Goal: Task Accomplishment & Management: Manage account settings

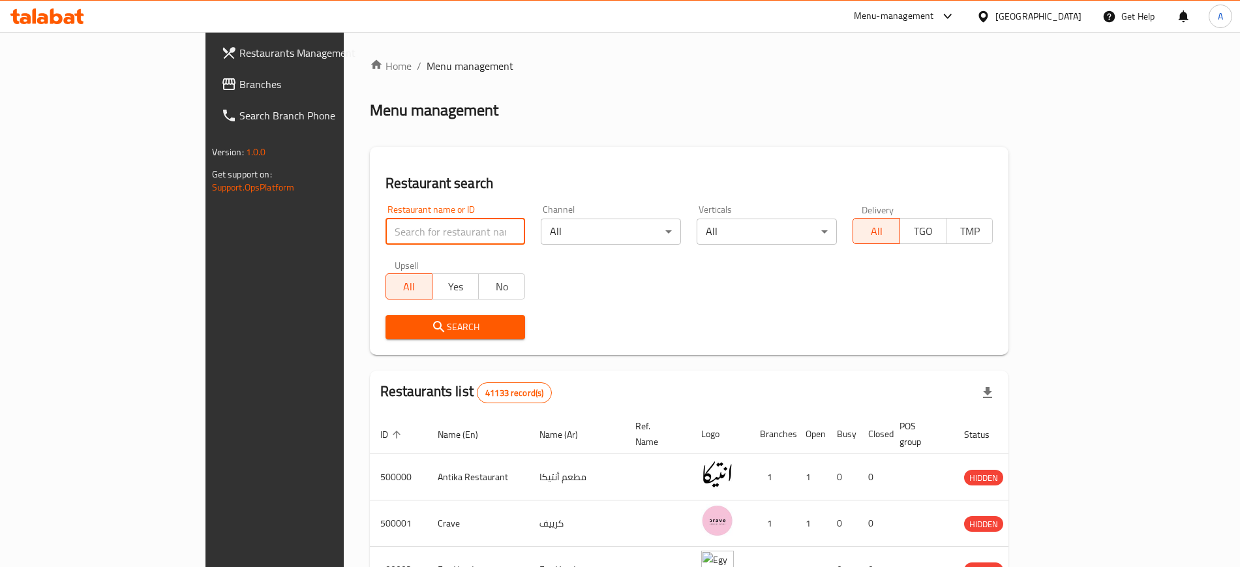
drag, startPoint x: 0, startPoint y: 0, endPoint x: 314, endPoint y: 231, distance: 389.5
click at [385, 231] on input "search" at bounding box center [455, 231] width 140 height 26
type input "702700"
click button "Search" at bounding box center [455, 327] width 140 height 24
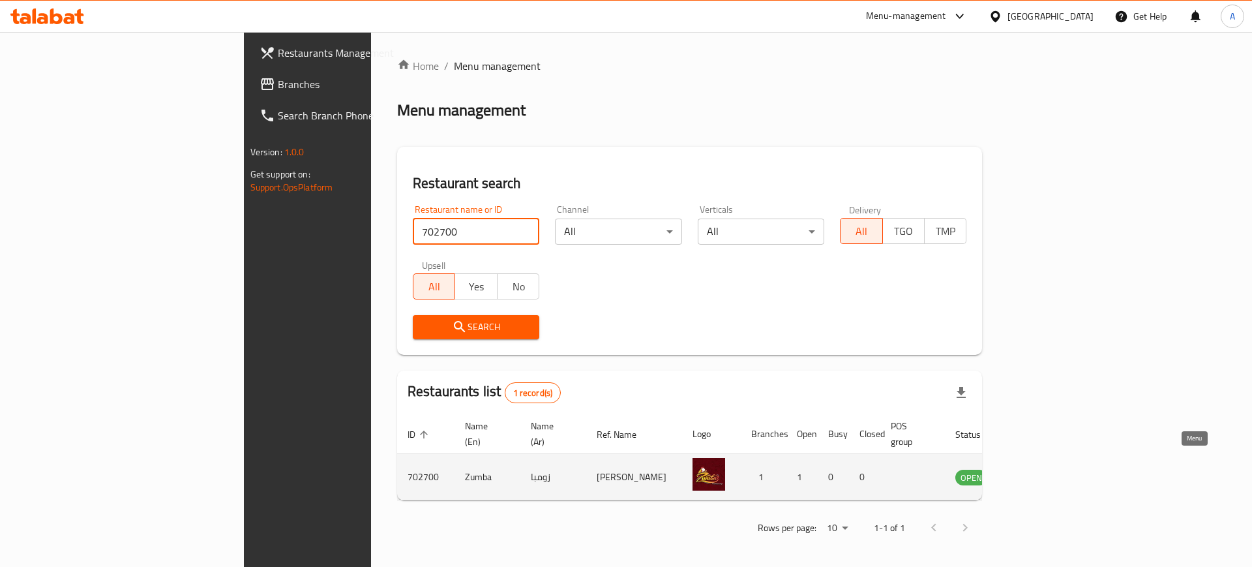
click at [1039, 472] on icon "enhanced table" at bounding box center [1032, 477] width 14 height 11
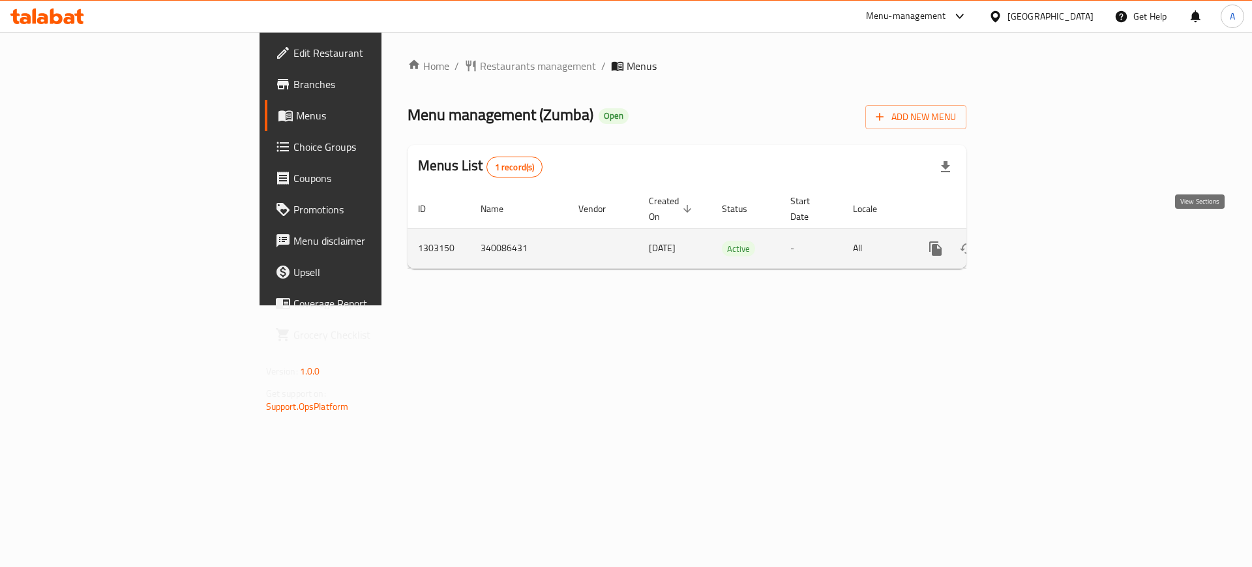
click at [1038, 241] on icon "enhanced table" at bounding box center [1030, 249] width 16 height 16
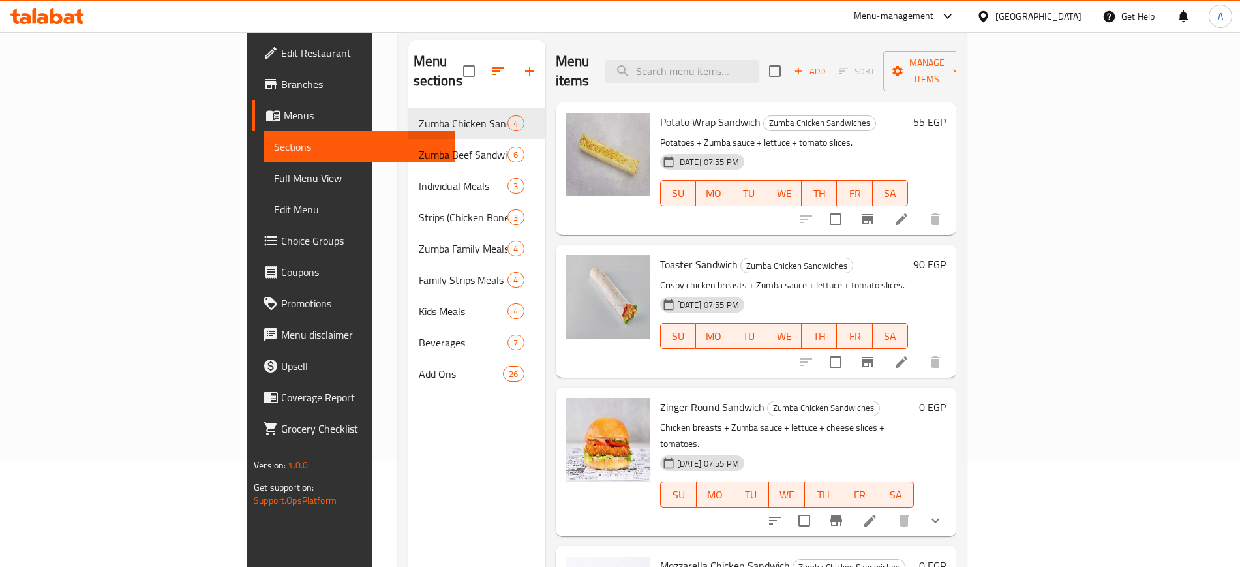
scroll to position [113, 0]
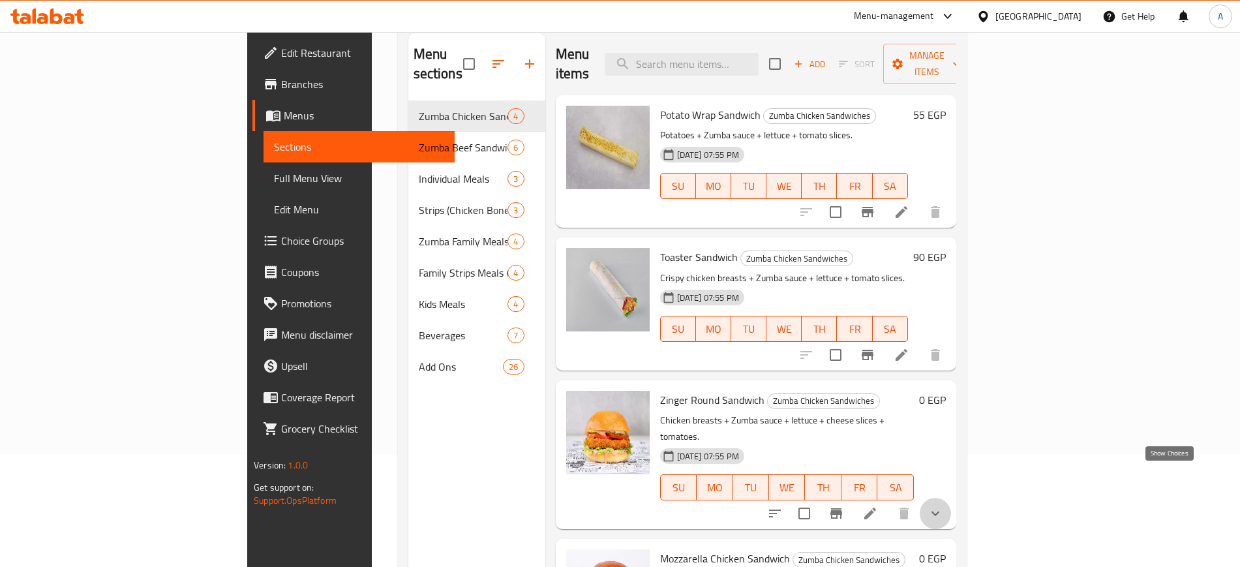
click at [943, 505] on icon "show more" at bounding box center [935, 513] width 16 height 16
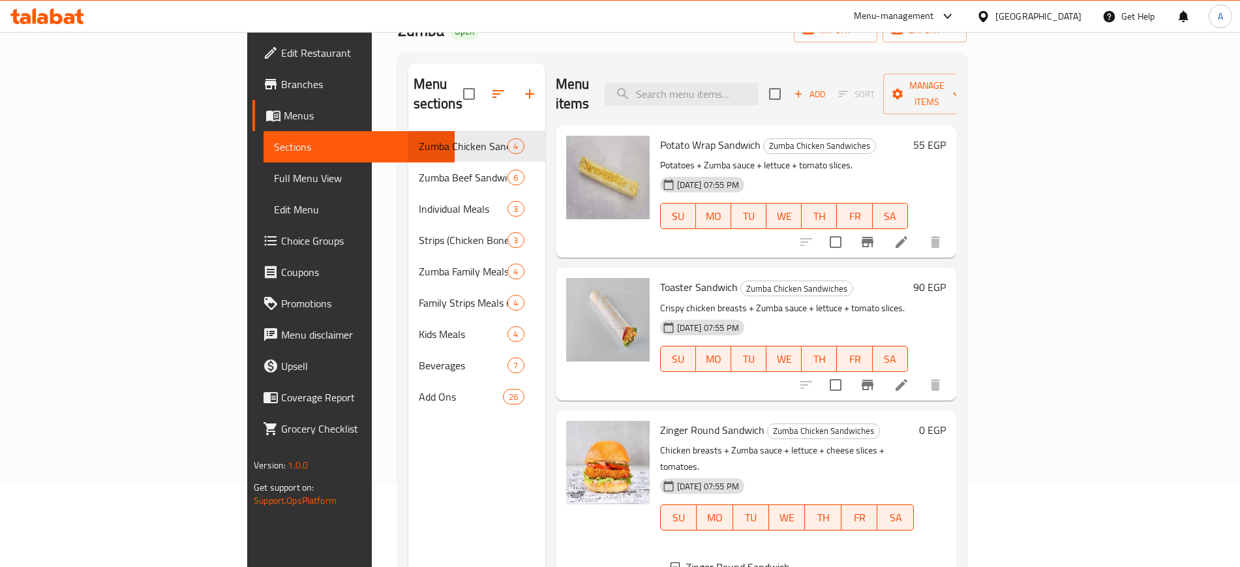
scroll to position [80, 0]
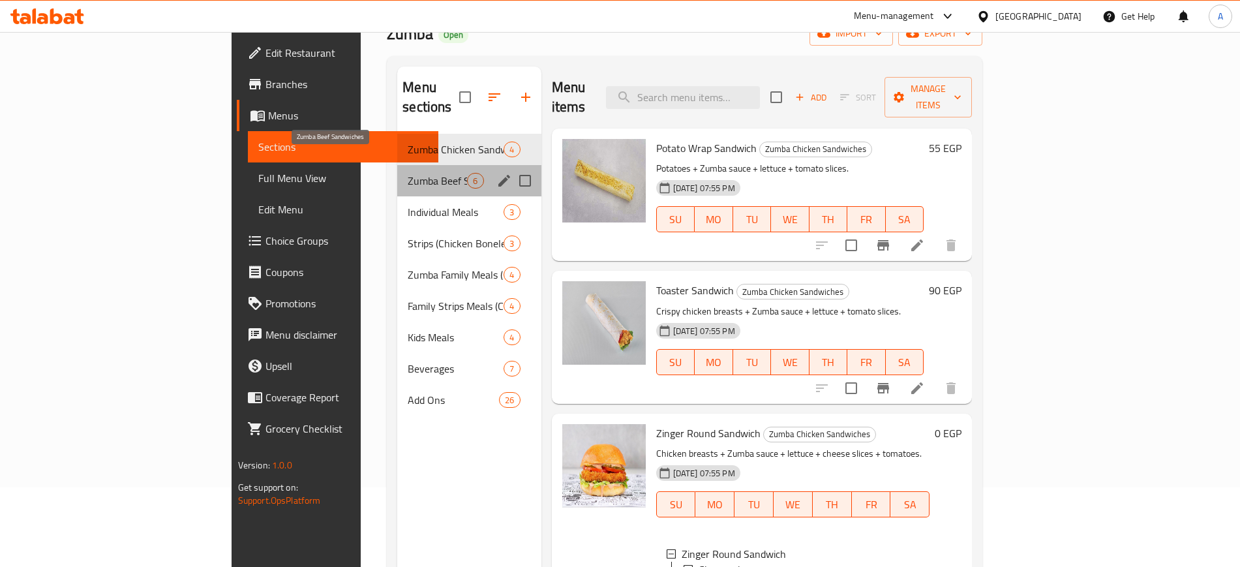
click at [408, 173] on span "Zumba Beef Sandwiches" at bounding box center [437, 181] width 59 height 16
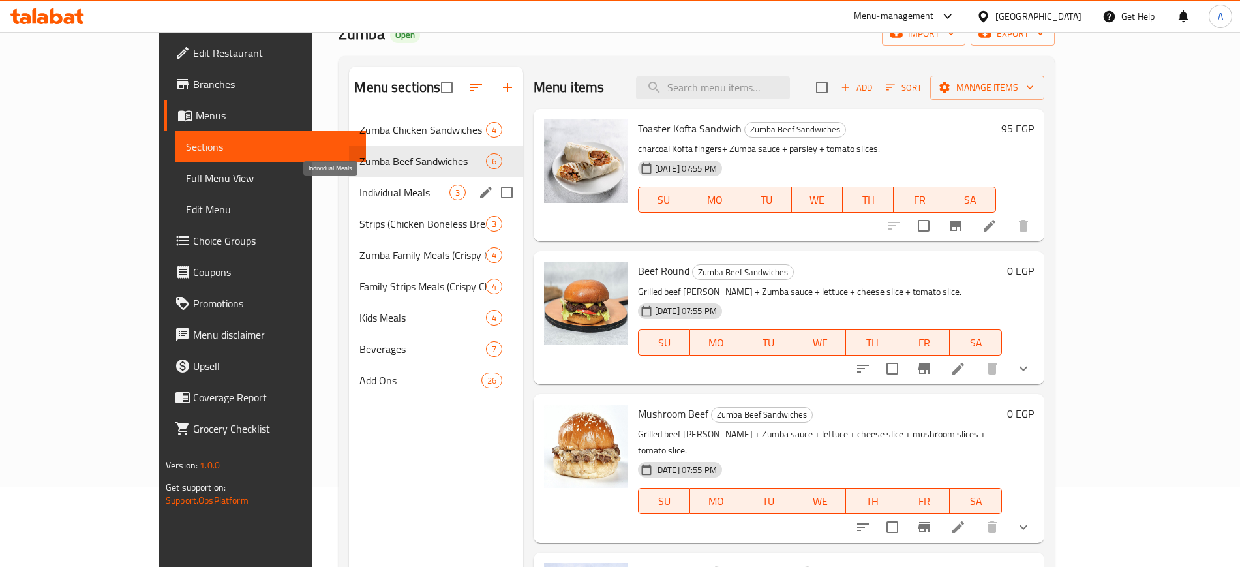
click at [359, 193] on span "Individual Meals" at bounding box center [403, 193] width 89 height 16
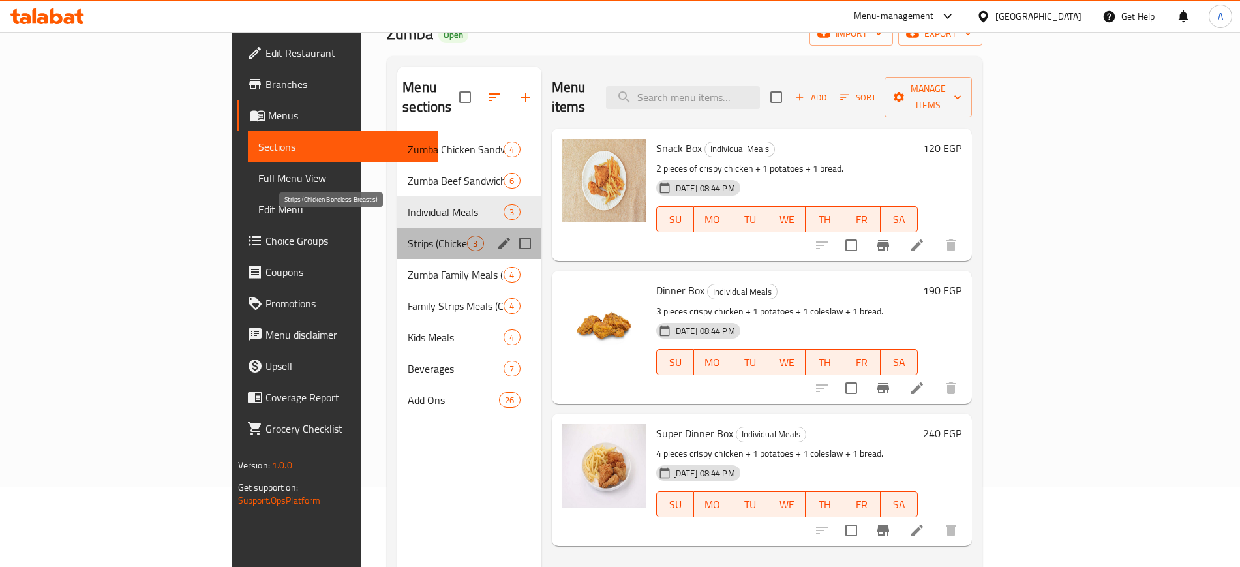
click at [408, 235] on span "Strips (Chicken Boneless Breasts)" at bounding box center [437, 243] width 59 height 16
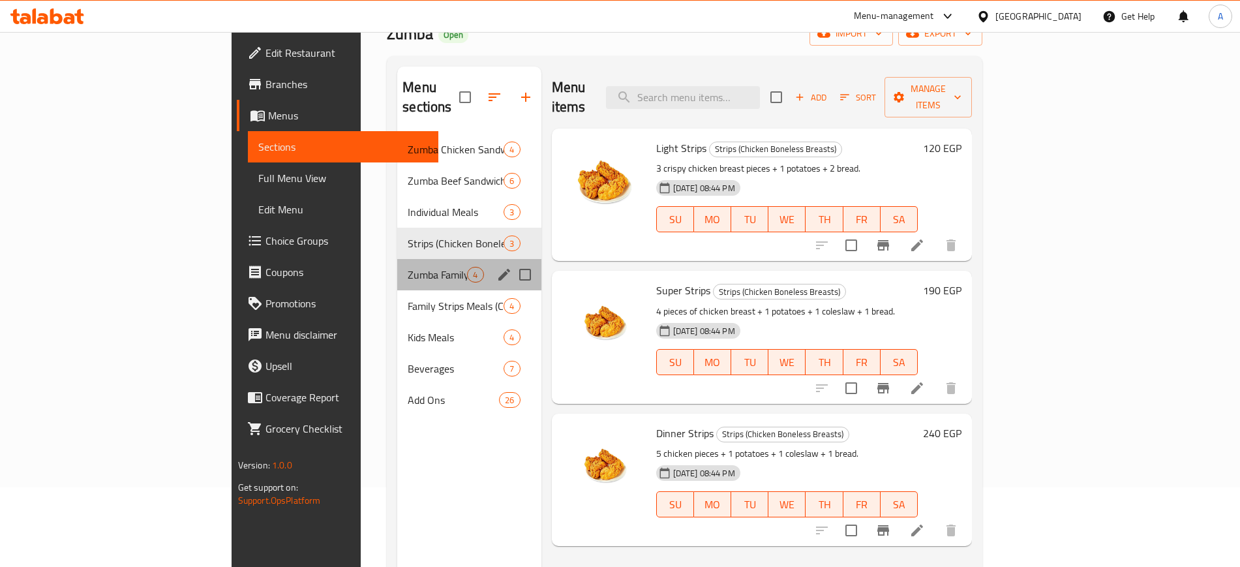
click at [397, 259] on div "Zumba Family Meals (Crispy Chicken With Bones) 4" at bounding box center [468, 274] width 143 height 31
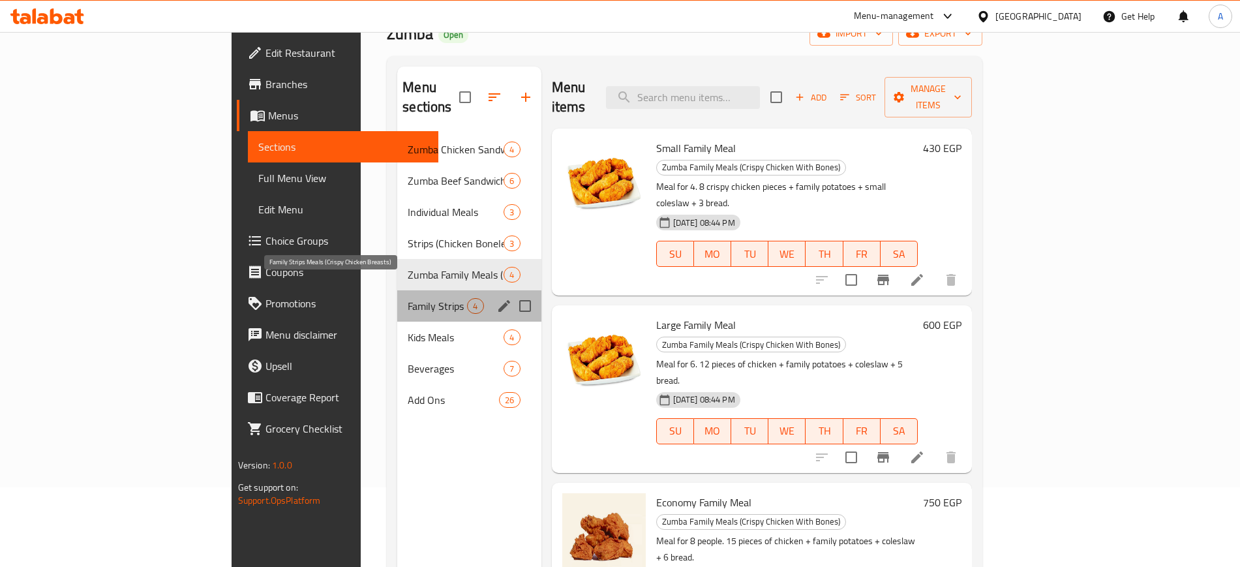
click at [408, 298] on span "Family Strips Meals (Crispy Chicken Breasts)" at bounding box center [437, 306] width 59 height 16
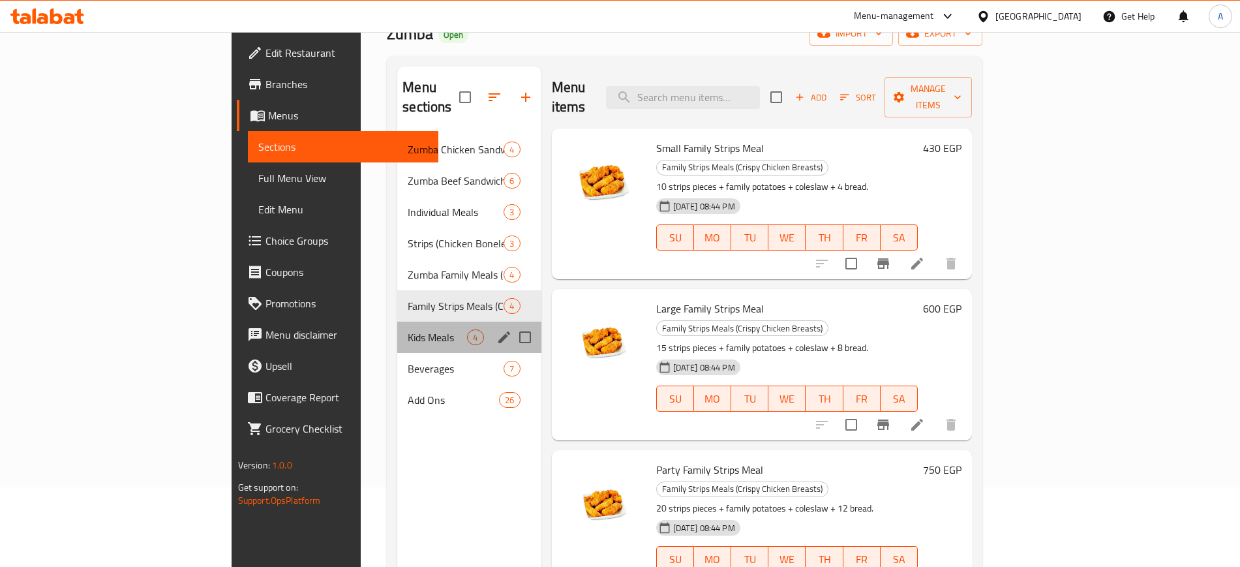
click at [397, 329] on div "Kids Meals 4" at bounding box center [468, 337] width 143 height 31
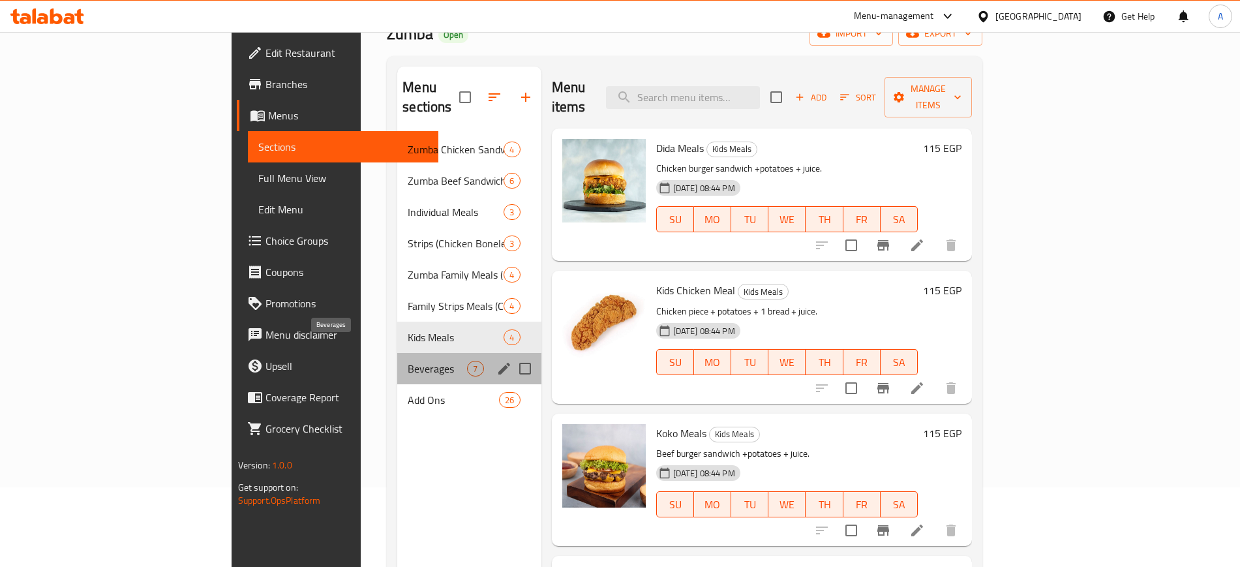
click at [408, 361] on span "Beverages" at bounding box center [437, 369] width 59 height 16
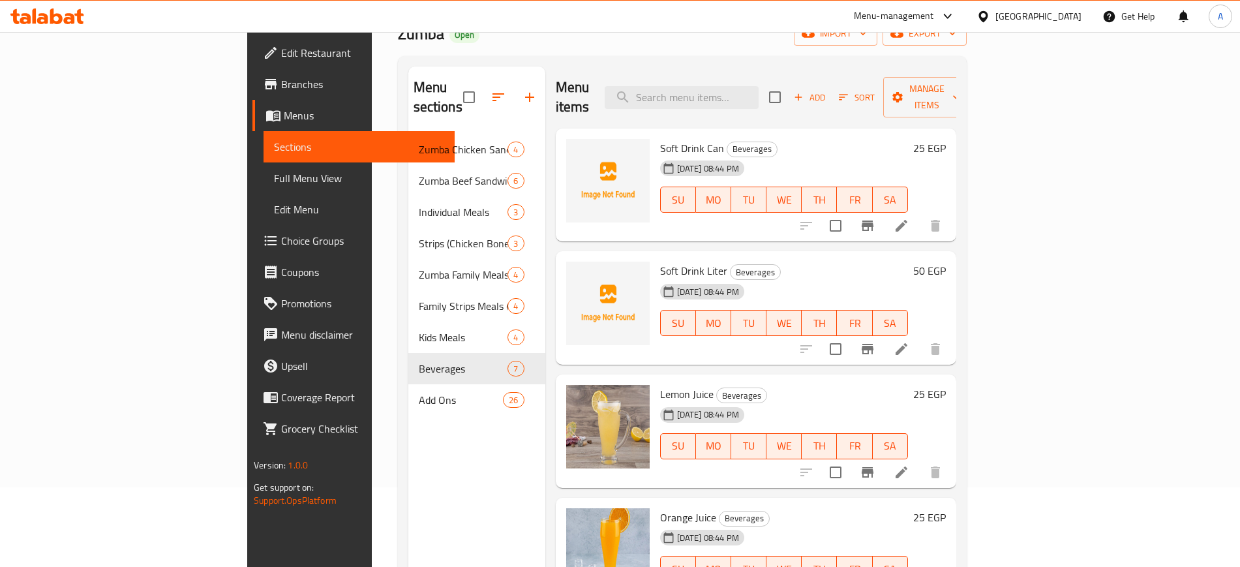
scroll to position [183, 0]
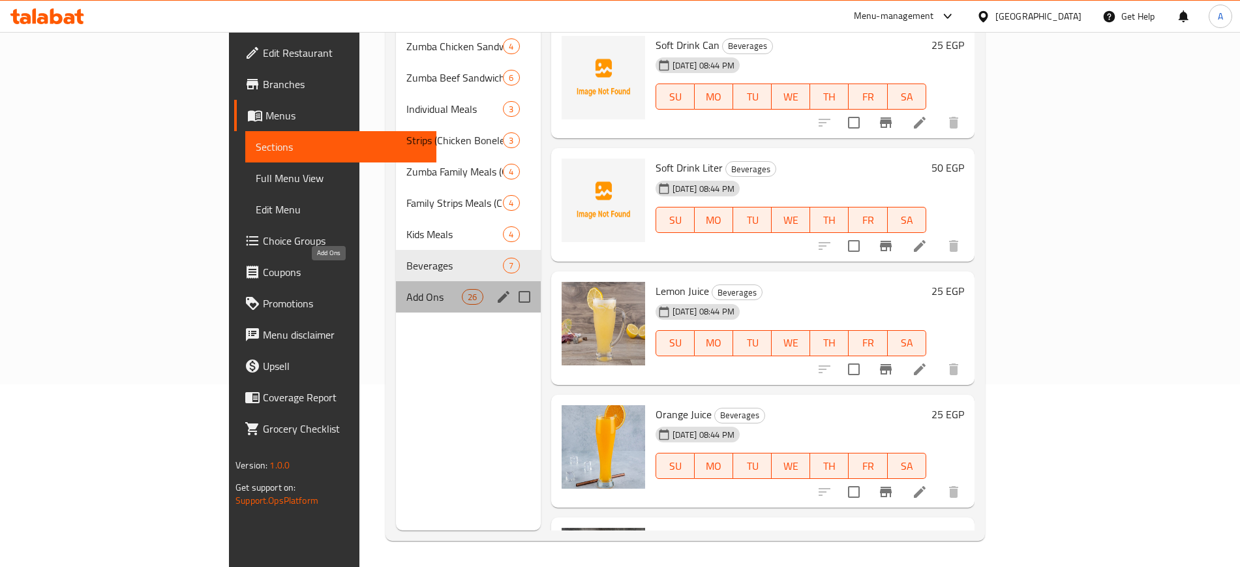
click at [406, 289] on span "Add Ons" at bounding box center [433, 297] width 55 height 16
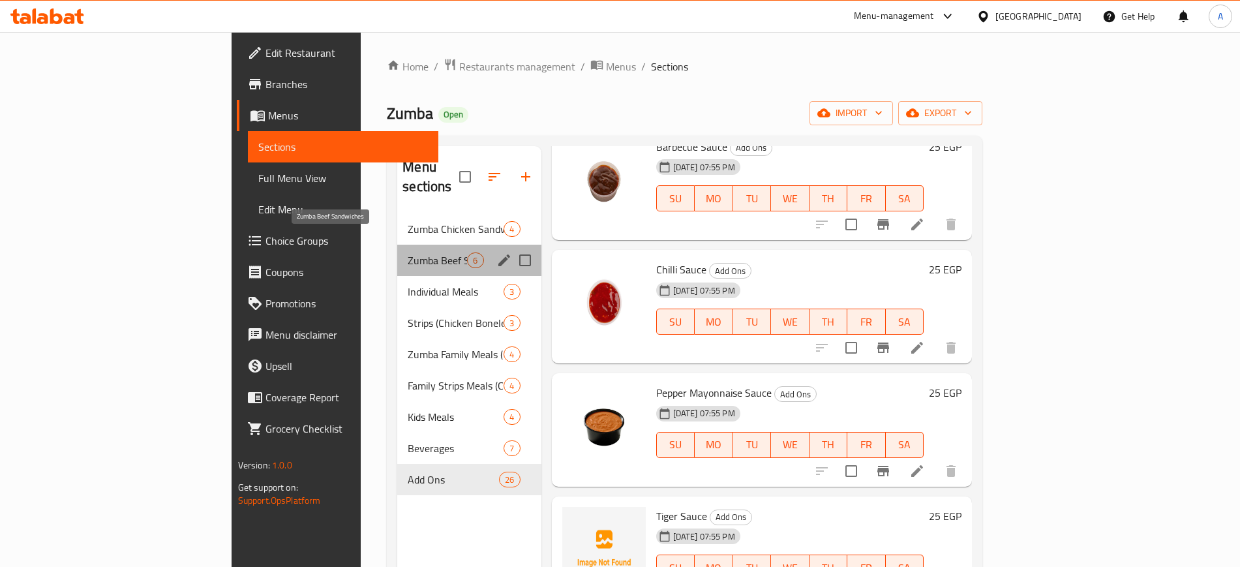
click at [408, 252] on span "Zumba Beef Sandwiches" at bounding box center [437, 260] width 59 height 16
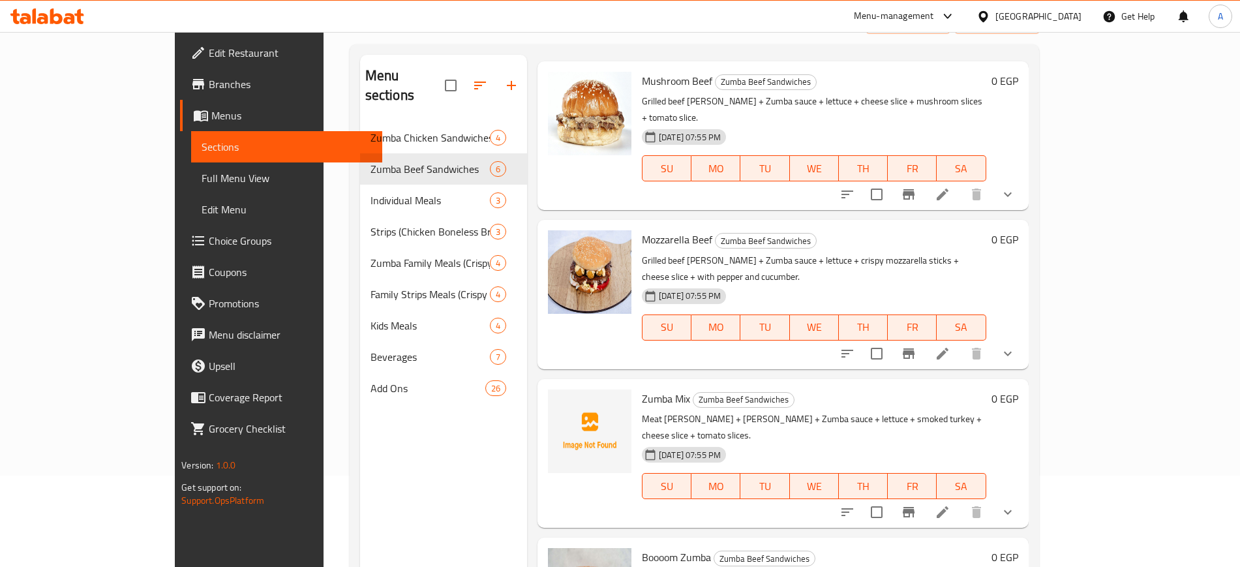
scroll to position [92, 0]
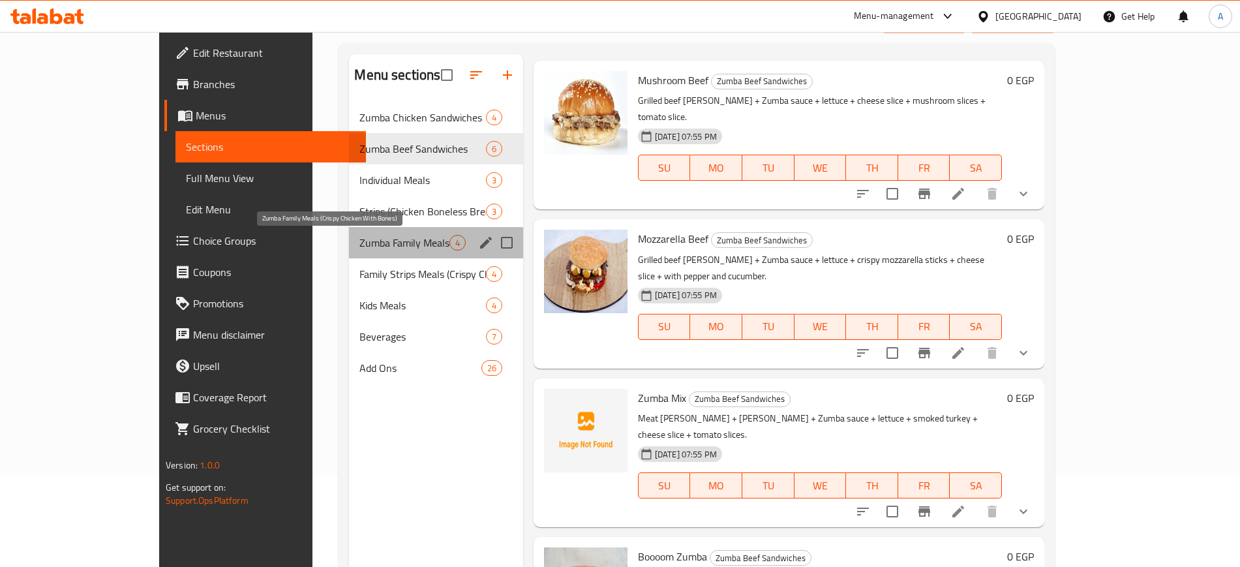
click at [359, 248] on span "Zumba Family Meals (Crispy Chicken With Bones)" at bounding box center [403, 243] width 89 height 16
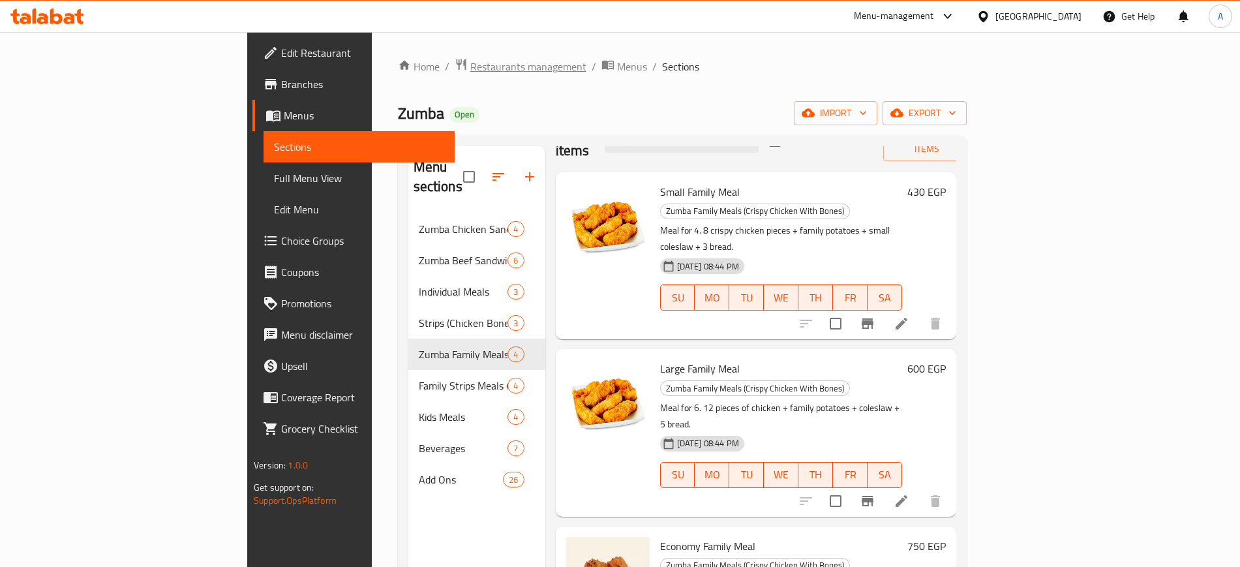
click at [470, 65] on span "Restaurants management" at bounding box center [528, 67] width 116 height 16
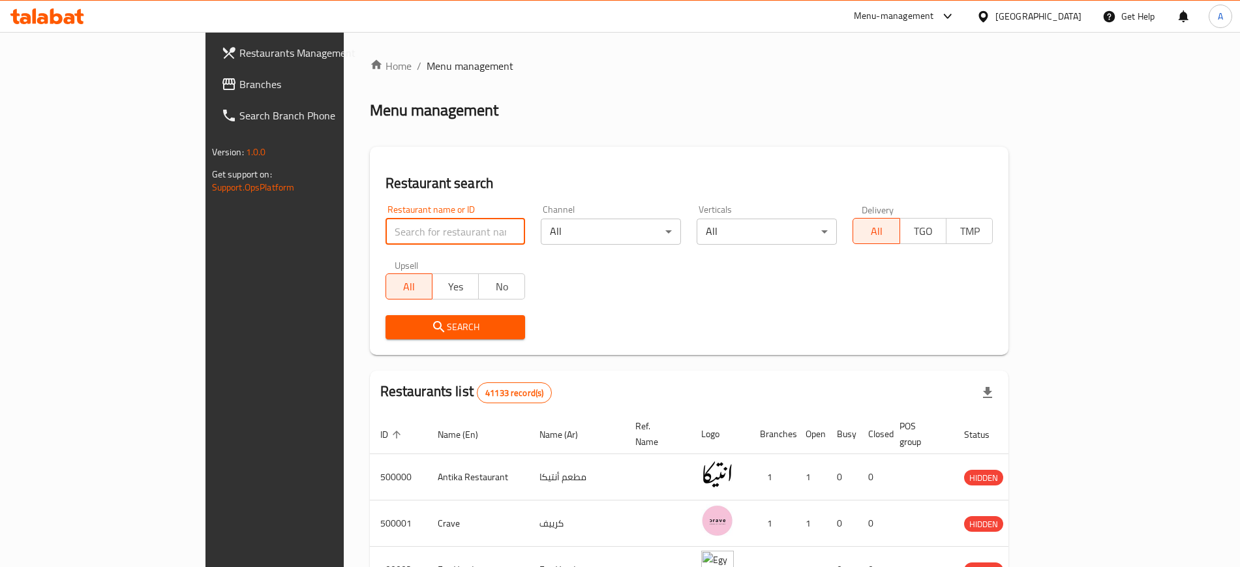
click at [387, 226] on input "search" at bounding box center [455, 231] width 140 height 26
type input "507285"
click button "Search" at bounding box center [455, 327] width 140 height 24
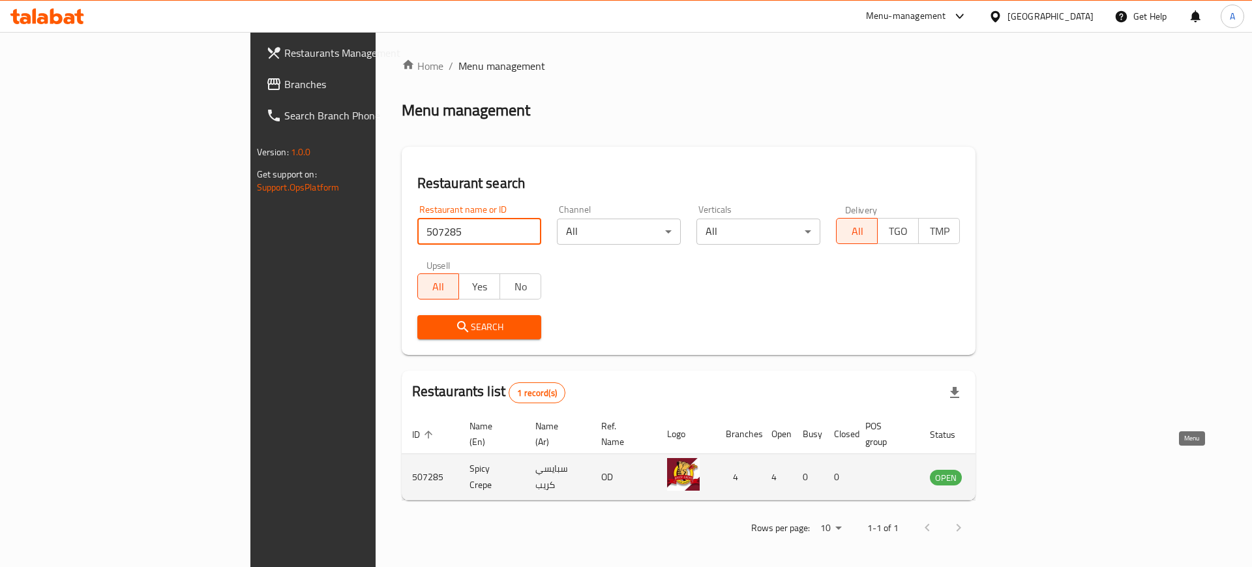
click at [1014, 469] on icon "enhanced table" at bounding box center [1007, 477] width 16 height 16
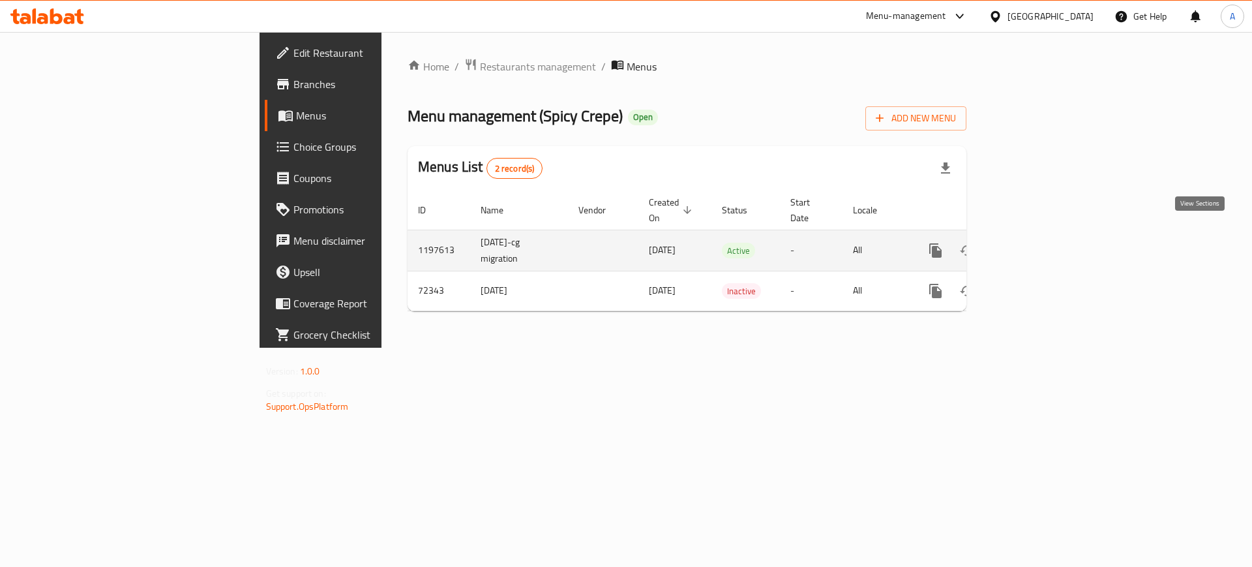
click at [1038, 243] on icon "enhanced table" at bounding box center [1030, 251] width 16 height 16
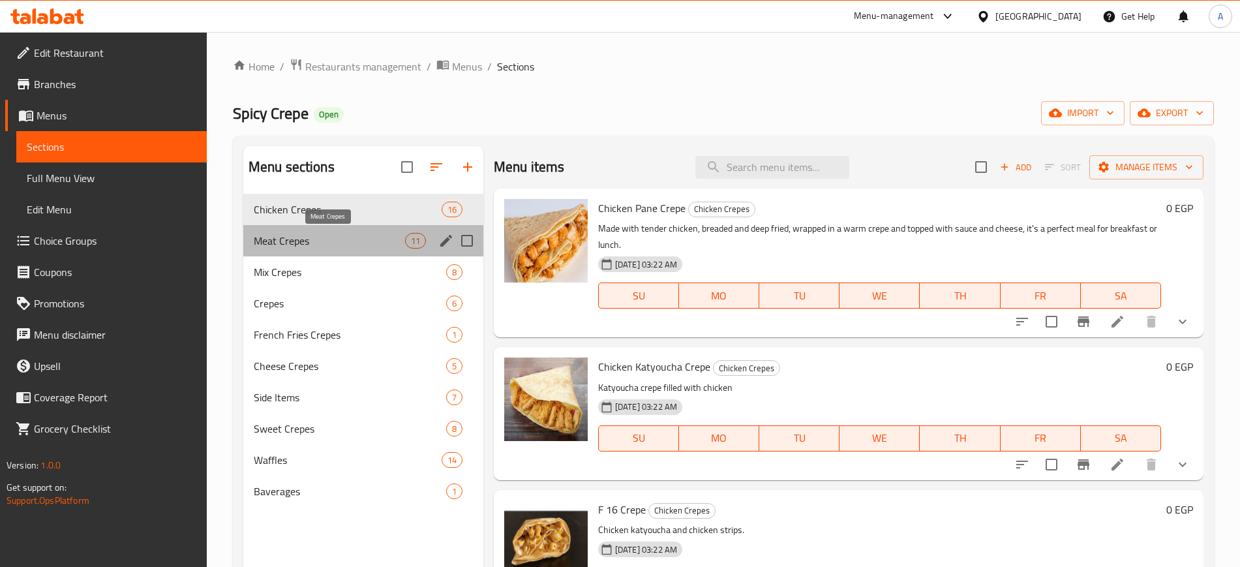
click at [312, 247] on span "Meat Crepes" at bounding box center [329, 241] width 151 height 16
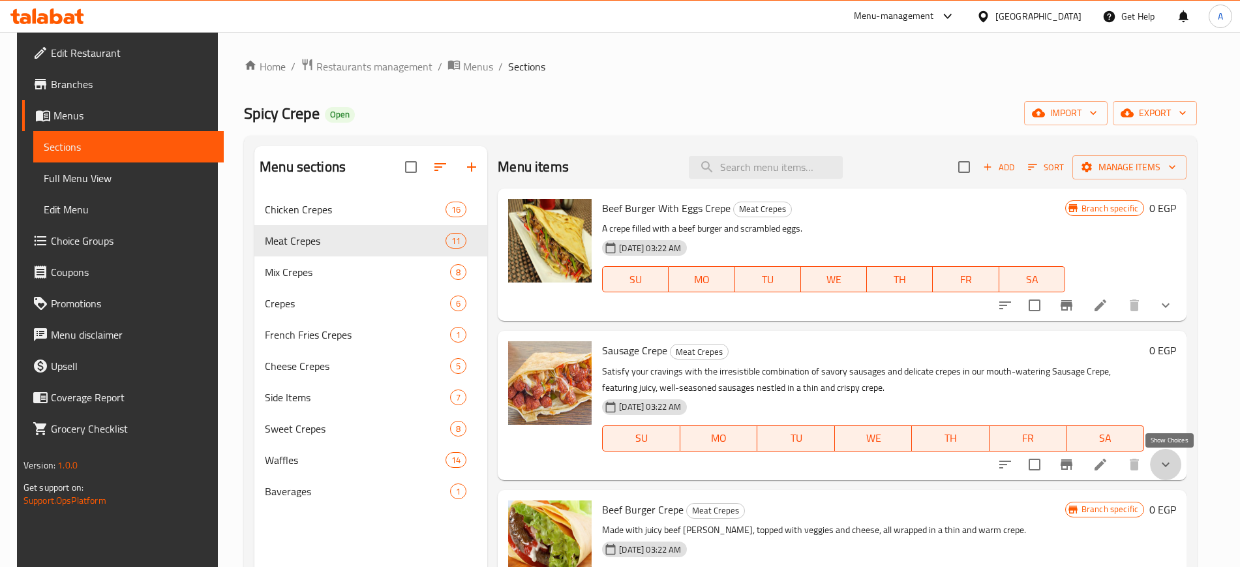
click at [1170, 463] on icon "show more" at bounding box center [1166, 465] width 16 height 16
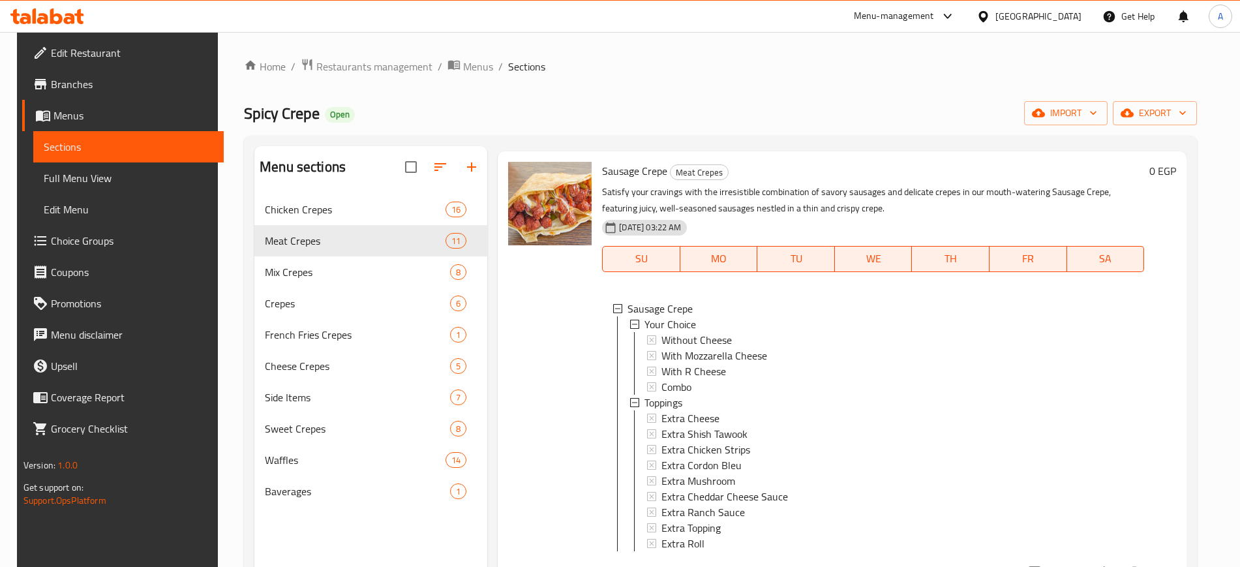
scroll to position [207, 0]
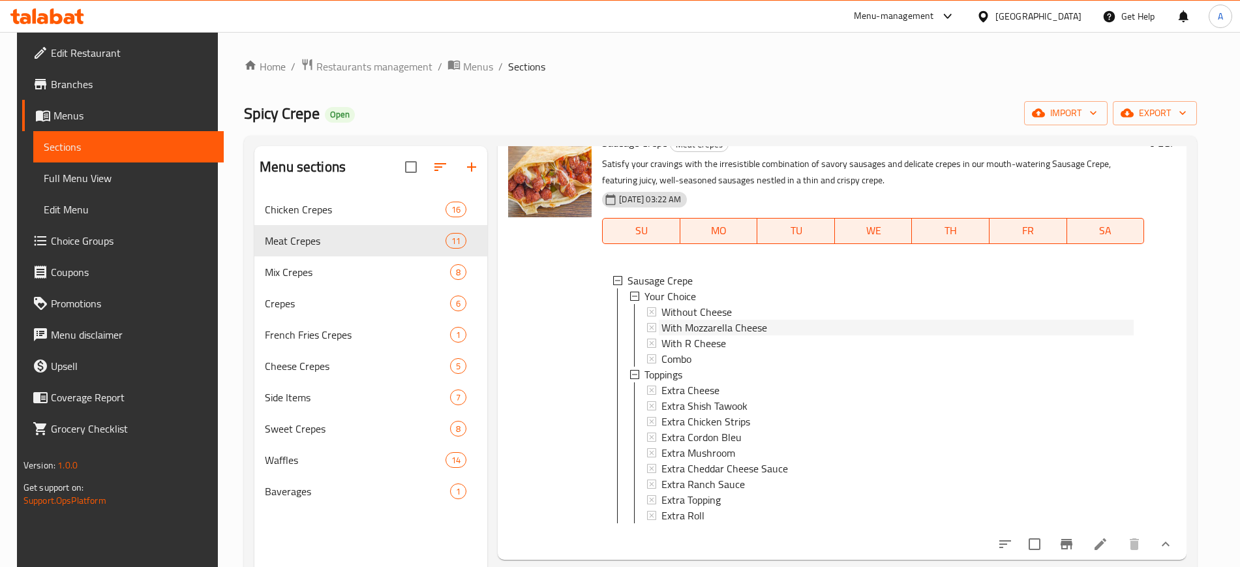
click at [734, 322] on span "With Mozzarella Cheese" at bounding box center [714, 328] width 106 height 16
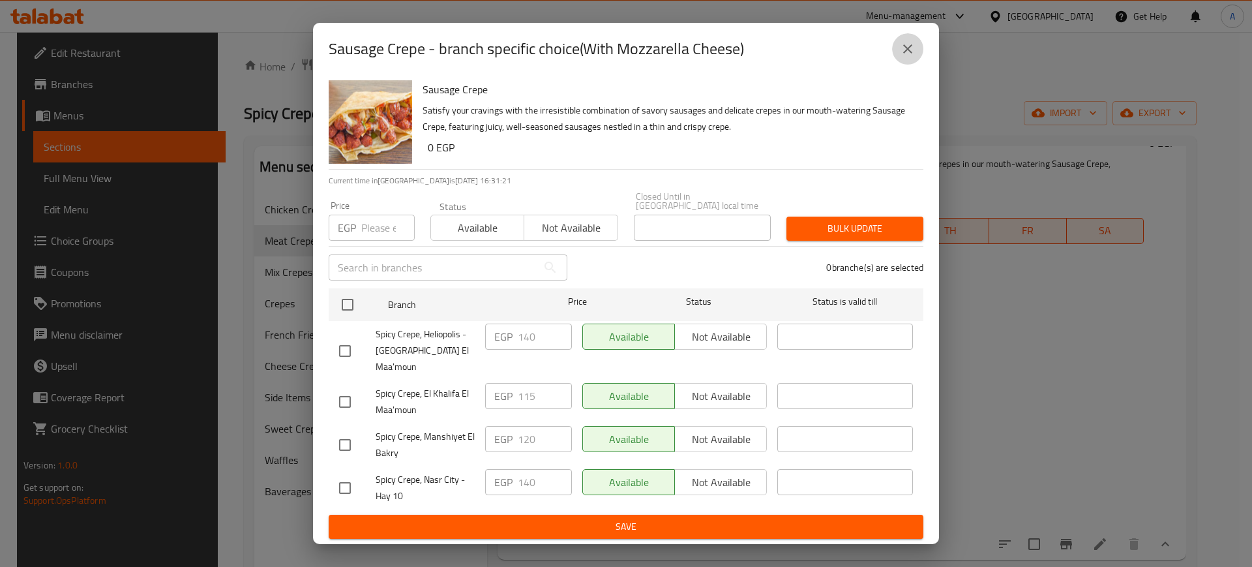
click at [908, 53] on icon "close" at bounding box center [907, 48] width 9 height 9
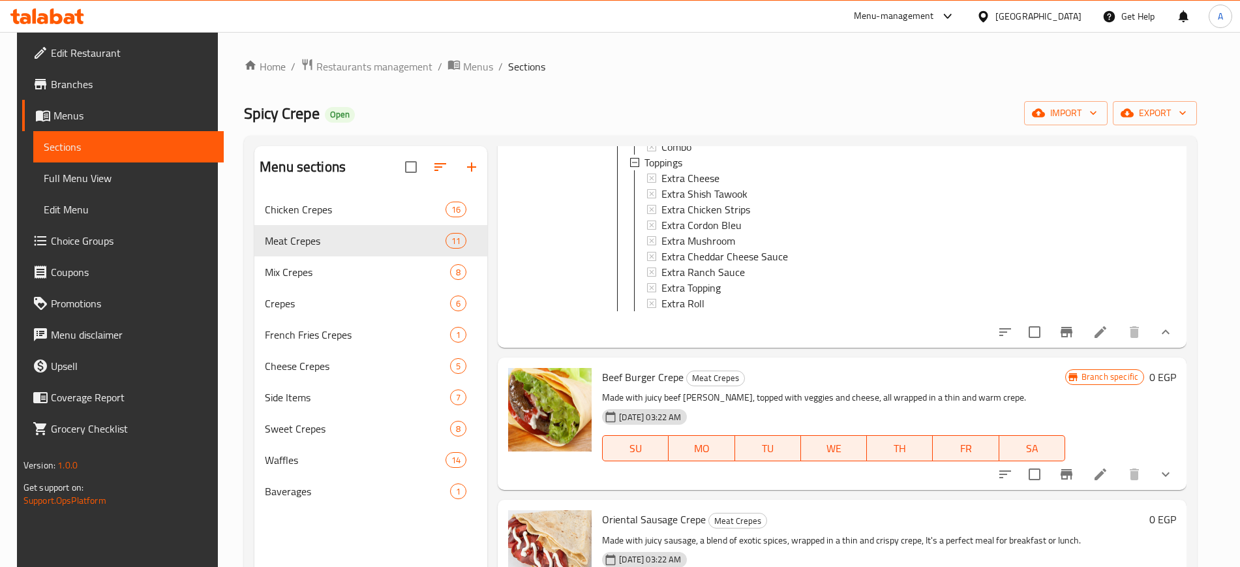
scroll to position [424, 0]
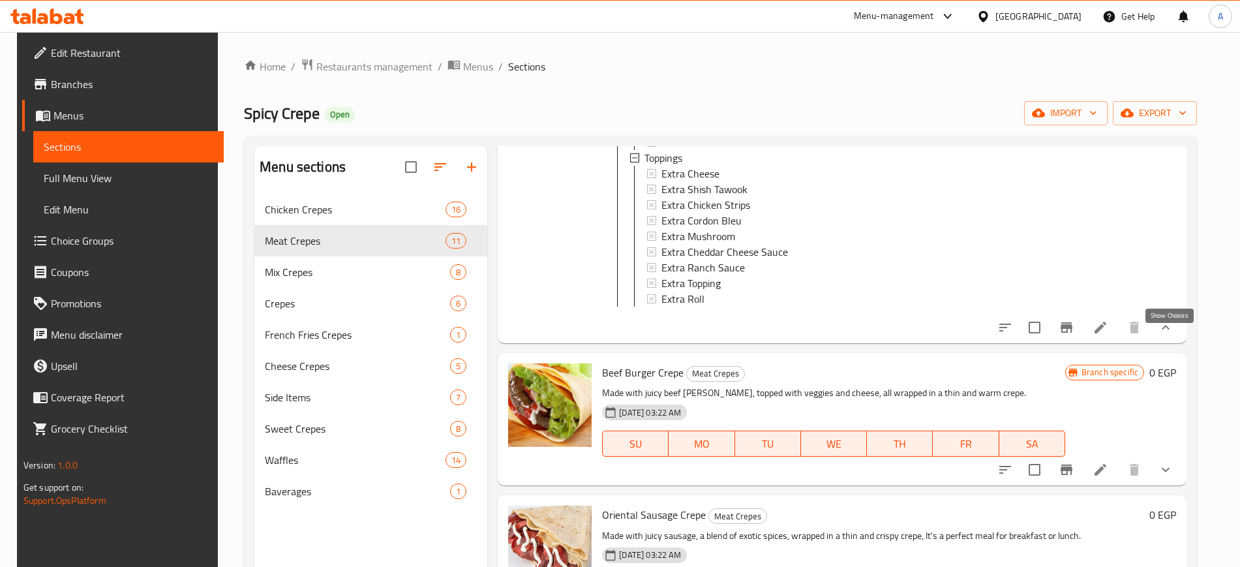
click at [1173, 335] on icon "show more" at bounding box center [1166, 328] width 16 height 16
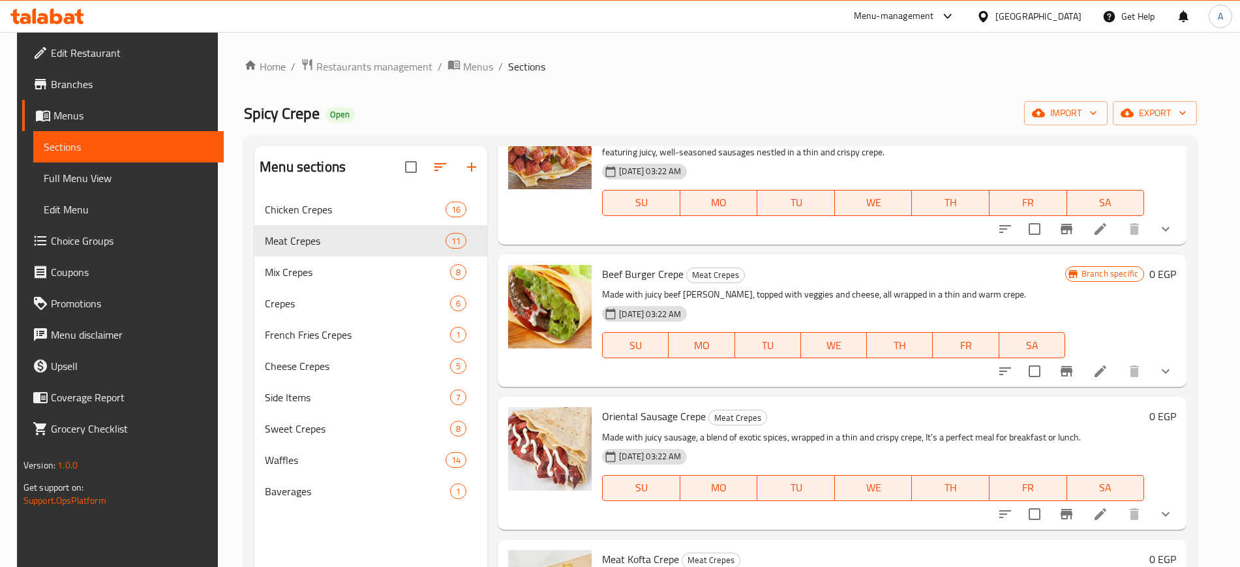
scroll to position [241, 0]
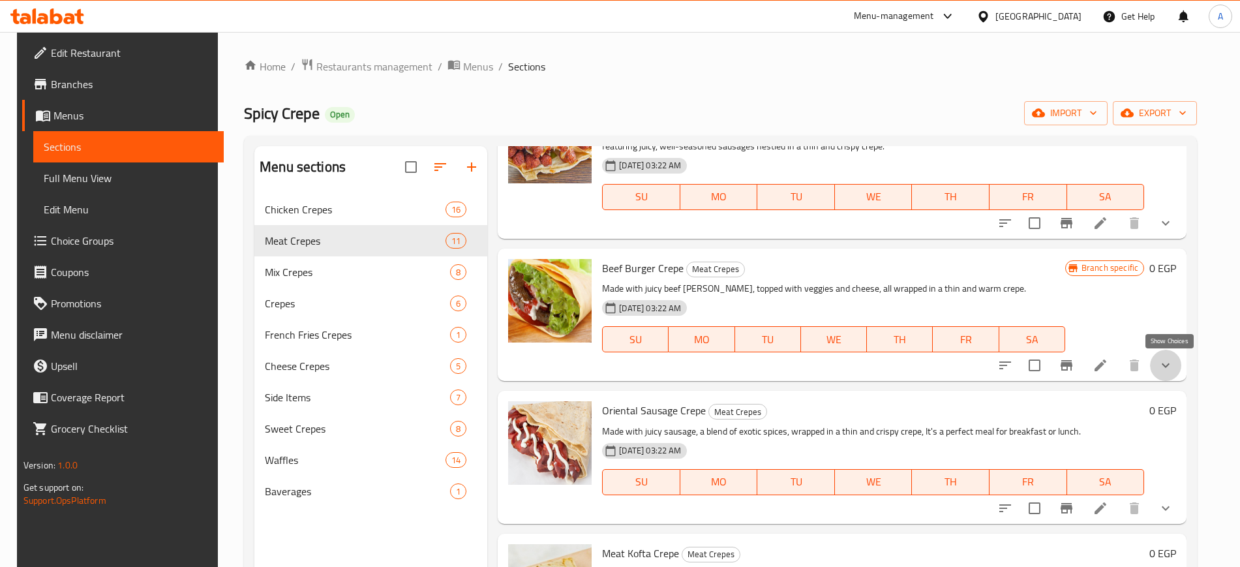
click at [1173, 363] on icon "show more" at bounding box center [1166, 365] width 16 height 16
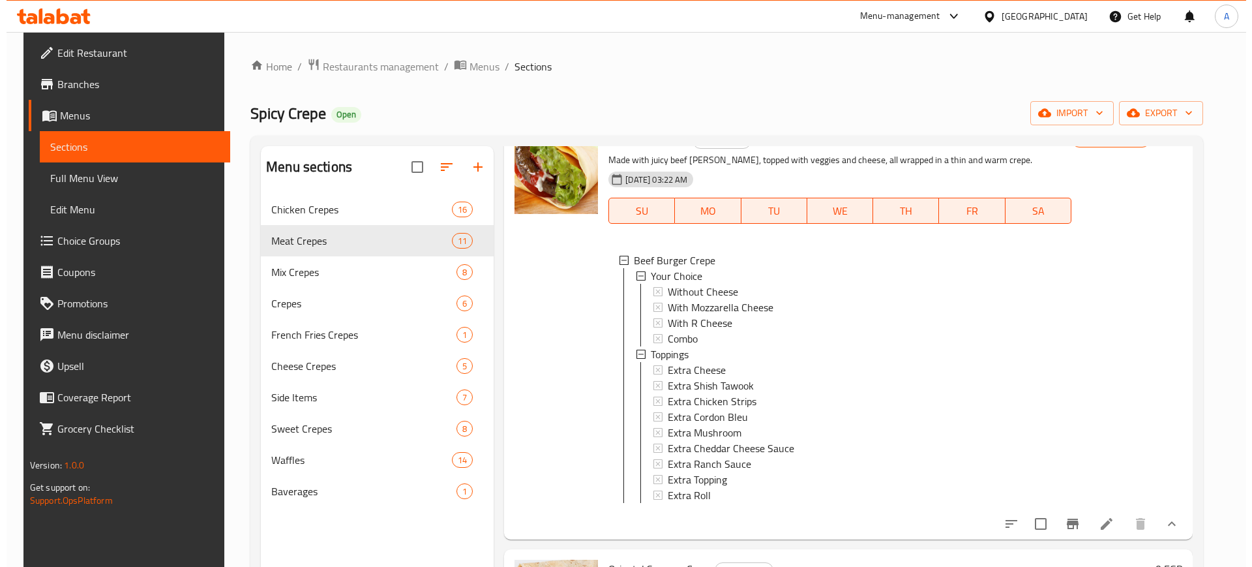
scroll to position [361, 0]
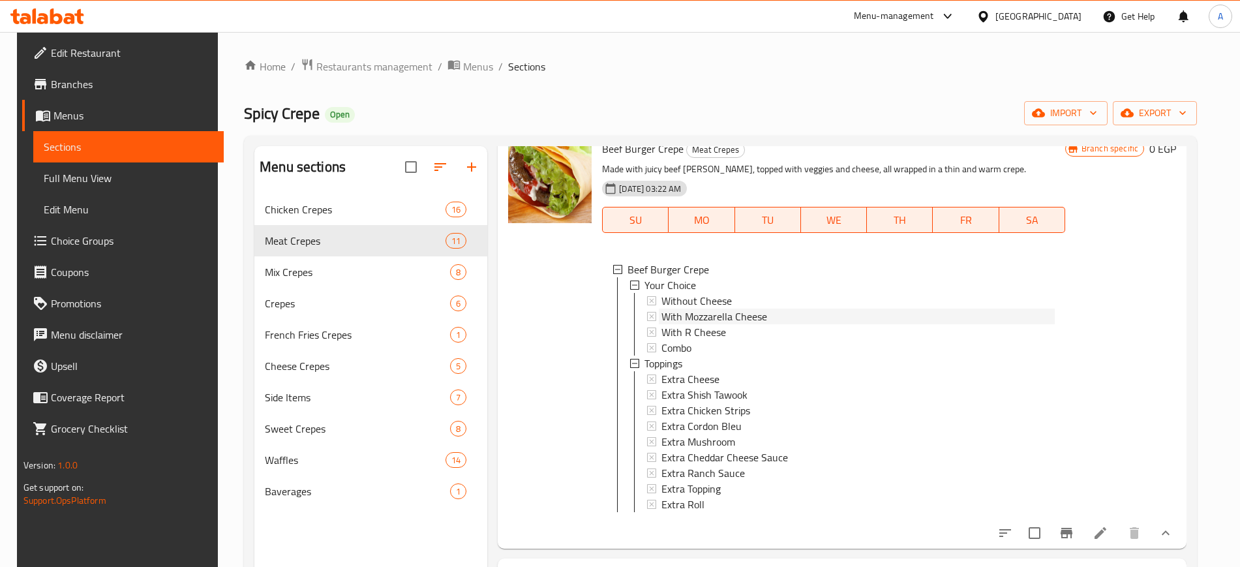
click at [710, 319] on span "With Mozzarella Cheese" at bounding box center [714, 317] width 106 height 16
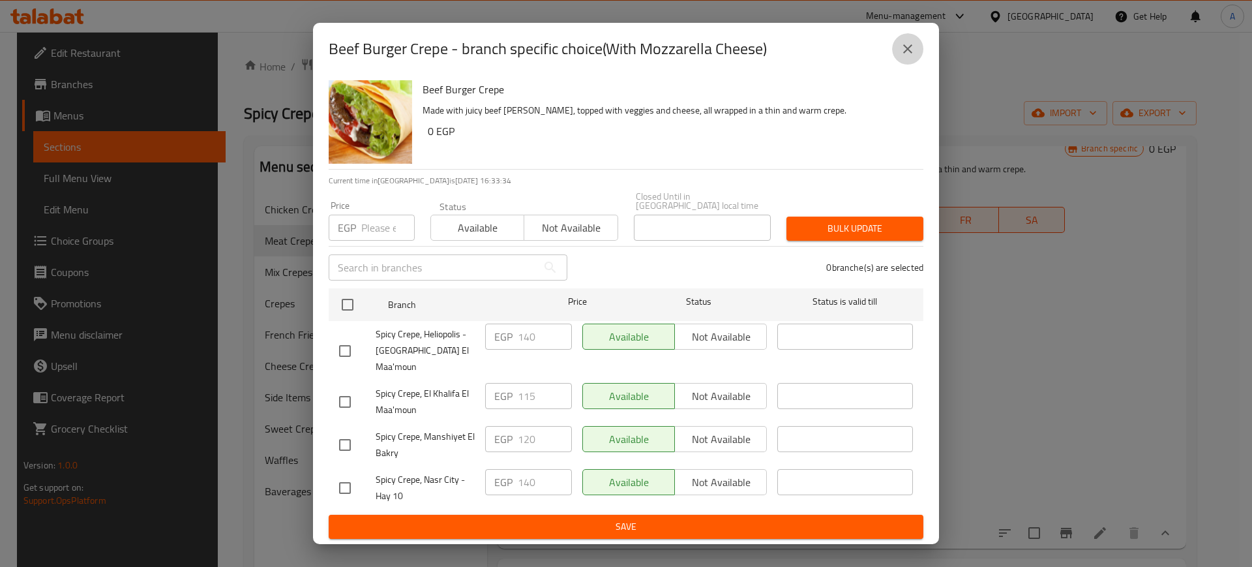
click at [913, 65] on button "close" at bounding box center [907, 48] width 31 height 31
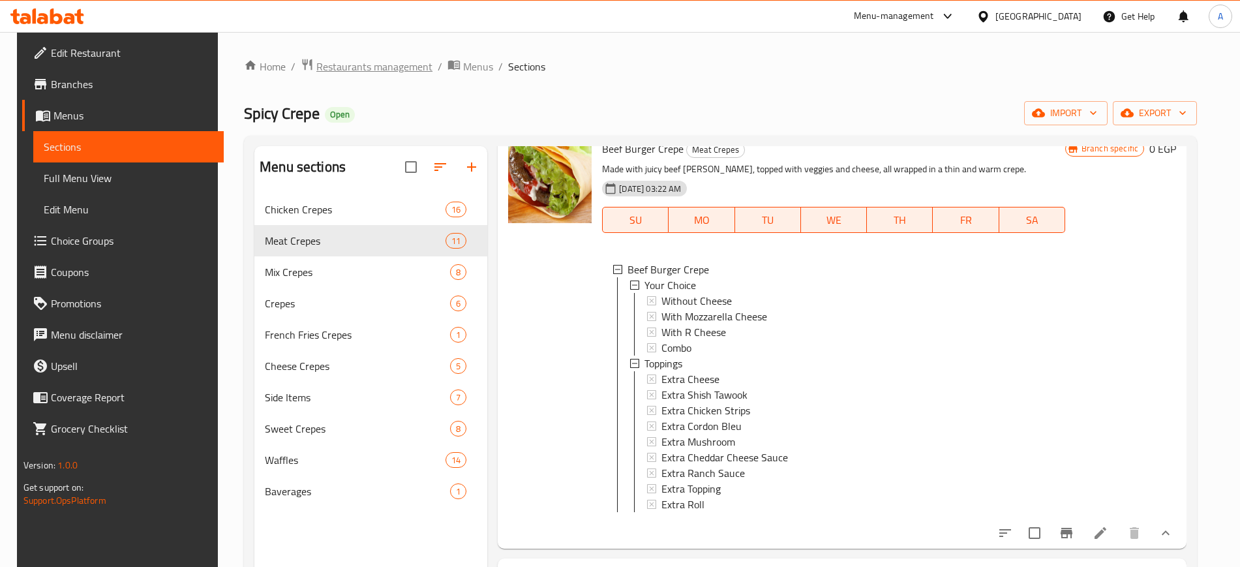
click at [372, 67] on span "Restaurants management" at bounding box center [374, 67] width 116 height 16
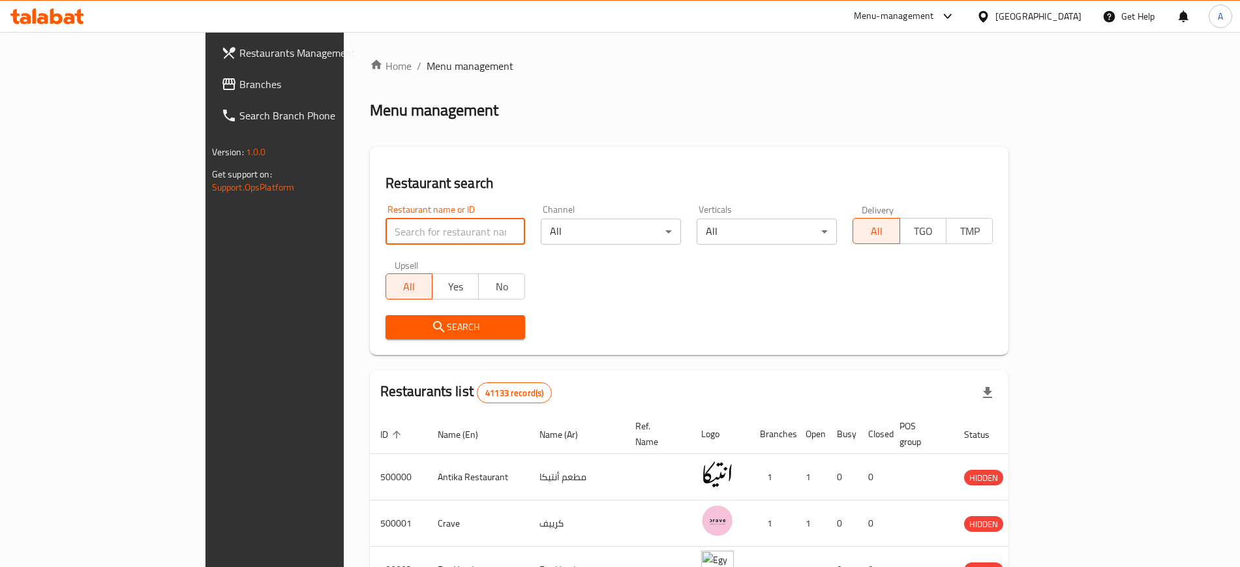
click at [385, 223] on input "search" at bounding box center [455, 231] width 140 height 26
type input "570285"
click button "Search" at bounding box center [455, 327] width 140 height 24
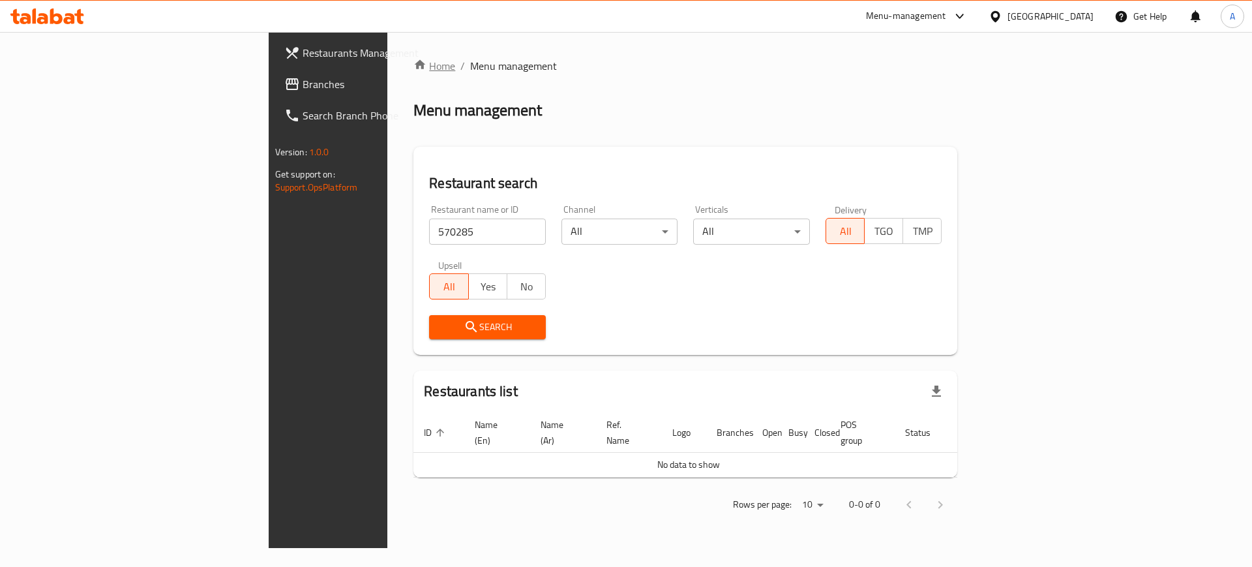
click at [414, 60] on link "Home" at bounding box center [435, 66] width 42 height 16
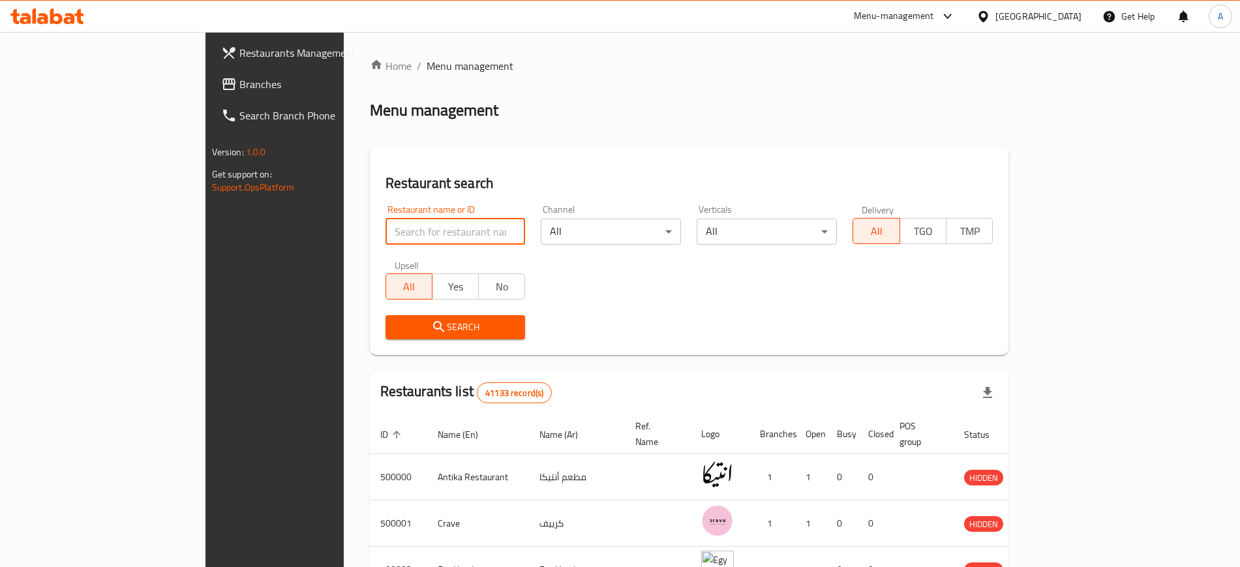
click at [385, 242] on input "search" at bounding box center [455, 231] width 140 height 26
type input "570285"
click button "Search" at bounding box center [455, 327] width 140 height 24
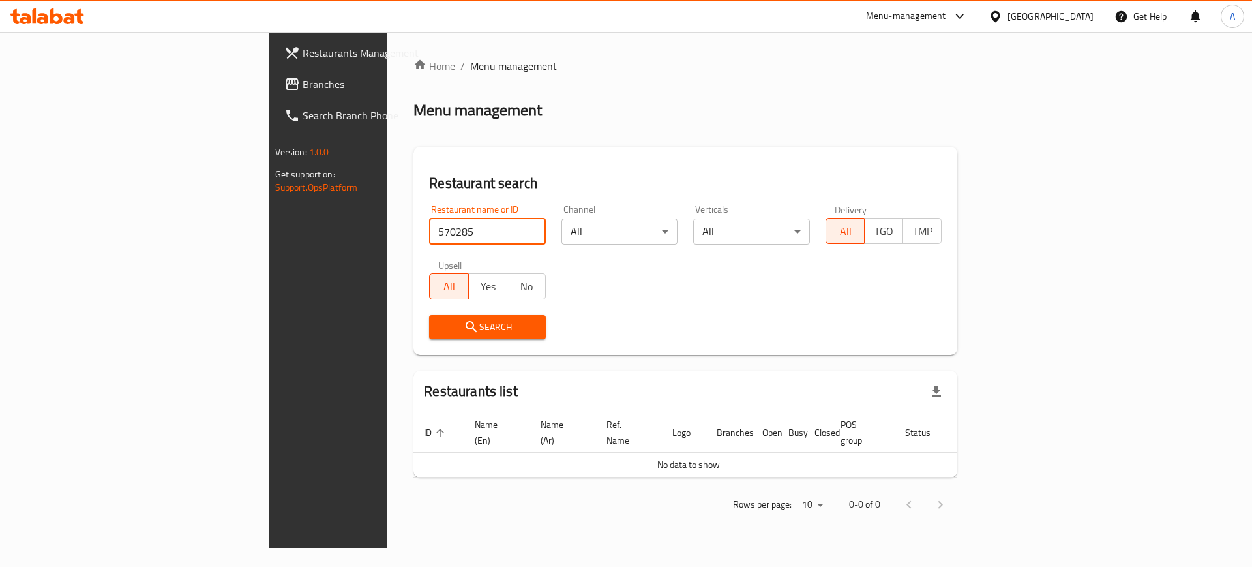
click at [466, 232] on input "570285" at bounding box center [487, 231] width 117 height 26
click at [414, 67] on link "Home" at bounding box center [435, 66] width 42 height 16
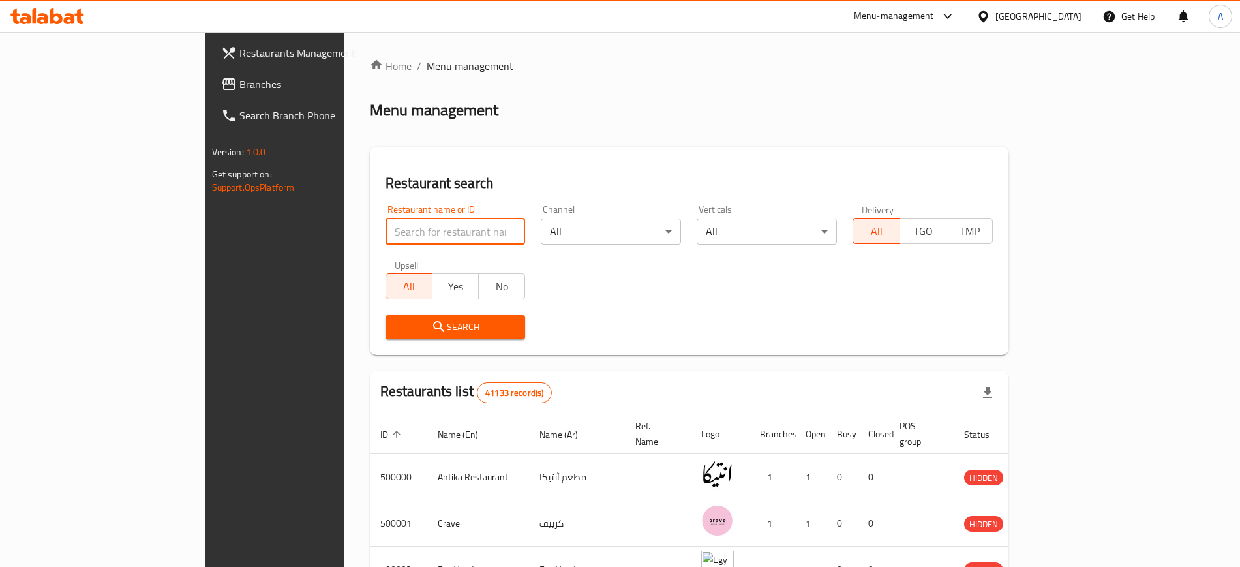
click at [385, 230] on input "search" at bounding box center [455, 231] width 140 height 26
type input "570285"
click button "Search" at bounding box center [455, 327] width 140 height 24
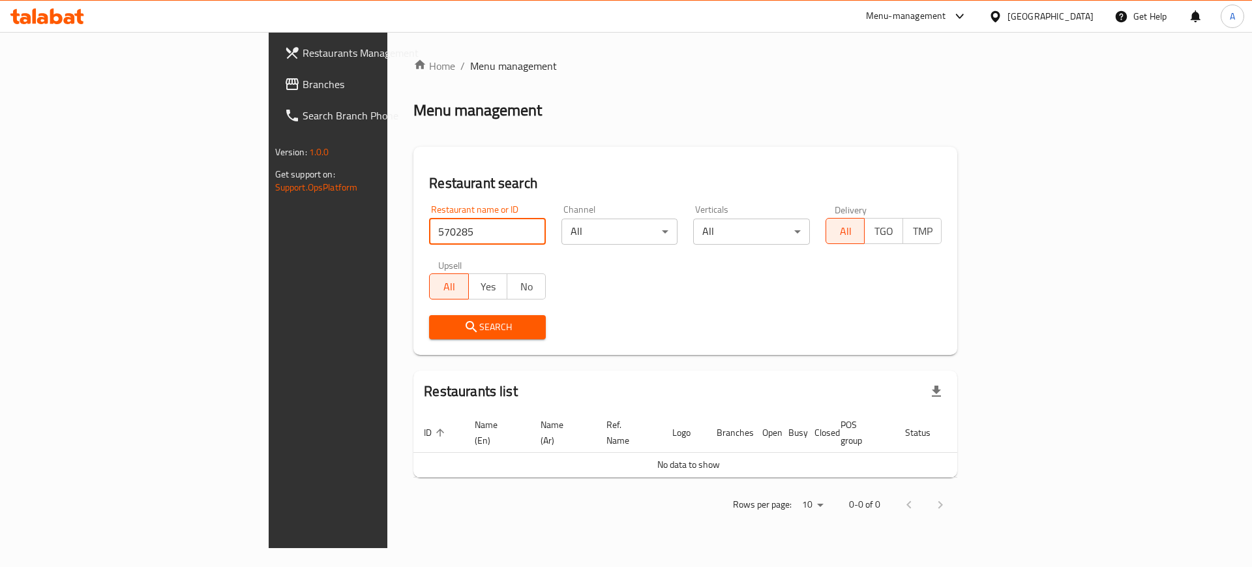
click at [462, 235] on input "570285" at bounding box center [487, 231] width 117 height 26
click at [463, 229] on input "570285" at bounding box center [487, 231] width 117 height 26
click at [463, 229] on input "search" at bounding box center [487, 231] width 117 height 26
type input "507285"
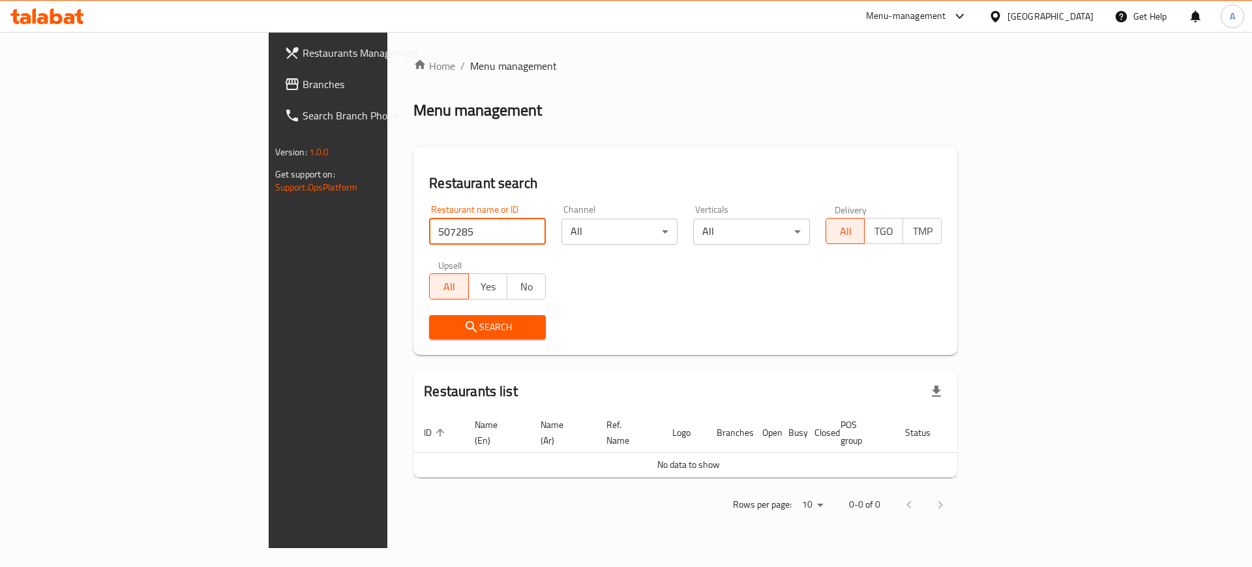
click button "Search" at bounding box center [487, 327] width 117 height 24
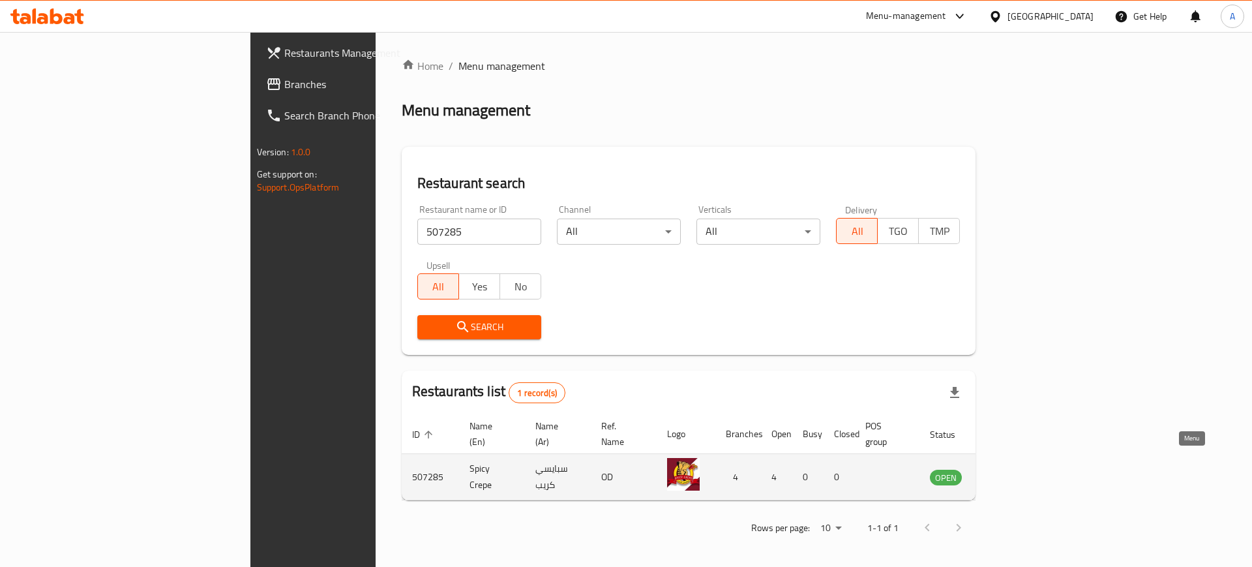
click at [1014, 469] on icon "enhanced table" at bounding box center [1007, 477] width 16 height 16
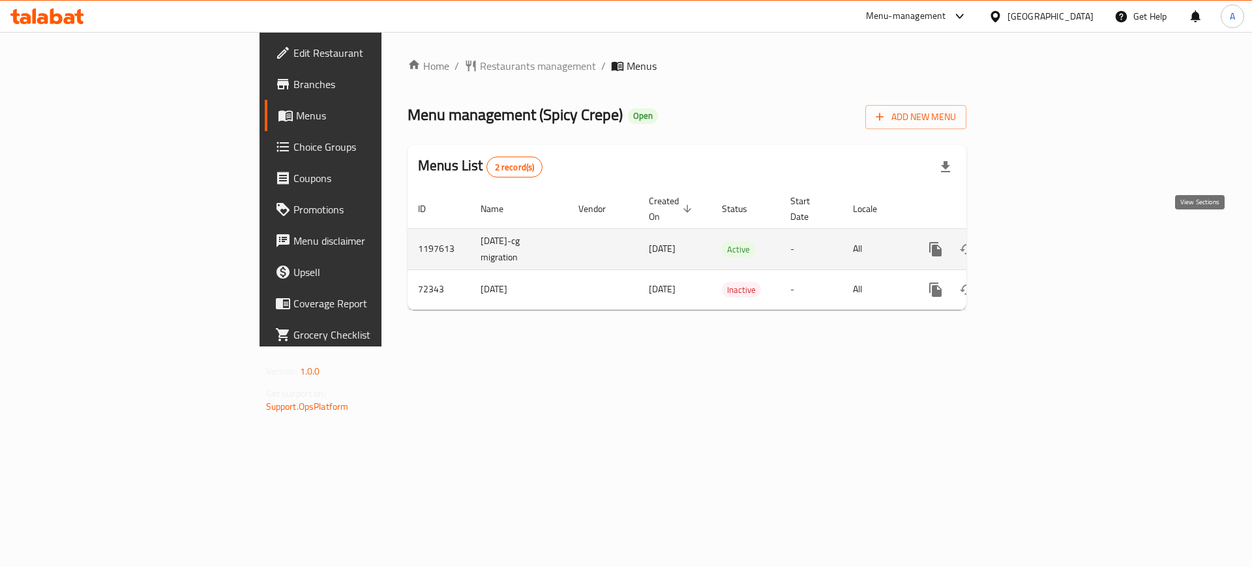
click at [1036, 243] on icon "enhanced table" at bounding box center [1030, 249] width 12 height 12
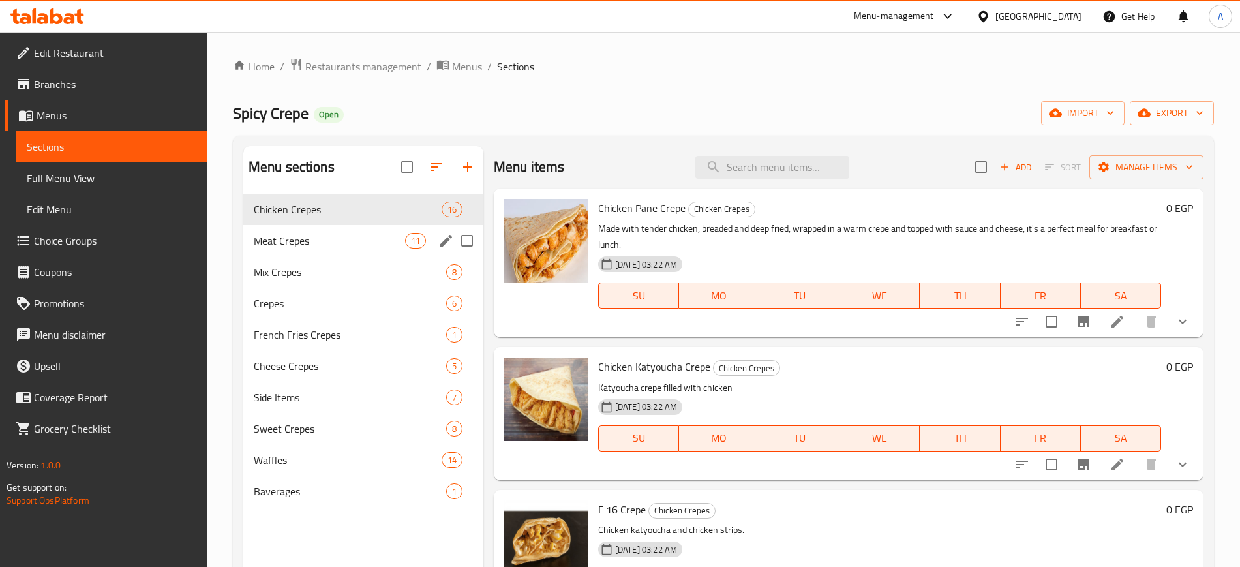
click at [316, 248] on div "Meat Crepes 11" at bounding box center [363, 240] width 240 height 31
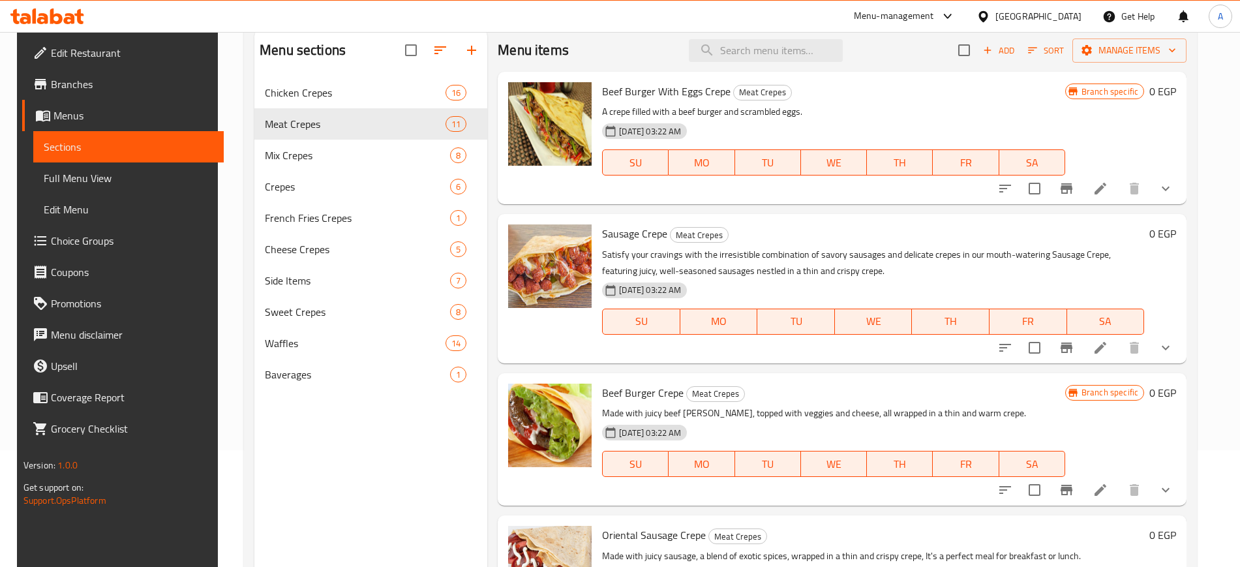
scroll to position [124, 0]
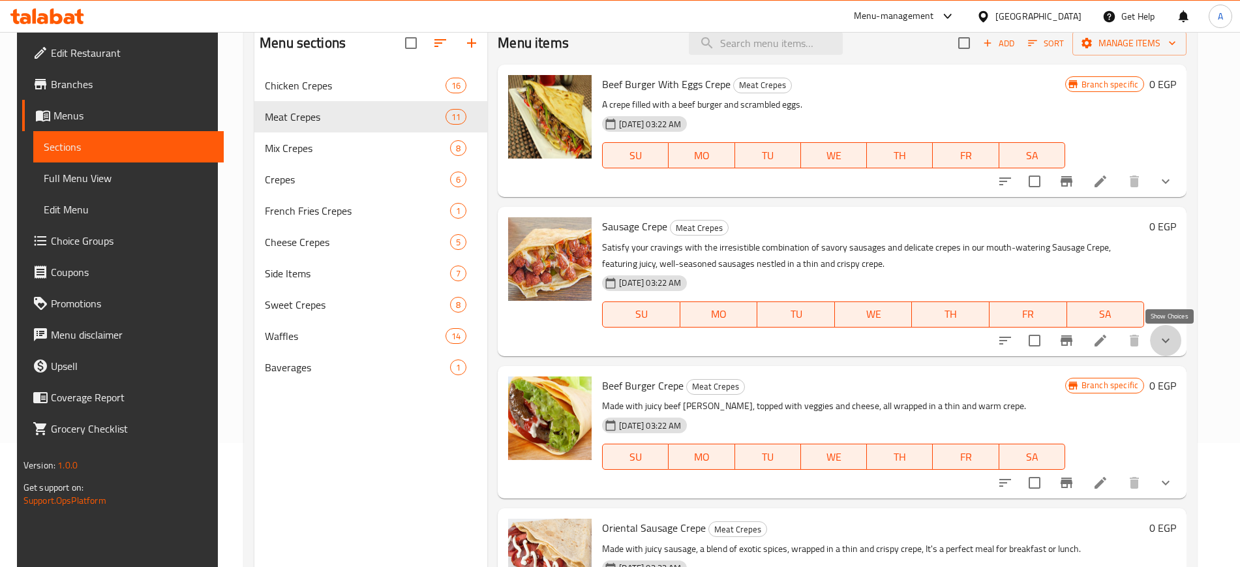
click at [1169, 335] on icon "show more" at bounding box center [1166, 341] width 16 height 16
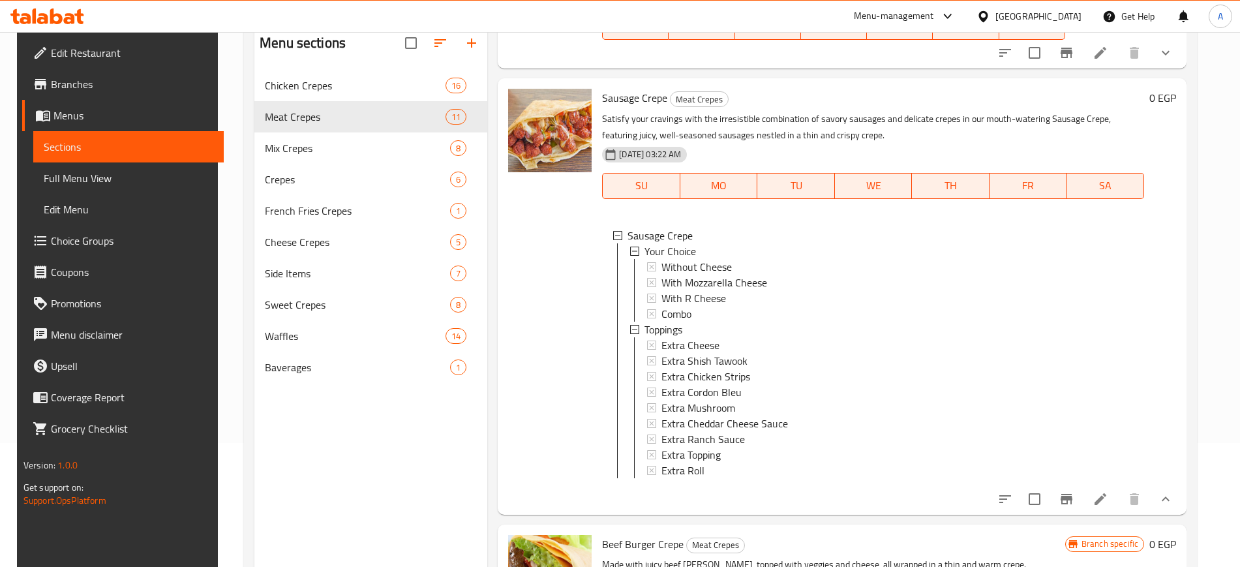
scroll to position [138, 0]
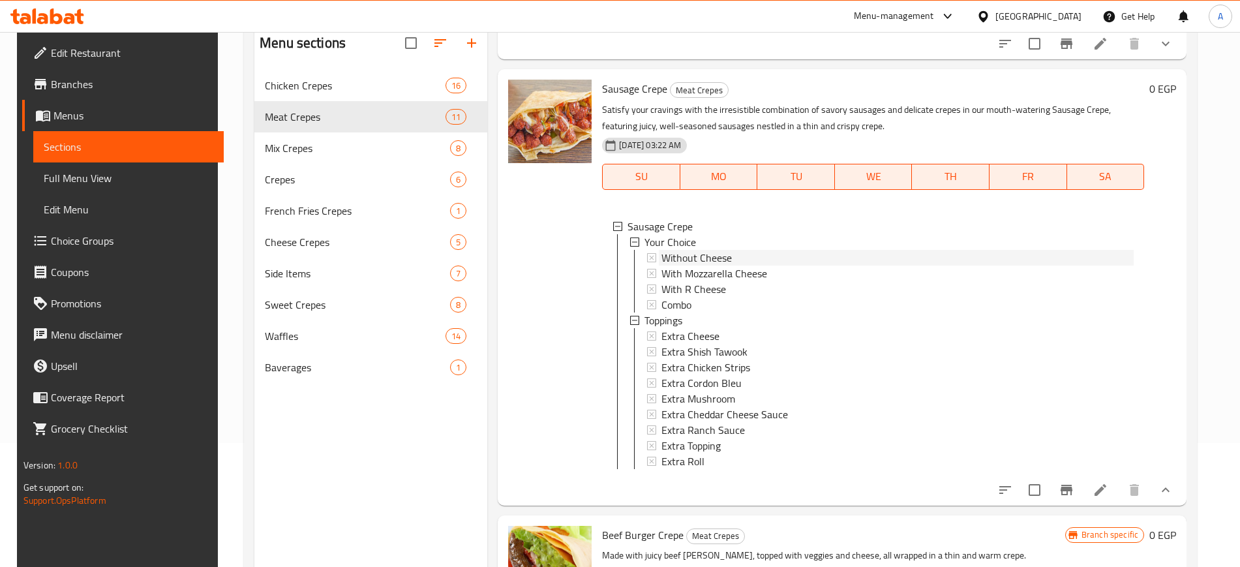
click at [697, 256] on span "Without Cheese" at bounding box center [696, 258] width 70 height 16
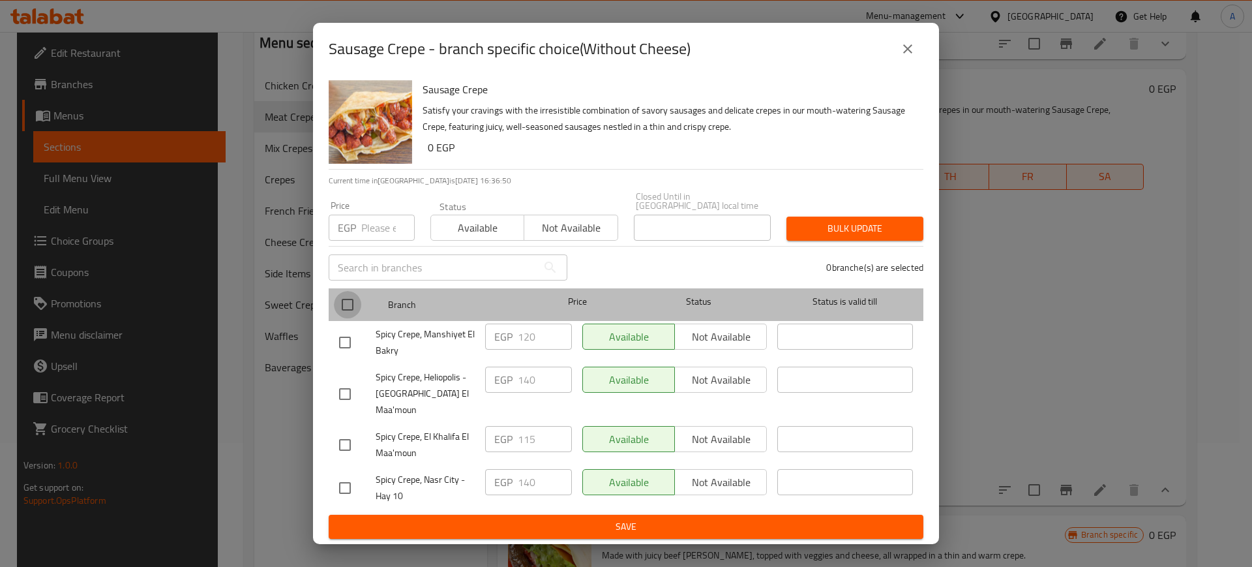
click at [343, 313] on input "checkbox" at bounding box center [347, 304] width 27 height 27
checkbox input "true"
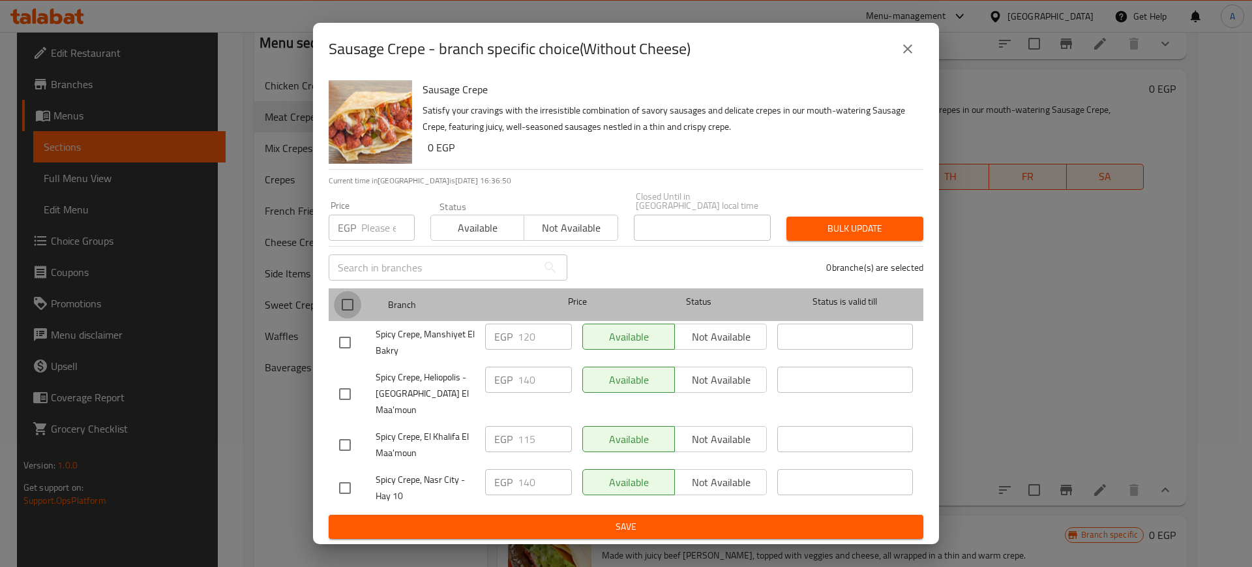
checkbox input "true"
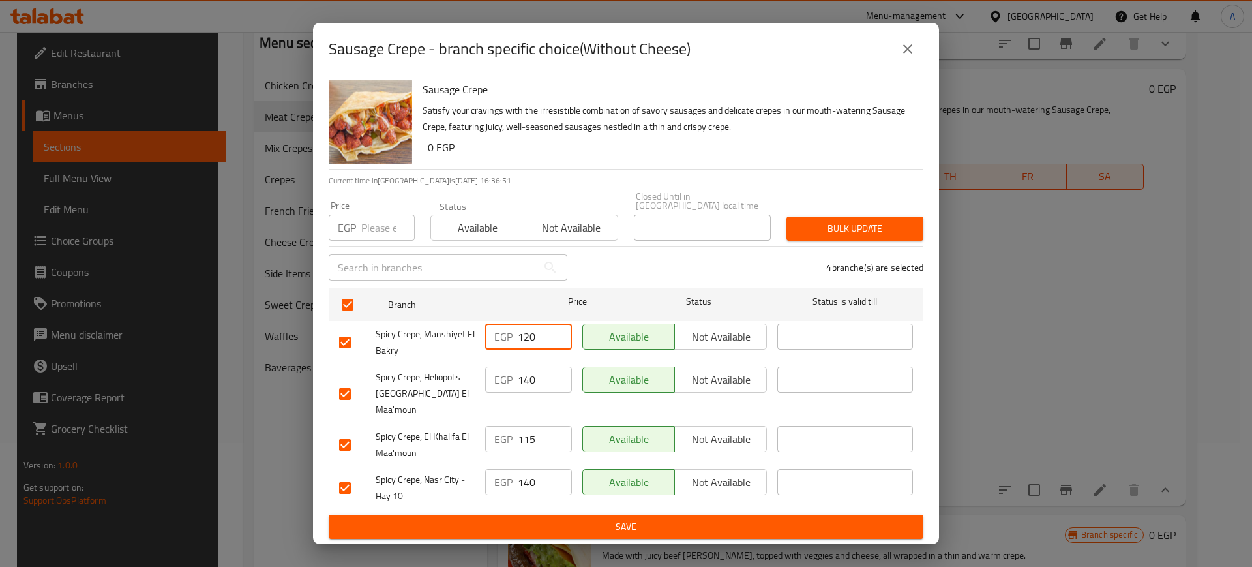
click at [534, 336] on input "120" at bounding box center [545, 337] width 54 height 26
type input "105"
click at [882, 237] on span "Bulk update" at bounding box center [855, 228] width 116 height 16
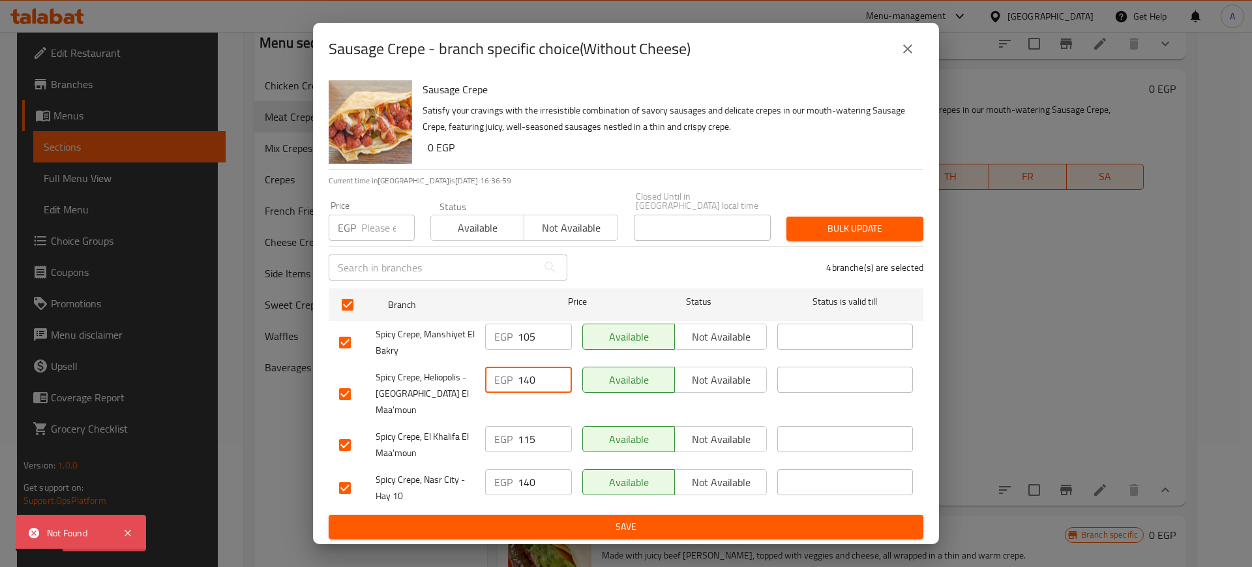
click at [535, 381] on input "140" at bounding box center [545, 380] width 54 height 26
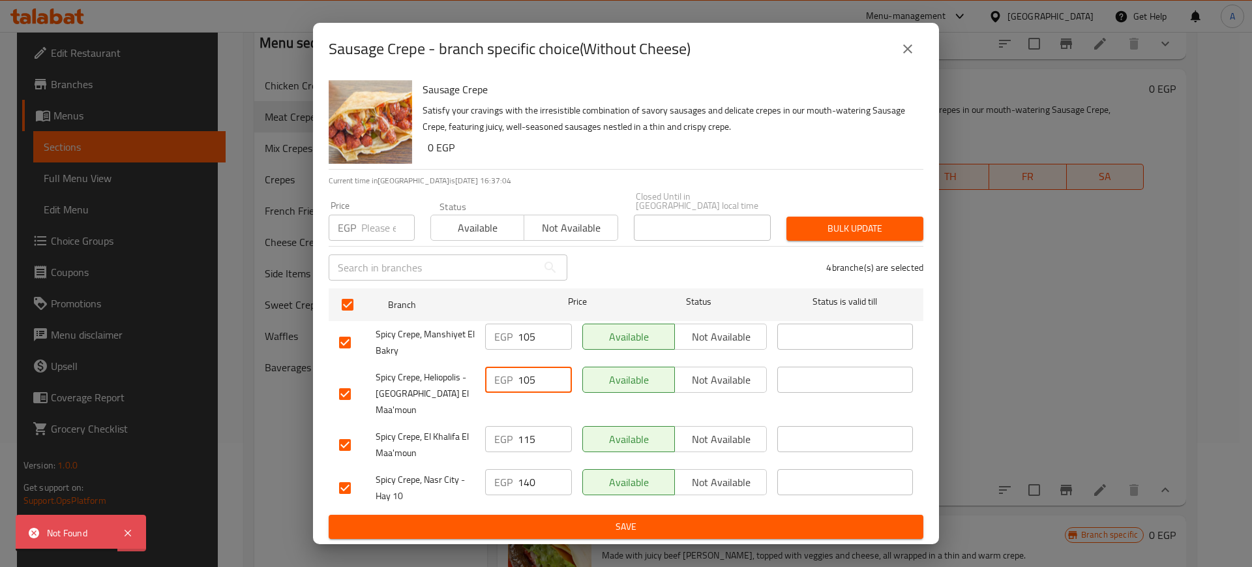
type input "105"
click at [531, 426] on input "115" at bounding box center [545, 439] width 54 height 26
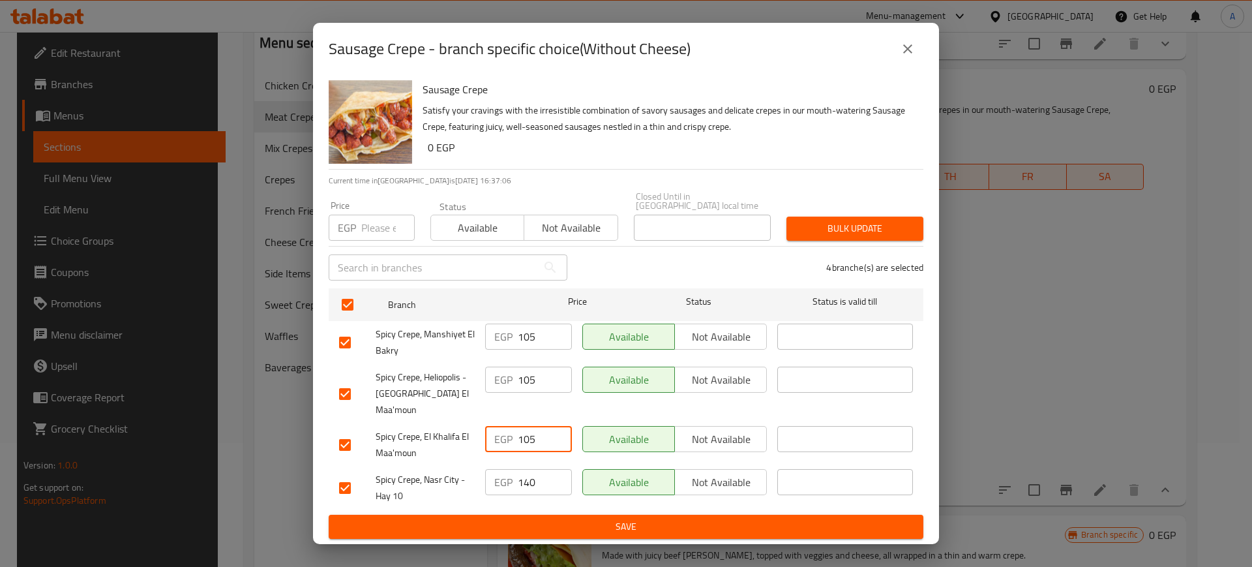
type input "105"
click at [526, 473] on input "140" at bounding box center [545, 482] width 54 height 26
type input "105"
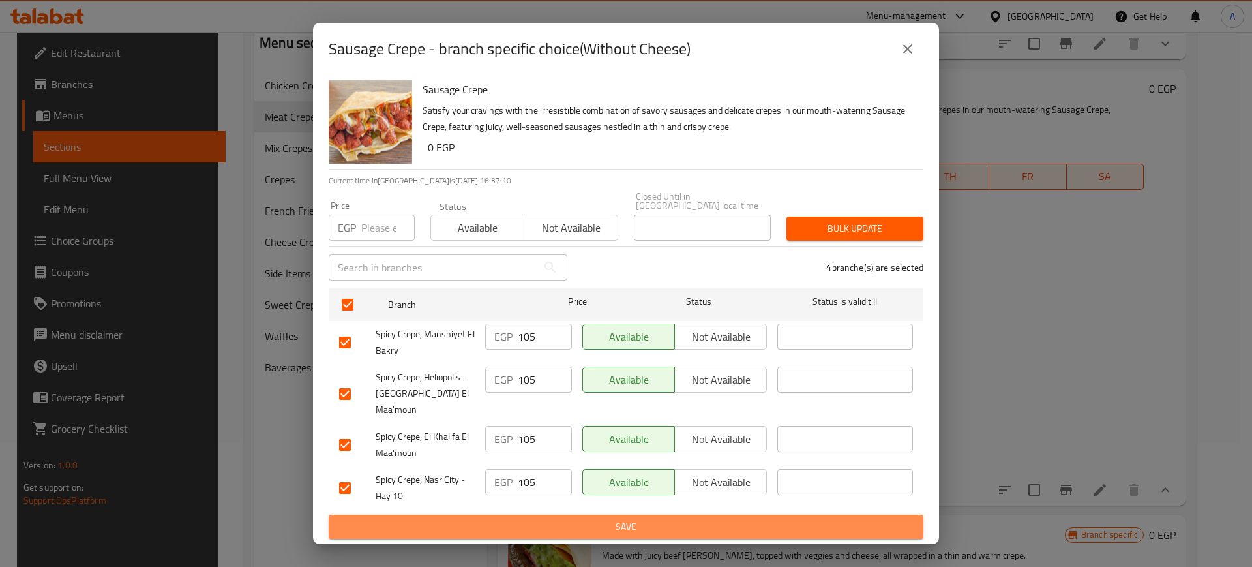
click at [541, 519] on span "Save" at bounding box center [626, 527] width 574 height 16
click at [463, 519] on span "Save" at bounding box center [626, 527] width 574 height 16
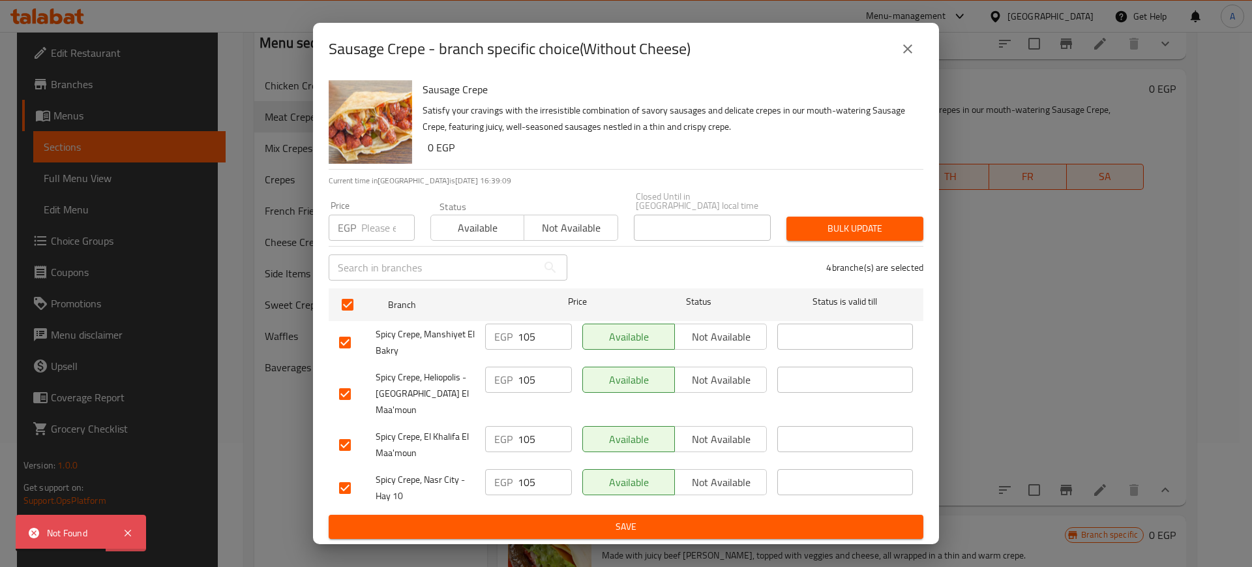
click at [905, 57] on icon "close" at bounding box center [908, 49] width 16 height 16
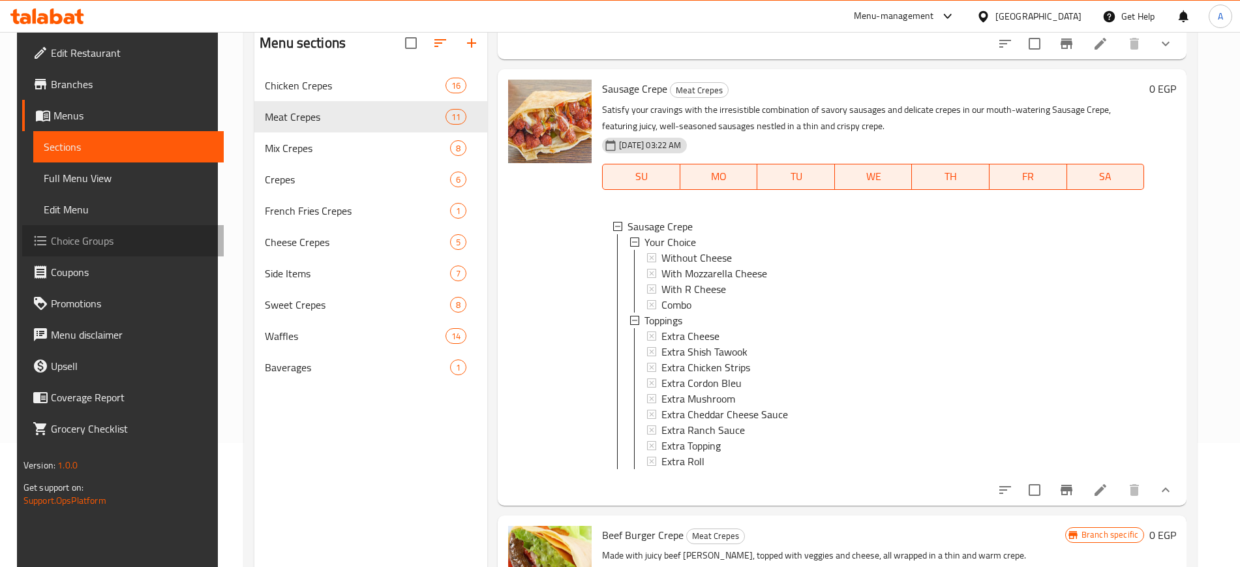
click at [98, 248] on link "Choice Groups" at bounding box center [123, 240] width 202 height 31
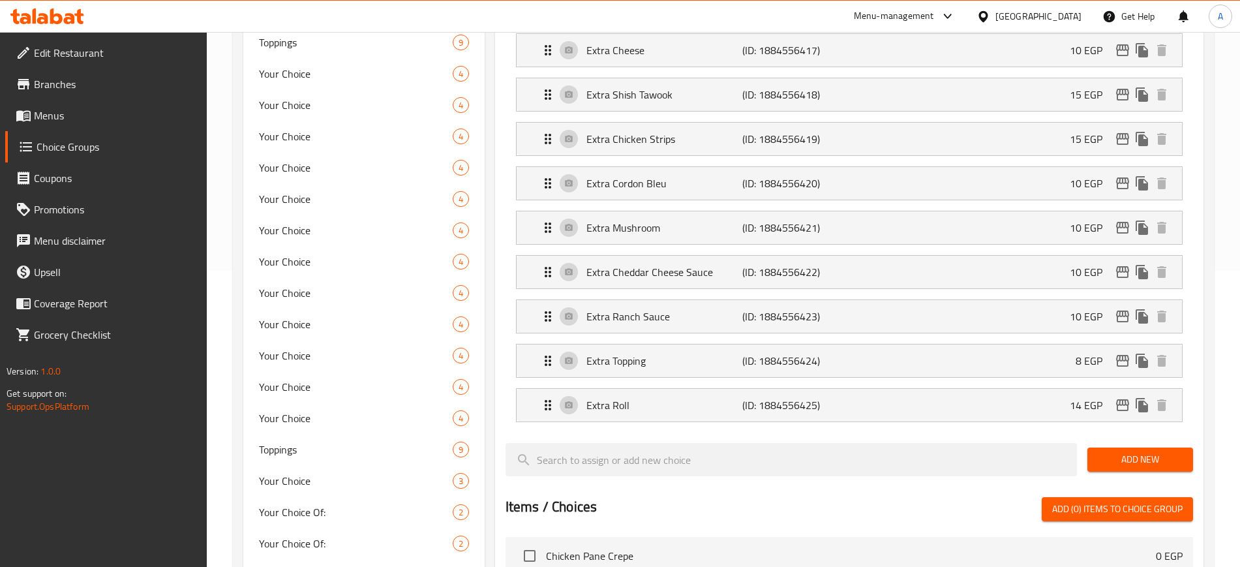
scroll to position [290, 0]
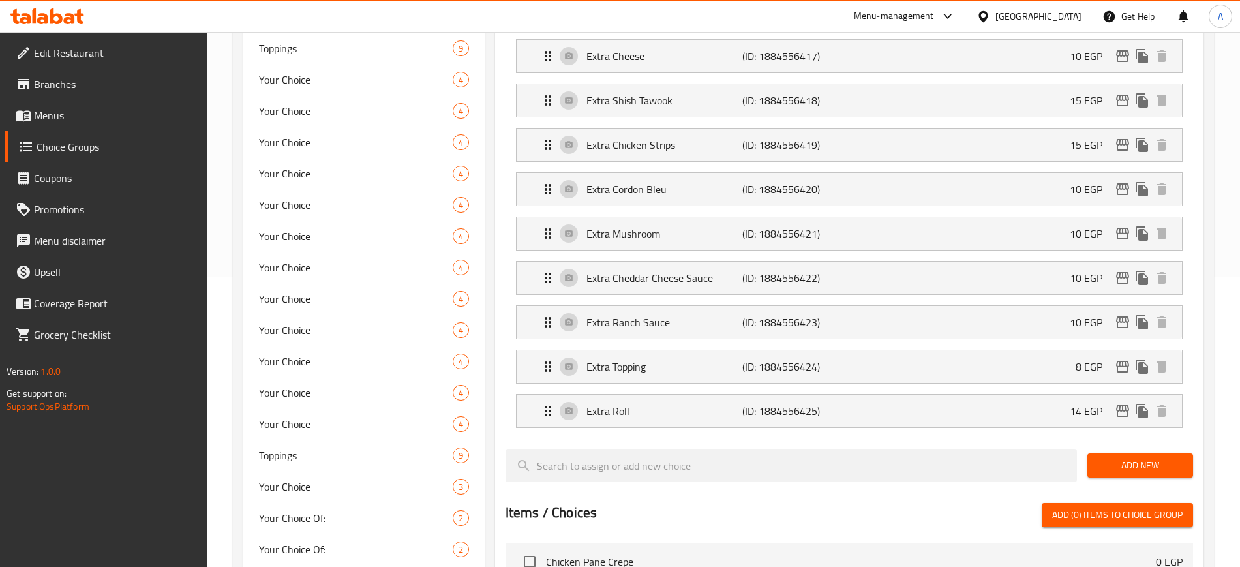
click at [82, 115] on span "Menus" at bounding box center [115, 116] width 162 height 16
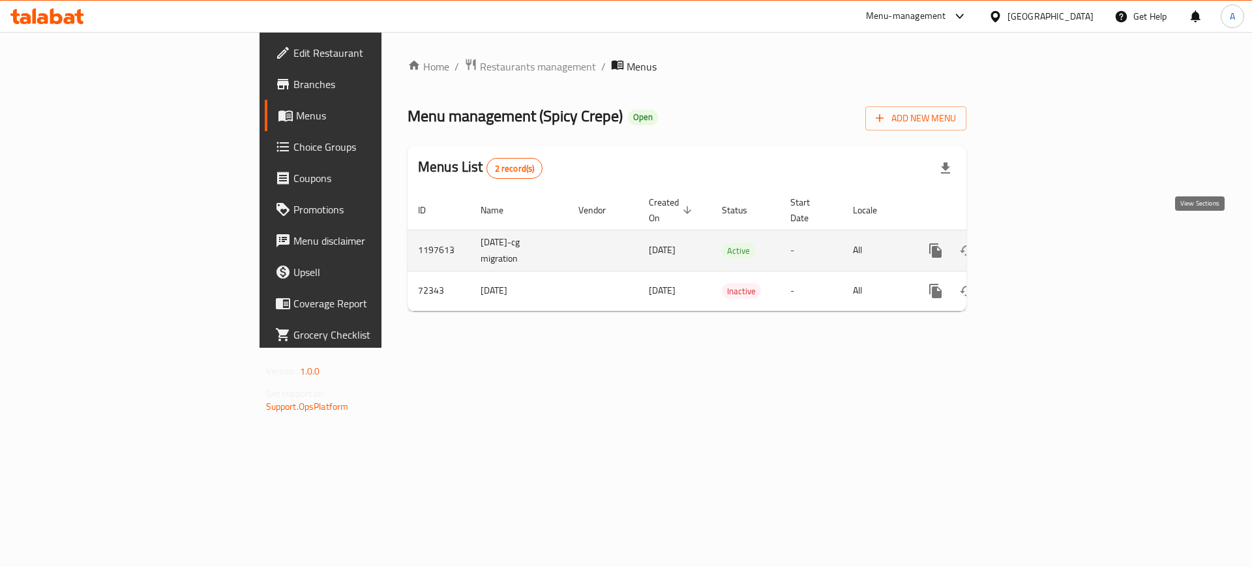
click at [1046, 235] on link "enhanced table" at bounding box center [1029, 250] width 31 height 31
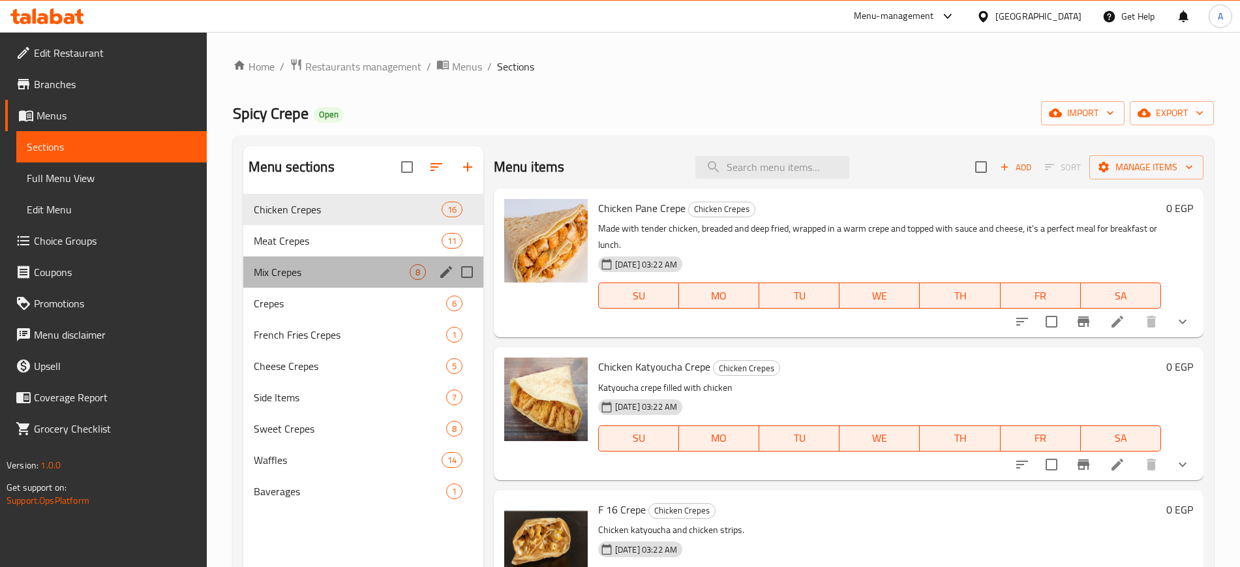
click at [305, 257] on div "Mix Crepes 8" at bounding box center [363, 271] width 240 height 31
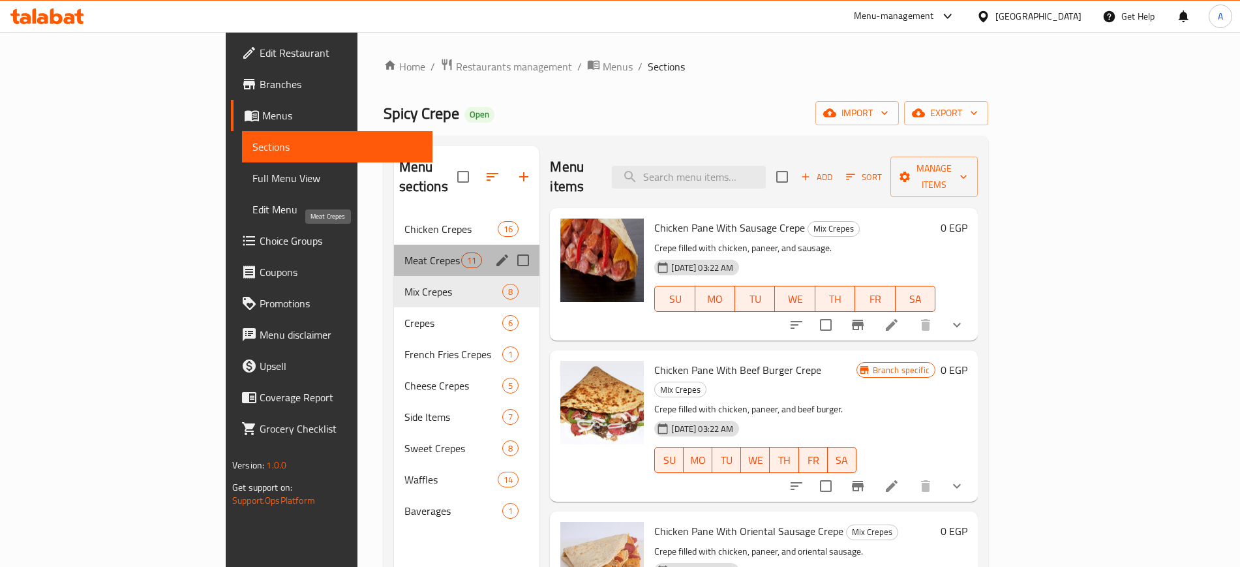
click at [404, 252] on span "Meat Crepes" at bounding box center [432, 260] width 57 height 16
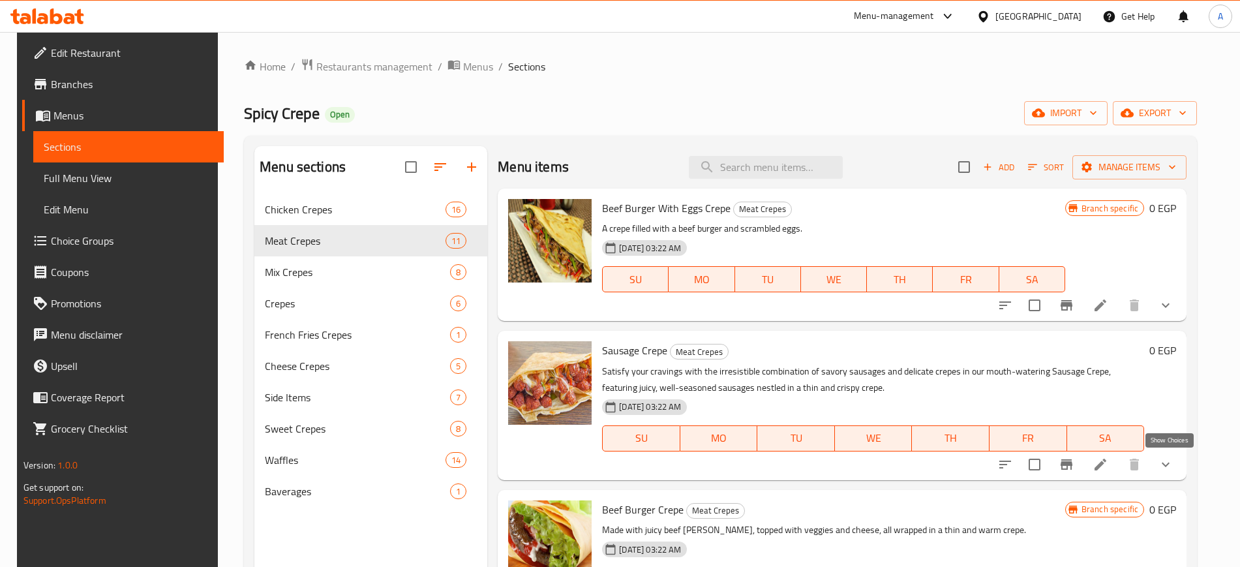
click at [1173, 469] on icon "show more" at bounding box center [1166, 465] width 16 height 16
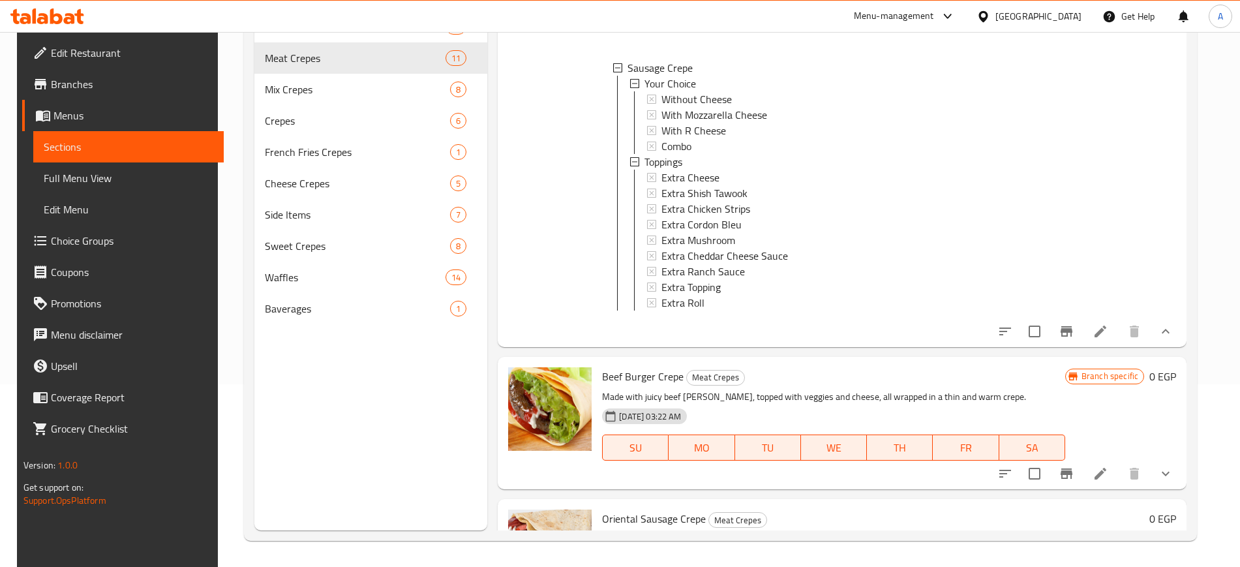
scroll to position [249, 0]
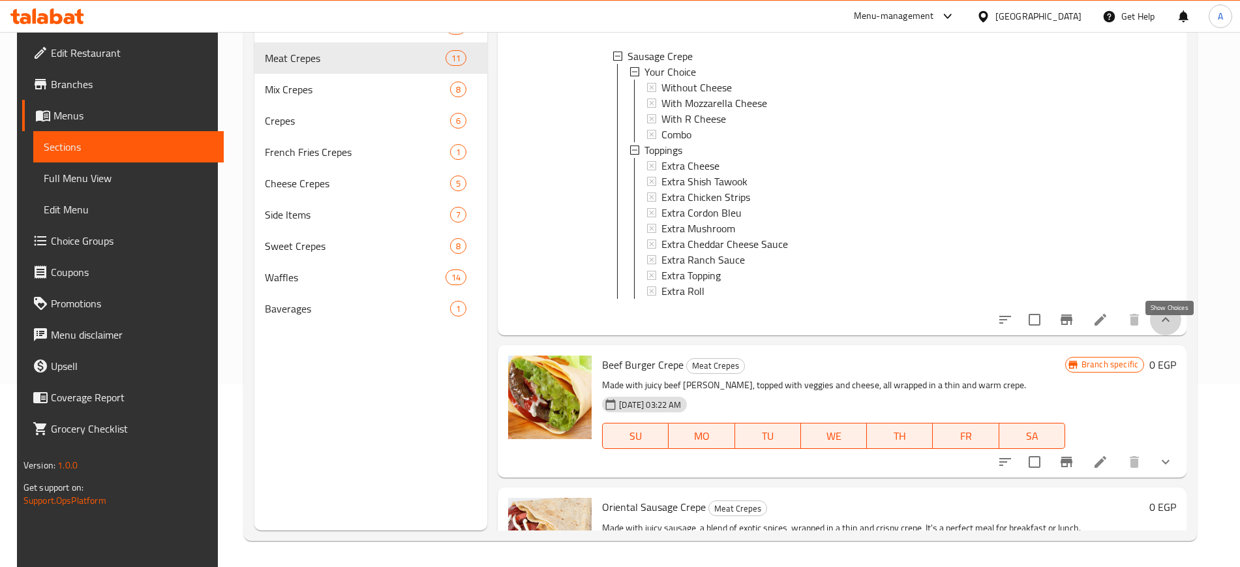
click at [1167, 322] on icon "show more" at bounding box center [1166, 319] width 8 height 5
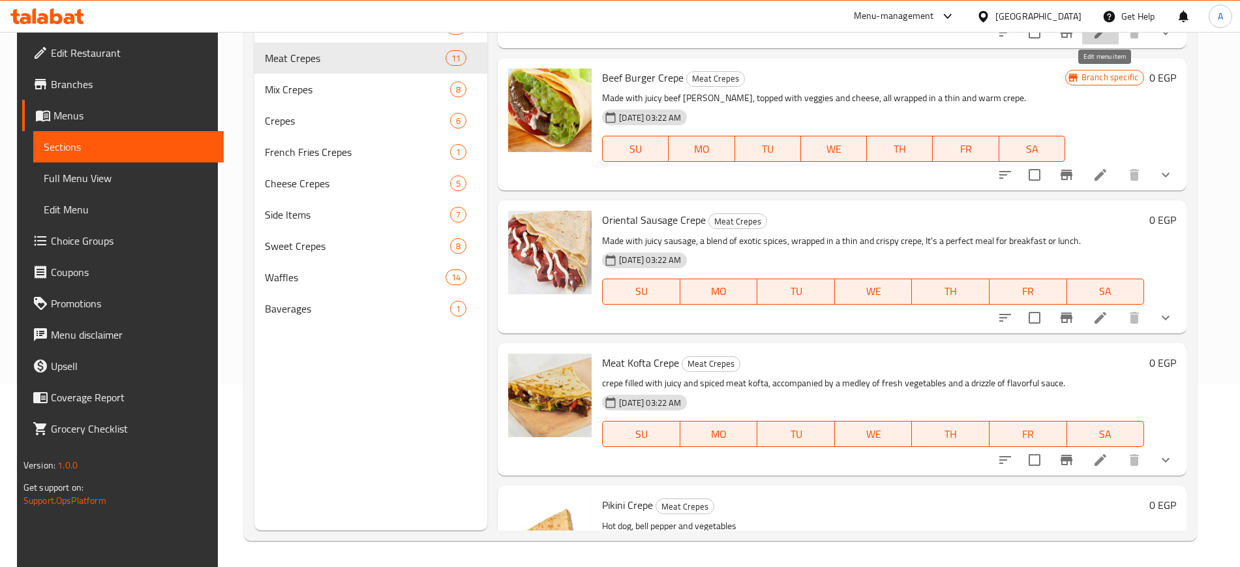
click at [1104, 39] on icon at bounding box center [1100, 33] width 16 height 16
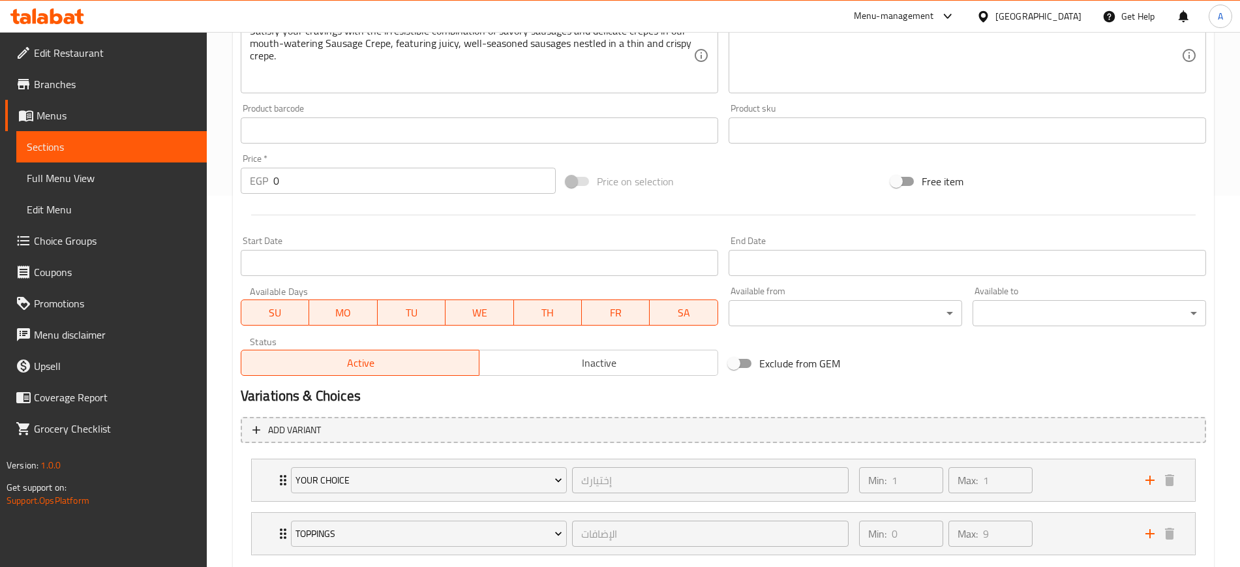
scroll to position [449, 0]
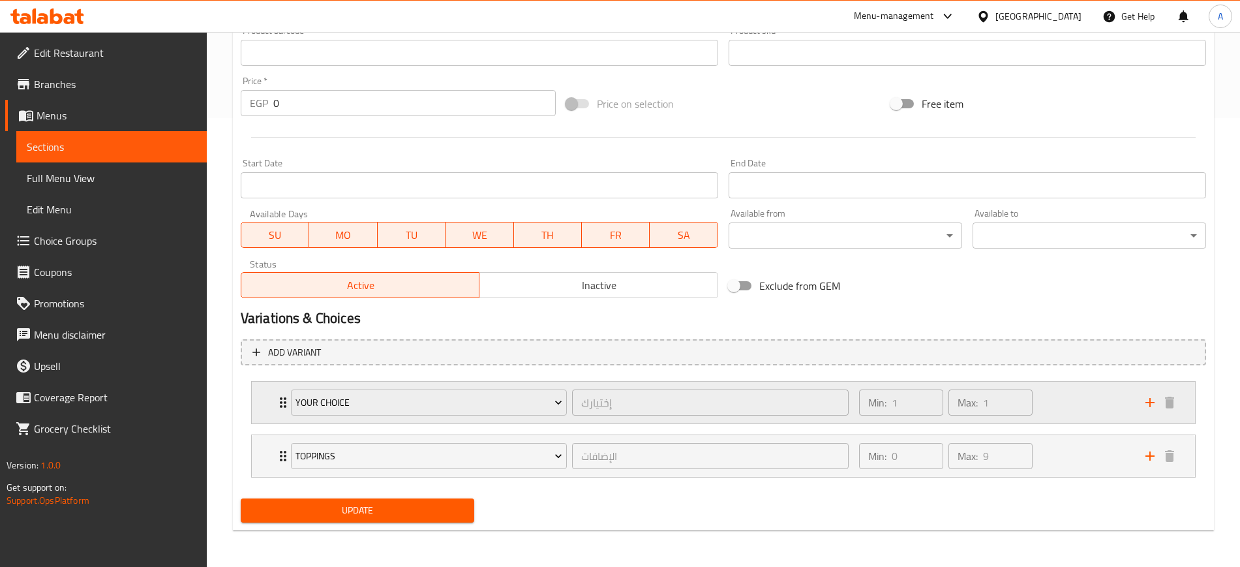
click at [281, 400] on icon "Expand" at bounding box center [283, 403] width 16 height 16
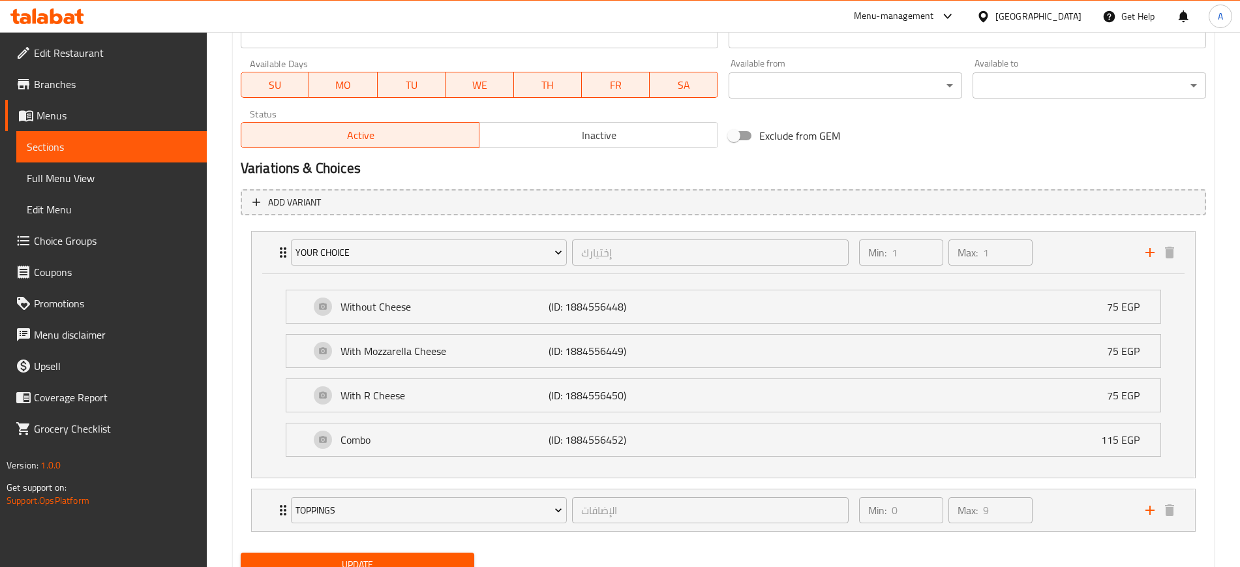
scroll to position [601, 0]
click at [74, 241] on span "Choice Groups" at bounding box center [115, 241] width 162 height 16
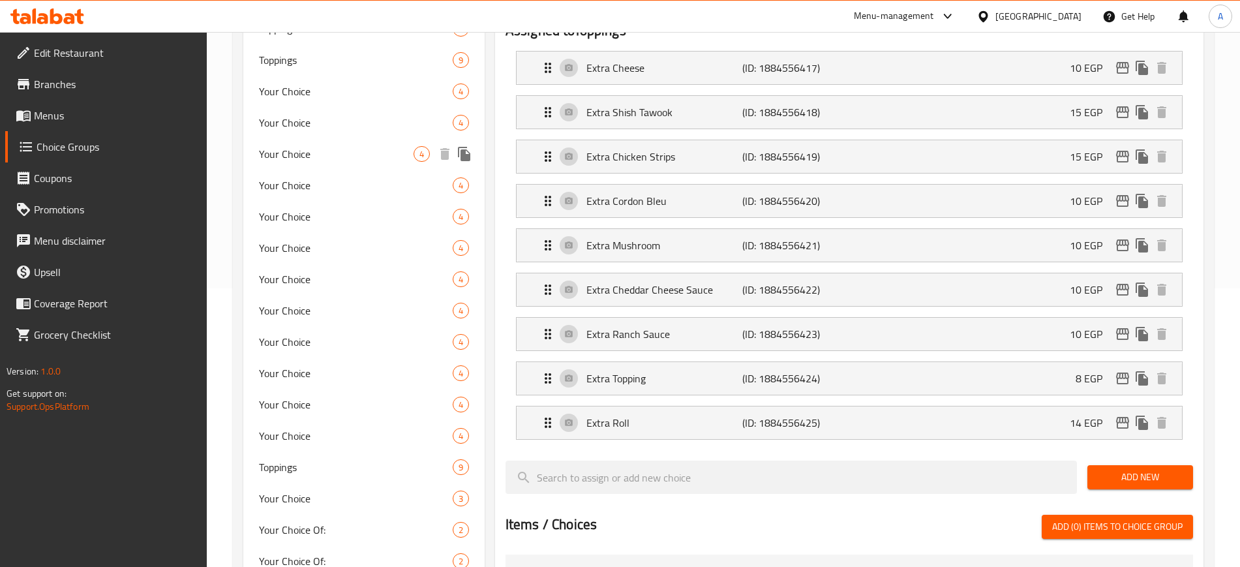
scroll to position [281, 0]
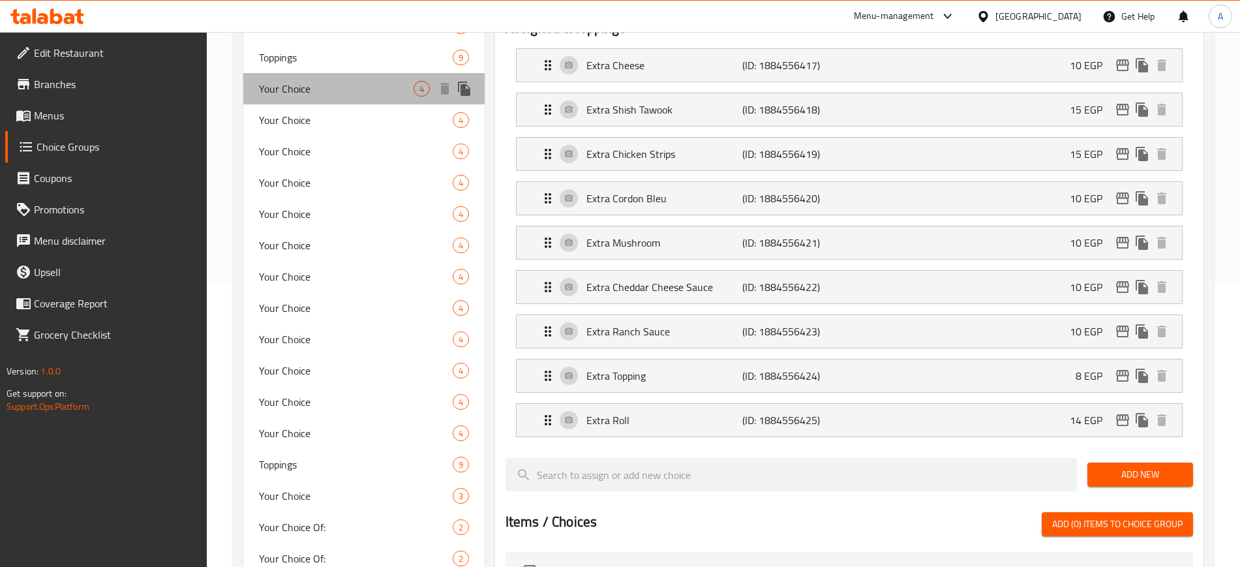
click at [312, 95] on span "Your Choice" at bounding box center [336, 89] width 155 height 16
type input "Your Choice"
type input "إختيارك"
type input "1"
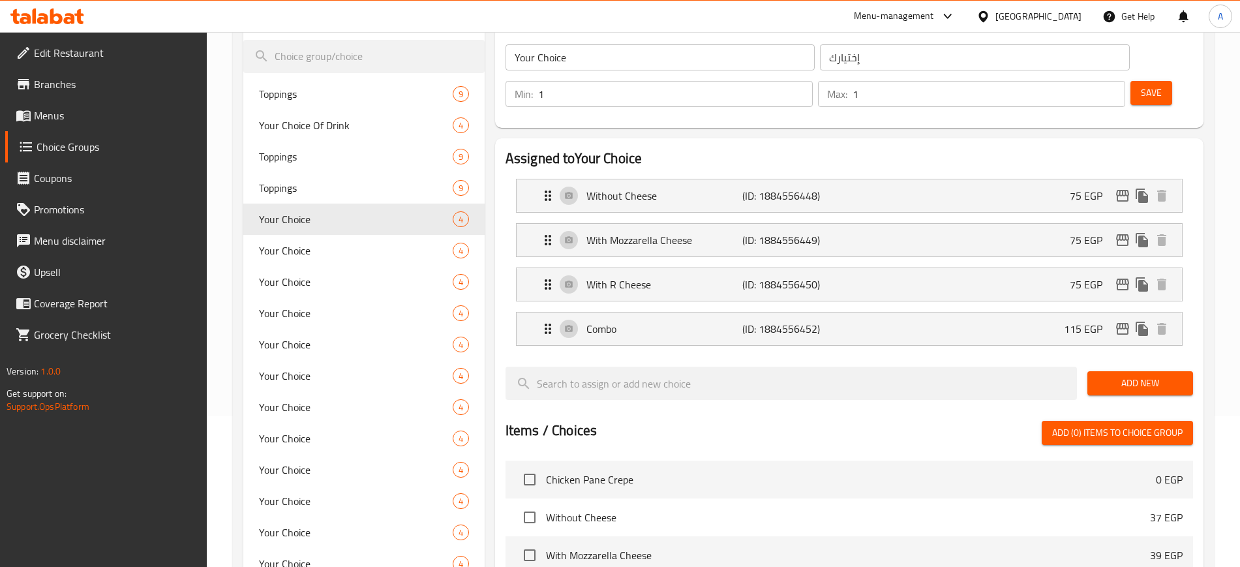
scroll to position [148, 0]
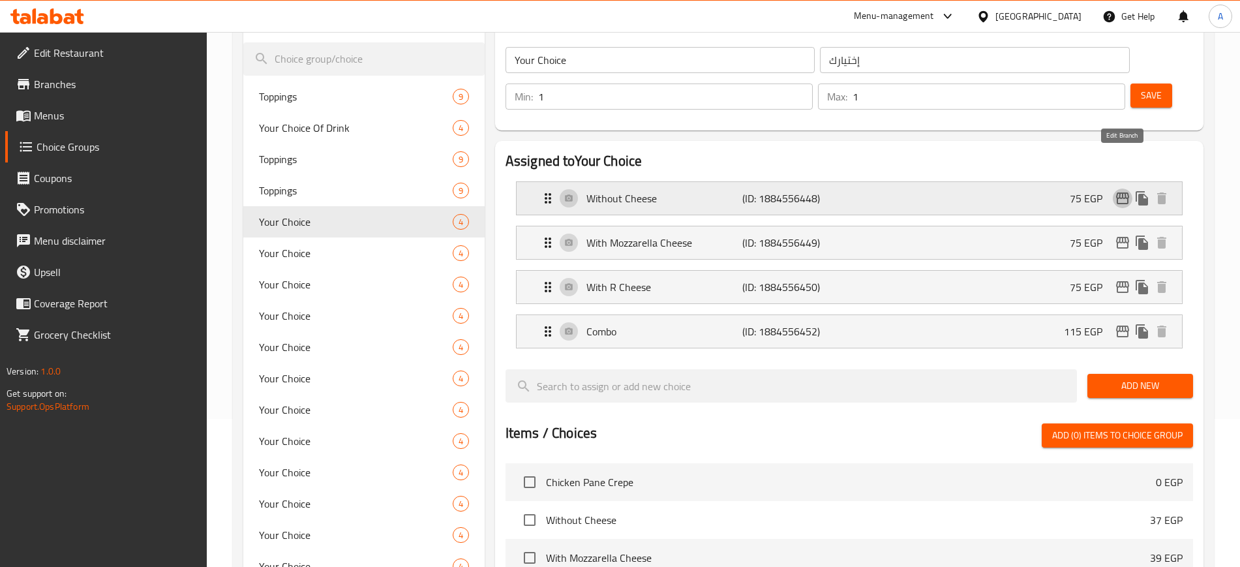
click at [1120, 192] on icon "edit" at bounding box center [1122, 198] width 13 height 12
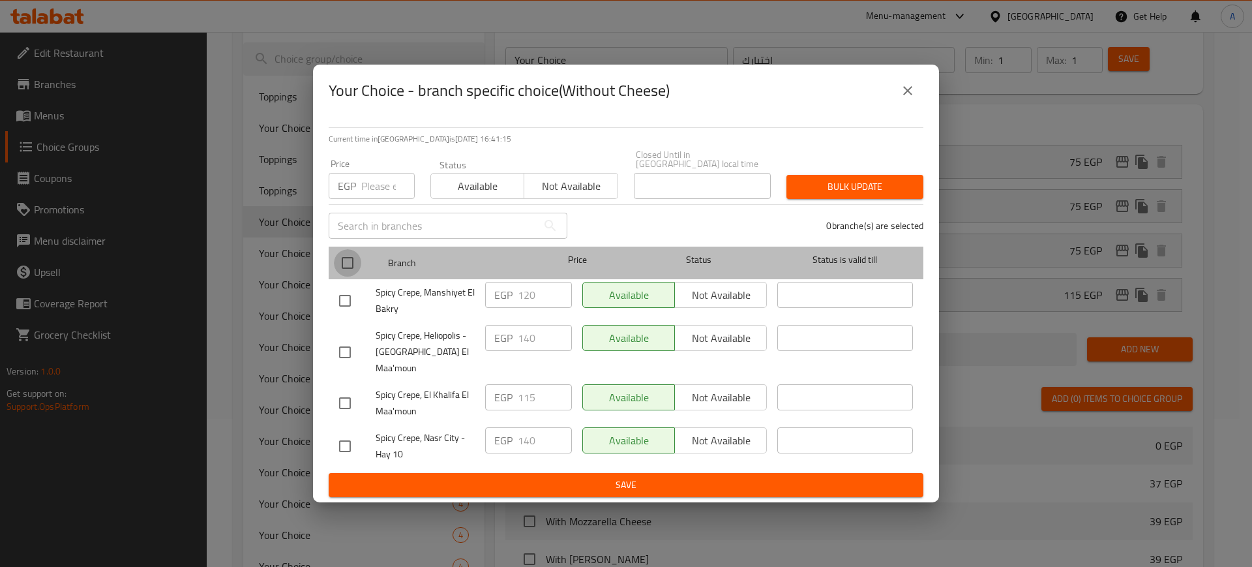
click at [349, 268] on input "checkbox" at bounding box center [347, 262] width 27 height 27
checkbox input "true"
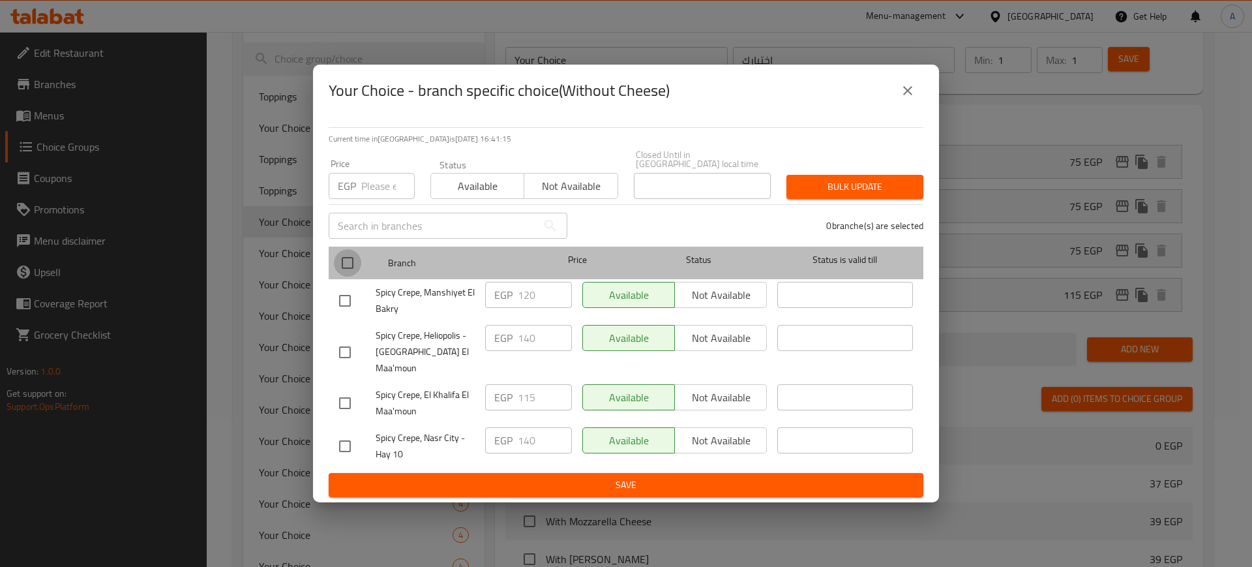
checkbox input "true"
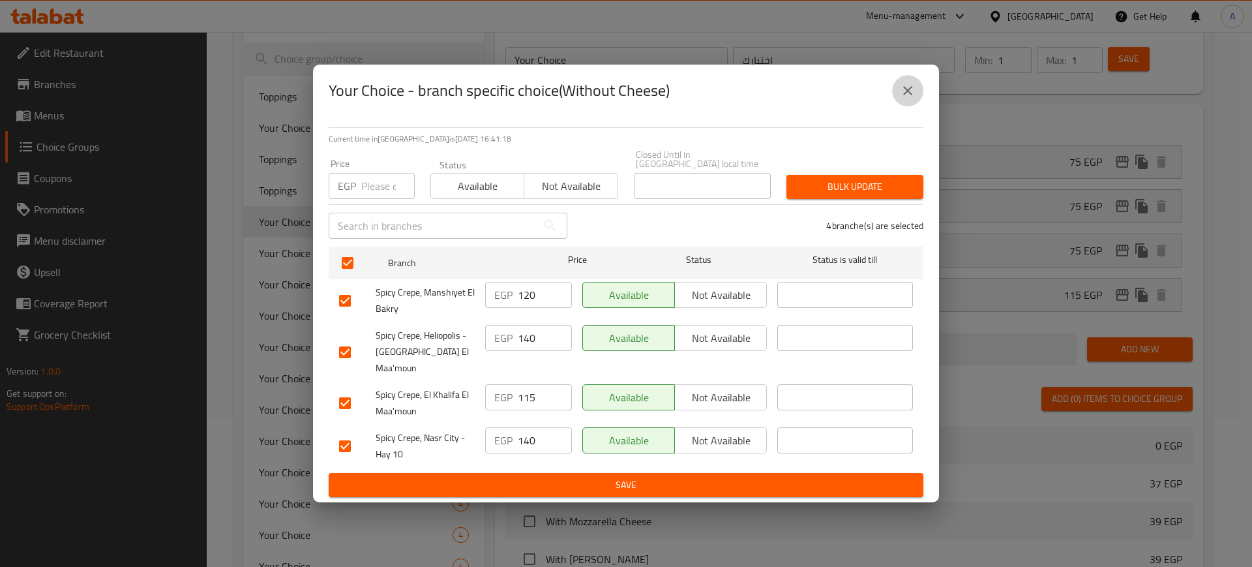
click at [912, 98] on icon "close" at bounding box center [908, 91] width 16 height 16
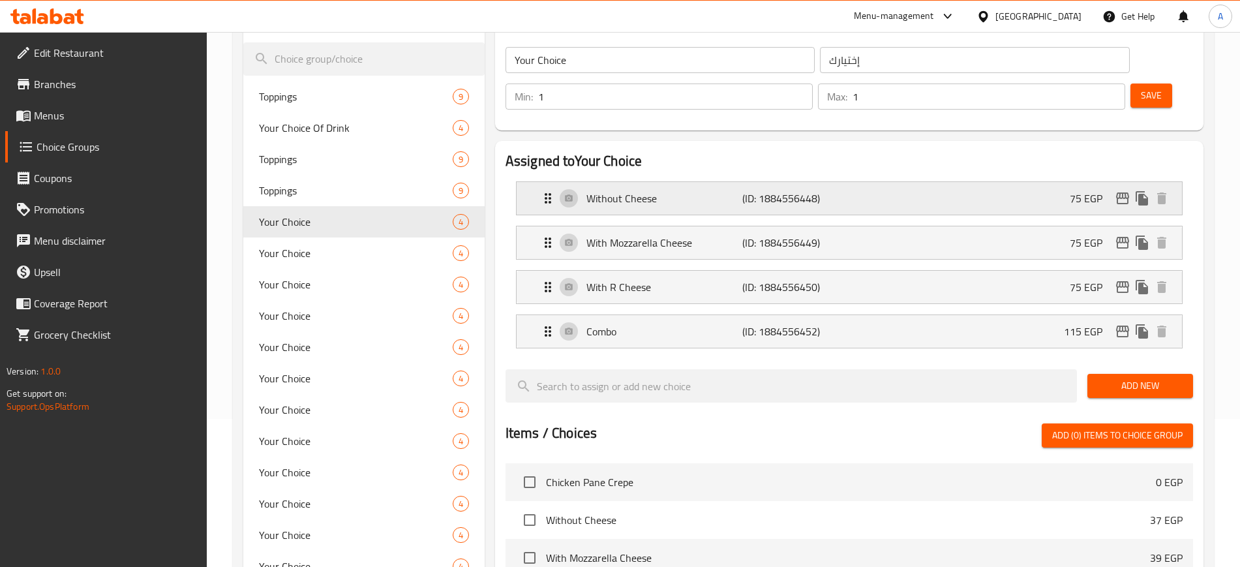
click at [1049, 182] on div "Without Cheese (ID: 1884556448) 75 EGP" at bounding box center [853, 198] width 626 height 33
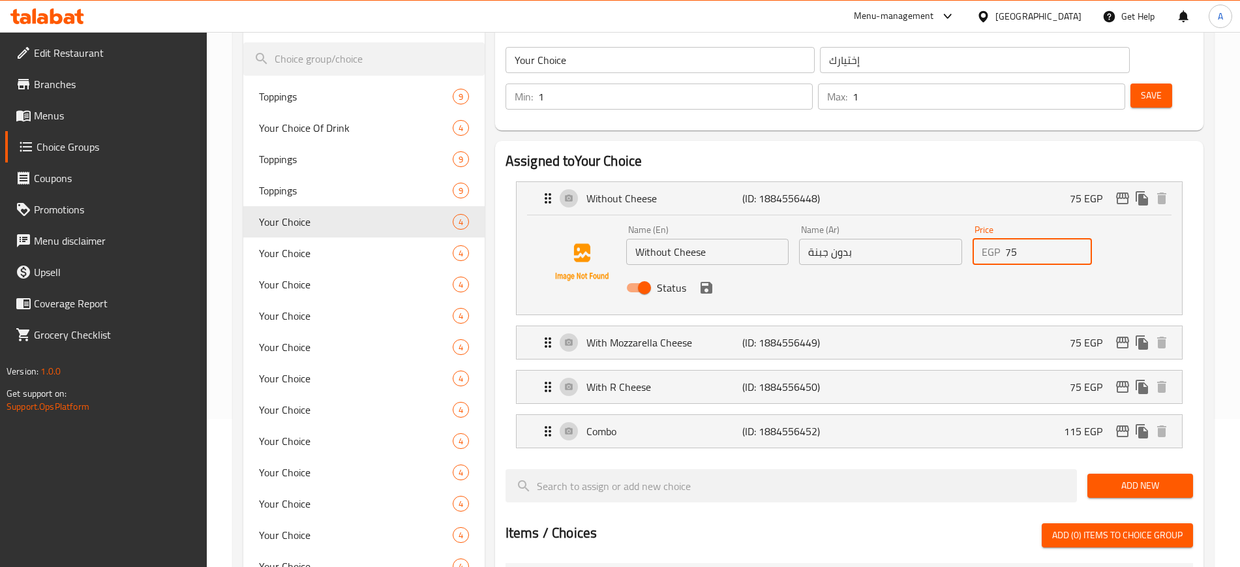
click at [1022, 239] on input "75" at bounding box center [1048, 252] width 87 height 26
click at [704, 280] on icon "save" at bounding box center [707, 288] width 16 height 16
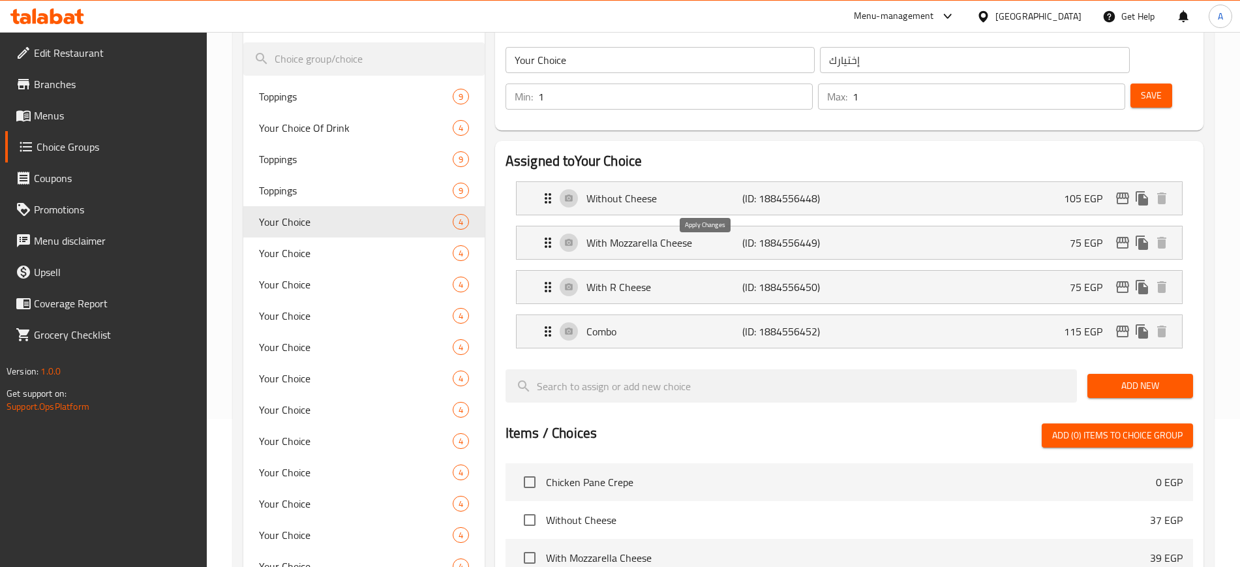
type input "105"
click at [1127, 192] on icon "edit" at bounding box center [1122, 198] width 13 height 12
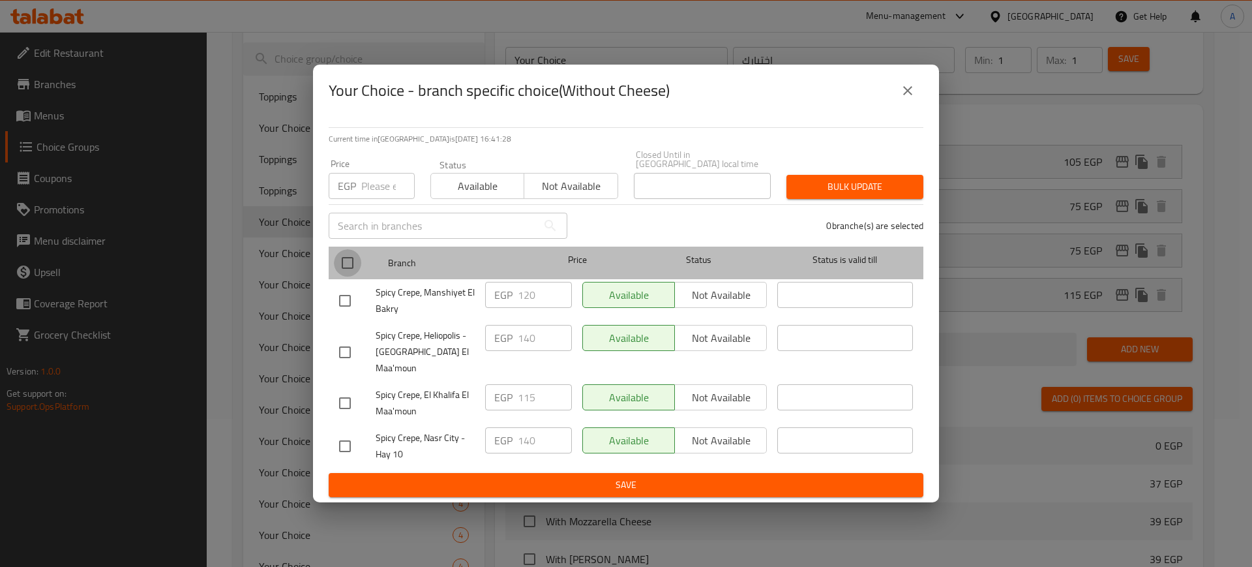
click at [349, 262] on input "checkbox" at bounding box center [347, 262] width 27 height 27
checkbox input "true"
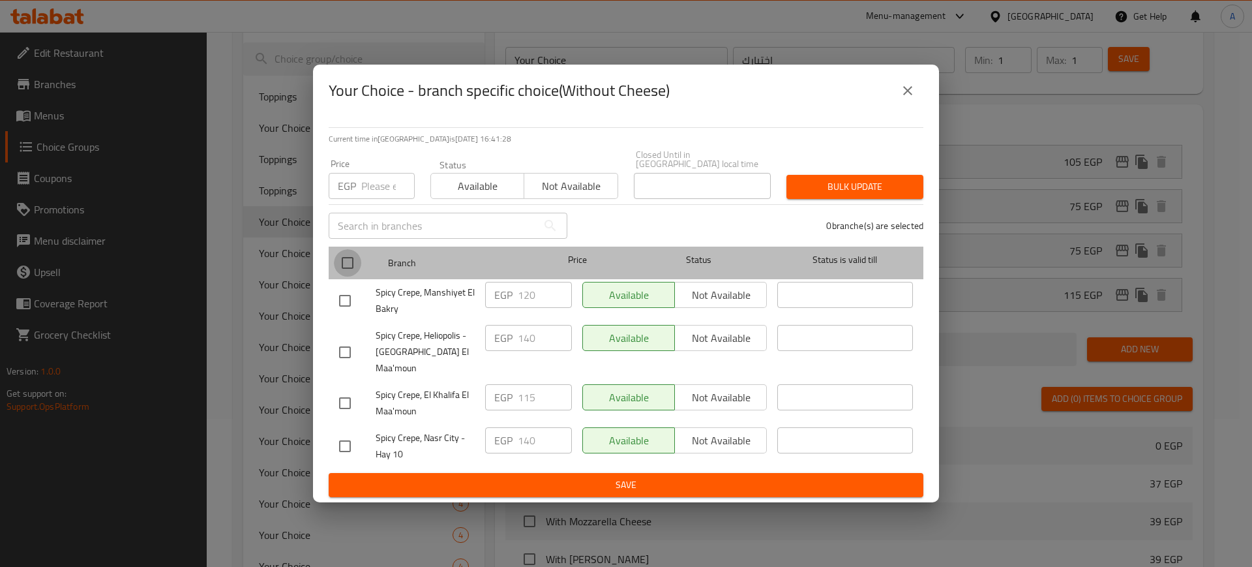
checkbox input "true"
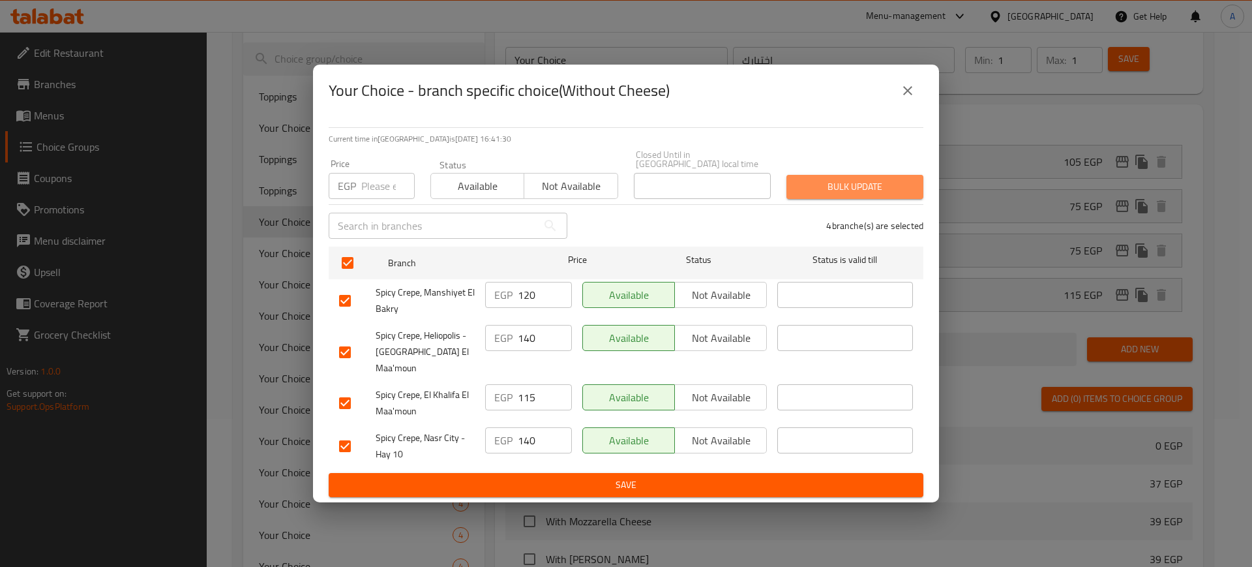
click at [843, 183] on span "Bulk update" at bounding box center [855, 187] width 116 height 16
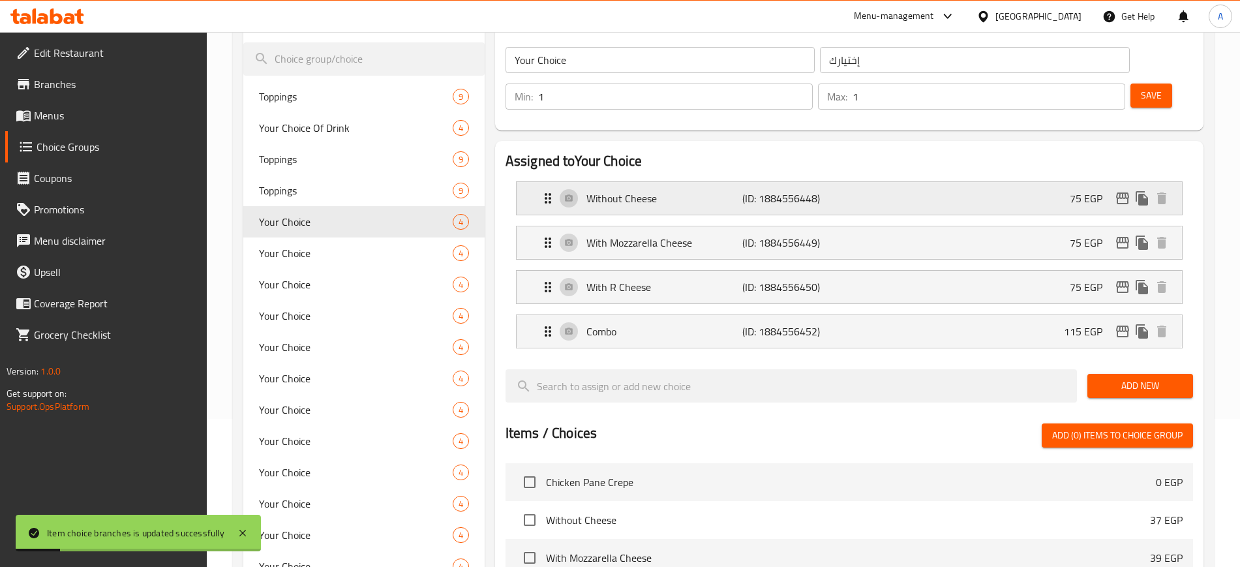
click at [1079, 190] on p "75 EGP" at bounding box center [1091, 198] width 43 height 16
click at [1046, 182] on div "Without Cheese (ID: 1884556448) 75 EGP" at bounding box center [853, 198] width 626 height 33
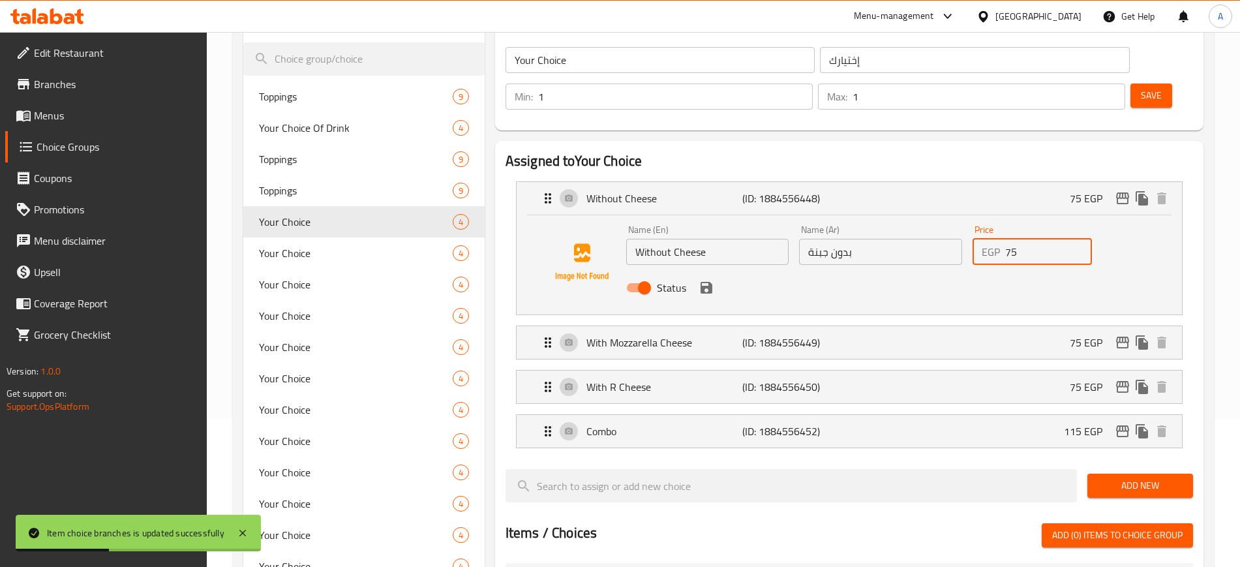
click at [1045, 239] on input "75" at bounding box center [1048, 252] width 87 height 26
click at [717, 270] on div "Status" at bounding box center [881, 287] width 520 height 35
click at [712, 280] on icon "save" at bounding box center [707, 288] width 16 height 16
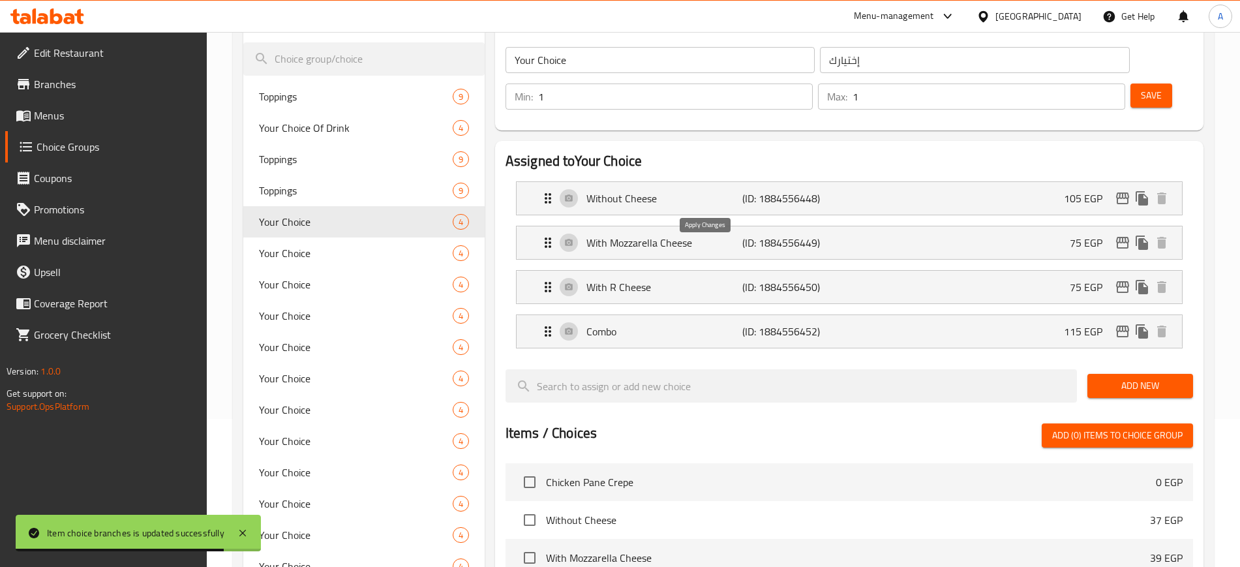
type input "105"
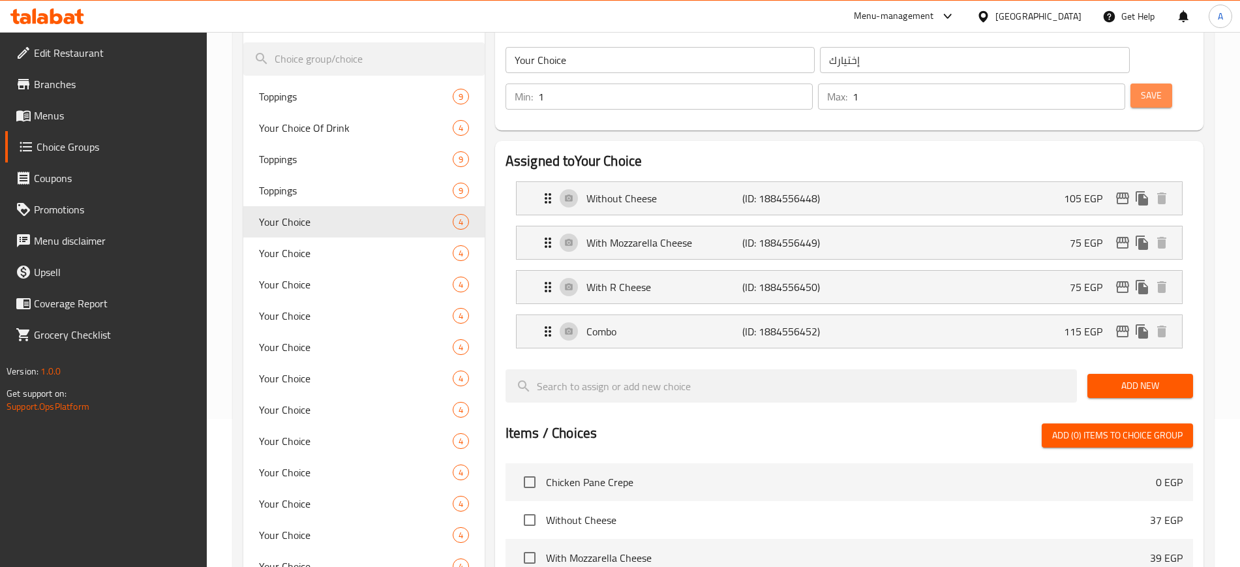
click at [1141, 87] on span "Save" at bounding box center [1151, 95] width 21 height 16
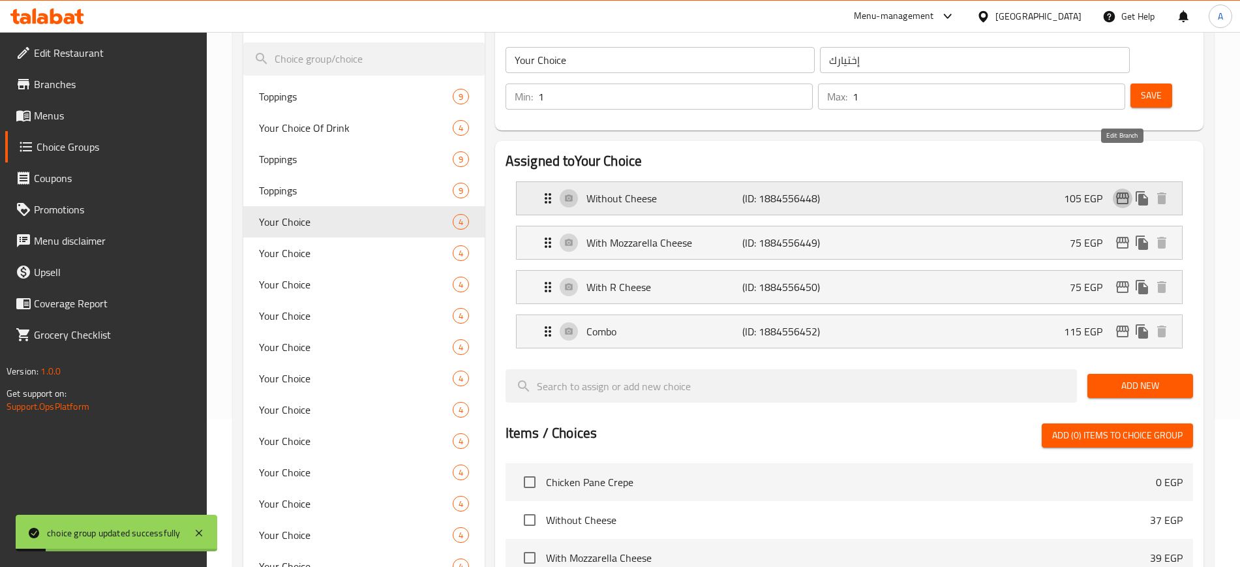
click at [1122, 190] on icon "edit" at bounding box center [1123, 198] width 16 height 16
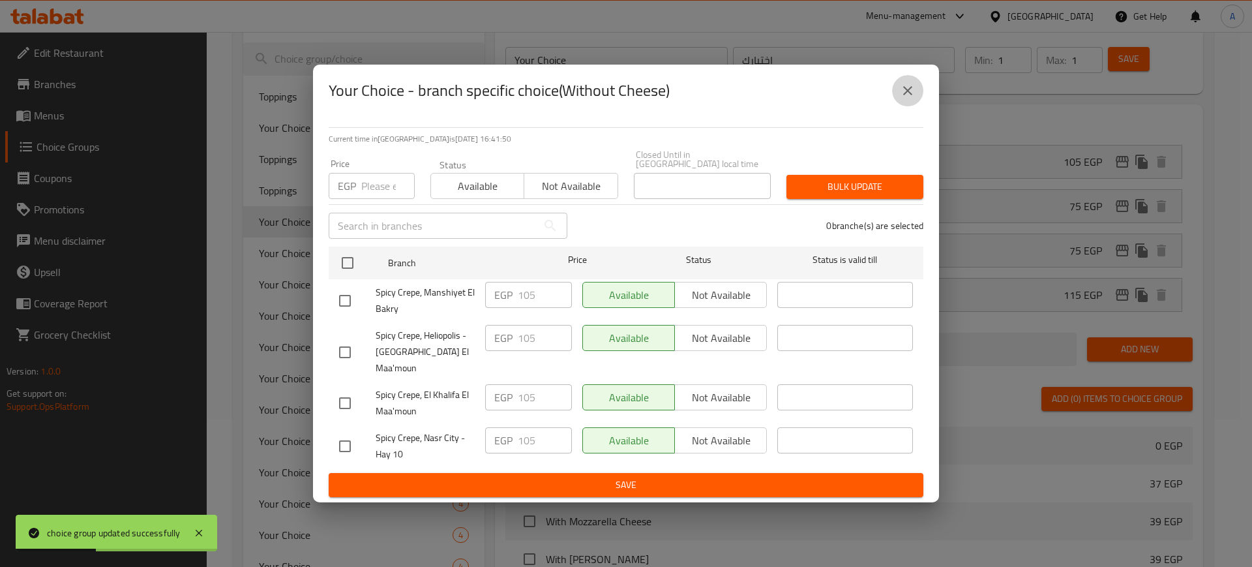
click at [905, 98] on icon "close" at bounding box center [908, 91] width 16 height 16
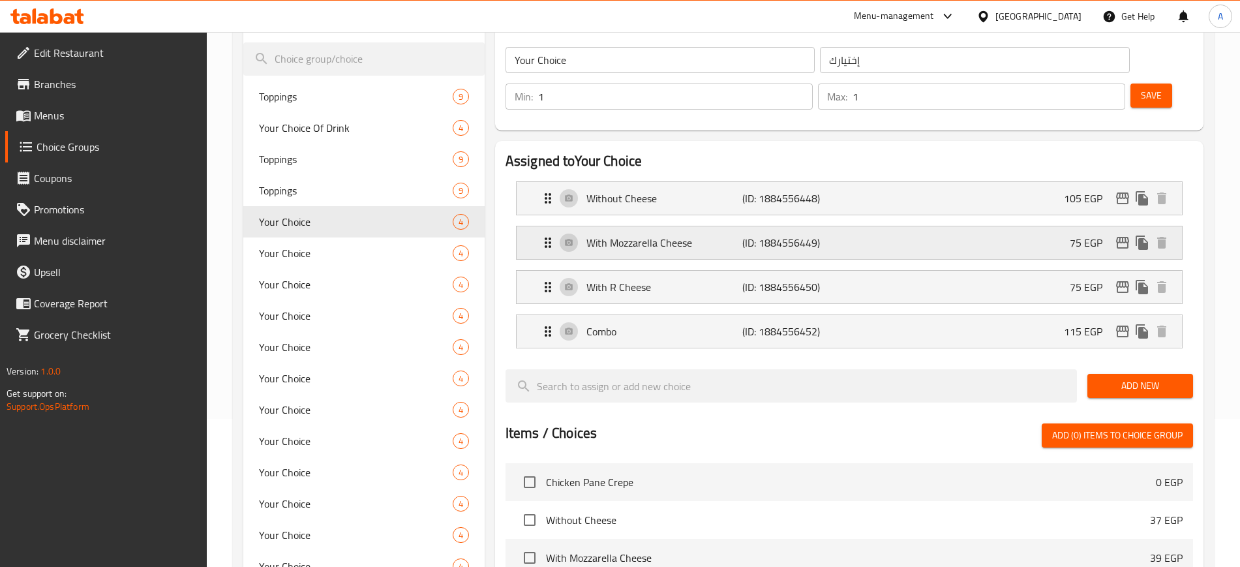
click at [1130, 83] on button "Save" at bounding box center [1151, 95] width 42 height 24
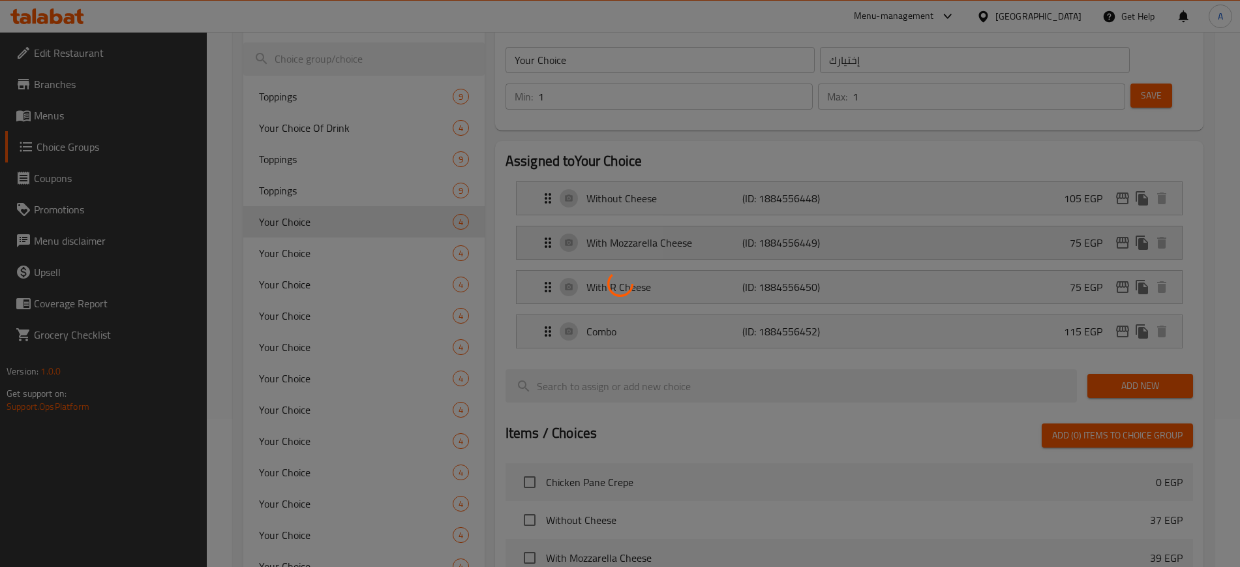
click at [1068, 206] on div at bounding box center [620, 283] width 1240 height 567
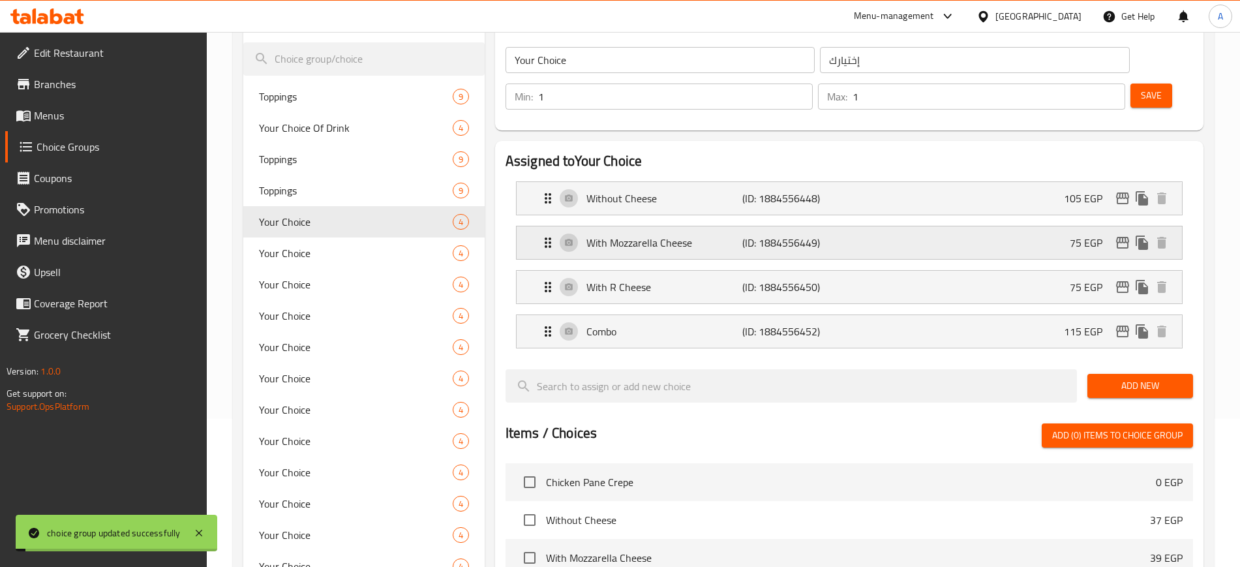
click at [1068, 206] on div "Home / Restaurants management / Choice Groups Choice Groups Choice Groups Toppi…" at bounding box center [723, 412] width 981 height 1005
click at [1068, 226] on div "With Mozzarella Cheese (ID: 1884556449) 75 EGP" at bounding box center [853, 242] width 626 height 33
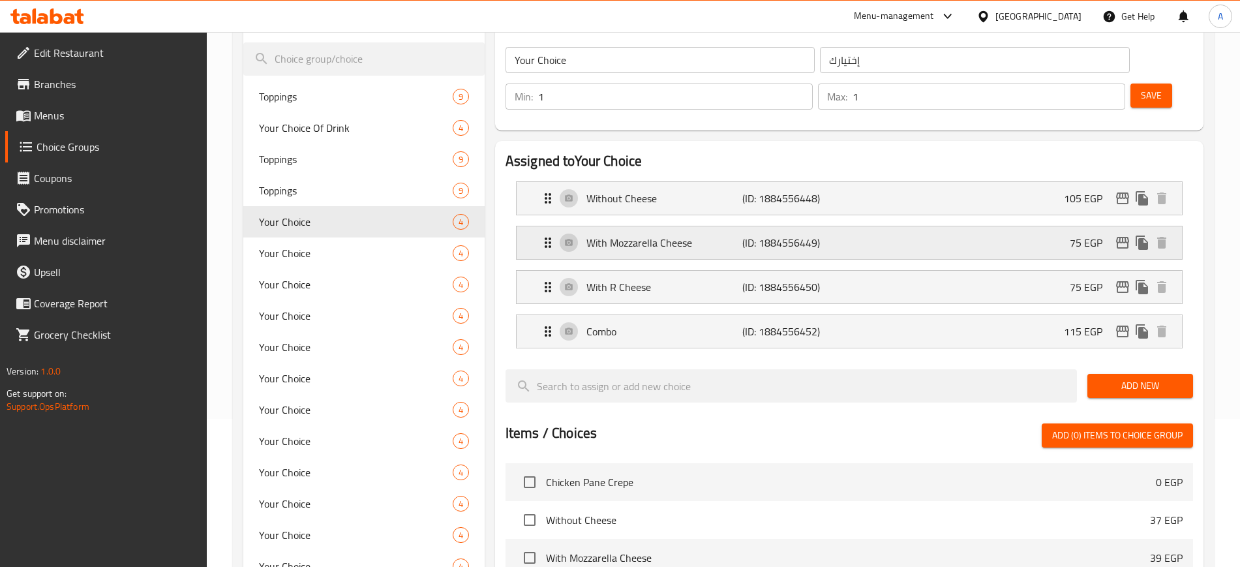
click at [1094, 235] on p "75 EGP" at bounding box center [1091, 243] width 43 height 16
click at [1081, 235] on p "75 EGP" at bounding box center [1091, 243] width 43 height 16
click at [1117, 237] on icon "edit" at bounding box center [1122, 243] width 13 height 12
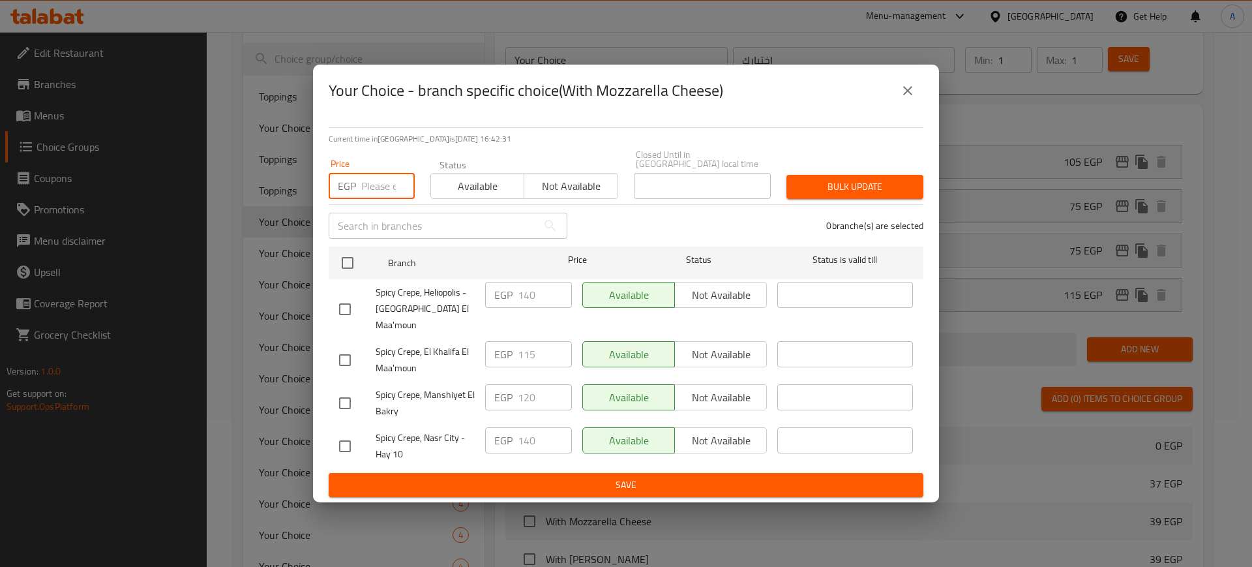
click at [389, 184] on input "number" at bounding box center [387, 186] width 53 height 26
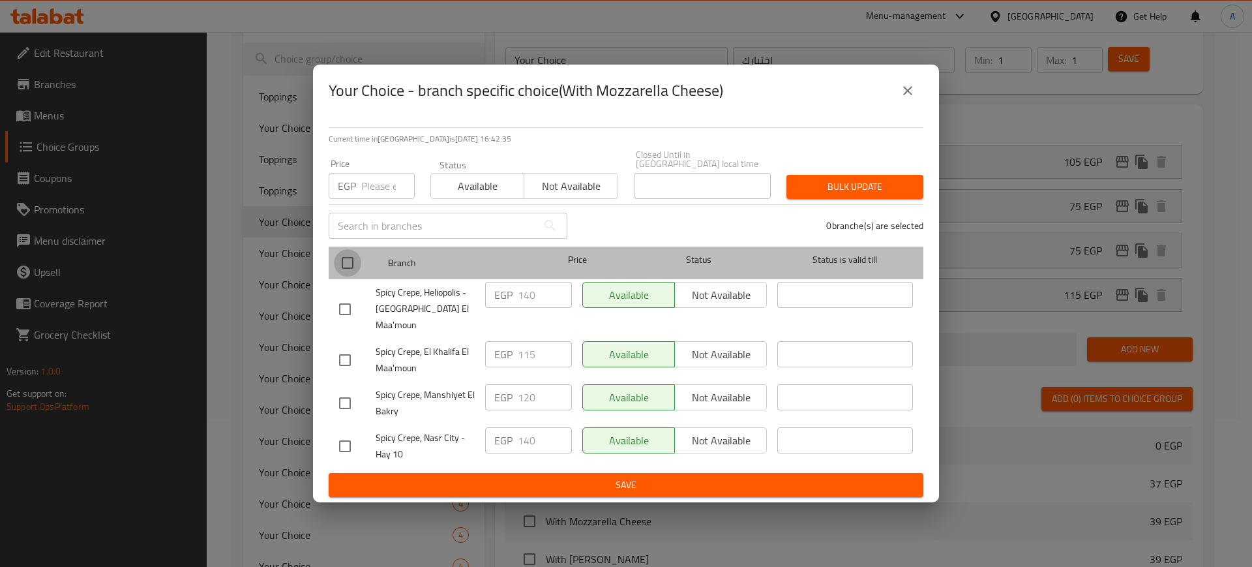
click at [346, 272] on input "checkbox" at bounding box center [347, 262] width 27 height 27
checkbox input "true"
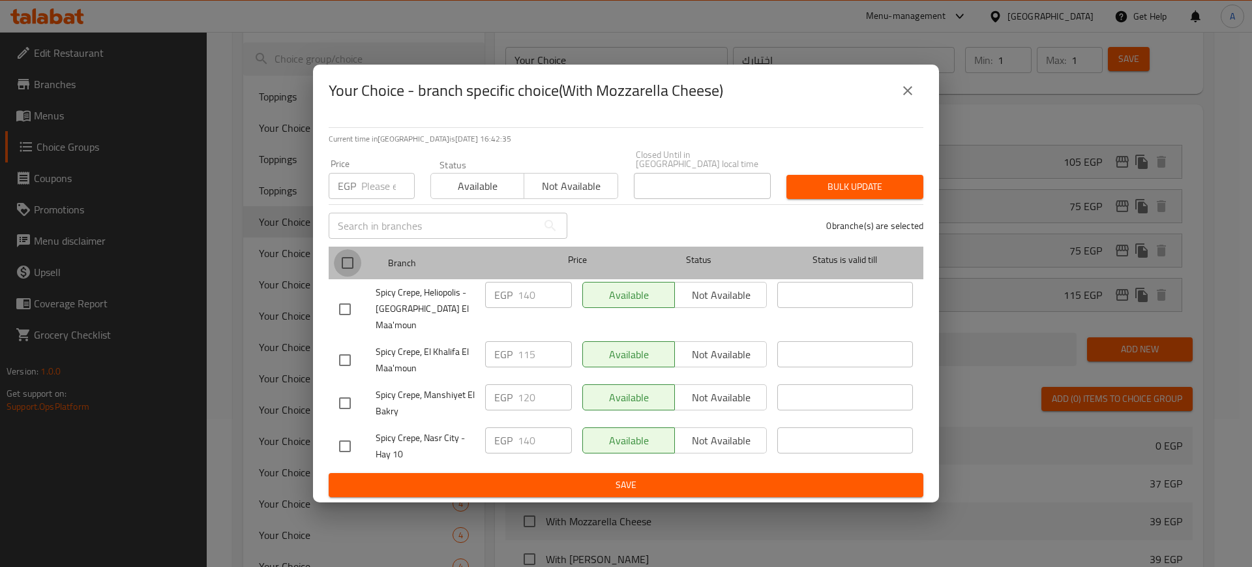
checkbox input "true"
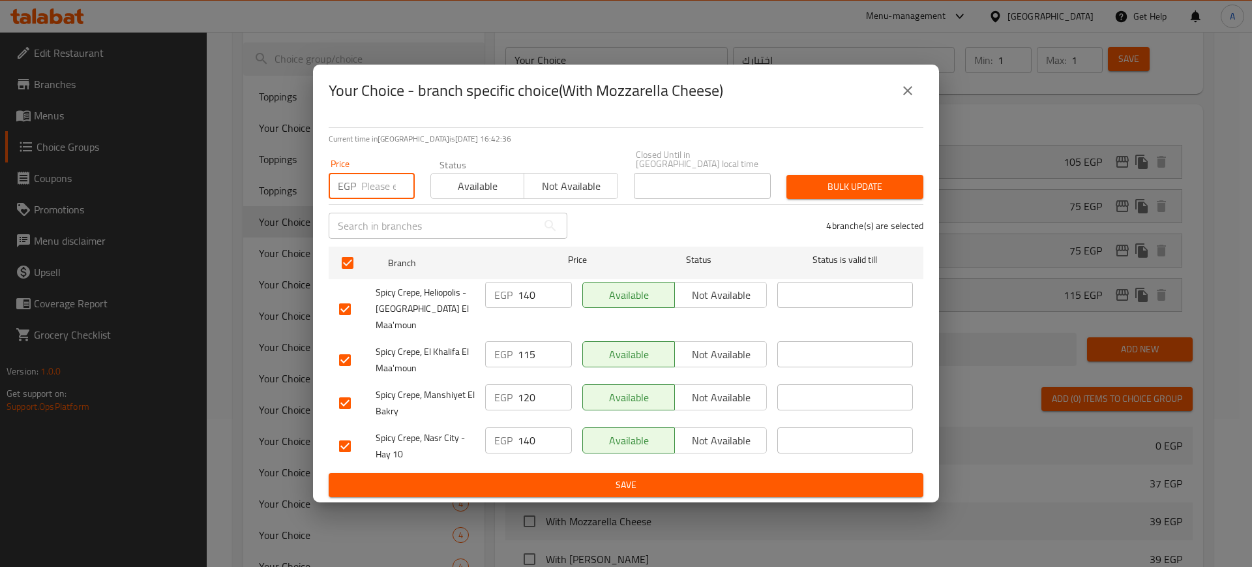
click at [378, 187] on input "number" at bounding box center [387, 186] width 53 height 26
type input "105"
click at [840, 174] on div "Bulk update" at bounding box center [855, 187] width 153 height 40
click at [851, 188] on span "Bulk update" at bounding box center [855, 187] width 116 height 16
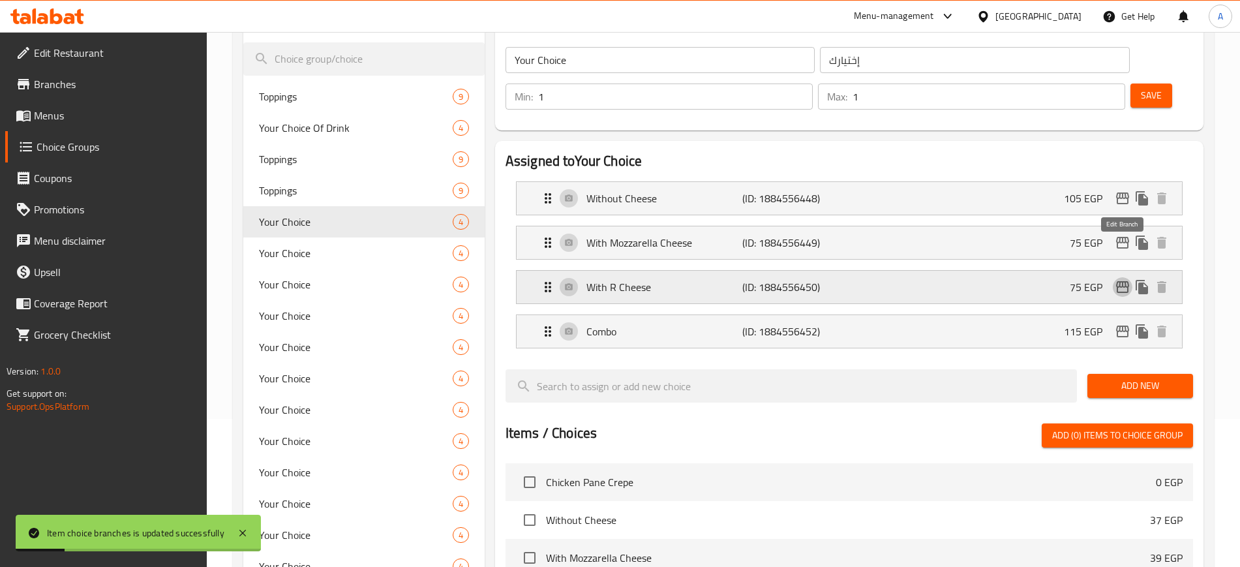
click at [1117, 281] on icon "edit" at bounding box center [1122, 287] width 13 height 12
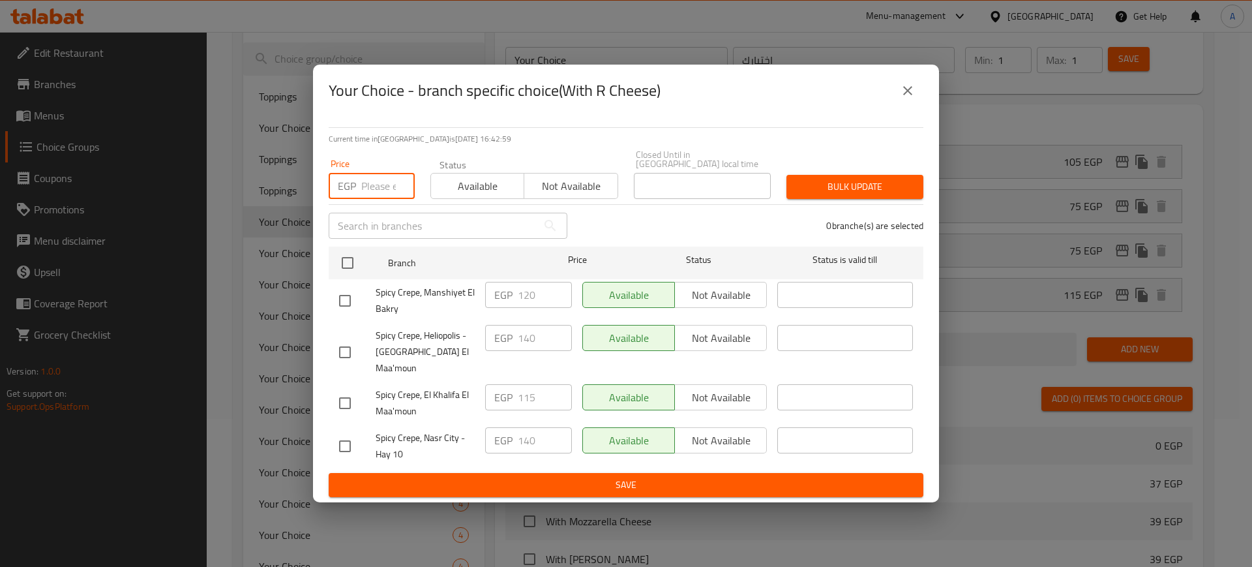
click at [370, 187] on input "number" at bounding box center [387, 186] width 53 height 26
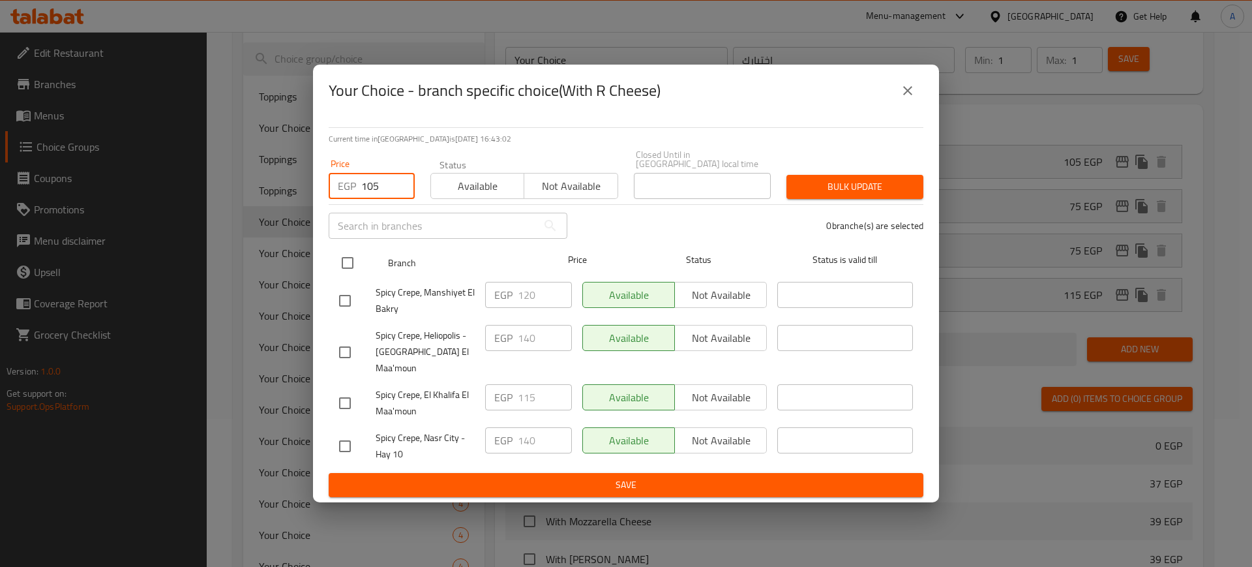
type input "105"
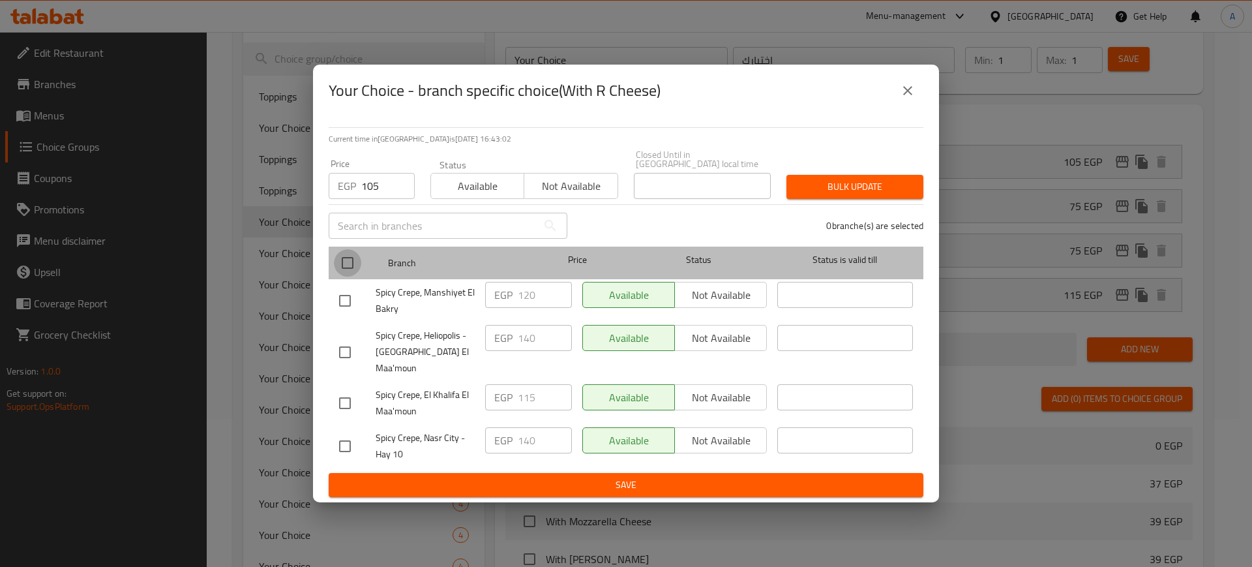
click at [350, 263] on input "checkbox" at bounding box center [347, 262] width 27 height 27
checkbox input "true"
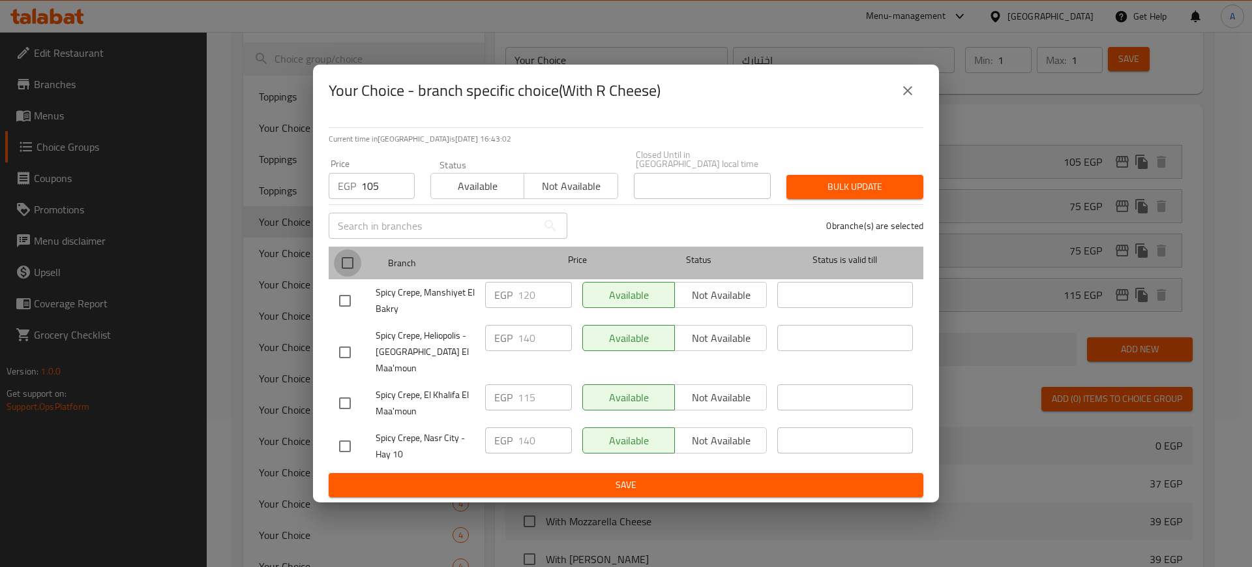
checkbox input "true"
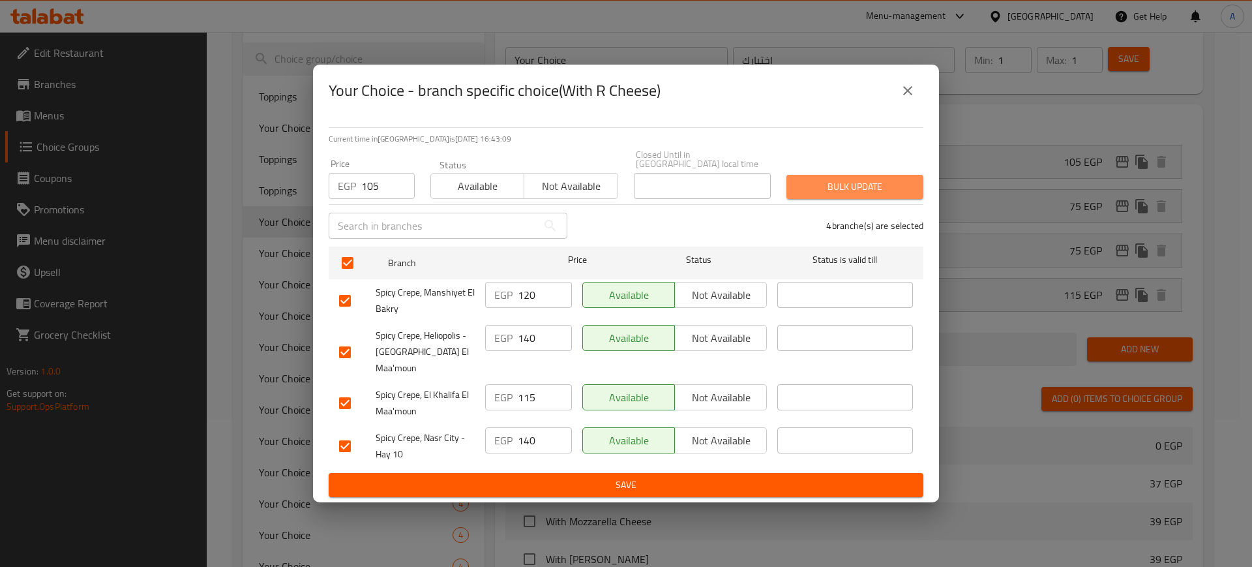
click at [871, 184] on span "Bulk update" at bounding box center [855, 187] width 116 height 16
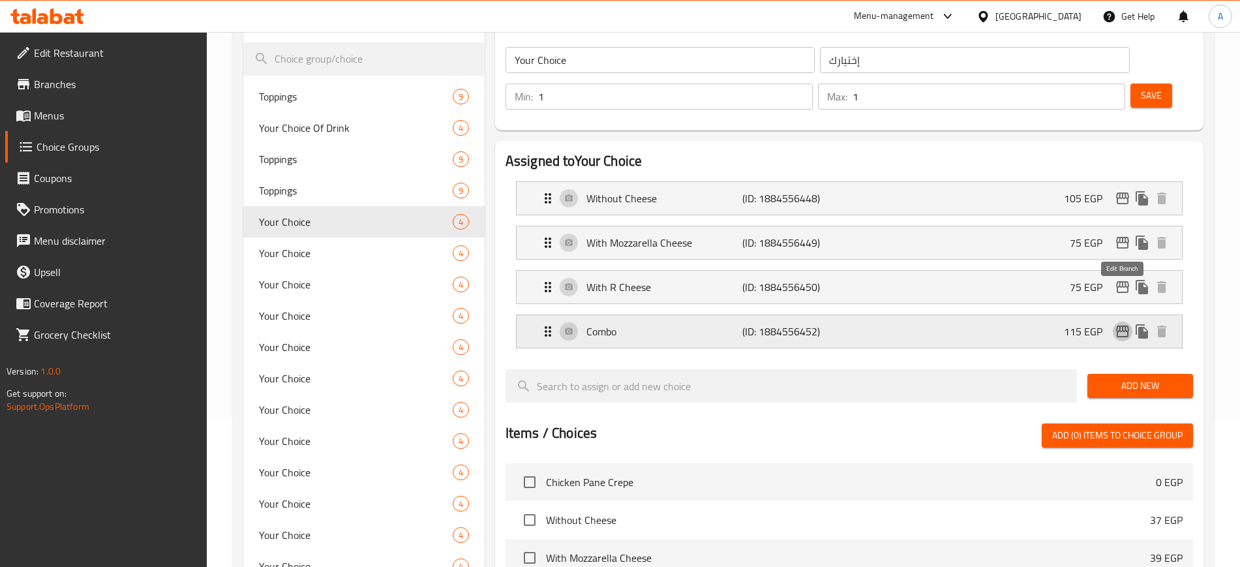
click at [1124, 324] on icon "edit" at bounding box center [1123, 332] width 16 height 16
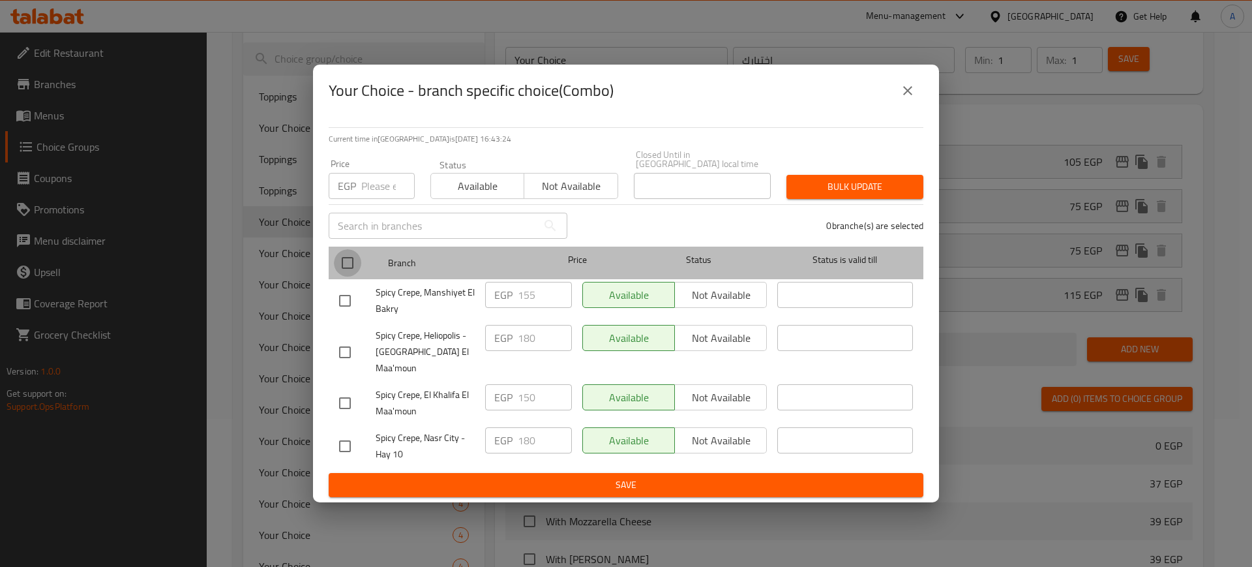
click at [348, 263] on input "checkbox" at bounding box center [347, 262] width 27 height 27
checkbox input "true"
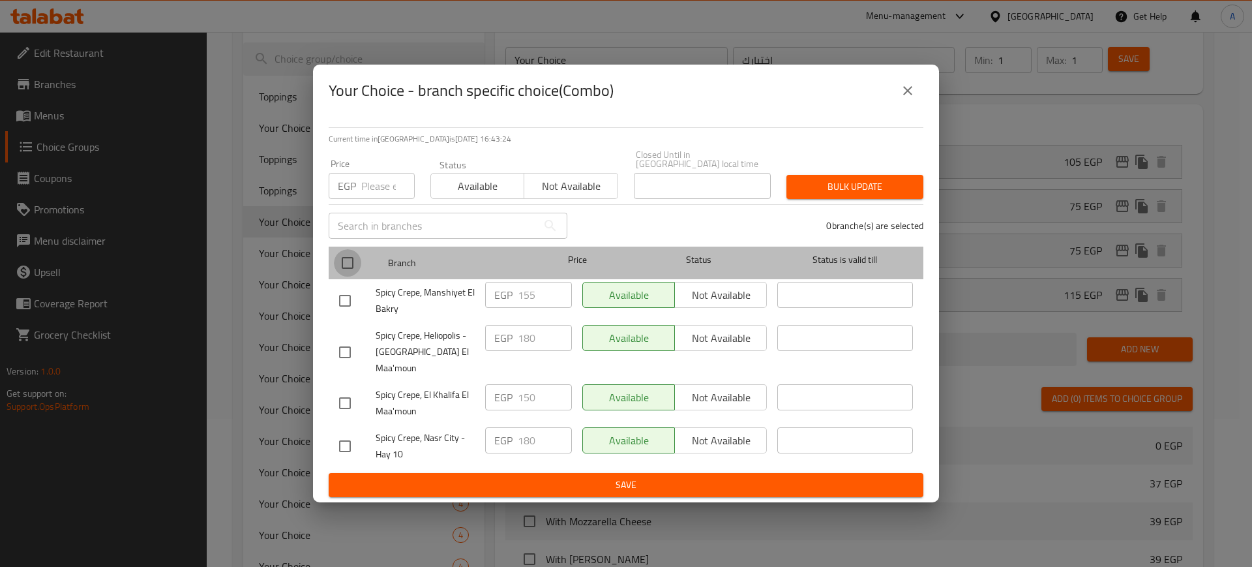
checkbox input "true"
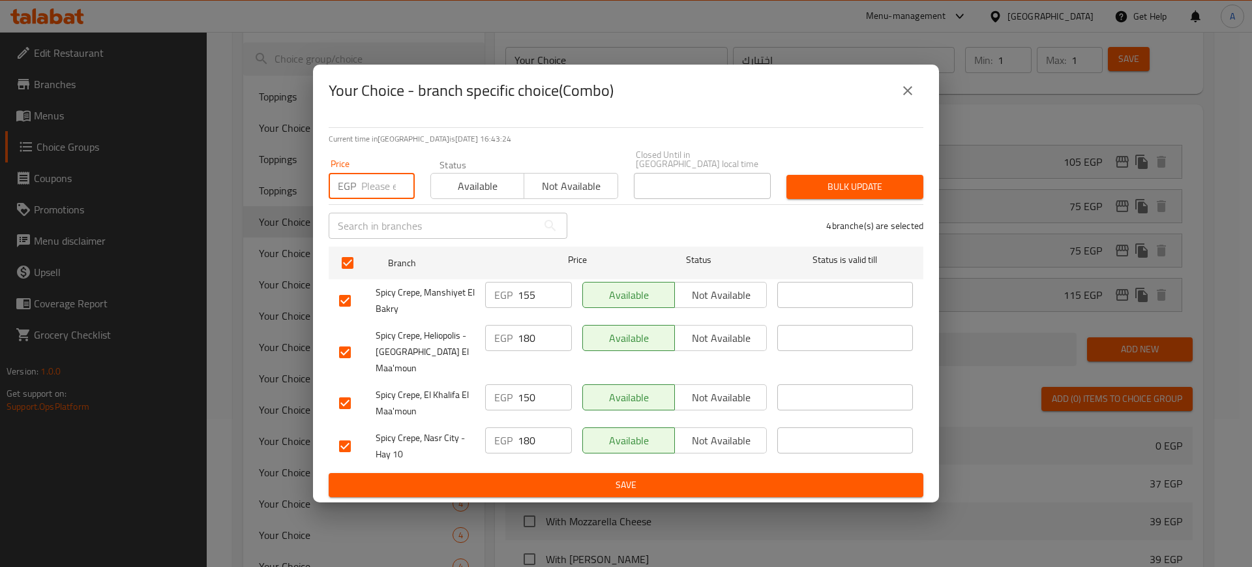
click at [378, 186] on input "number" at bounding box center [387, 186] width 53 height 26
type input "140"
click at [895, 194] on span "Bulk update" at bounding box center [855, 187] width 116 height 16
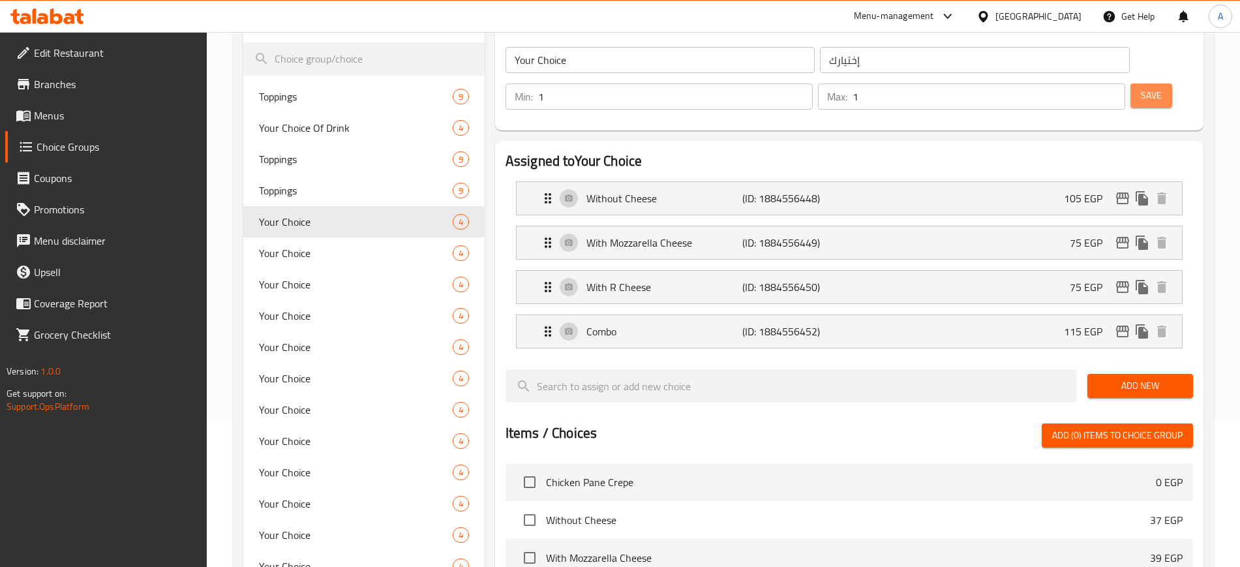
click at [1141, 87] on span "Save" at bounding box center [1151, 95] width 21 height 16
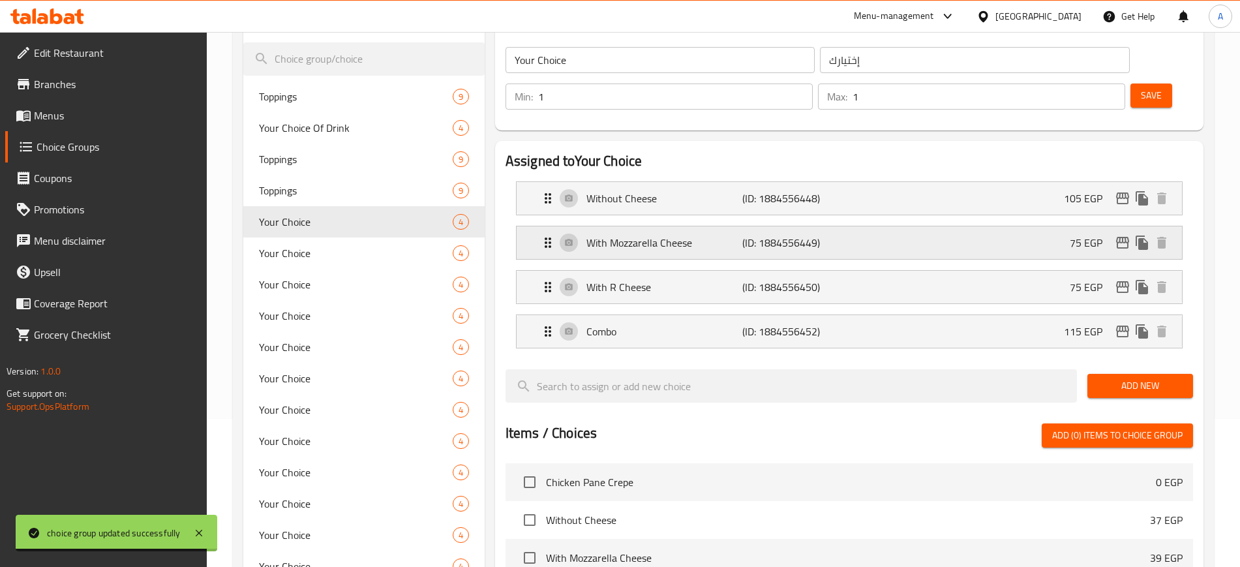
click at [1079, 235] on p "75 EGP" at bounding box center [1091, 243] width 43 height 16
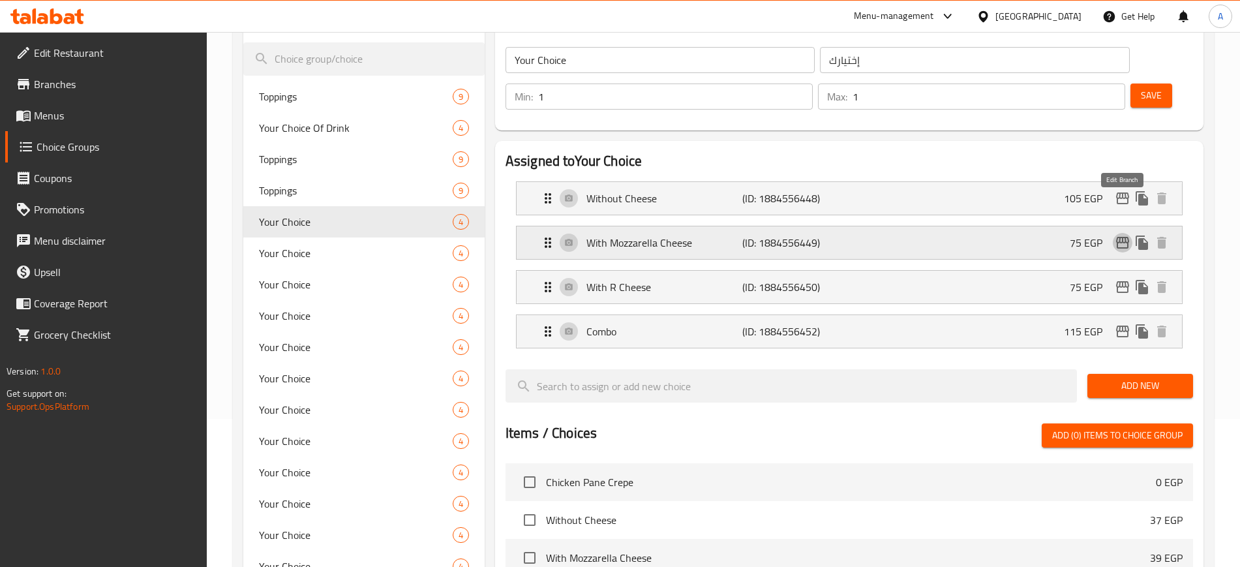
click at [1123, 235] on icon "edit" at bounding box center [1123, 243] width 16 height 16
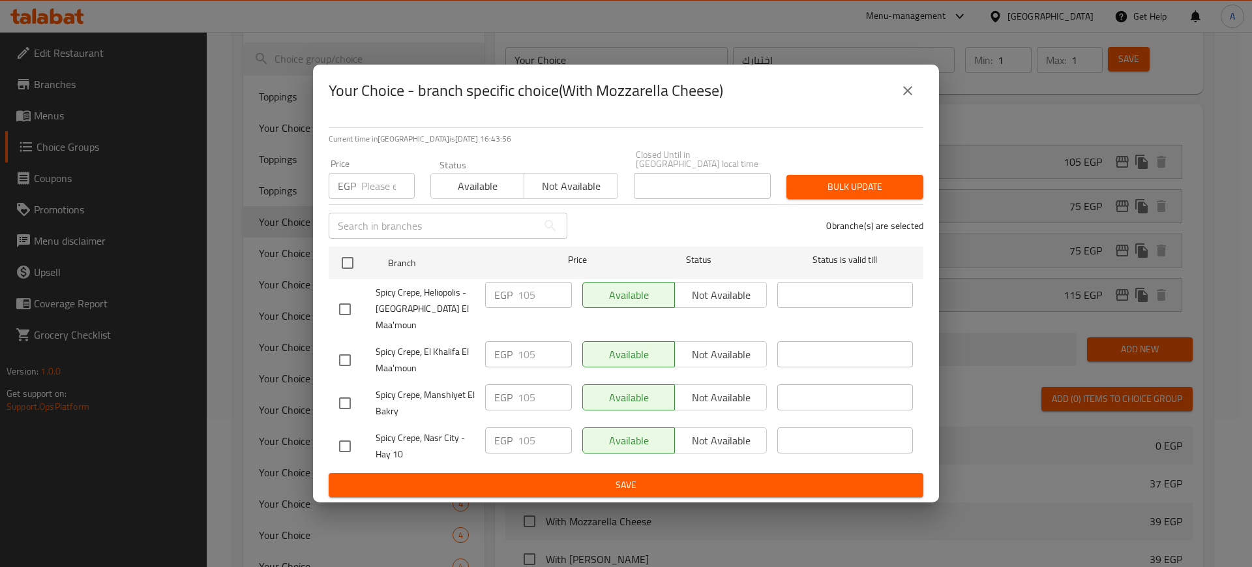
click at [905, 98] on icon "close" at bounding box center [908, 91] width 16 height 16
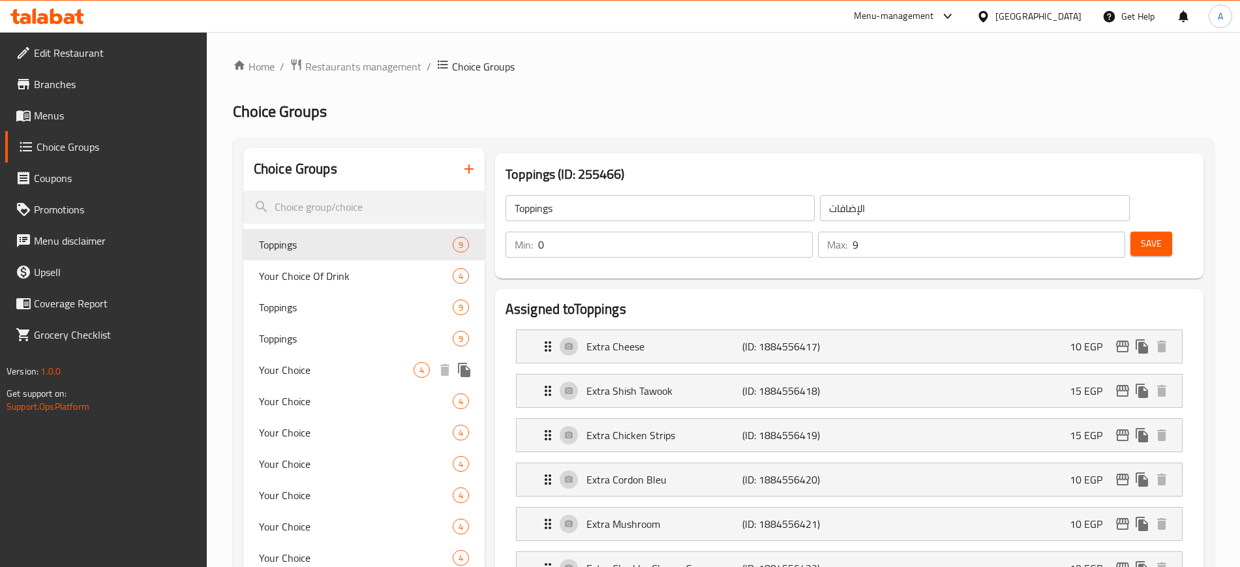
click at [332, 366] on span "Your Choice" at bounding box center [336, 370] width 155 height 16
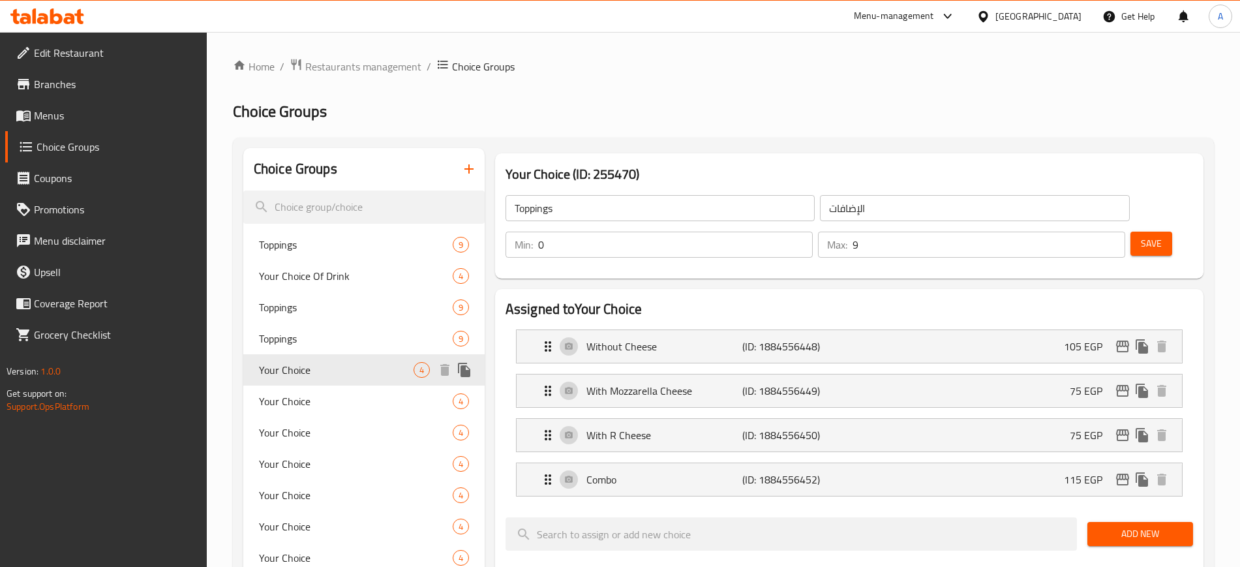
type input "Your Choice"
type input "إختيارك"
type input "1"
click at [64, 98] on link "Branches" at bounding box center [106, 83] width 202 height 31
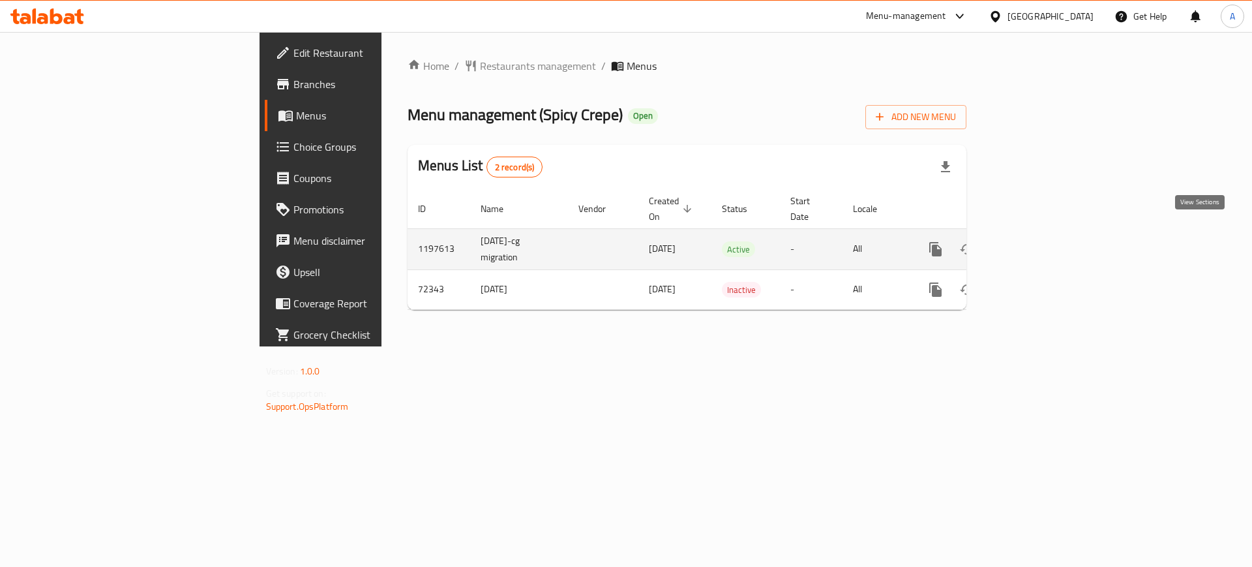
click at [1046, 242] on link "enhanced table" at bounding box center [1029, 248] width 31 height 31
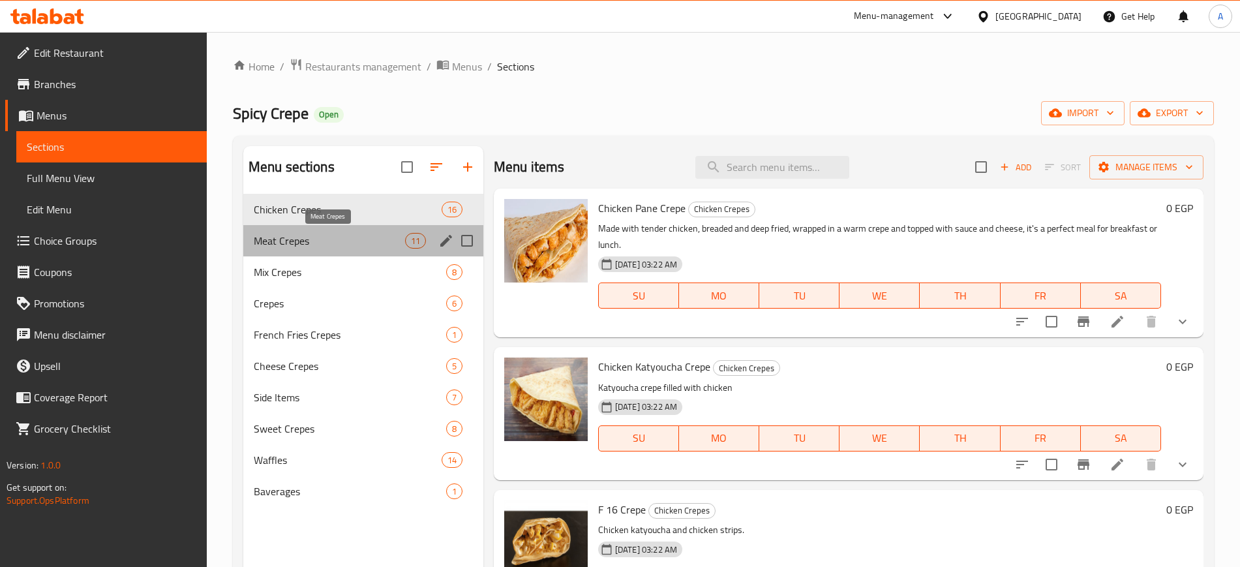
click at [314, 239] on span "Meat Crepes" at bounding box center [329, 241] width 151 height 16
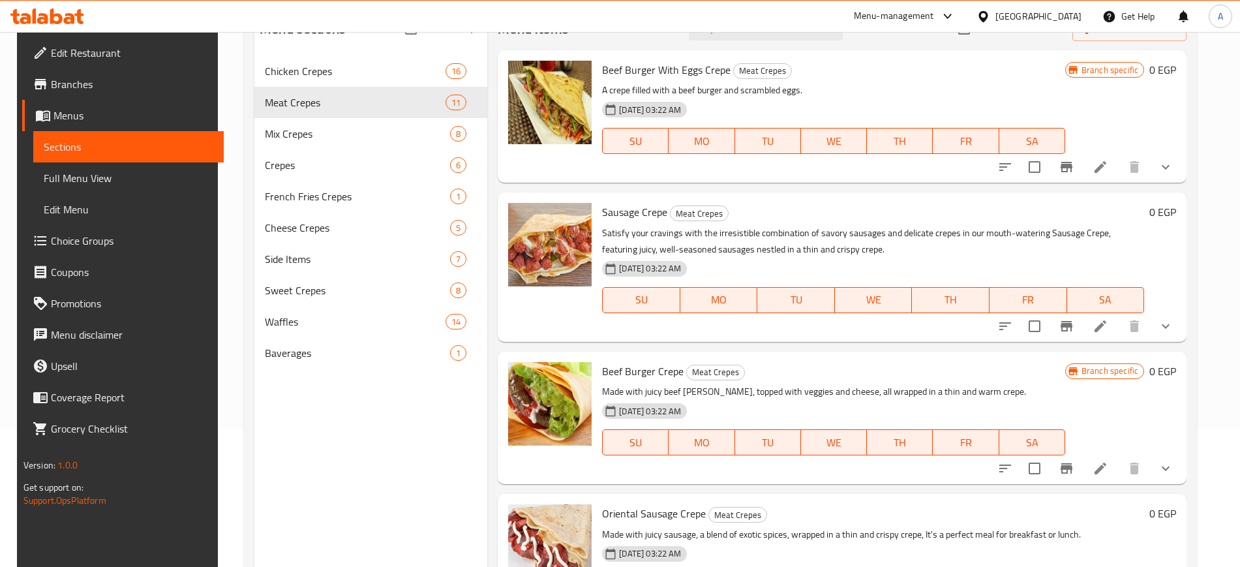
scroll to position [157, 0]
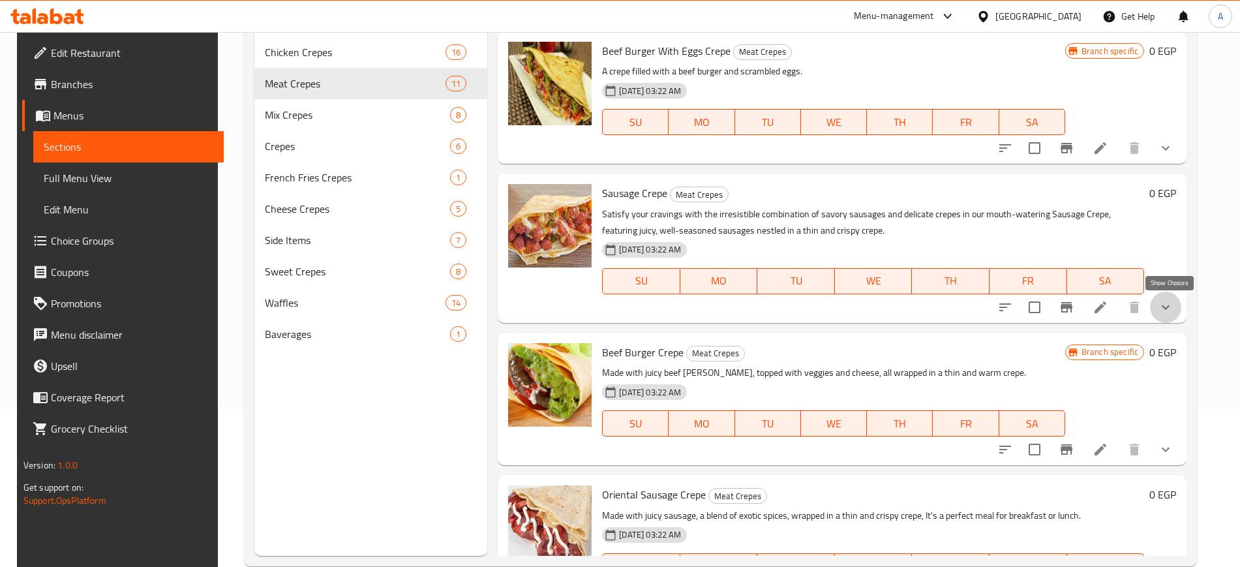
click at [1172, 304] on icon "show more" at bounding box center [1166, 307] width 16 height 16
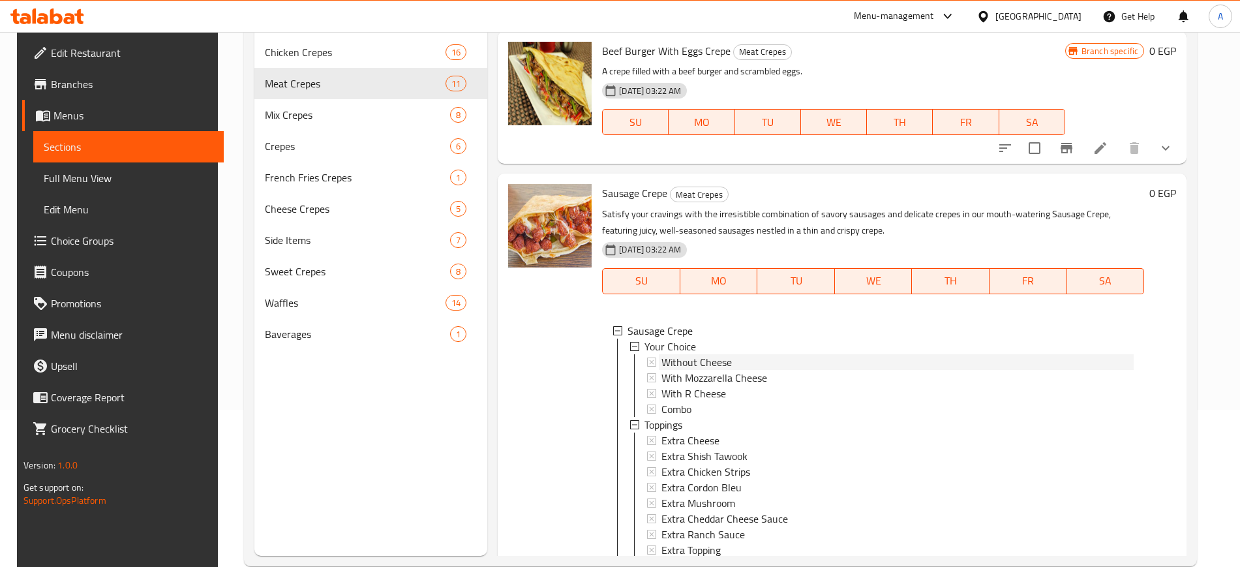
click at [710, 361] on span "Without Cheese" at bounding box center [696, 362] width 70 height 16
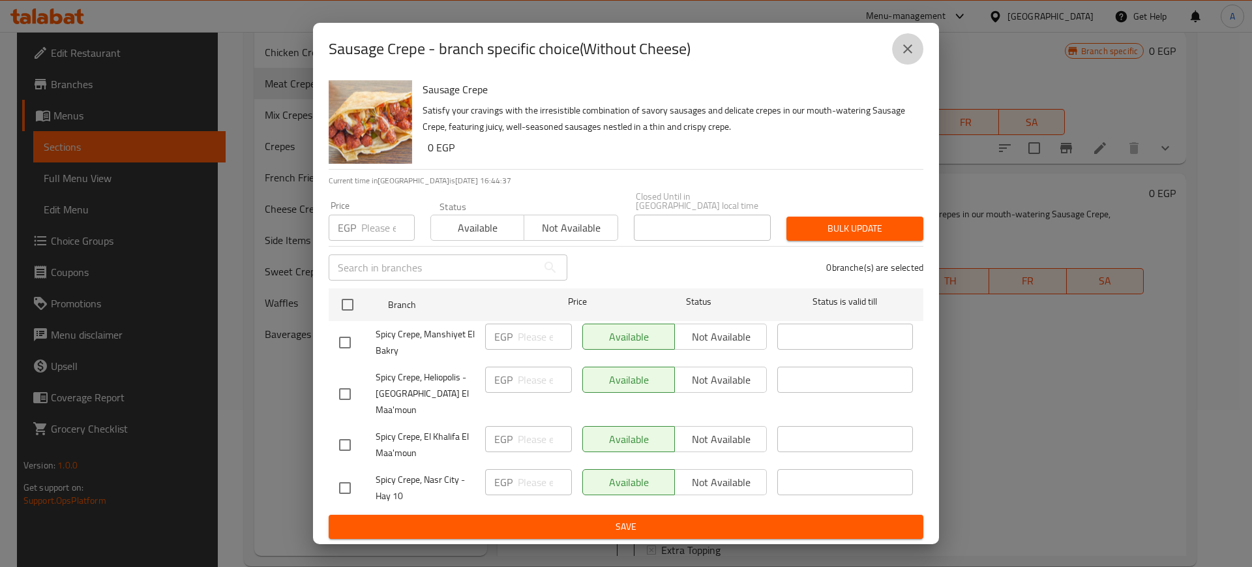
click at [905, 57] on icon "close" at bounding box center [908, 49] width 16 height 16
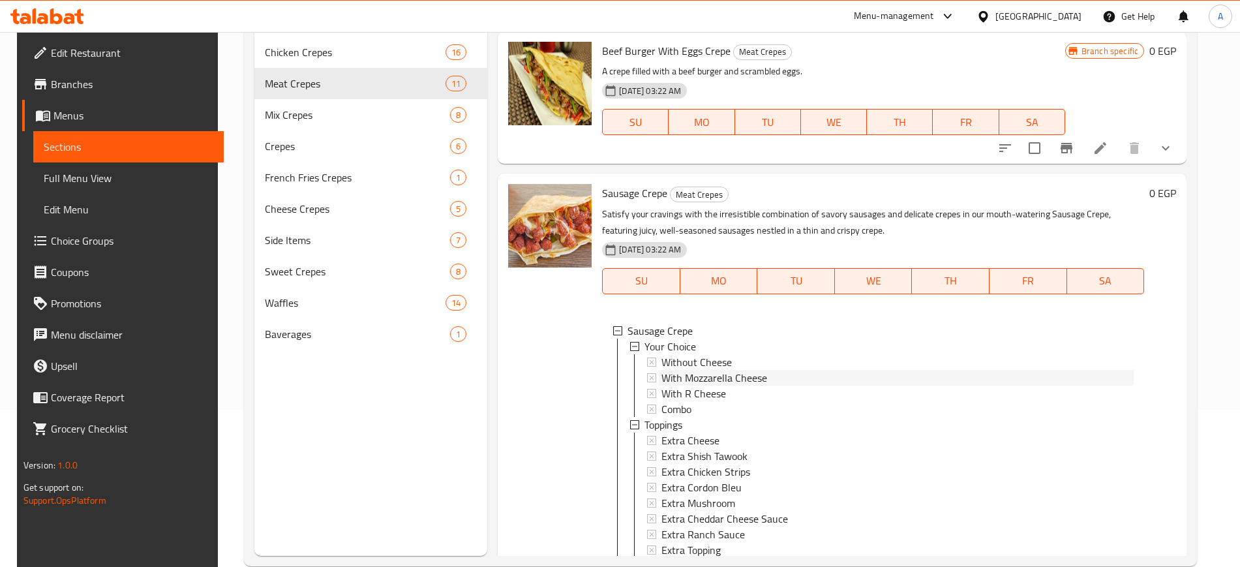
click at [734, 376] on span "With Mozzarella Cheese" at bounding box center [714, 378] width 106 height 16
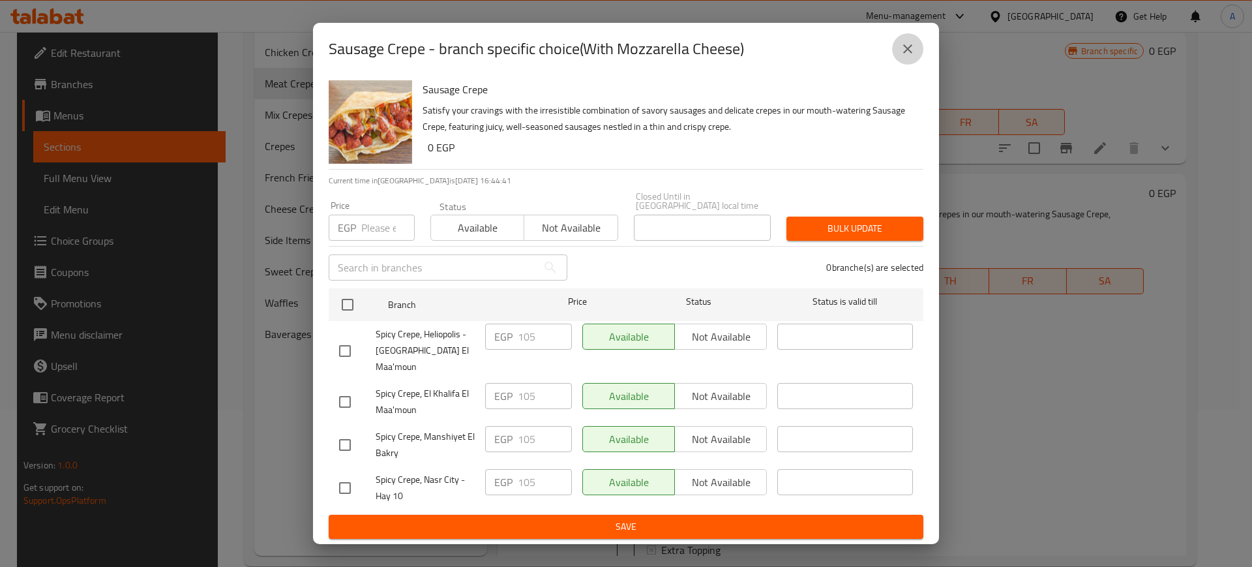
click at [909, 53] on icon "close" at bounding box center [907, 48] width 9 height 9
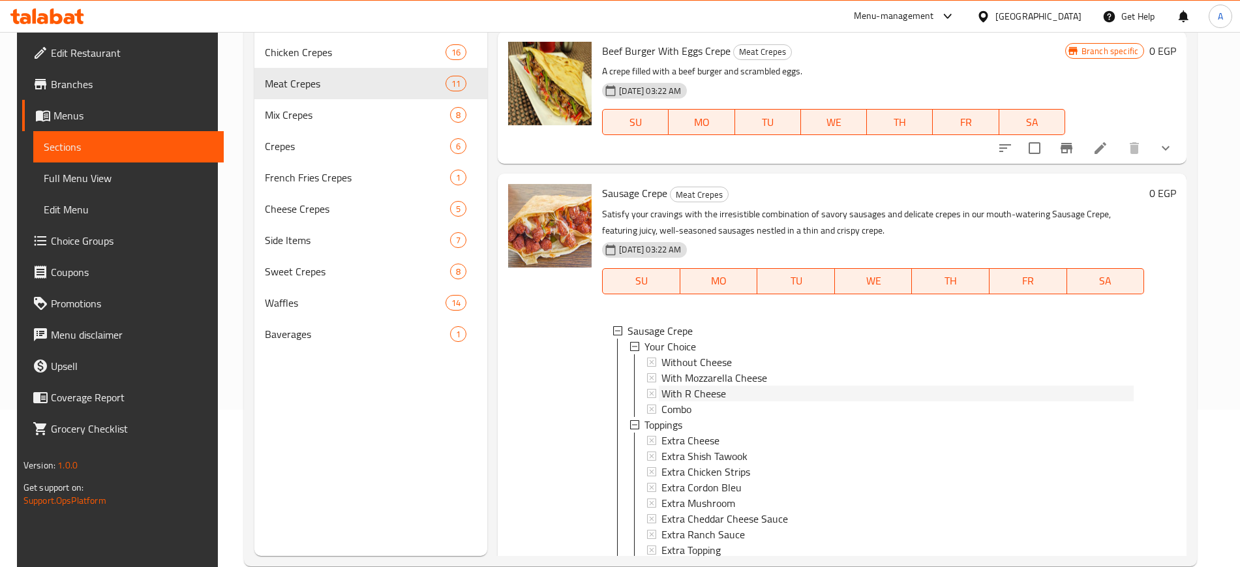
click at [701, 389] on span "With R Cheese" at bounding box center [693, 393] width 65 height 16
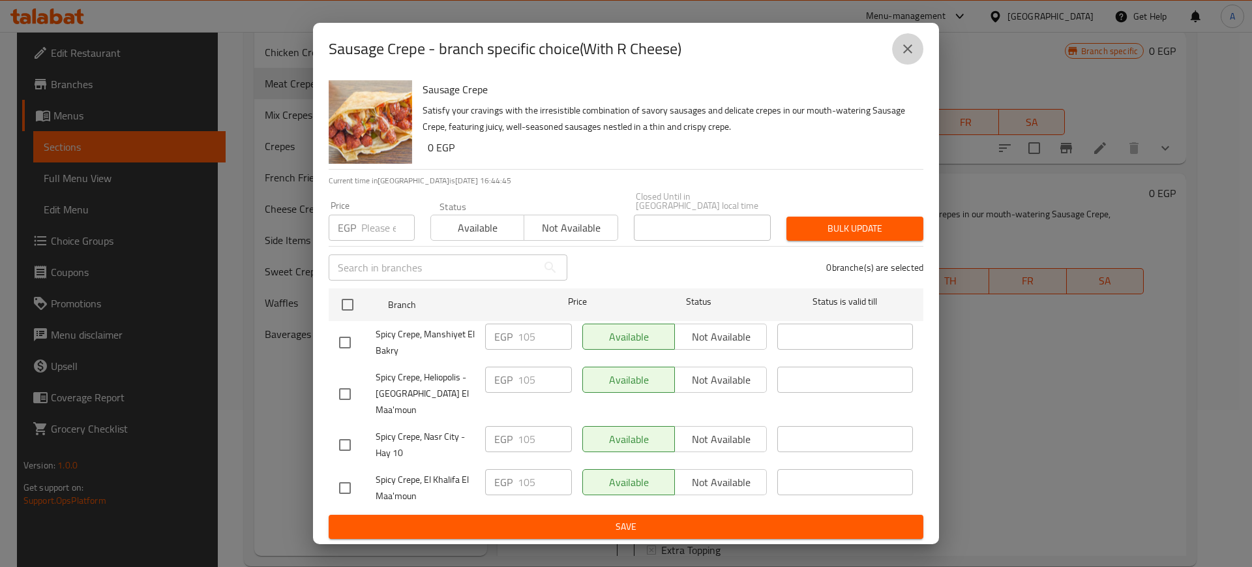
click at [910, 53] on icon "close" at bounding box center [907, 48] width 9 height 9
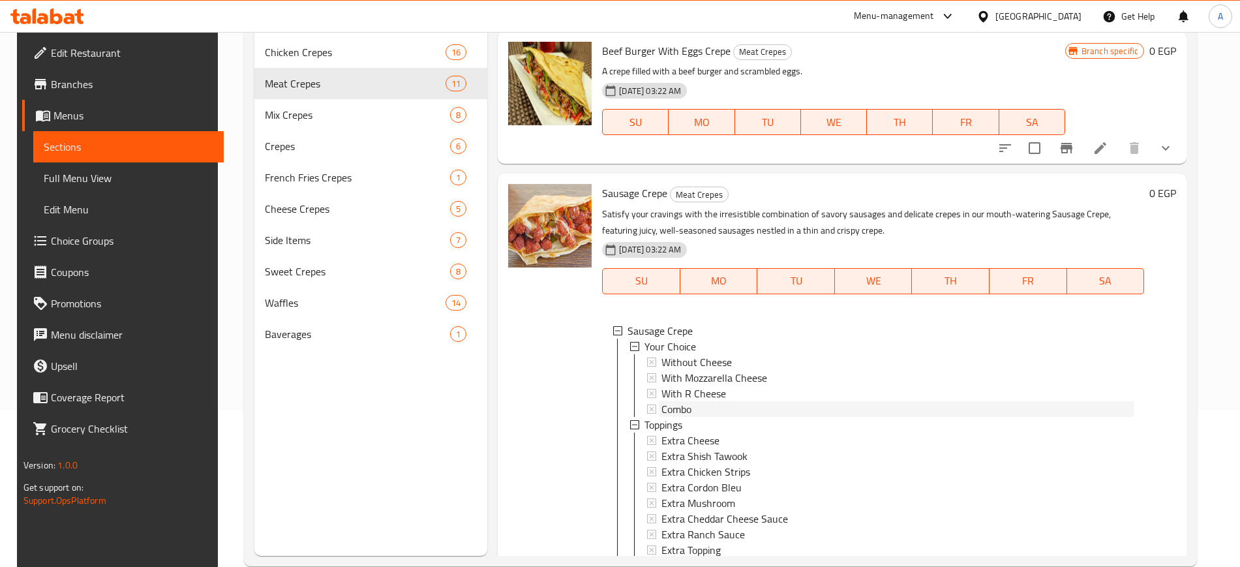
click at [676, 413] on span "Combo" at bounding box center [676, 409] width 30 height 16
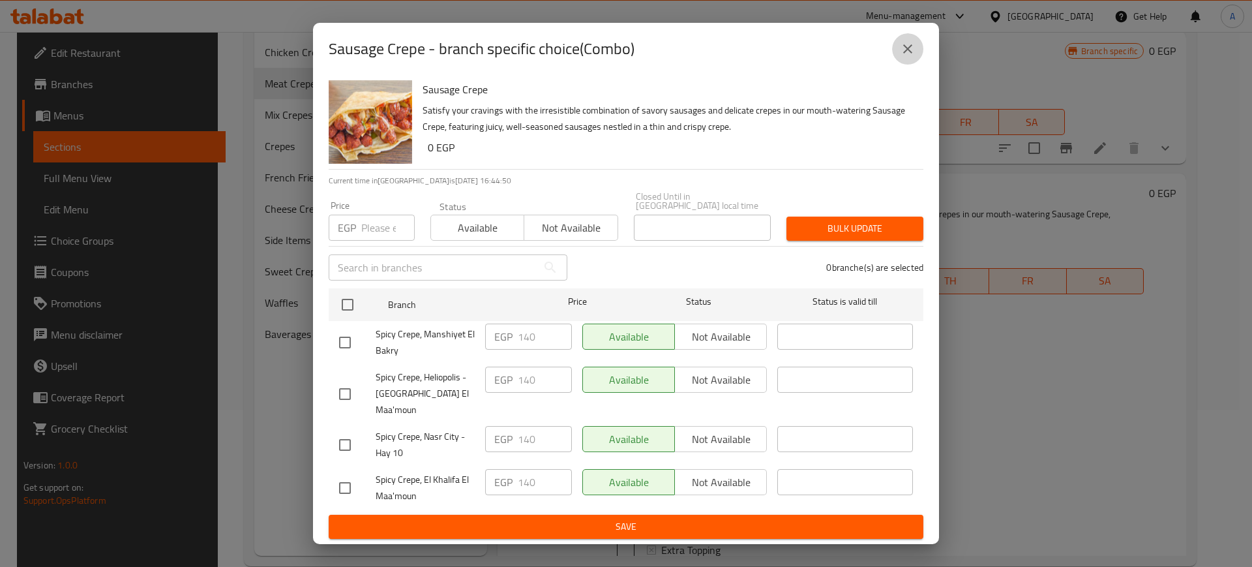
click at [904, 57] on icon "close" at bounding box center [908, 49] width 16 height 16
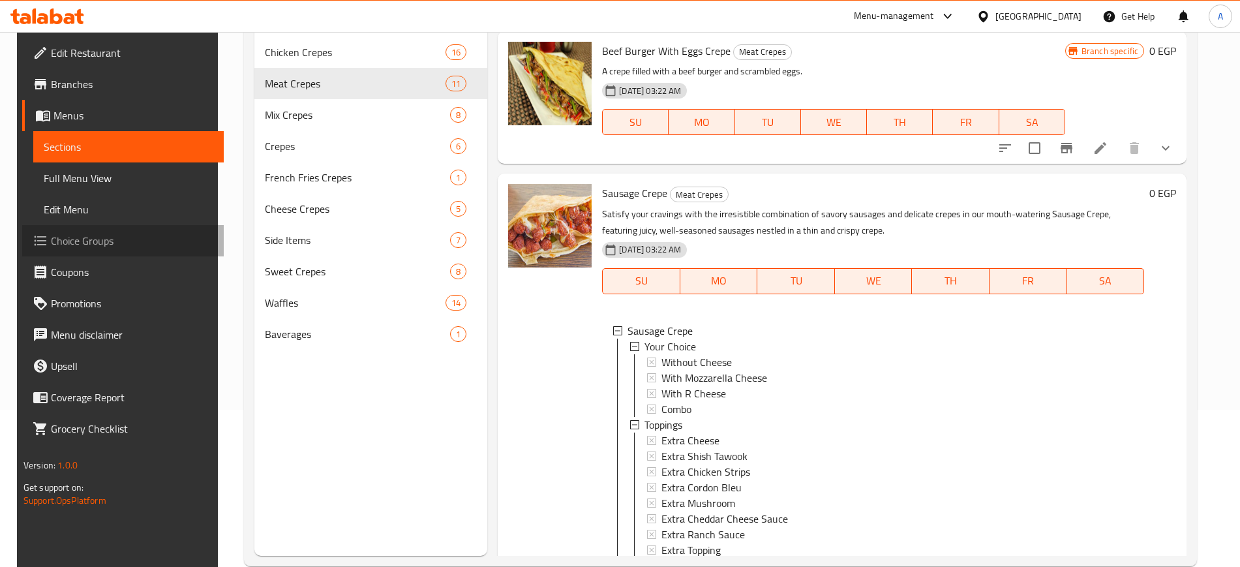
click at [93, 236] on span "Choice Groups" at bounding box center [132, 241] width 162 height 16
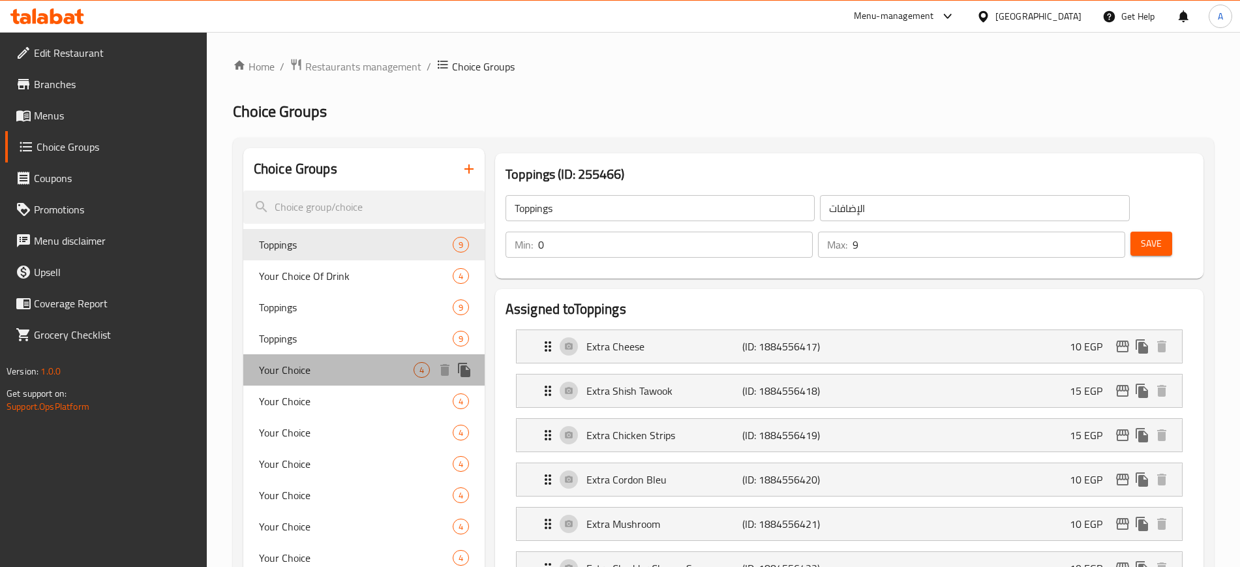
click at [292, 372] on span "Your Choice" at bounding box center [336, 370] width 155 height 16
type input "Your Choice"
type input "إختيارك"
type input "1"
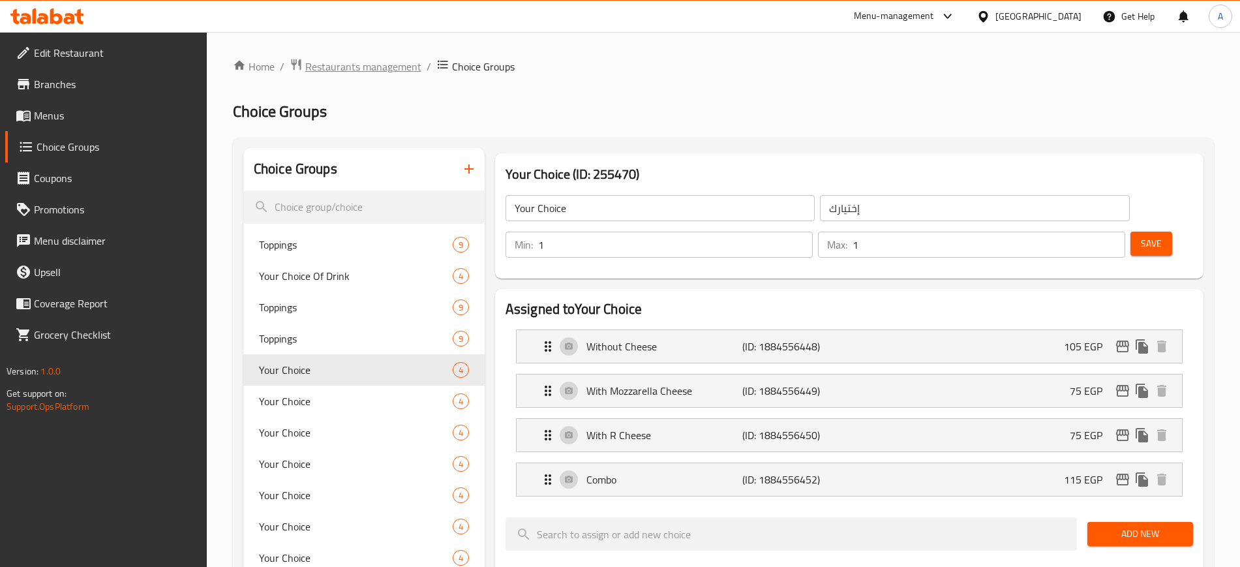
click at [377, 72] on span "Restaurants management" at bounding box center [363, 67] width 116 height 16
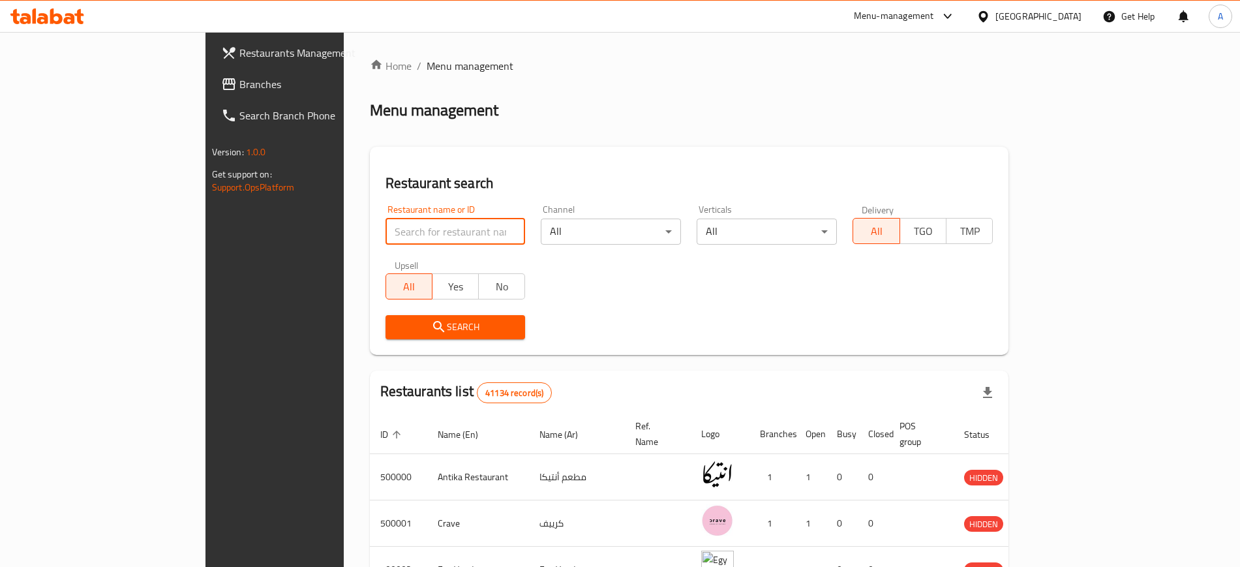
click at [385, 224] on input "search" at bounding box center [455, 231] width 140 height 26
type input "507285"
click button "Search" at bounding box center [455, 327] width 140 height 24
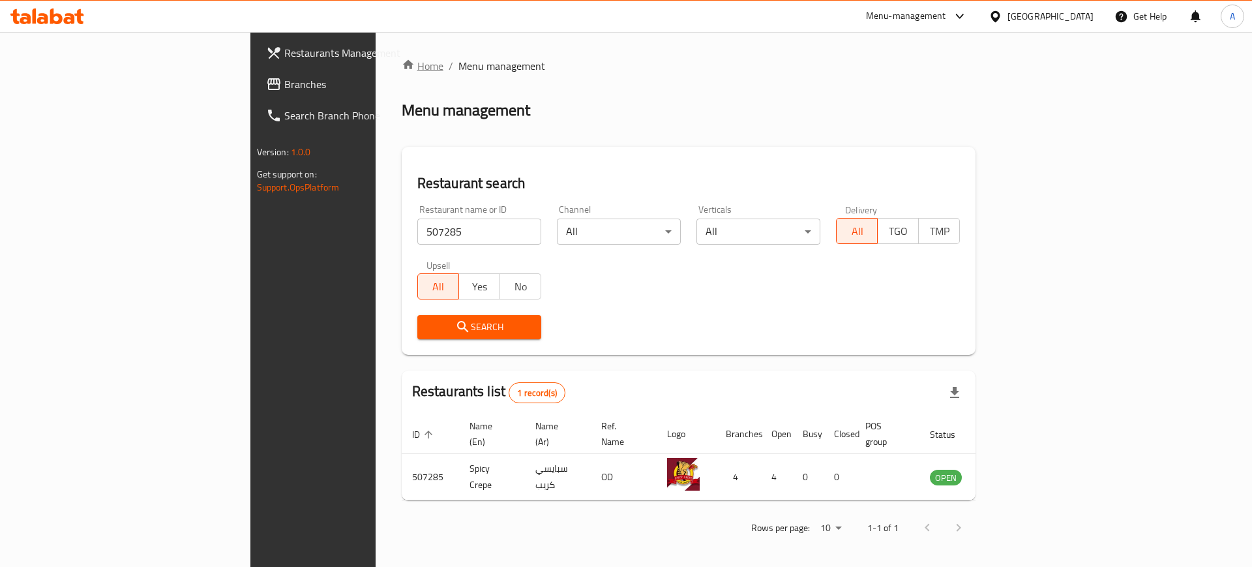
click at [402, 70] on link "Home" at bounding box center [423, 66] width 42 height 16
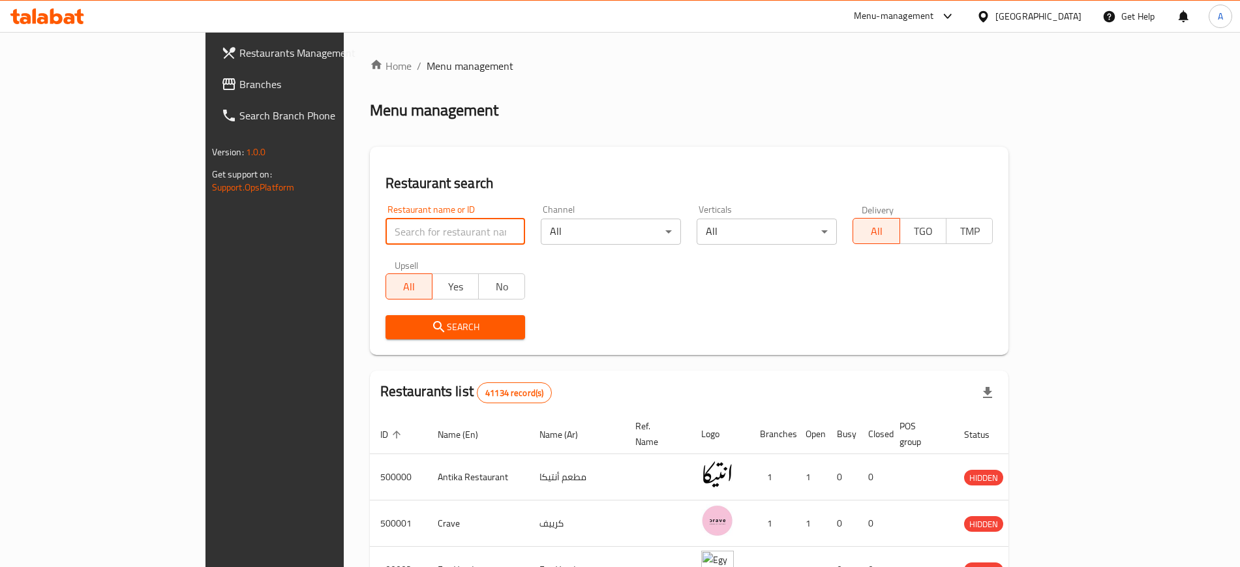
click at [385, 229] on input "search" at bounding box center [455, 231] width 140 height 26
type input "507285"
click button "Search" at bounding box center [455, 327] width 140 height 24
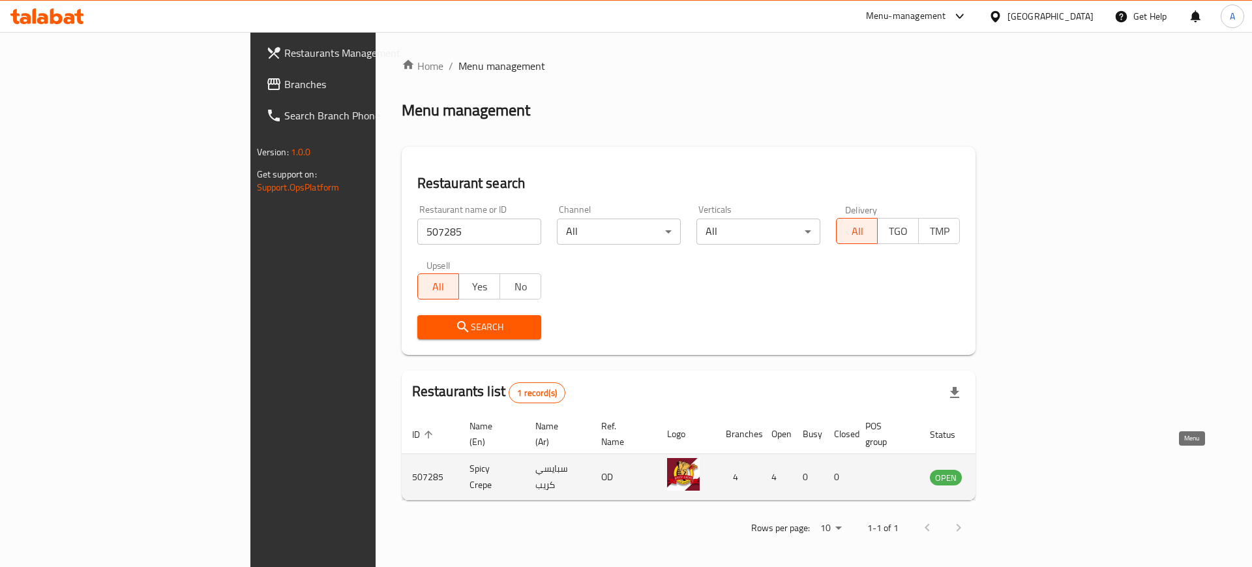
click at [1014, 472] on icon "enhanced table" at bounding box center [1006, 477] width 14 height 11
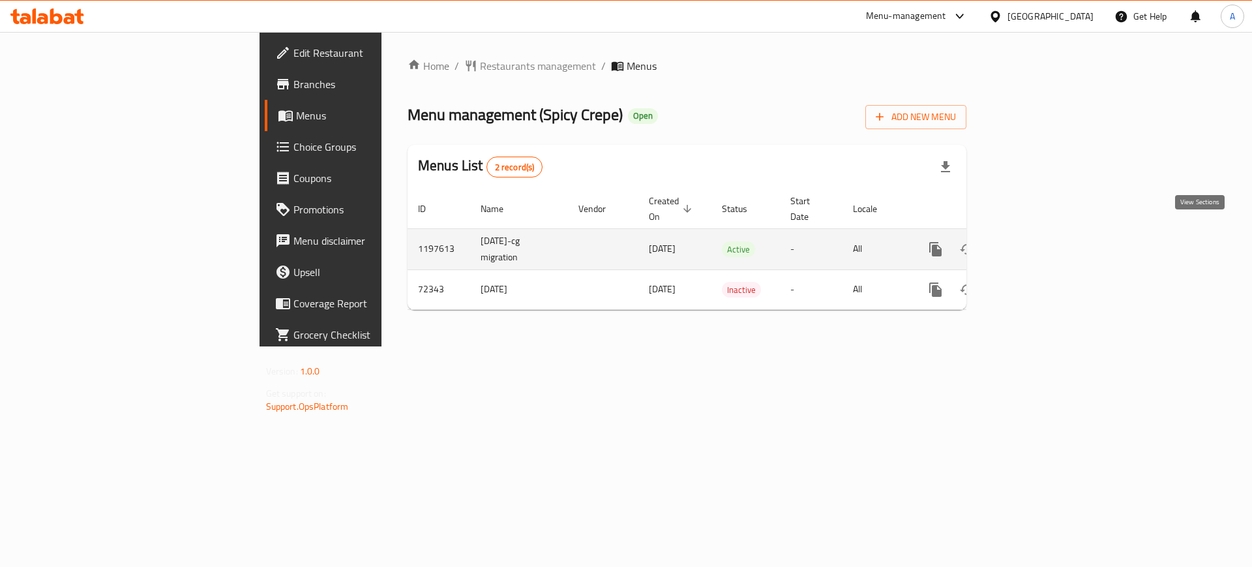
click at [1038, 241] on icon "enhanced table" at bounding box center [1030, 249] width 16 height 16
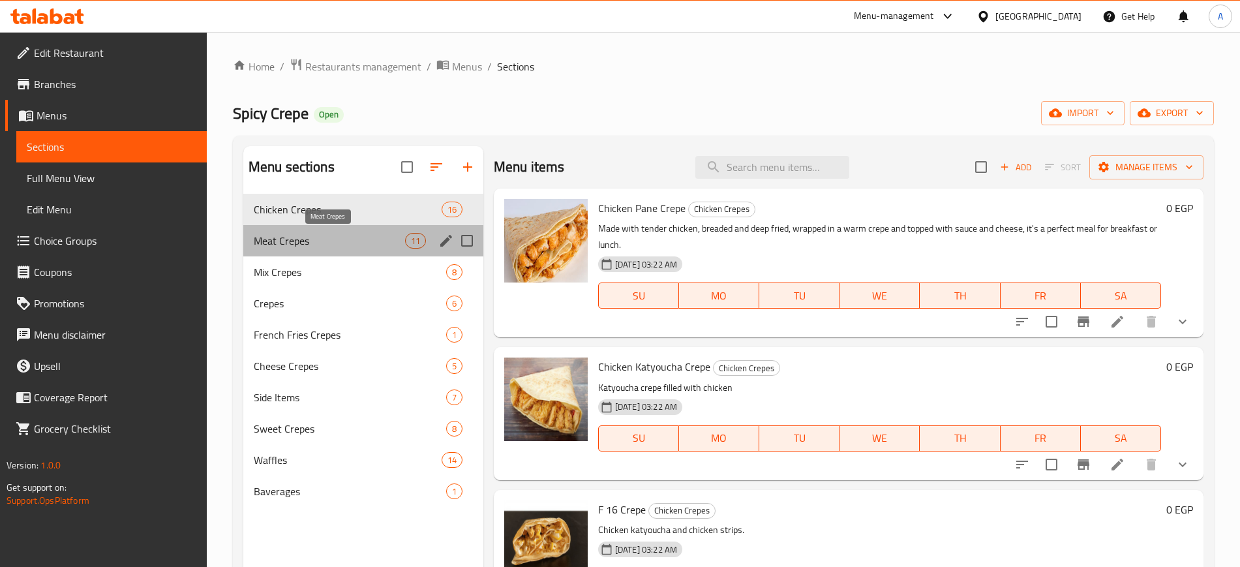
click at [280, 241] on span "Meat Crepes" at bounding box center [329, 241] width 151 height 16
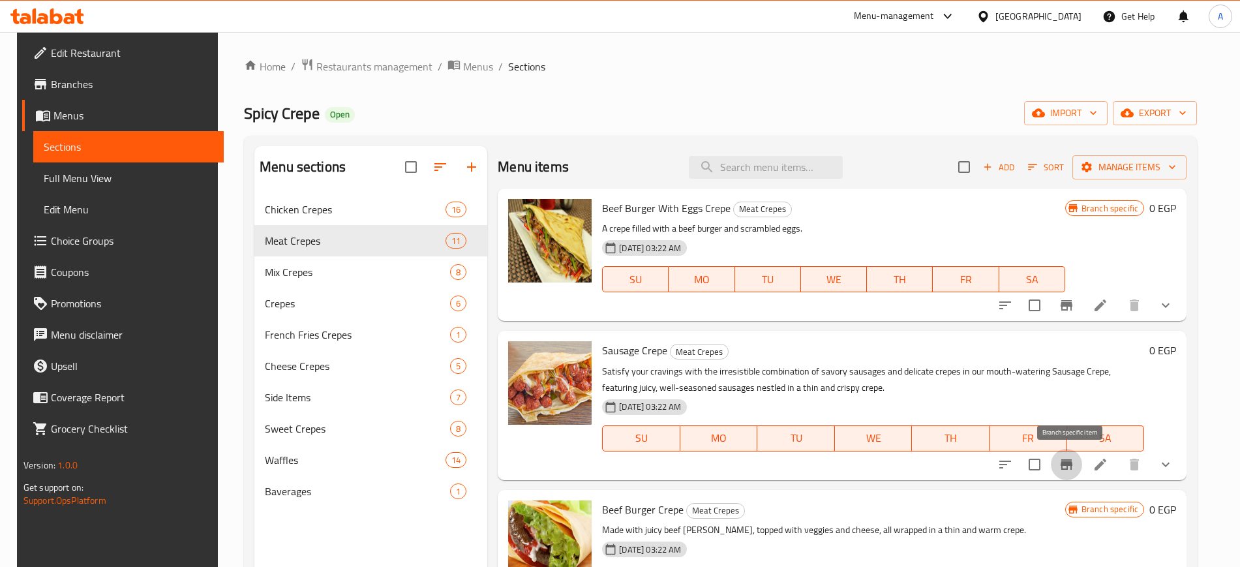
click at [1072, 461] on icon "Branch-specific-item" at bounding box center [1067, 464] width 12 height 10
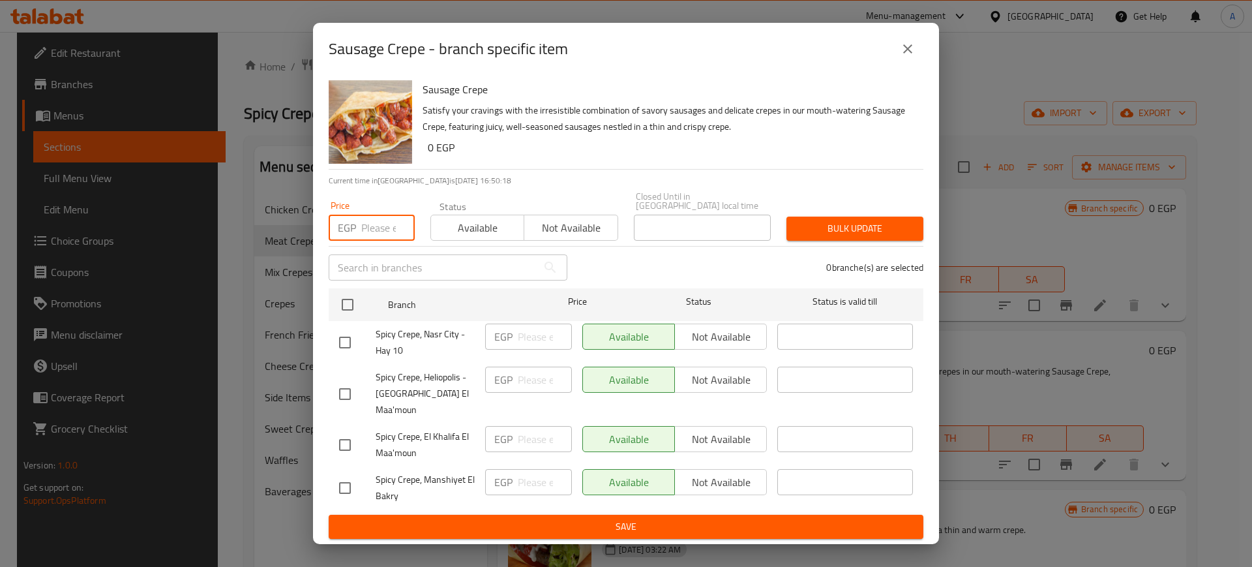
click at [378, 221] on input "number" at bounding box center [387, 228] width 53 height 26
click at [907, 52] on button "close" at bounding box center [907, 48] width 31 height 31
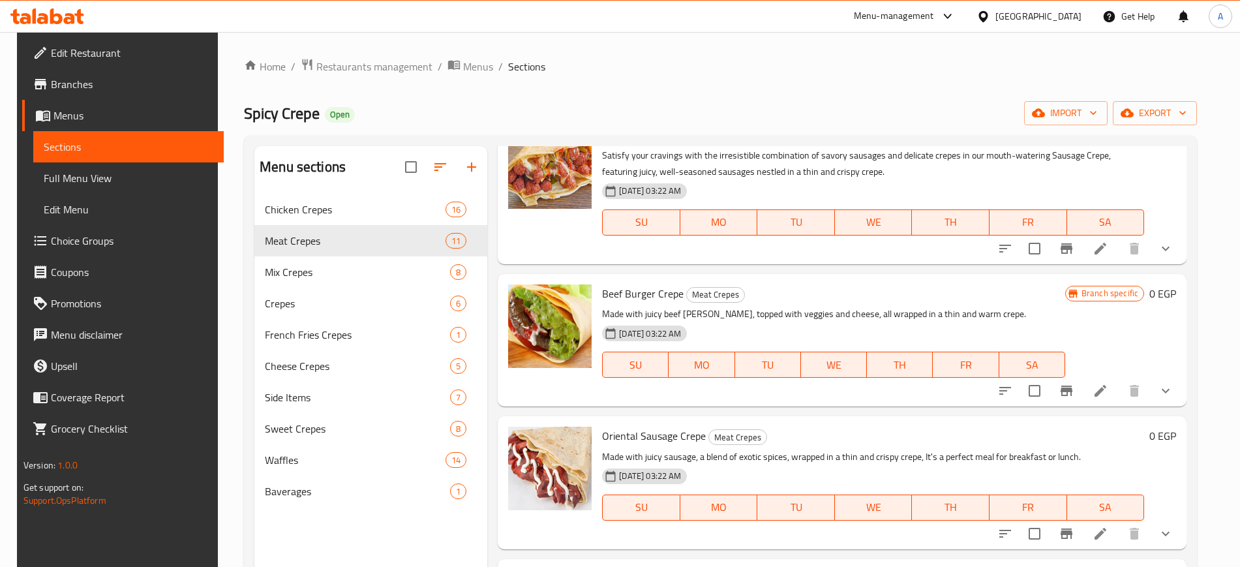
scroll to position [230, 0]
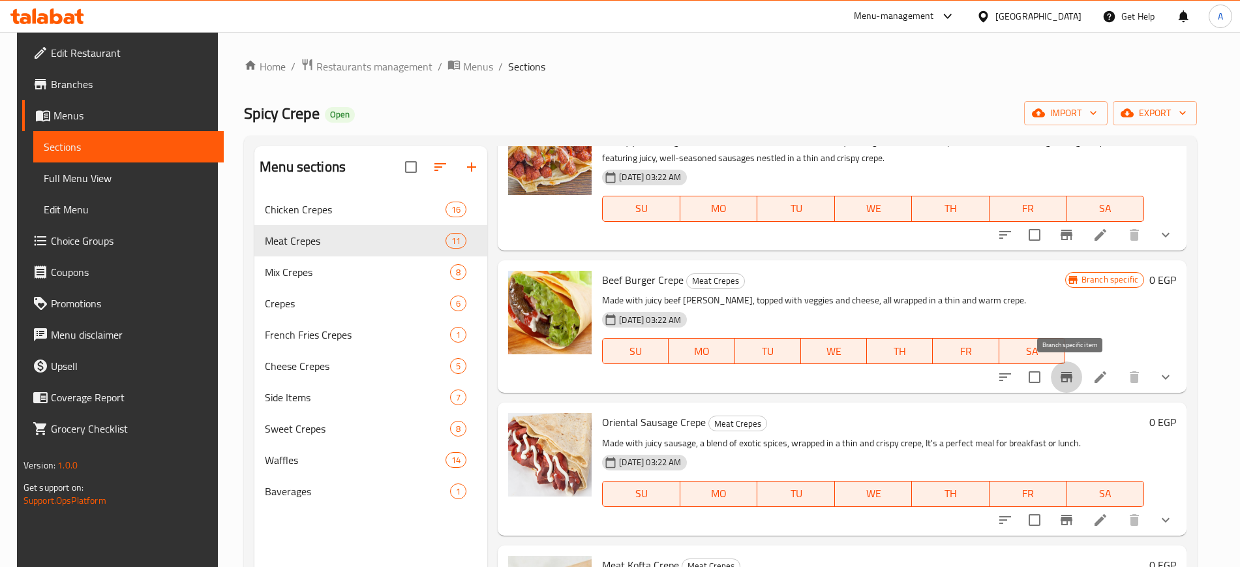
click at [1079, 374] on button "Branch-specific-item" at bounding box center [1066, 376] width 31 height 31
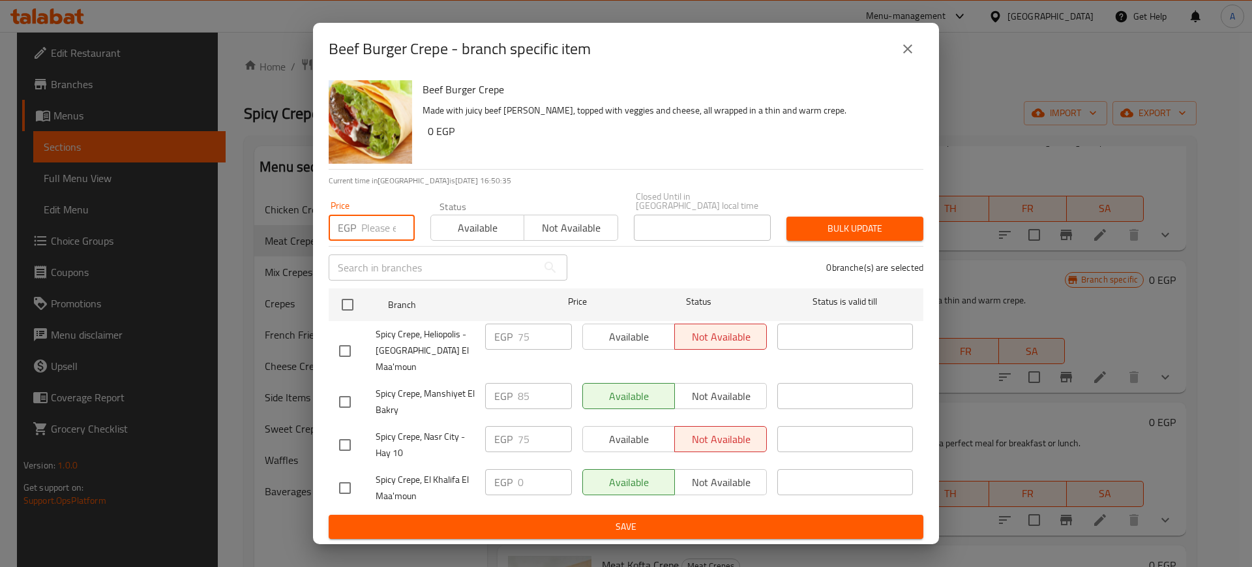
click at [374, 232] on input "number" at bounding box center [387, 228] width 53 height 26
click at [910, 57] on icon "close" at bounding box center [908, 49] width 16 height 16
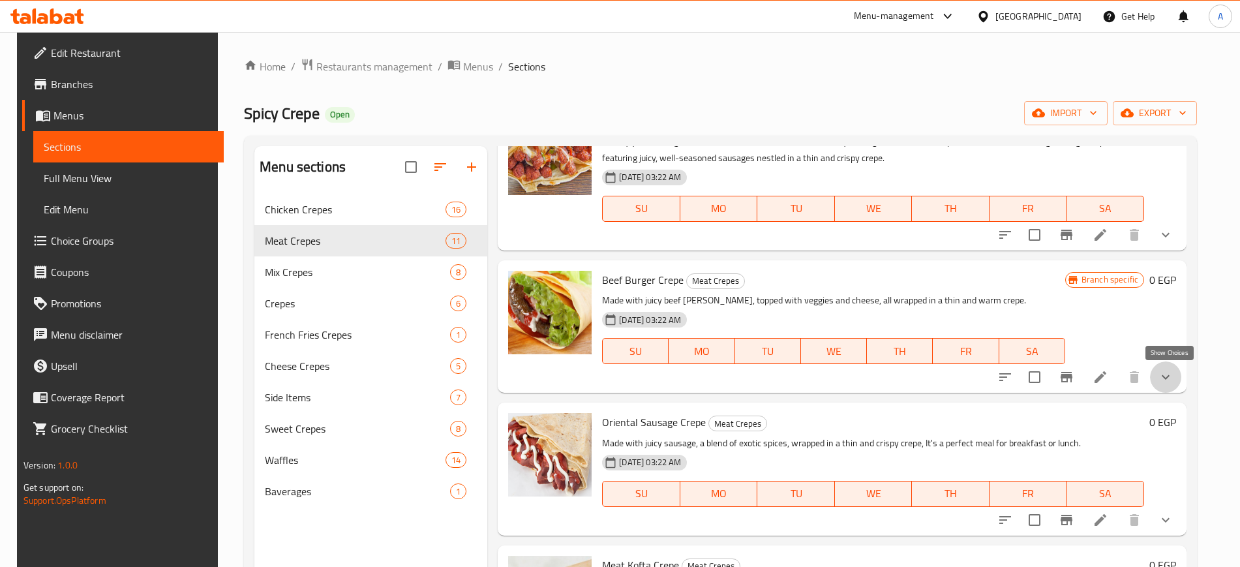
click at [1169, 375] on icon "show more" at bounding box center [1166, 377] width 8 height 5
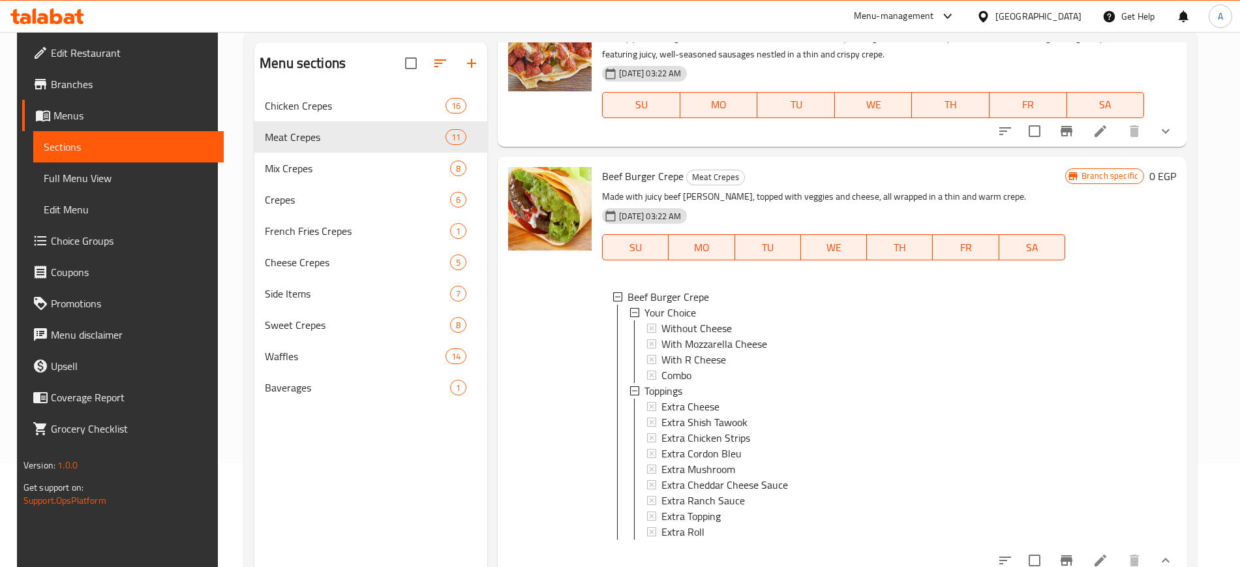
scroll to position [121, 0]
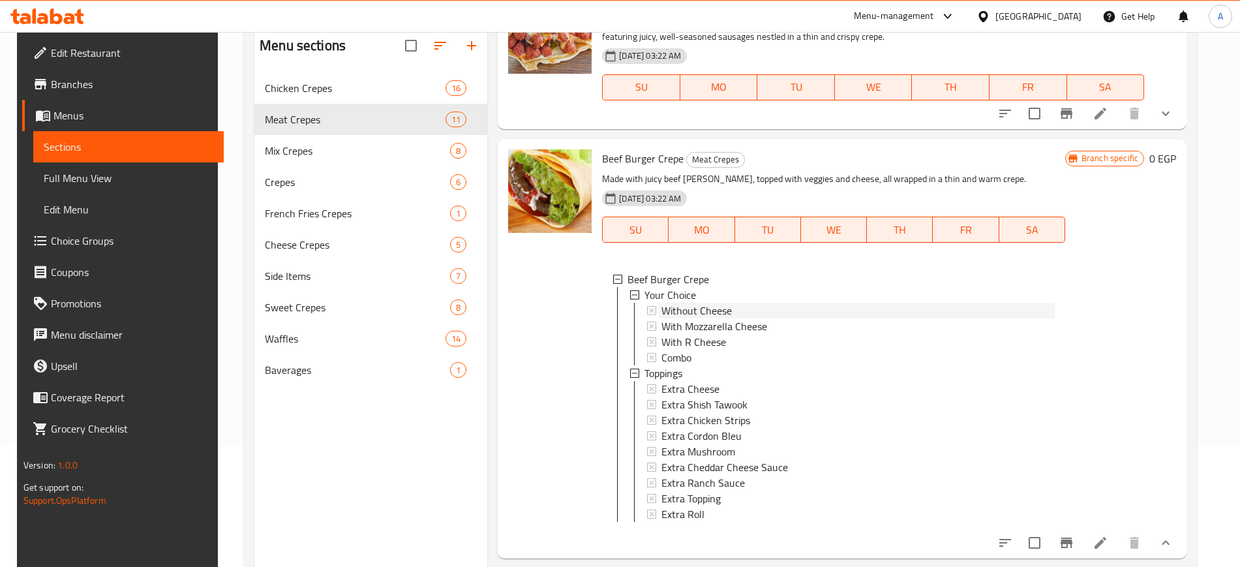
click at [723, 312] on span "Without Cheese" at bounding box center [696, 311] width 70 height 16
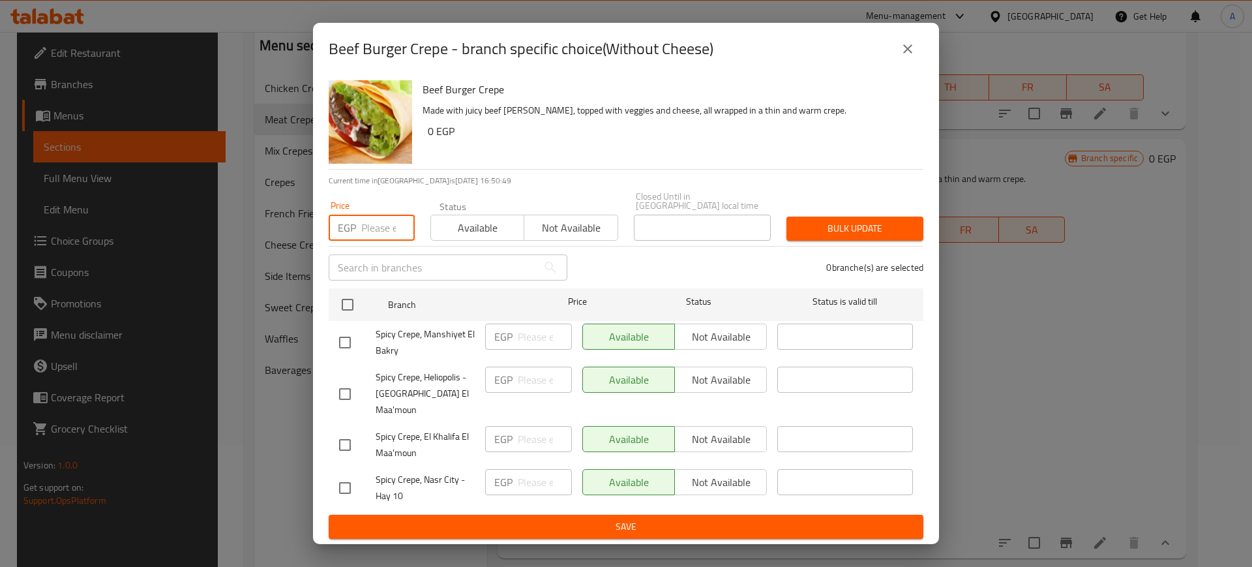
click at [382, 228] on input "number" at bounding box center [387, 228] width 53 height 26
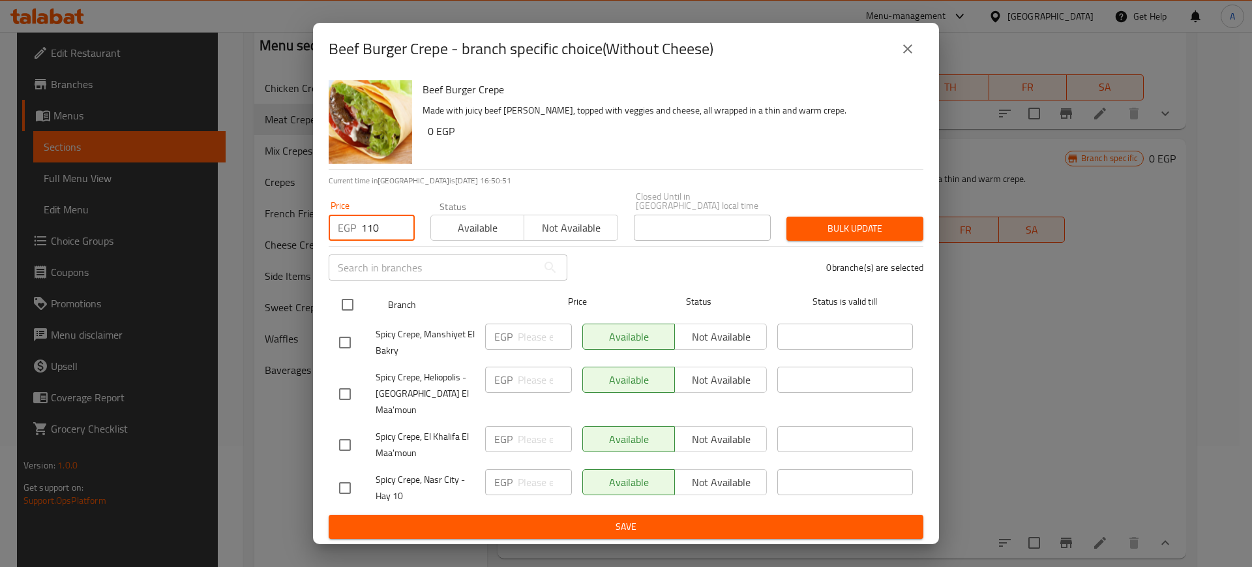
type input "110"
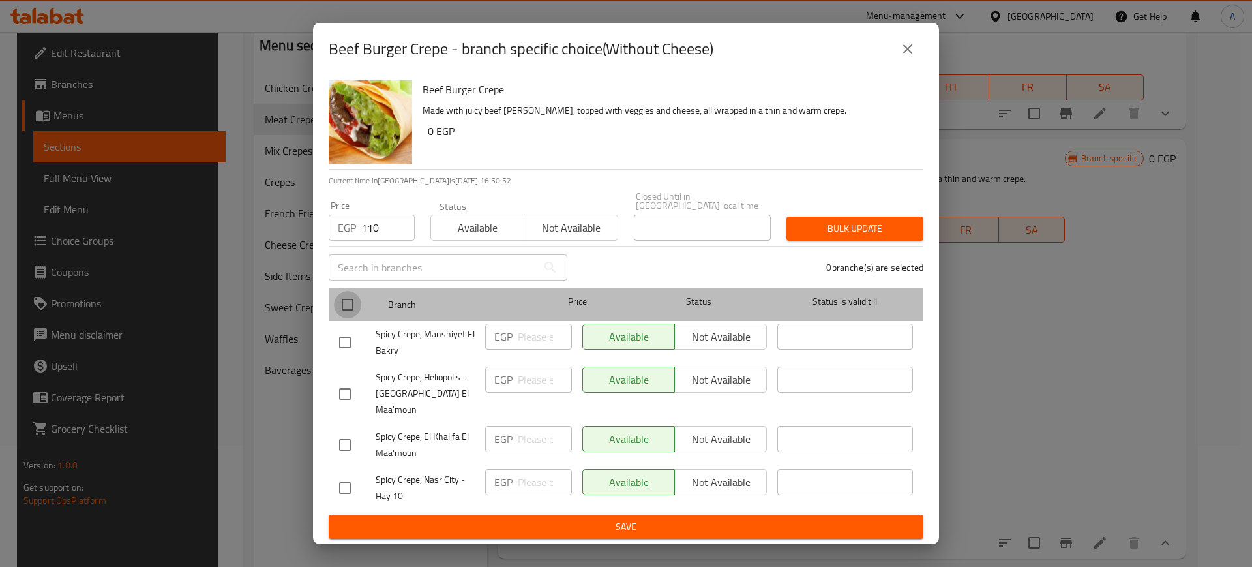
click at [355, 308] on input "checkbox" at bounding box center [347, 304] width 27 height 27
checkbox input "true"
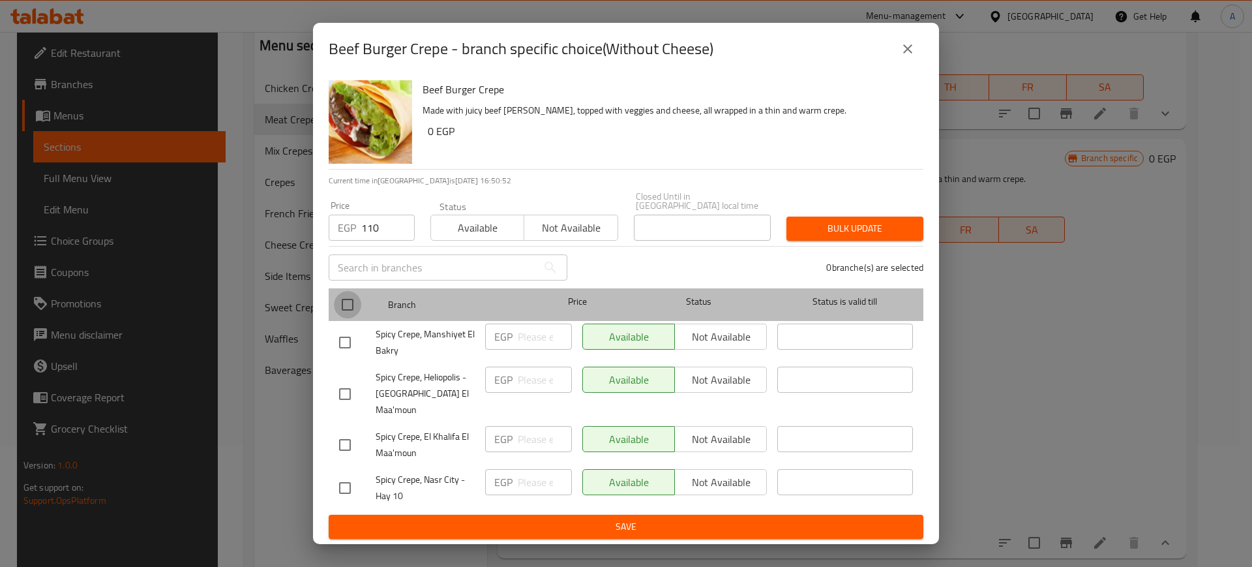
checkbox input "true"
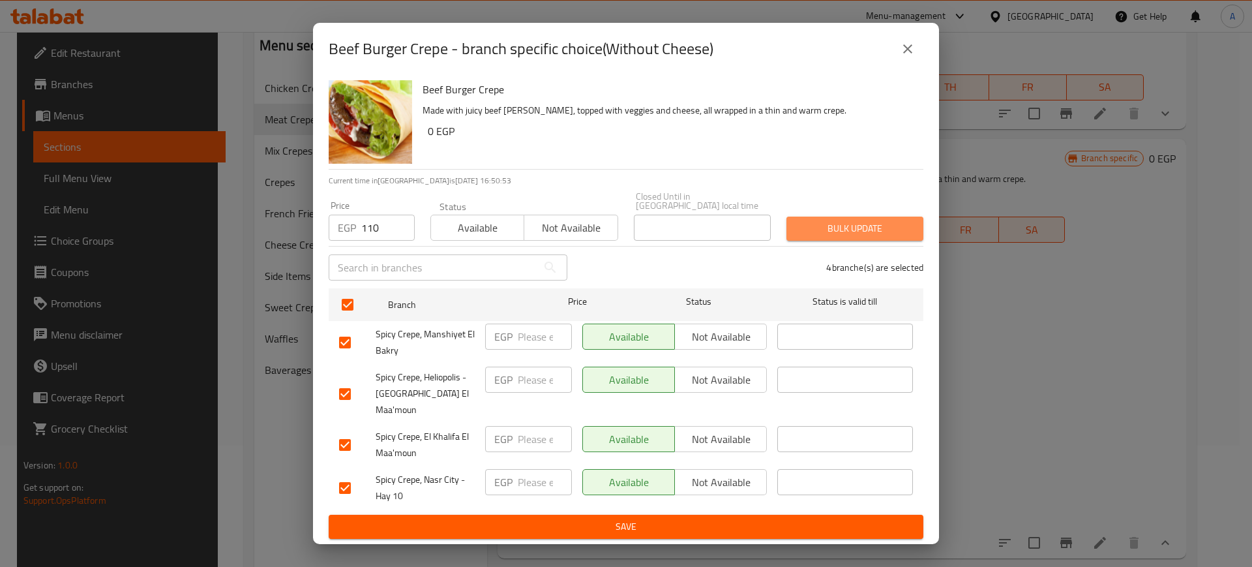
click at [856, 229] on span "Bulk update" at bounding box center [855, 228] width 116 height 16
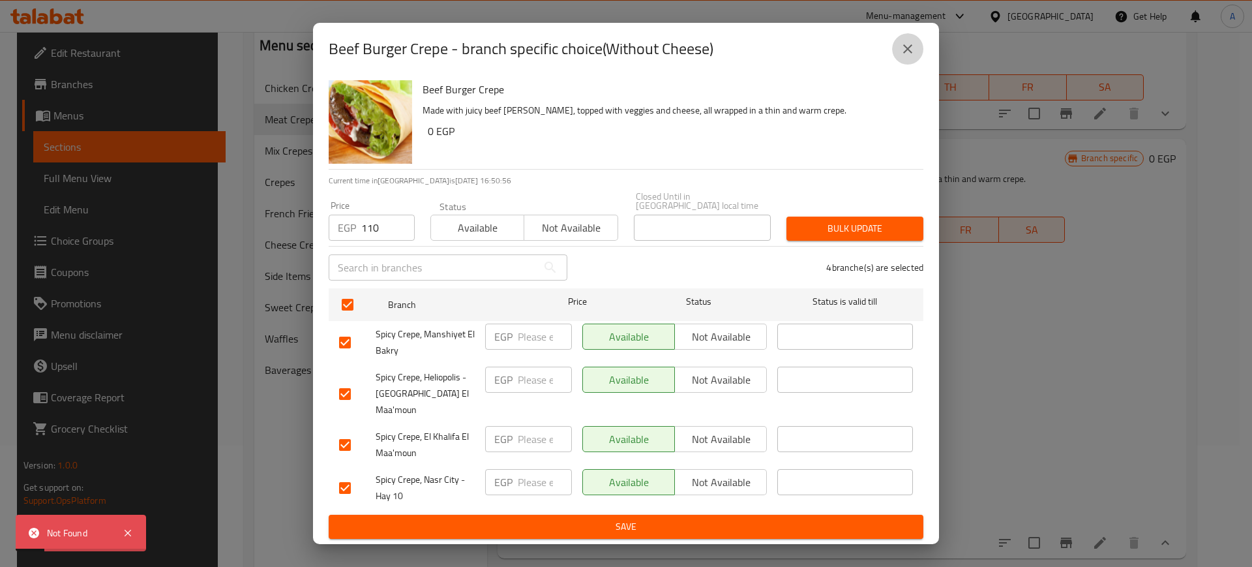
click at [910, 55] on icon "close" at bounding box center [908, 49] width 16 height 16
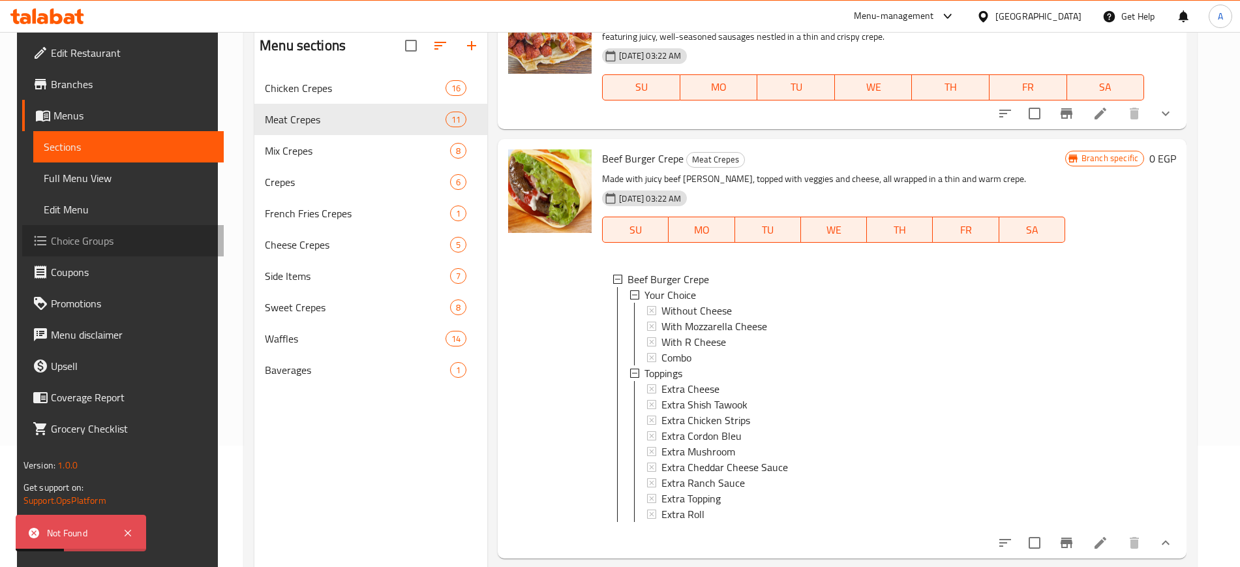
click at [51, 241] on span "Choice Groups" at bounding box center [132, 241] width 162 height 16
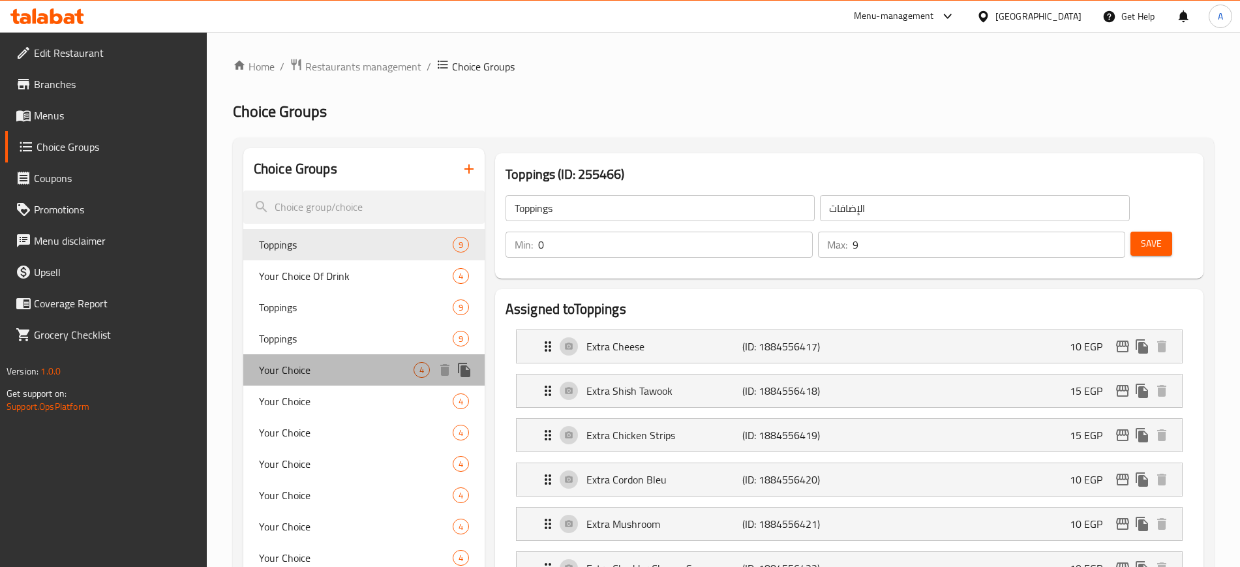
click at [290, 369] on span "Your Choice" at bounding box center [336, 370] width 155 height 16
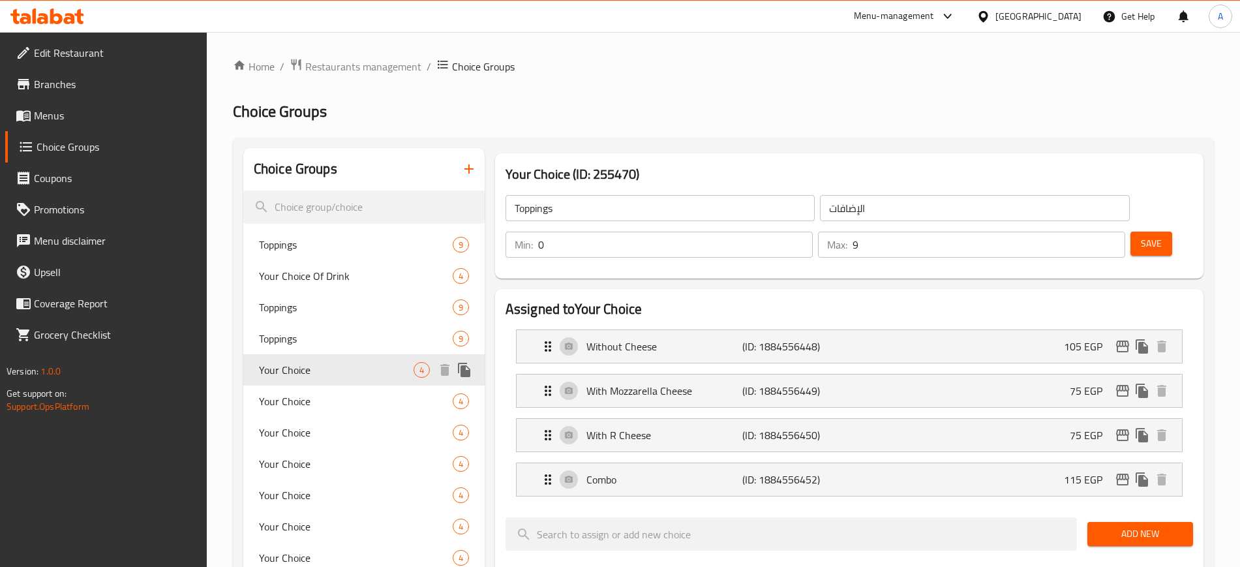
type input "Your Choice"
type input "إختيارك"
type input "1"
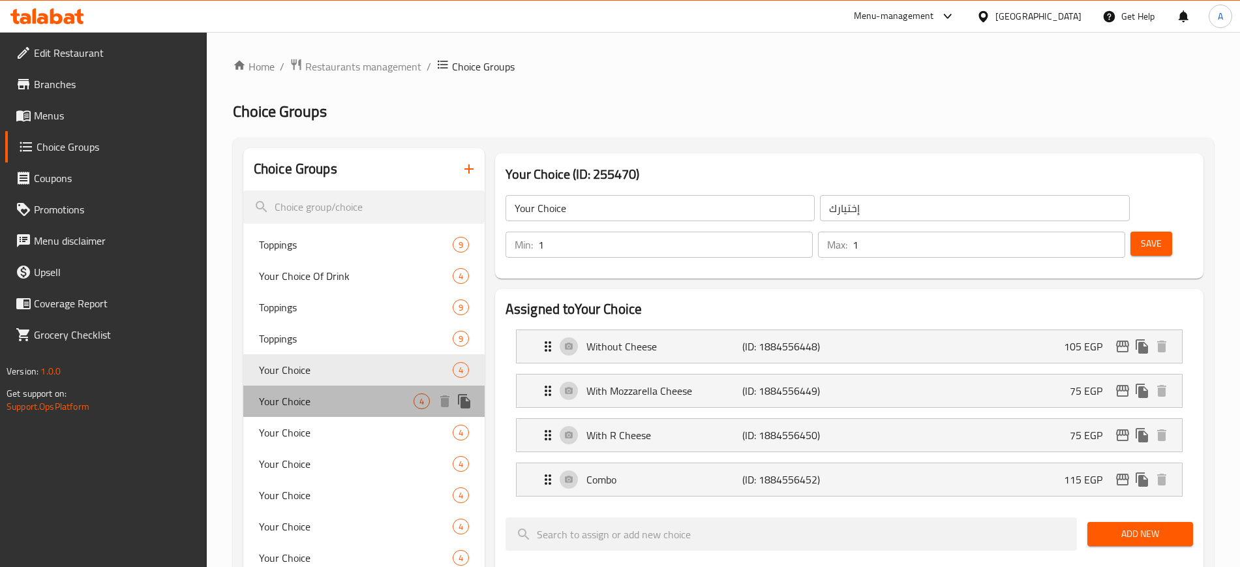
click at [324, 400] on span "Your Choice" at bounding box center [336, 401] width 155 height 16
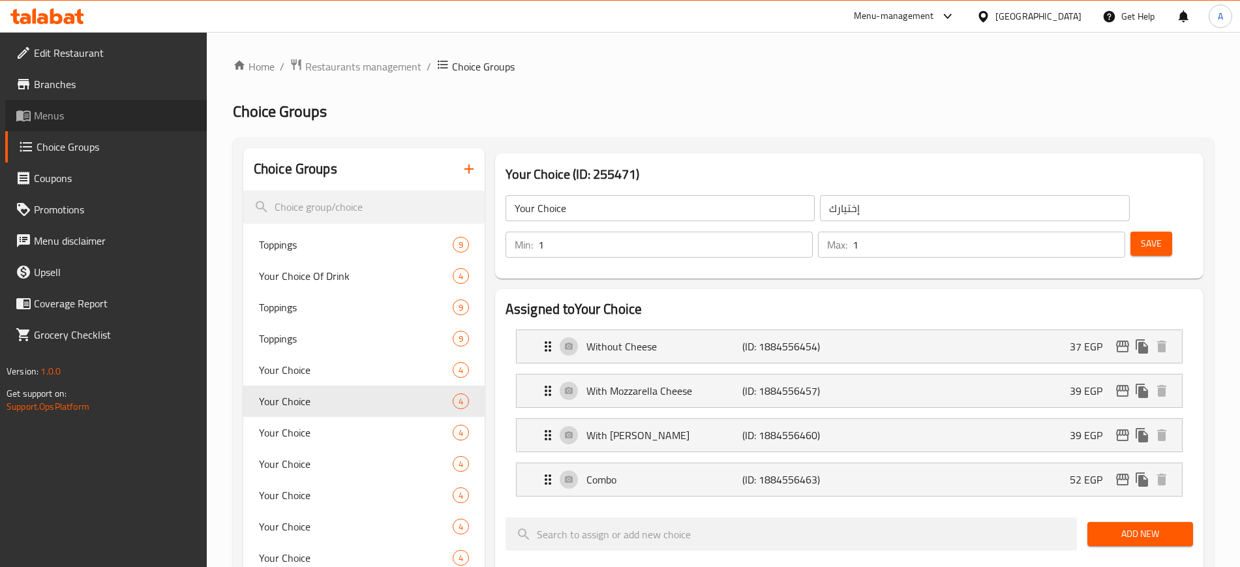
click at [61, 112] on span "Menus" at bounding box center [115, 116] width 162 height 16
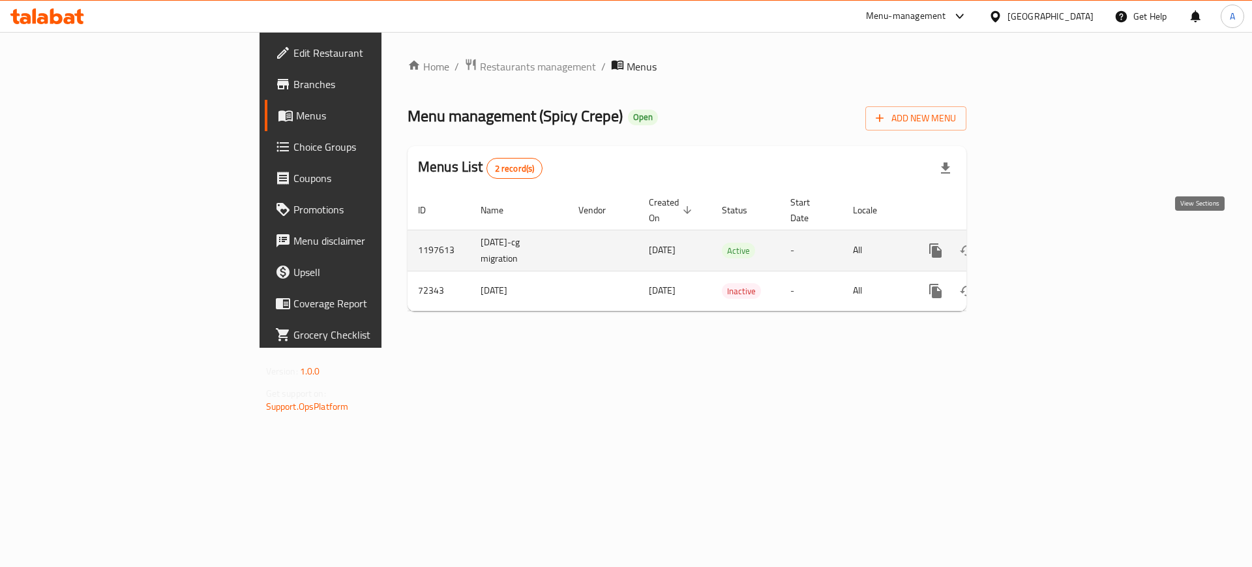
click at [1038, 243] on icon "enhanced table" at bounding box center [1030, 251] width 16 height 16
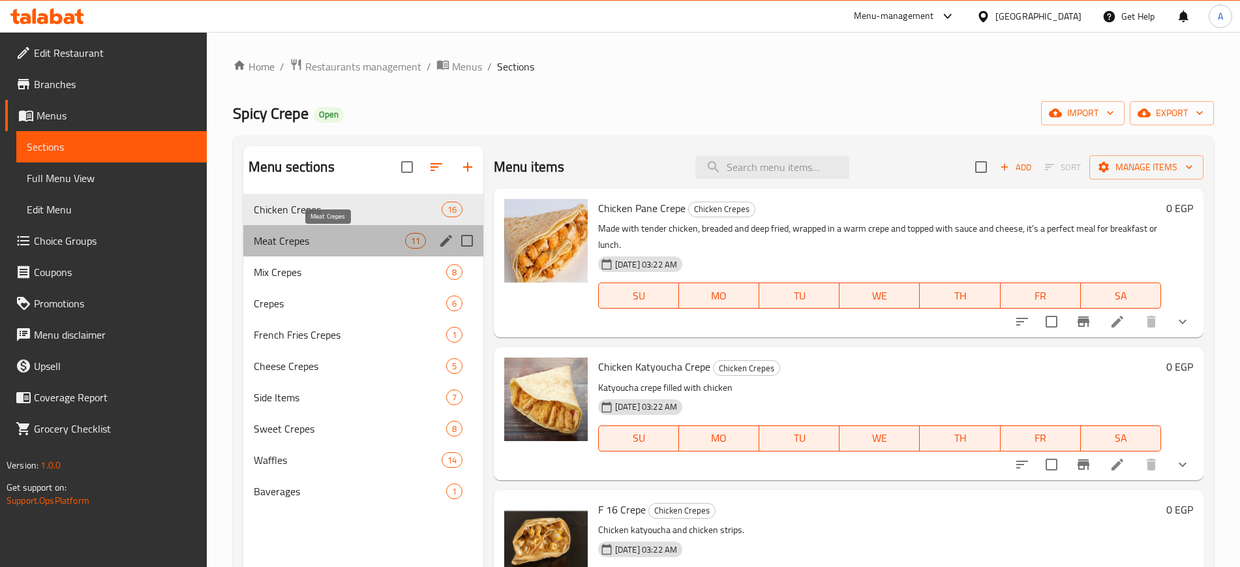
click at [359, 234] on span "Meat Crepes" at bounding box center [329, 241] width 151 height 16
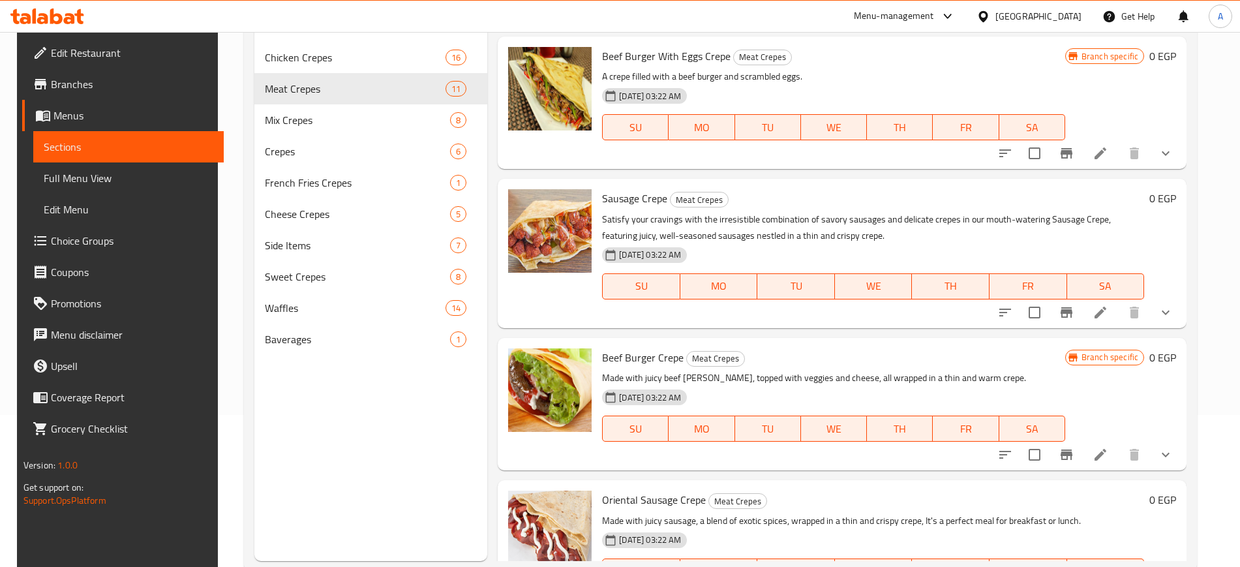
scroll to position [153, 0]
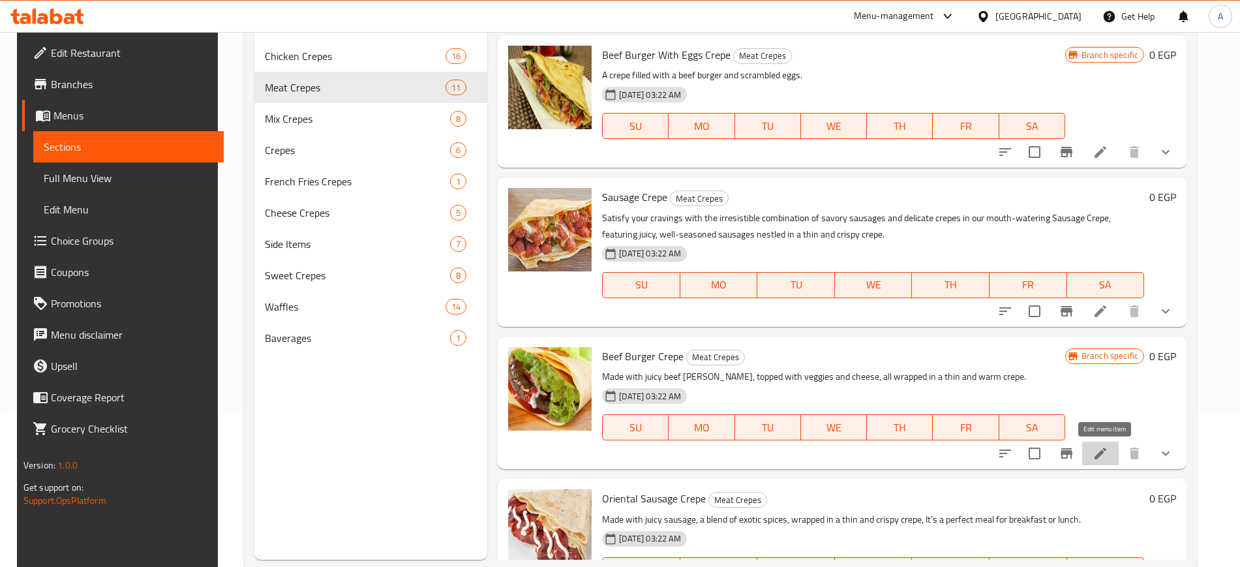
click at [1108, 456] on icon at bounding box center [1100, 453] width 16 height 16
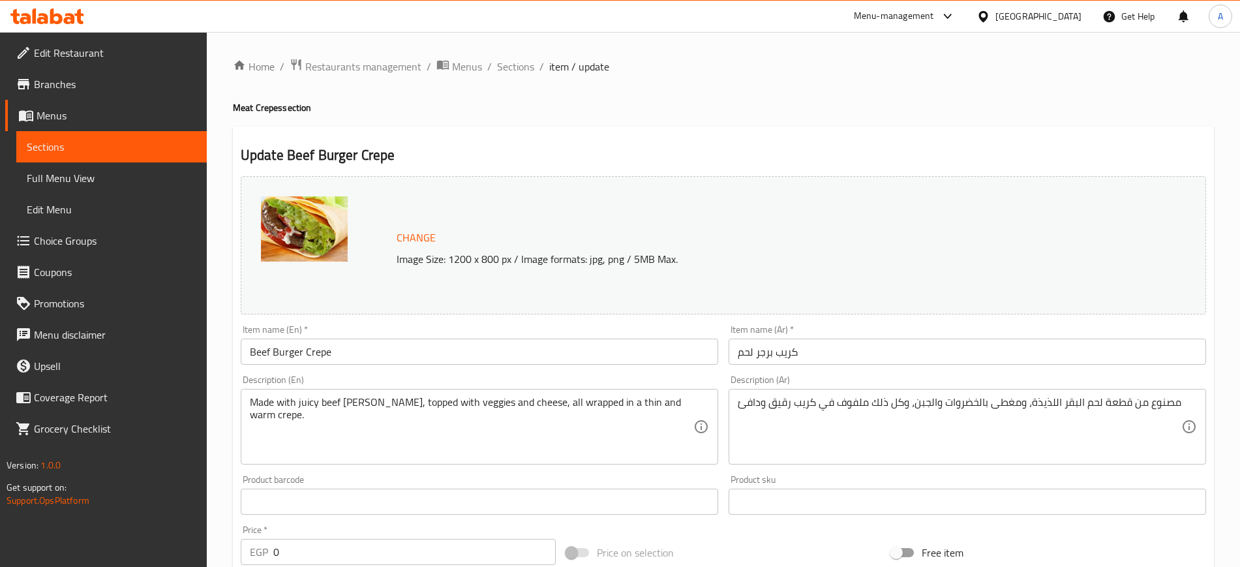
scroll to position [449, 0]
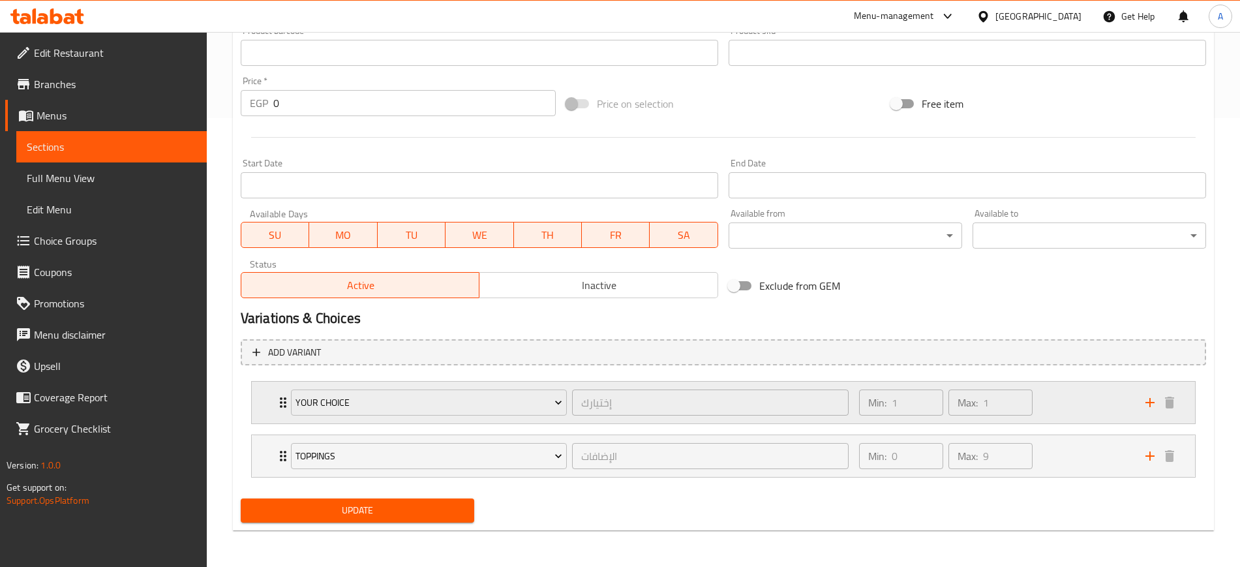
click at [283, 406] on div "Your Choice إختيارك ​" at bounding box center [569, 403] width 573 height 42
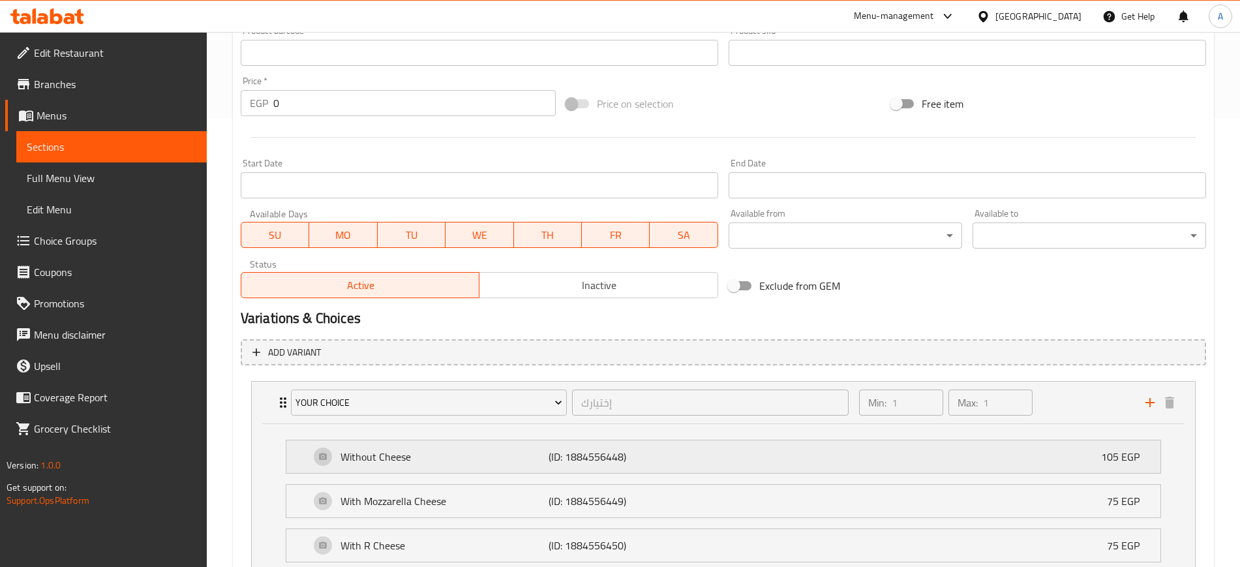
click at [609, 458] on p "(ID: 1884556448)" at bounding box center [618, 457] width 139 height 16
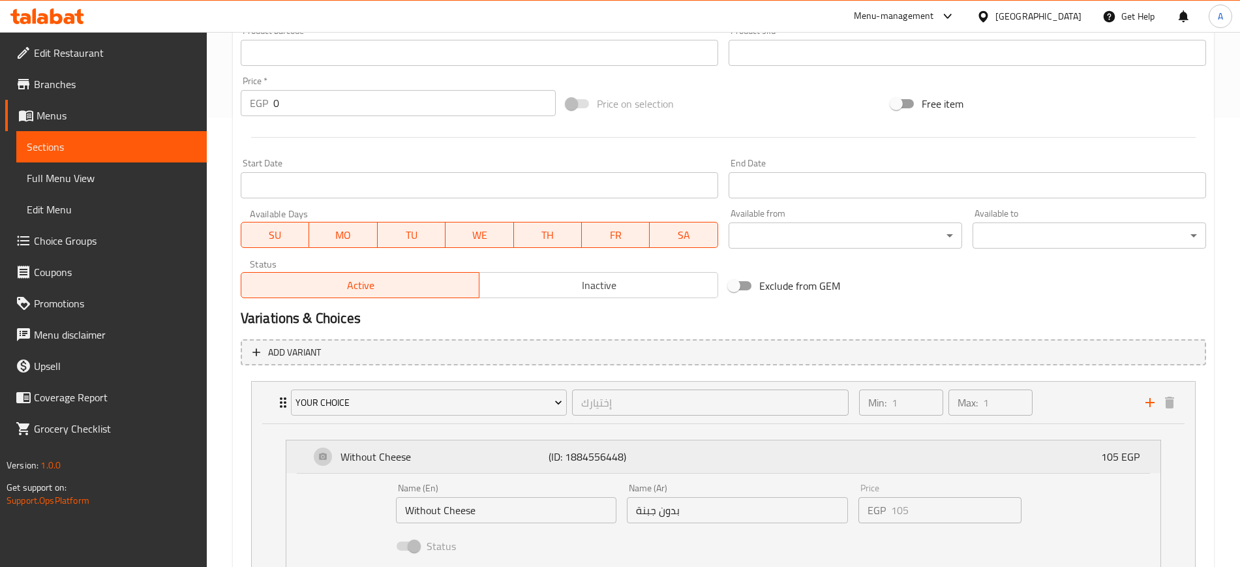
click at [609, 458] on p "(ID: 1884556448)" at bounding box center [618, 457] width 139 height 16
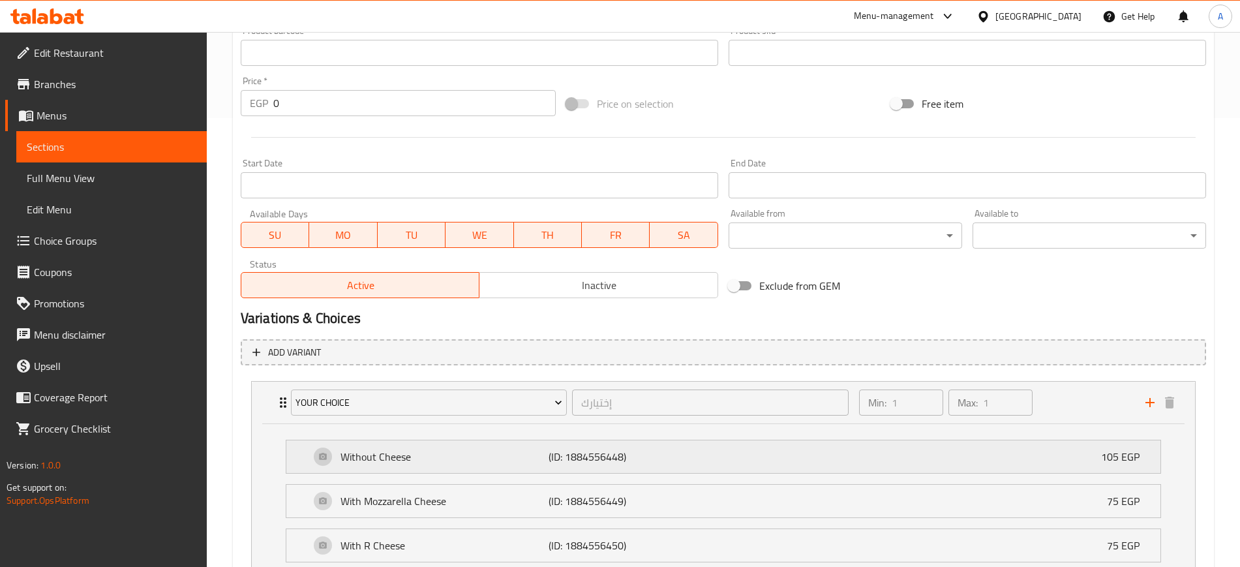
click at [609, 458] on p "(ID: 1884556448)" at bounding box center [618, 457] width 139 height 16
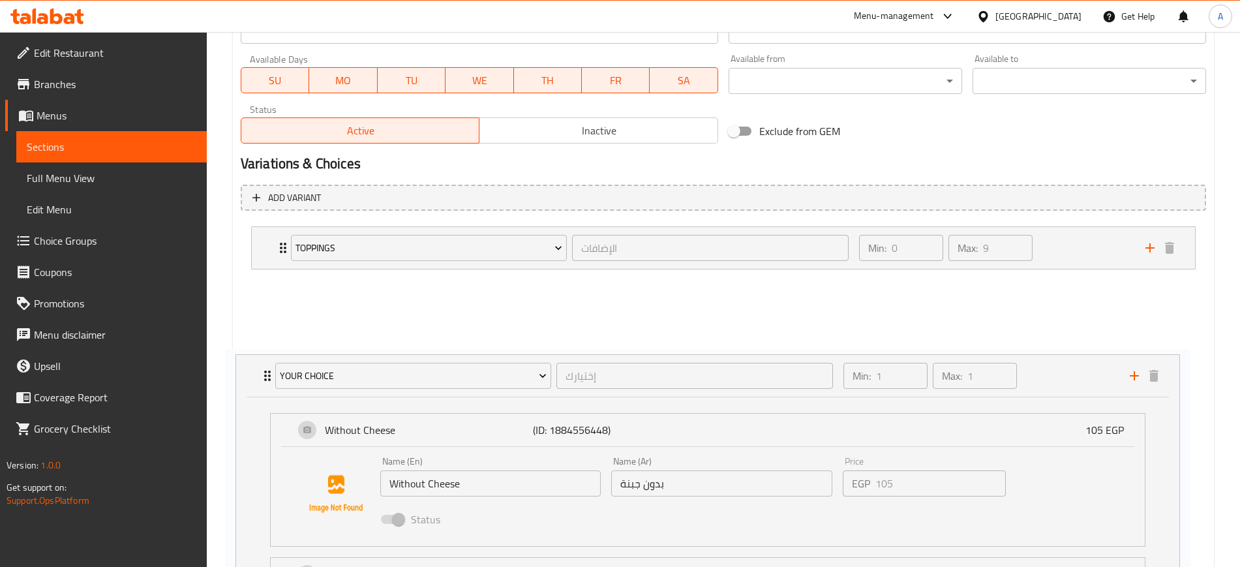
scroll to position [753, 0]
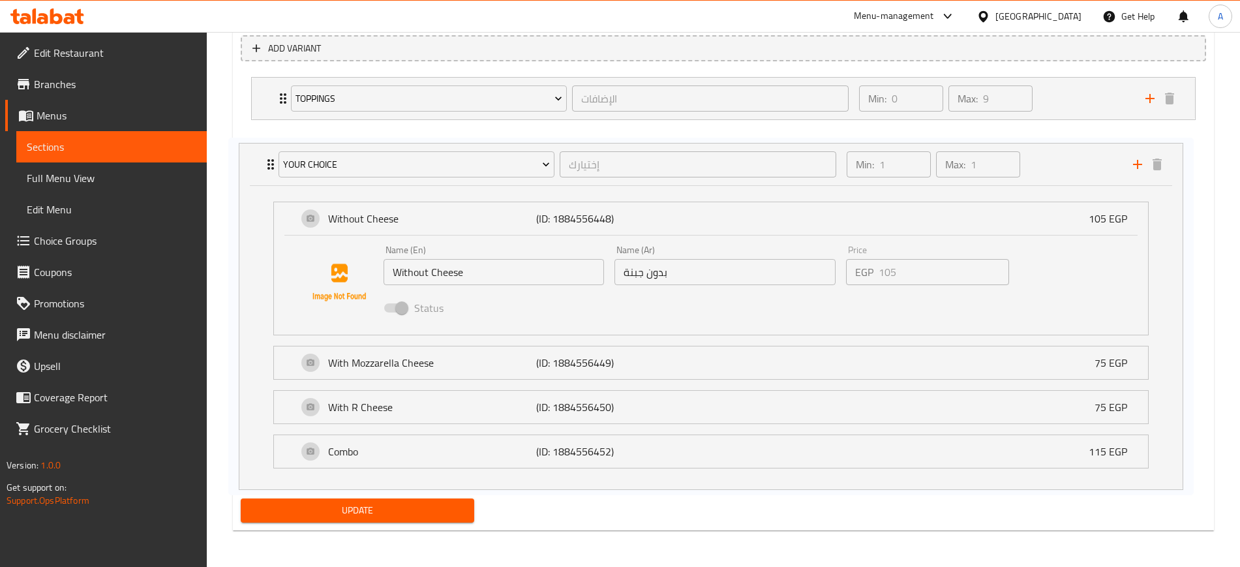
drag, startPoint x: 565, startPoint y: 453, endPoint x: 556, endPoint y: 215, distance: 238.2
click at [556, 215] on div "Your Choice إختيارك ​ Min: 1 ​ Max: 1 ​ Without Cheese (ID: 1884556448) 105 EGP…" at bounding box center [723, 277] width 965 height 411
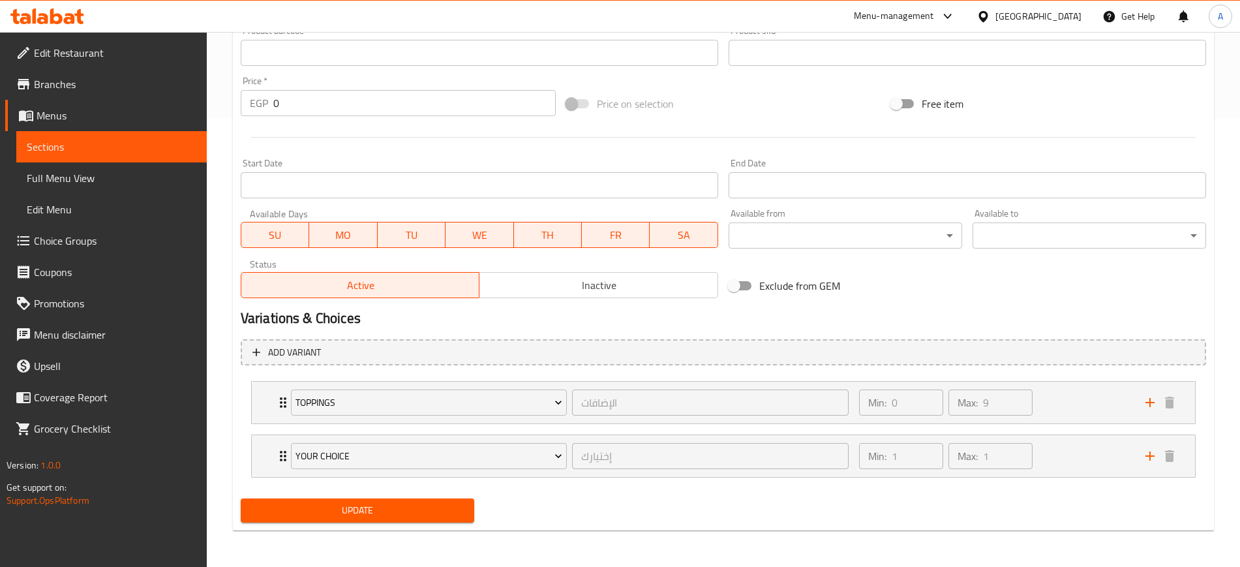
scroll to position [449, 0]
click at [283, 403] on div "Toppings الإضافات ​" at bounding box center [569, 403] width 573 height 42
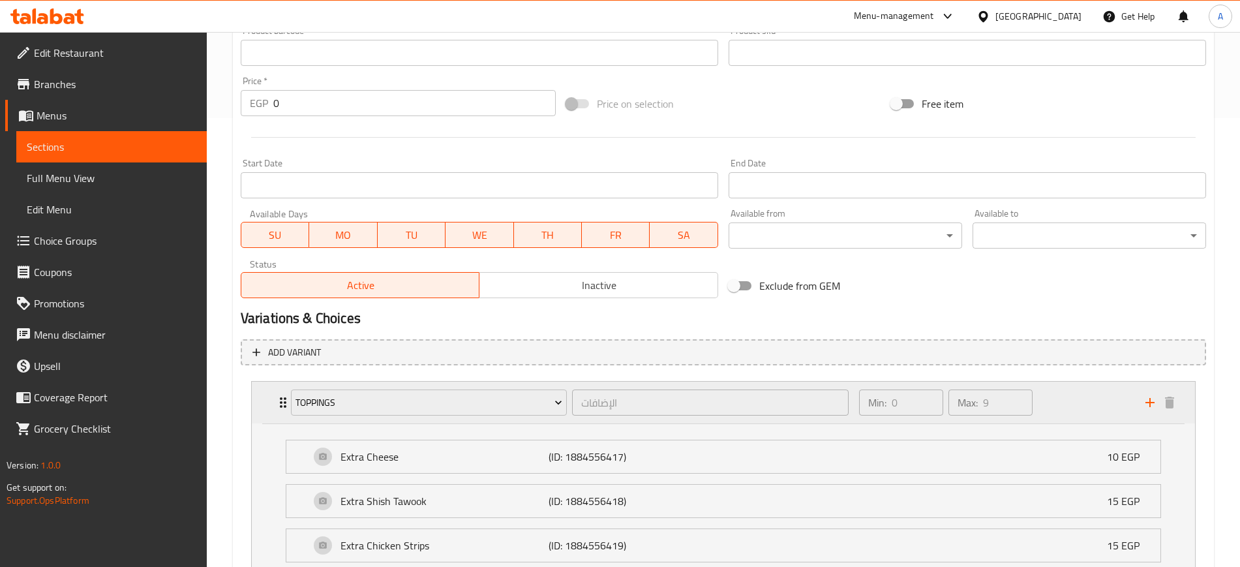
scroll to position [753, 0]
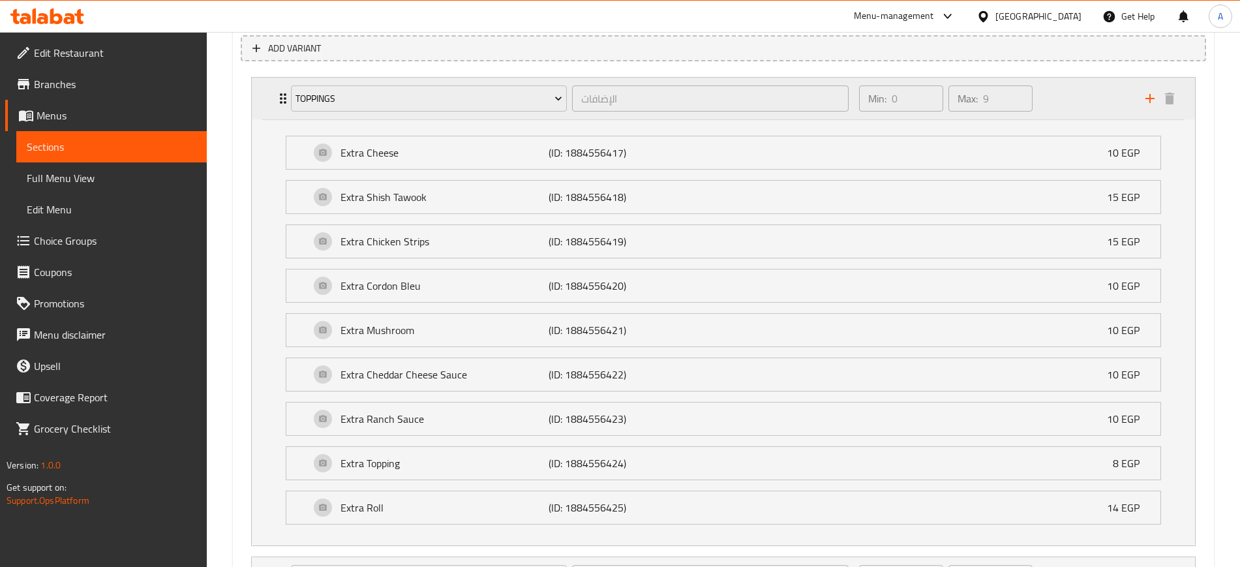
click at [286, 109] on div "Toppings الإضافات ​" at bounding box center [569, 99] width 573 height 42
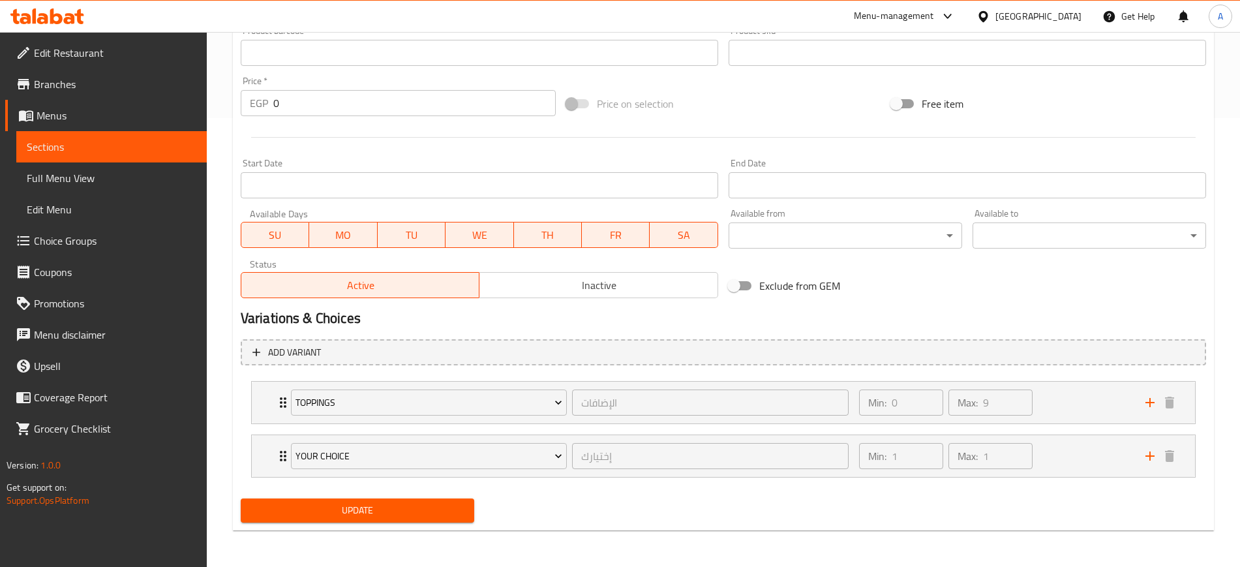
scroll to position [449, 0]
click at [275, 459] on icon "Expand" at bounding box center [283, 456] width 16 height 16
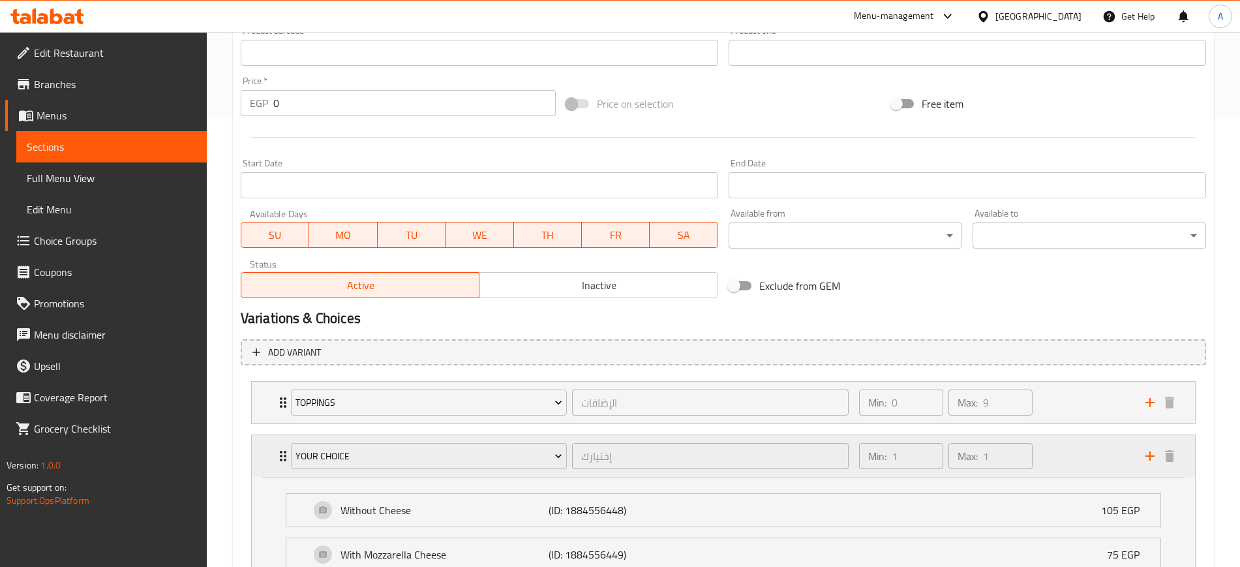
scroll to position [653, 0]
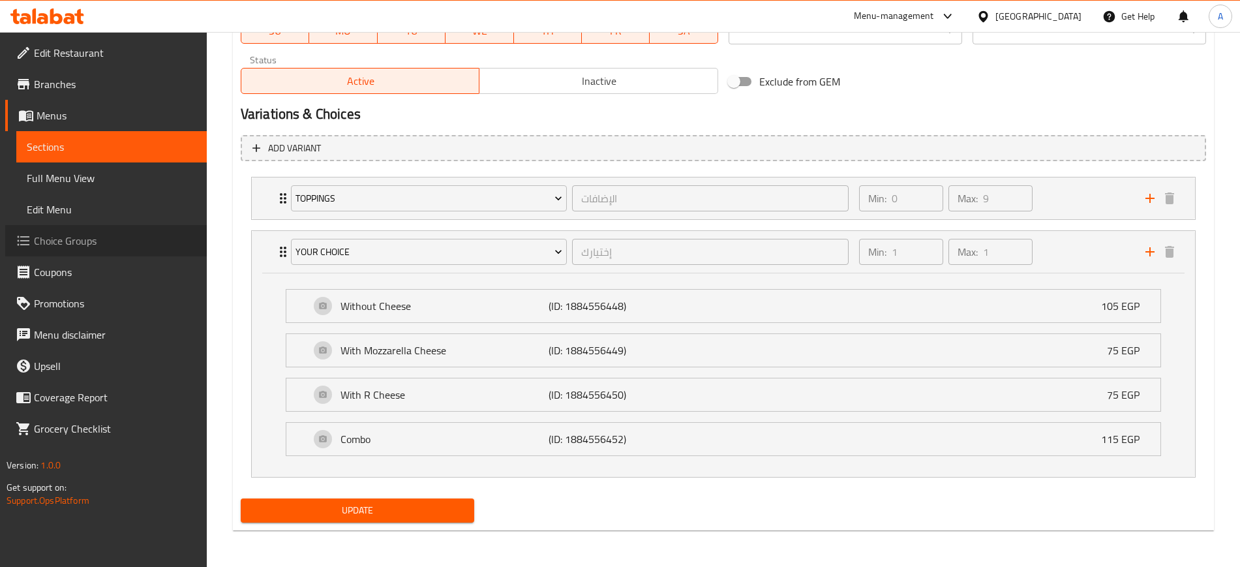
click at [87, 234] on span "Choice Groups" at bounding box center [115, 241] width 162 height 16
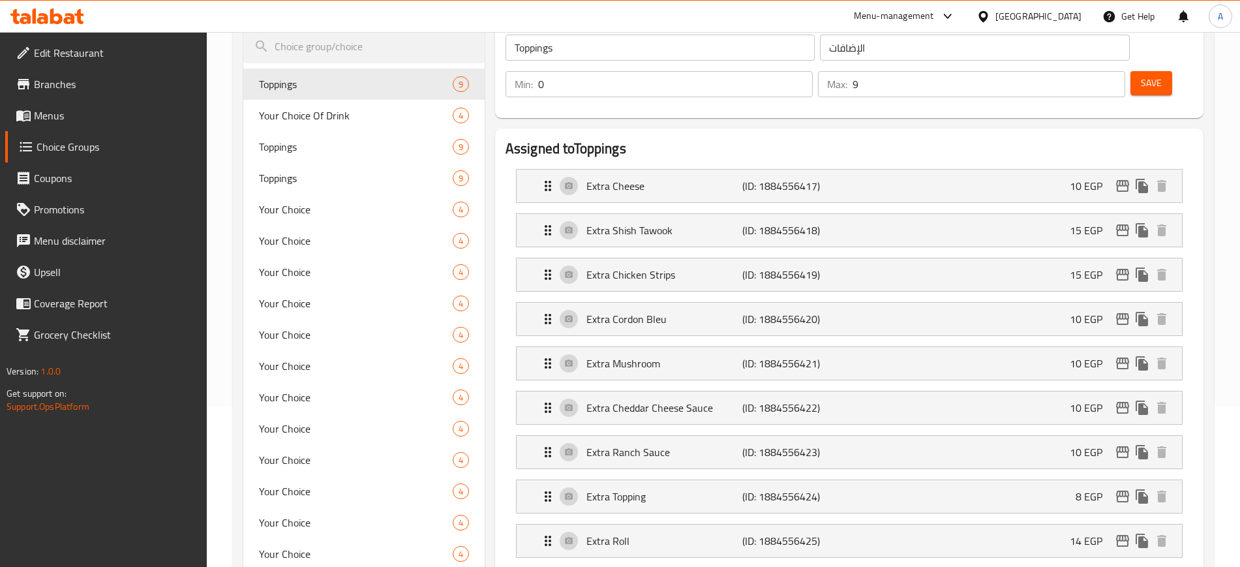
scroll to position [163, 0]
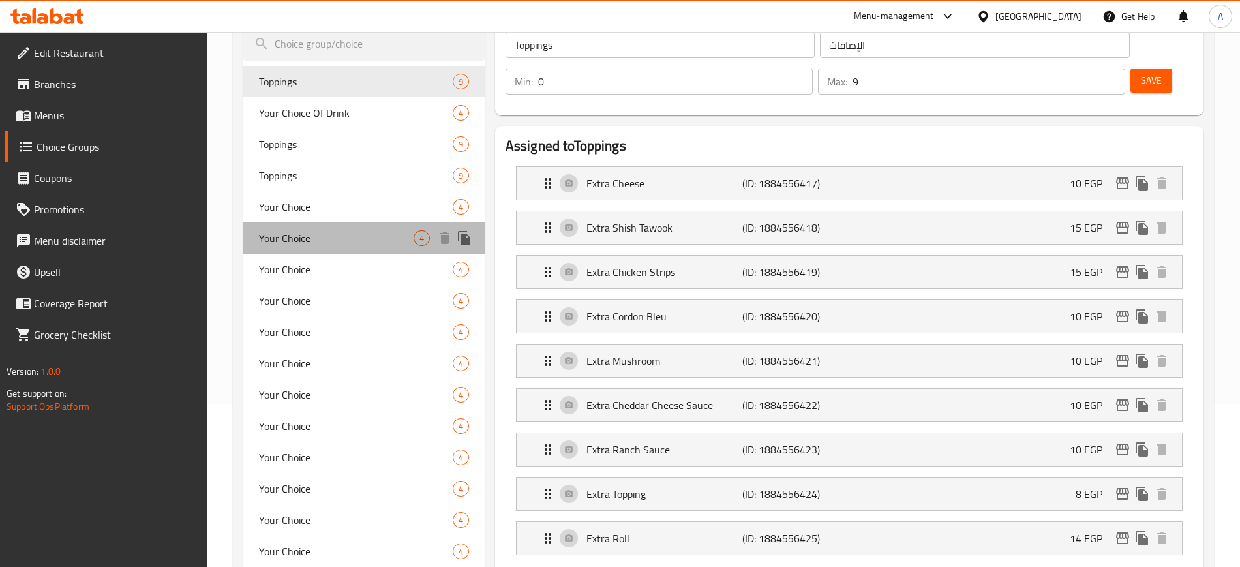
click at [334, 248] on div "Your Choice 4" at bounding box center [363, 237] width 241 height 31
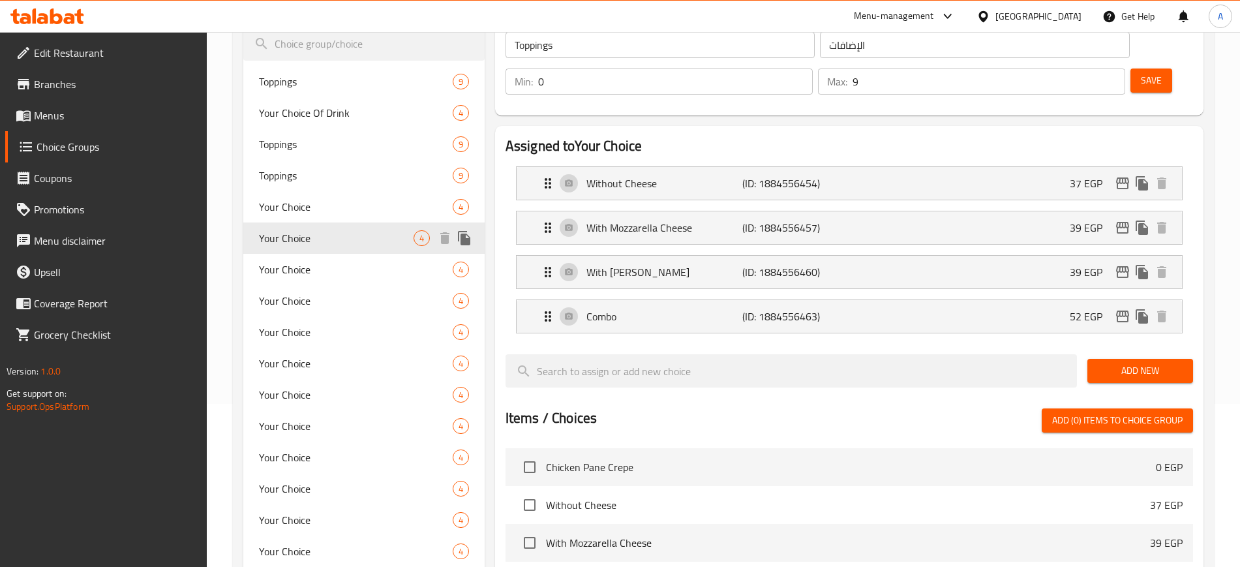
type input "Your Choice"
type input "إختيارك"
type input "1"
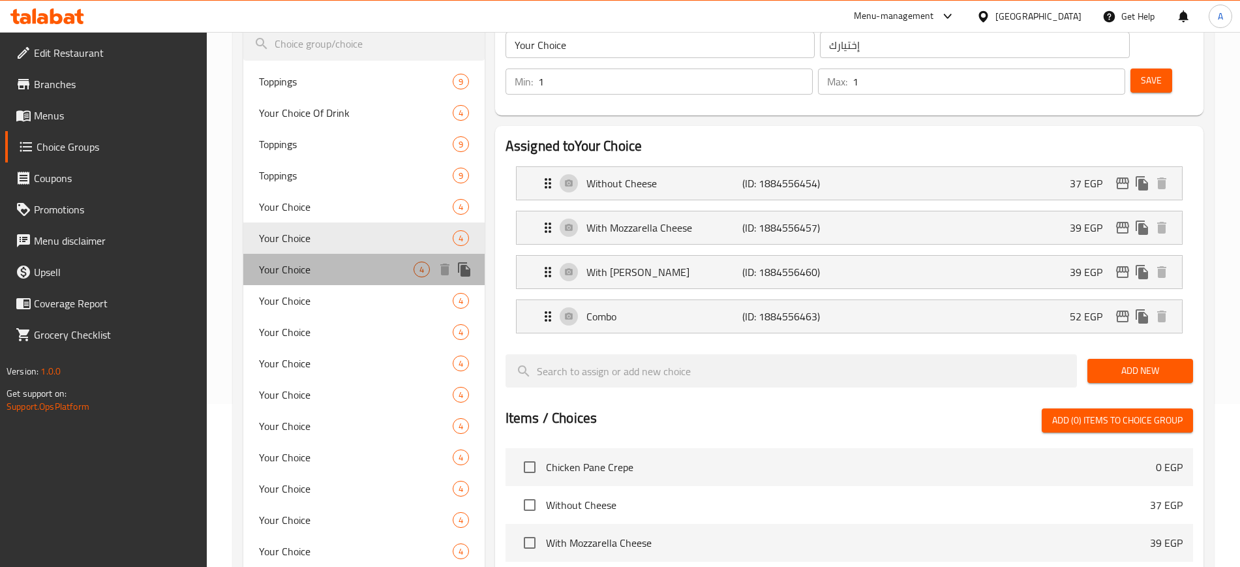
click at [330, 265] on span "Your Choice" at bounding box center [336, 270] width 155 height 16
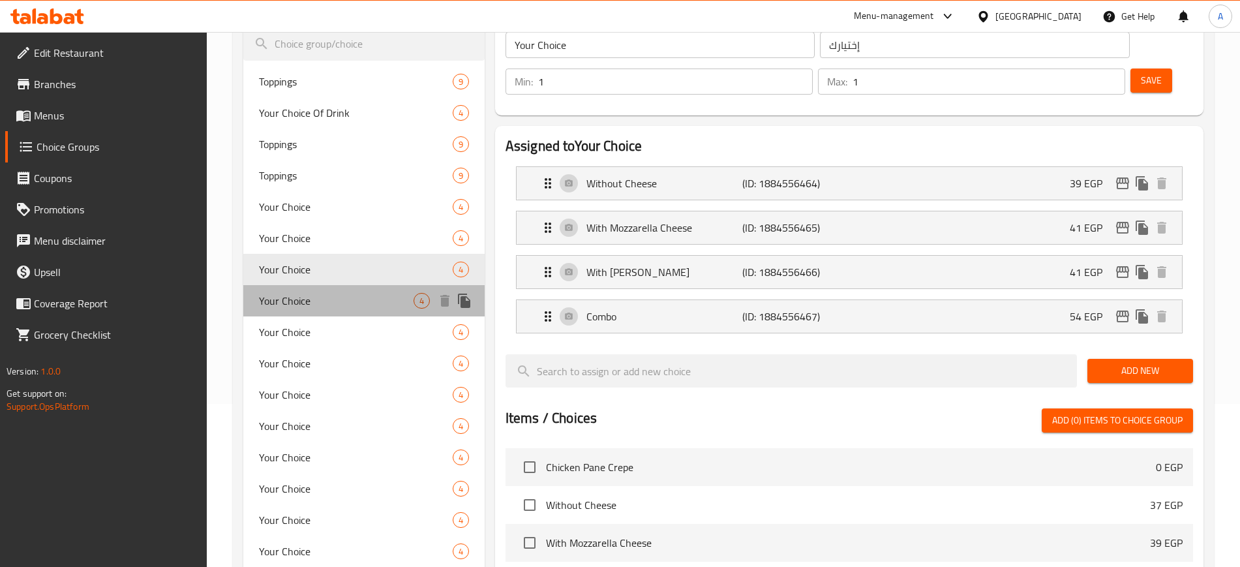
click at [331, 307] on span "Your Choice" at bounding box center [336, 301] width 155 height 16
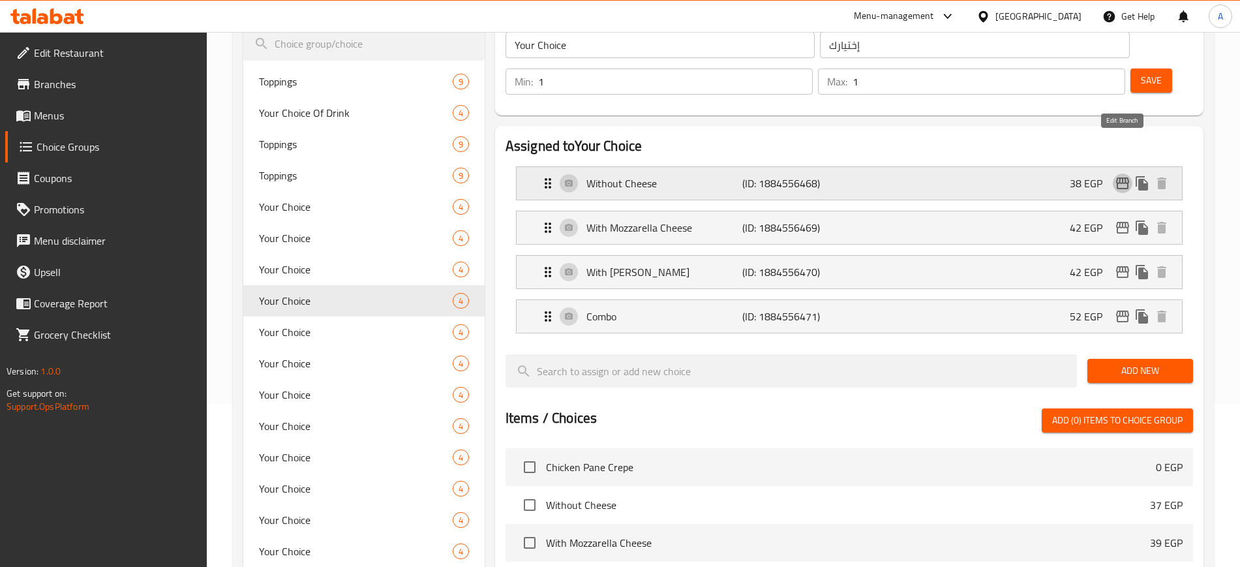
click at [1121, 175] on icon "edit" at bounding box center [1123, 183] width 16 height 16
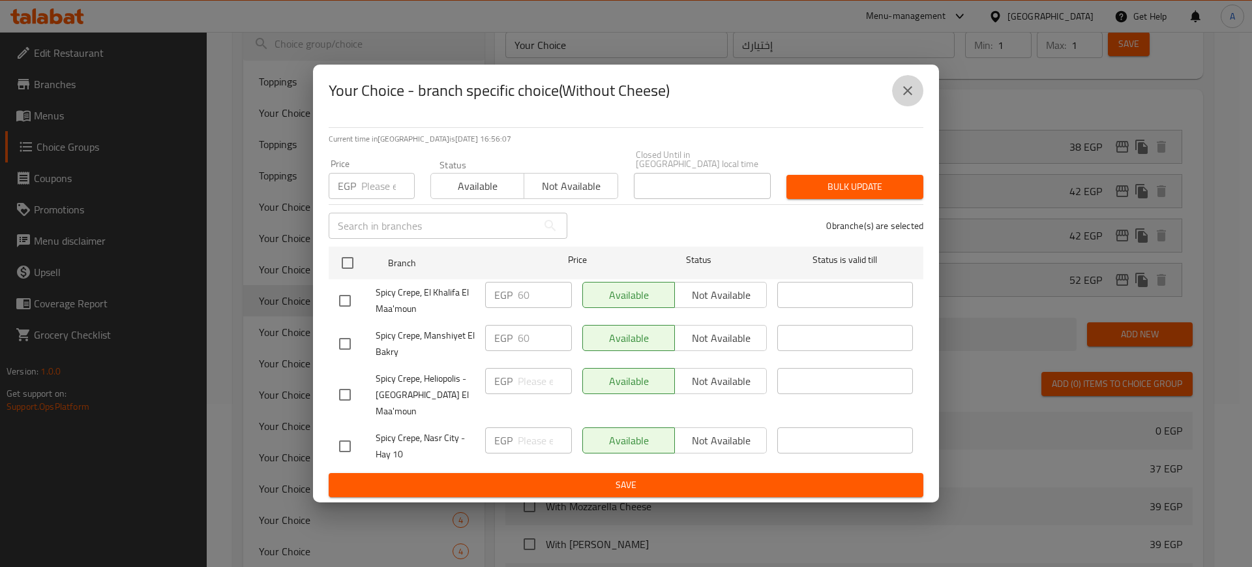
click at [900, 106] on button "close" at bounding box center [907, 90] width 31 height 31
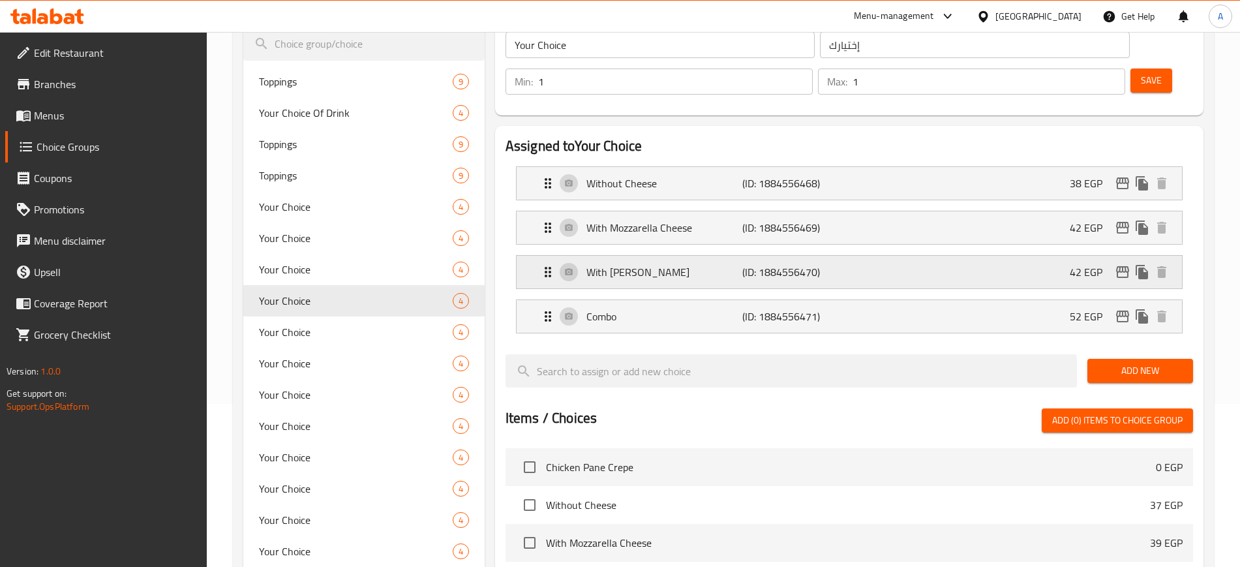
drag, startPoint x: 900, startPoint y: 114, endPoint x: 801, endPoint y: 239, distance: 159.2
click at [801, 239] on div "Assigned to Your Choice Without Cheese (ID: 1884556468) 38 EGP Name (En) Withou…" at bounding box center [848, 239] width 687 height 207
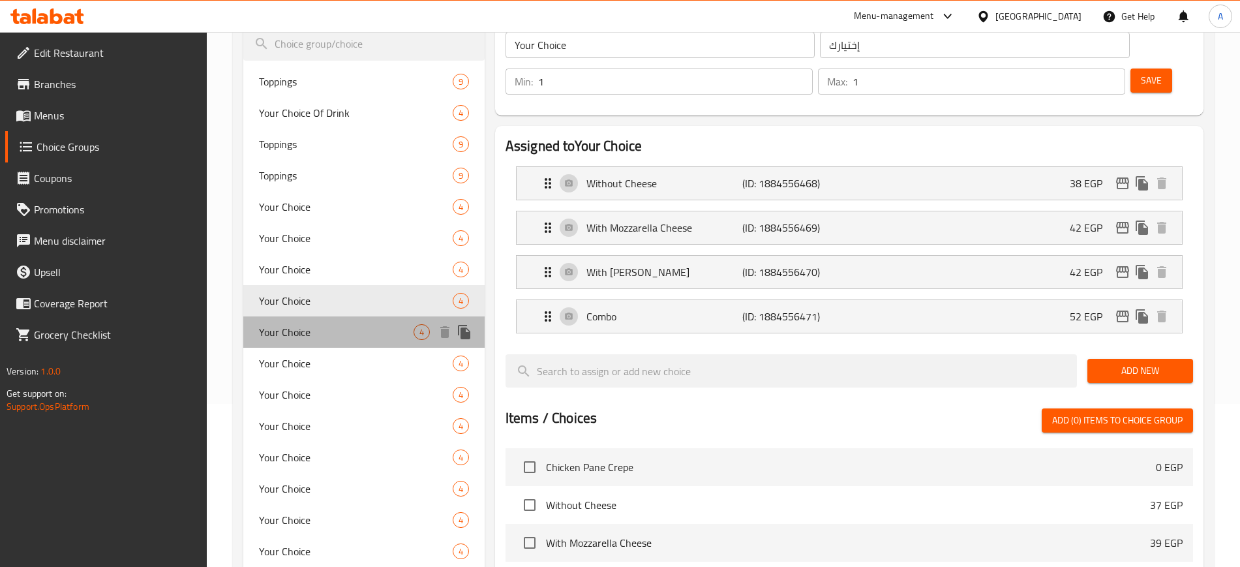
click at [291, 331] on span "Your Choice" at bounding box center [336, 332] width 155 height 16
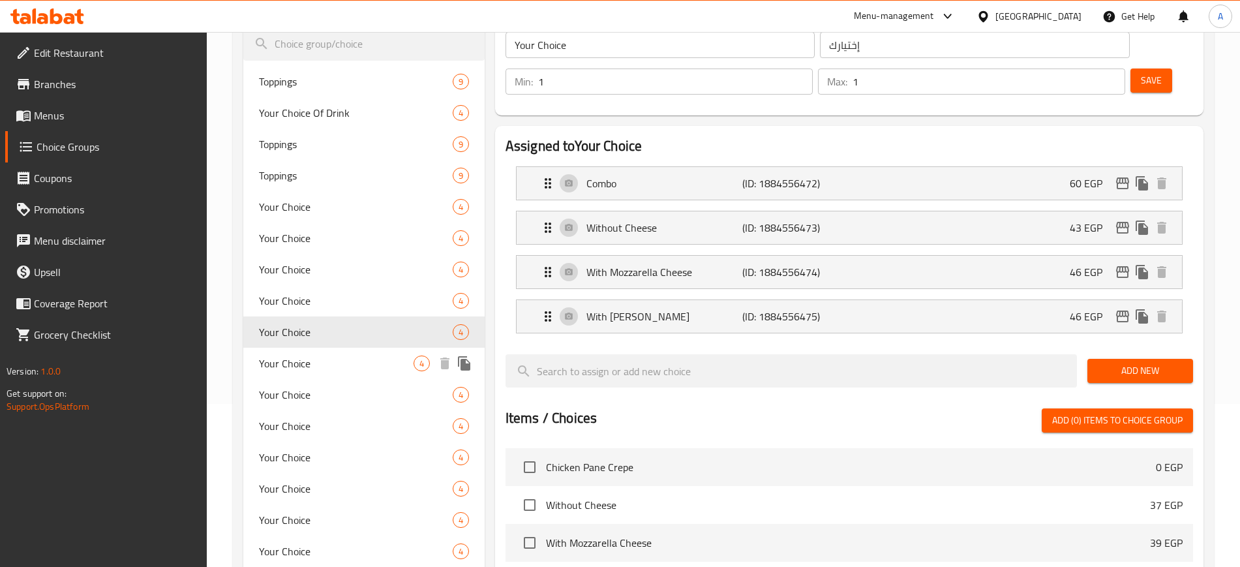
click at [291, 365] on span "Your Choice" at bounding box center [336, 363] width 155 height 16
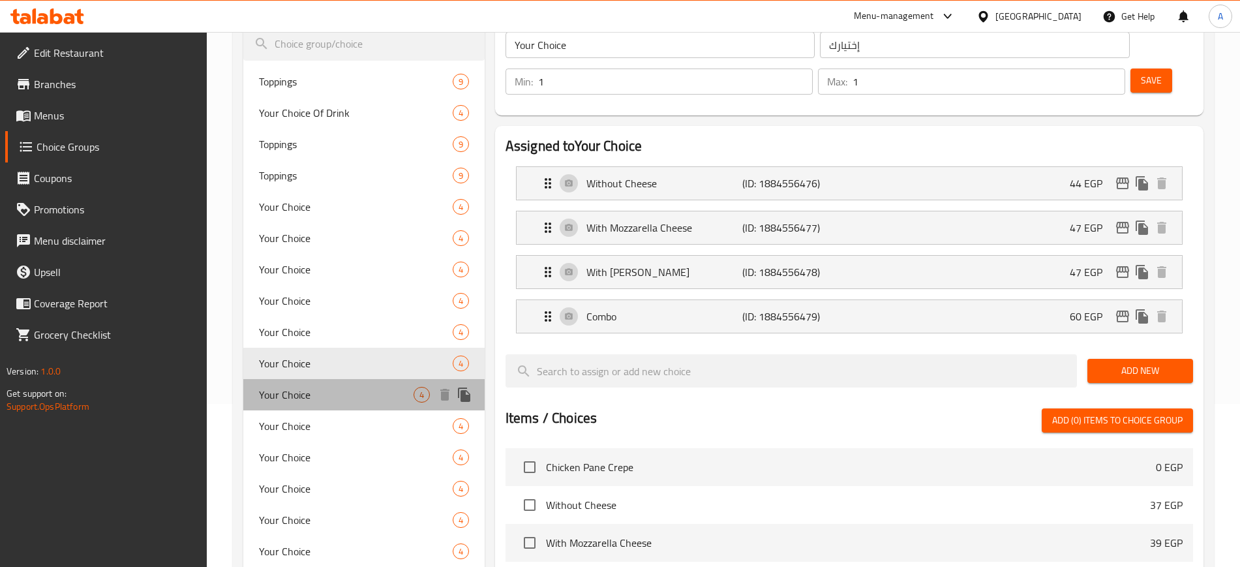
click at [283, 399] on span "Your Choice" at bounding box center [336, 395] width 155 height 16
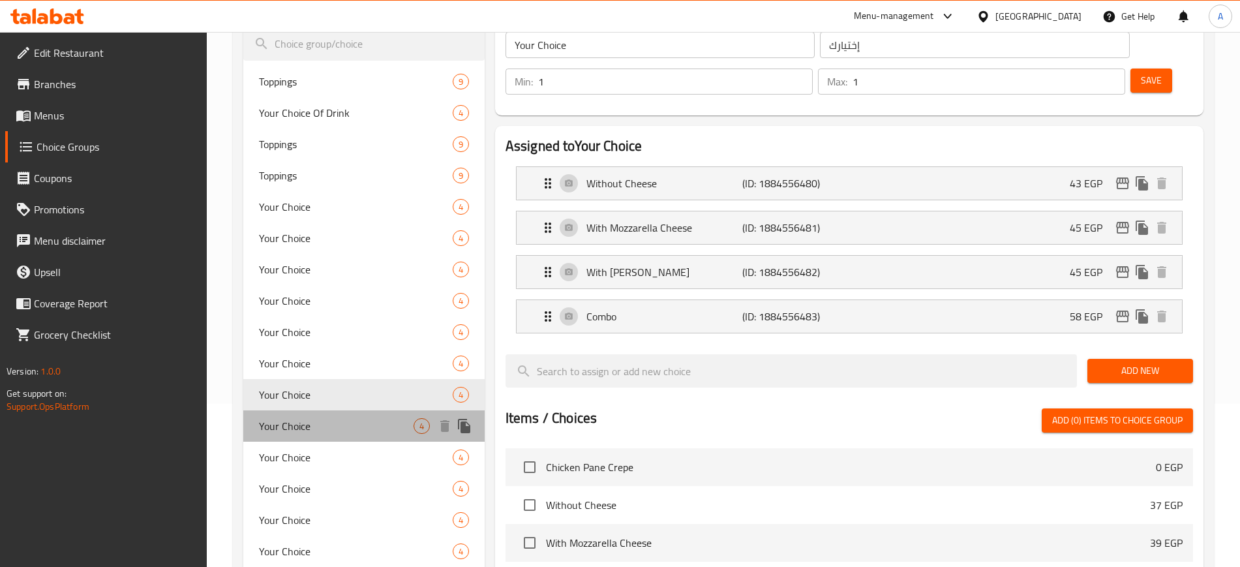
click at [279, 430] on span "Your Choice" at bounding box center [336, 426] width 155 height 16
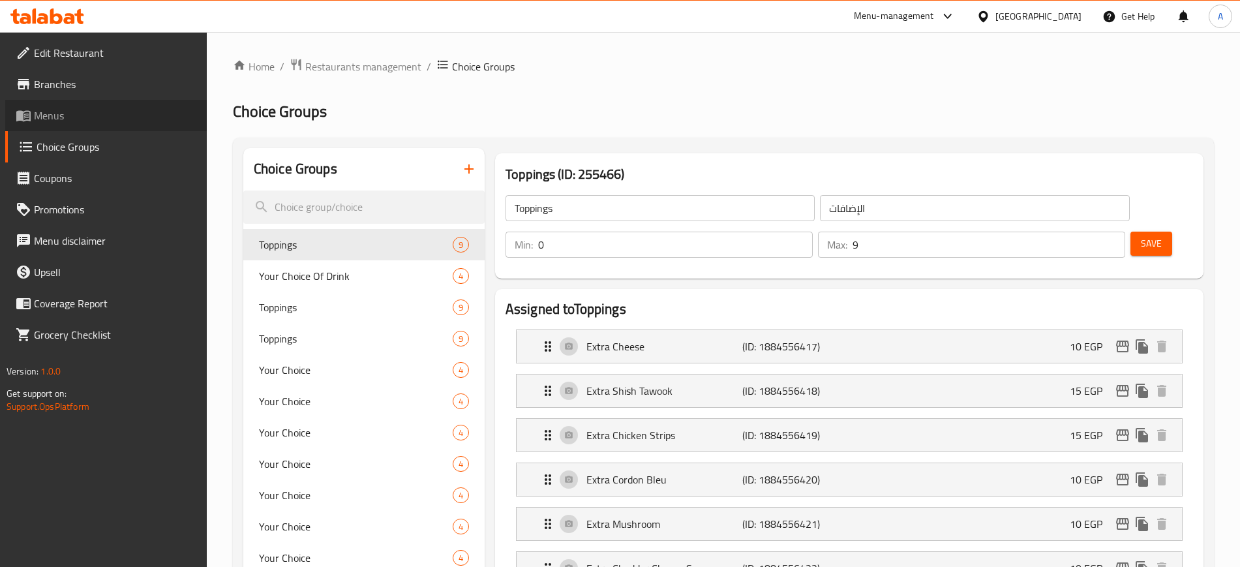
click at [70, 123] on link "Menus" at bounding box center [106, 115] width 202 height 31
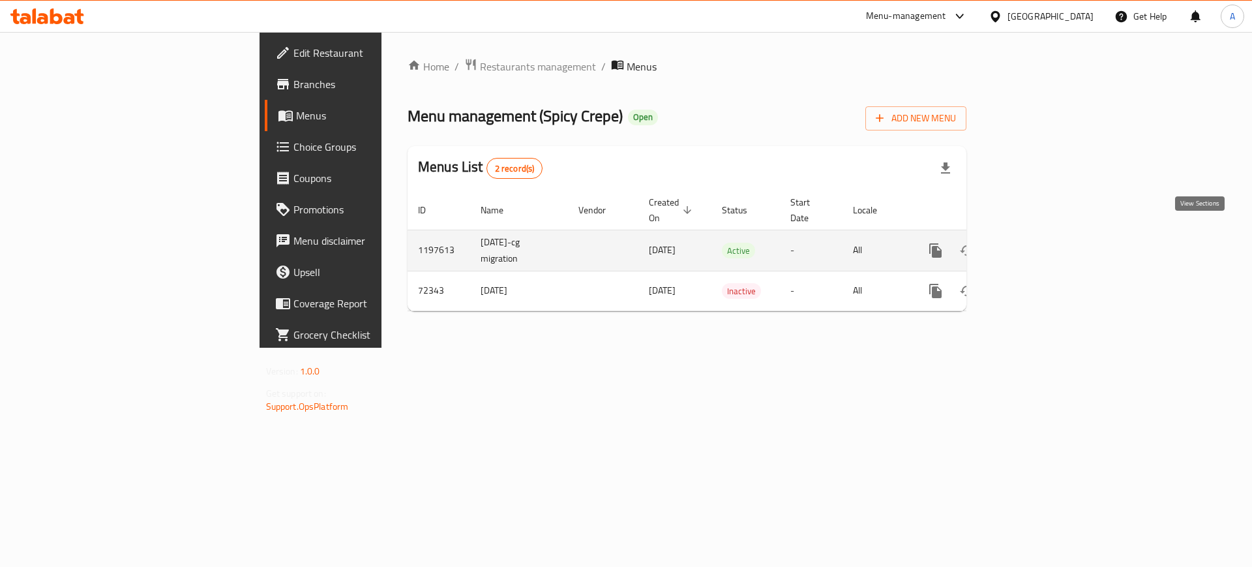
click at [1038, 243] on icon "enhanced table" at bounding box center [1030, 251] width 16 height 16
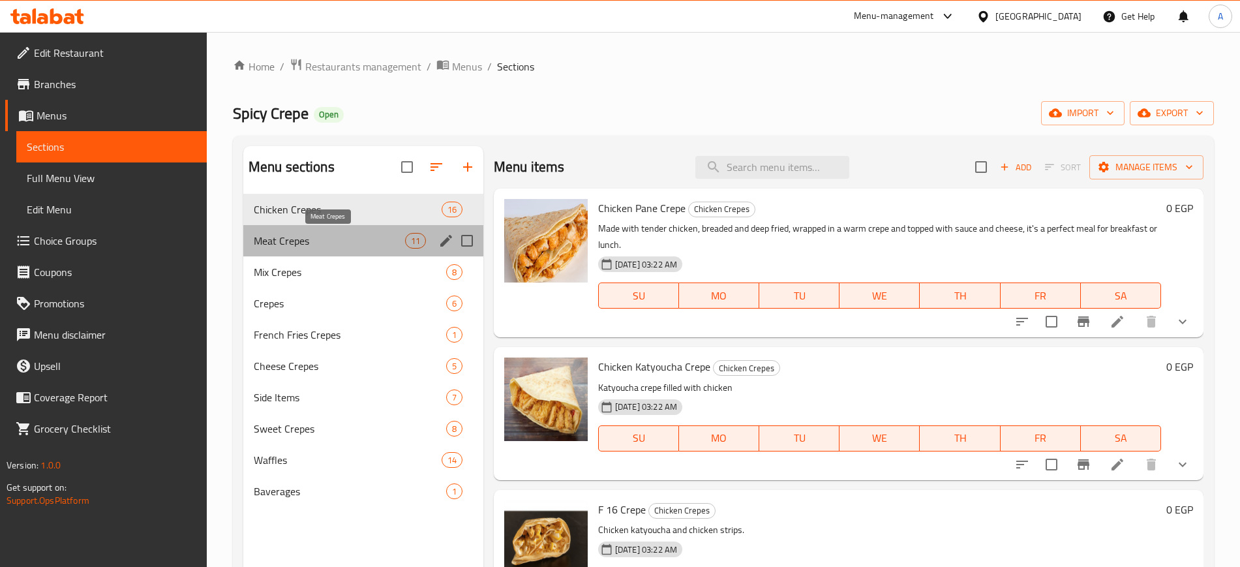
click at [291, 241] on span "Meat Crepes" at bounding box center [329, 241] width 151 height 16
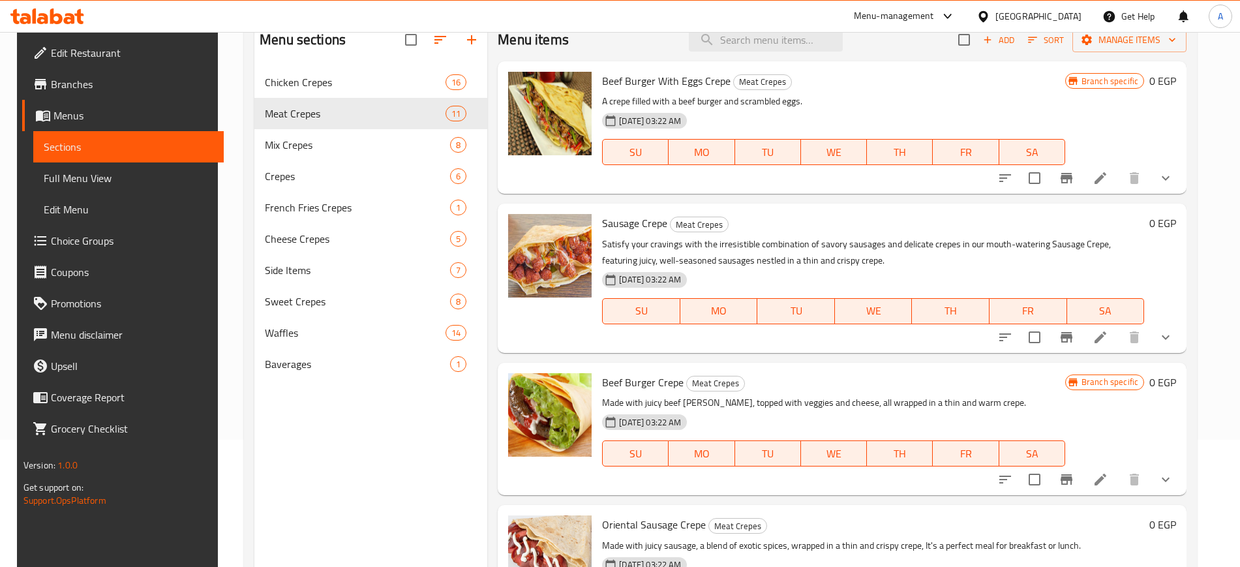
scroll to position [130, 0]
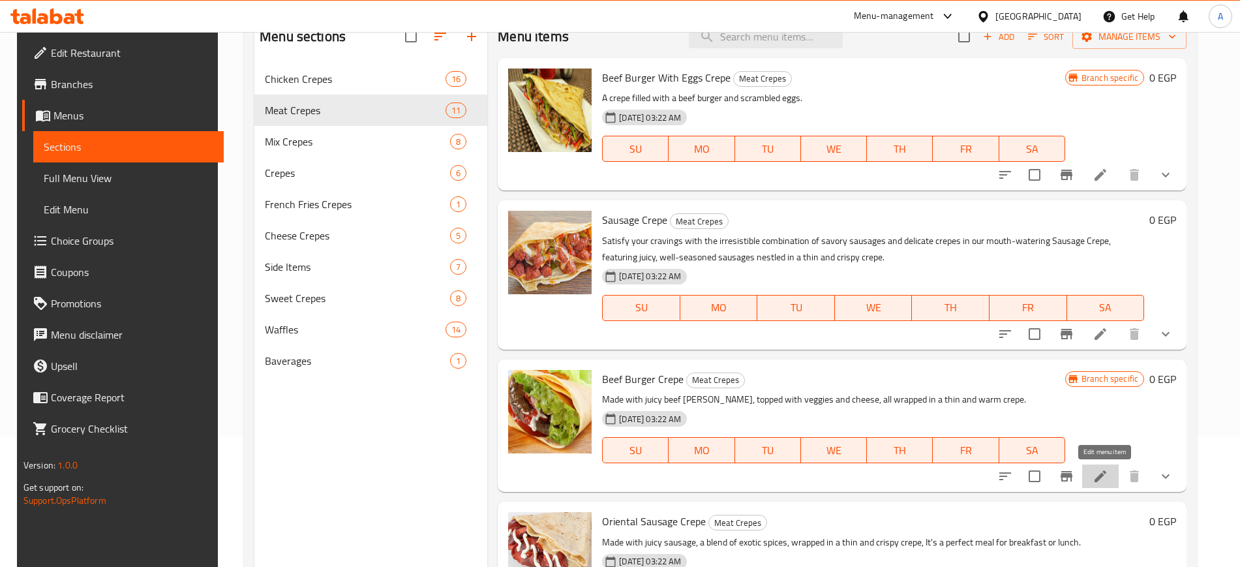
click at [1099, 477] on icon at bounding box center [1100, 476] width 16 height 16
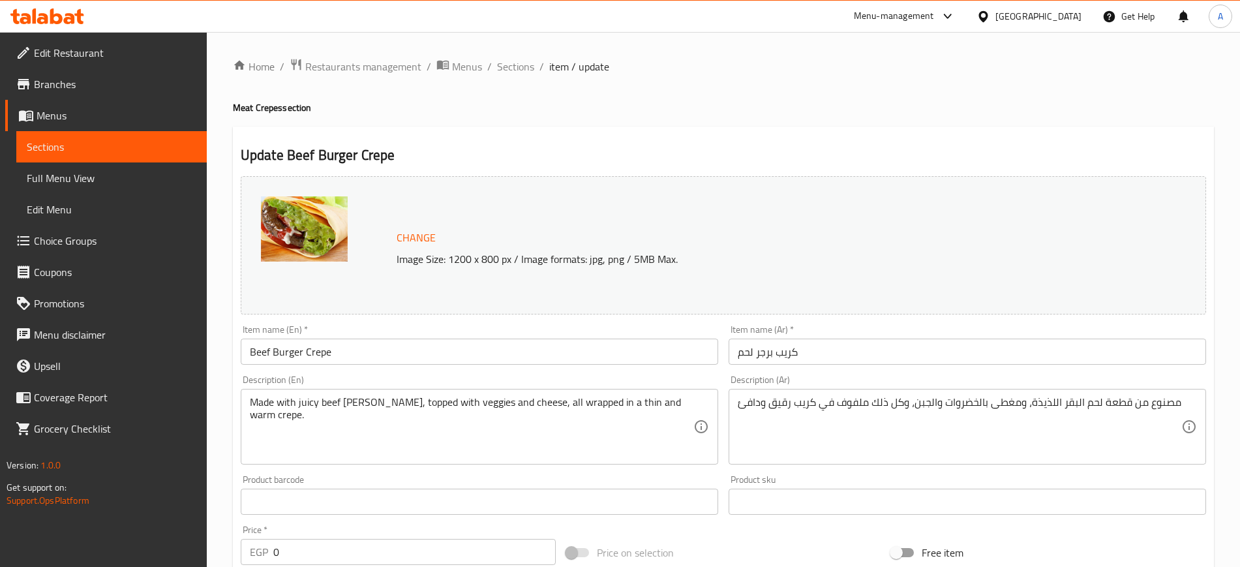
scroll to position [449, 0]
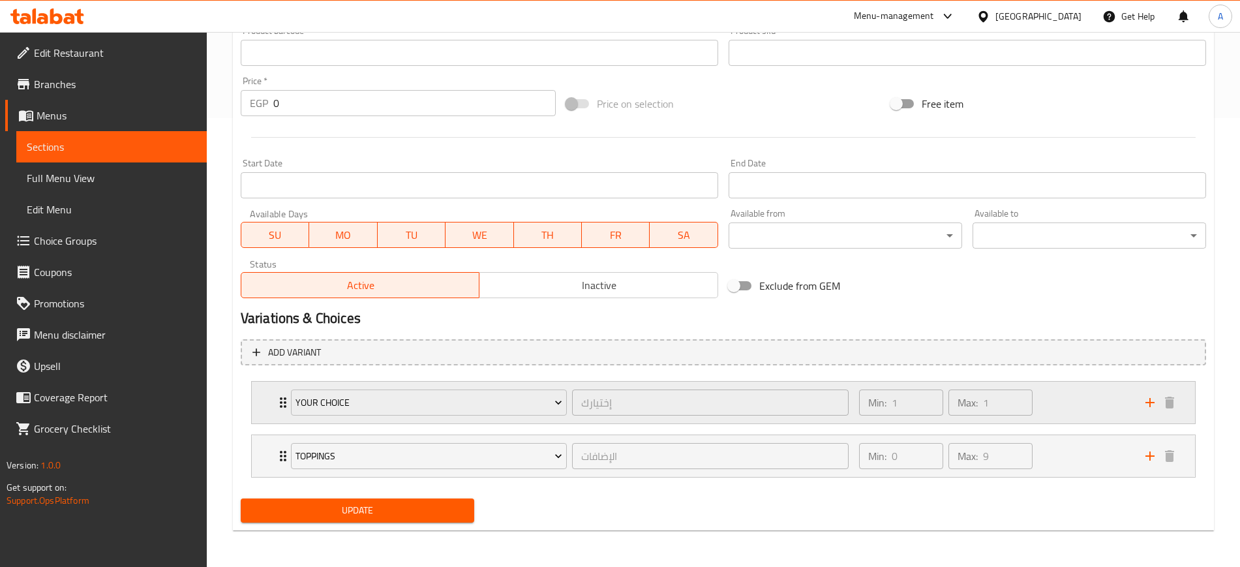
click at [279, 408] on icon "Expand" at bounding box center [283, 403] width 16 height 16
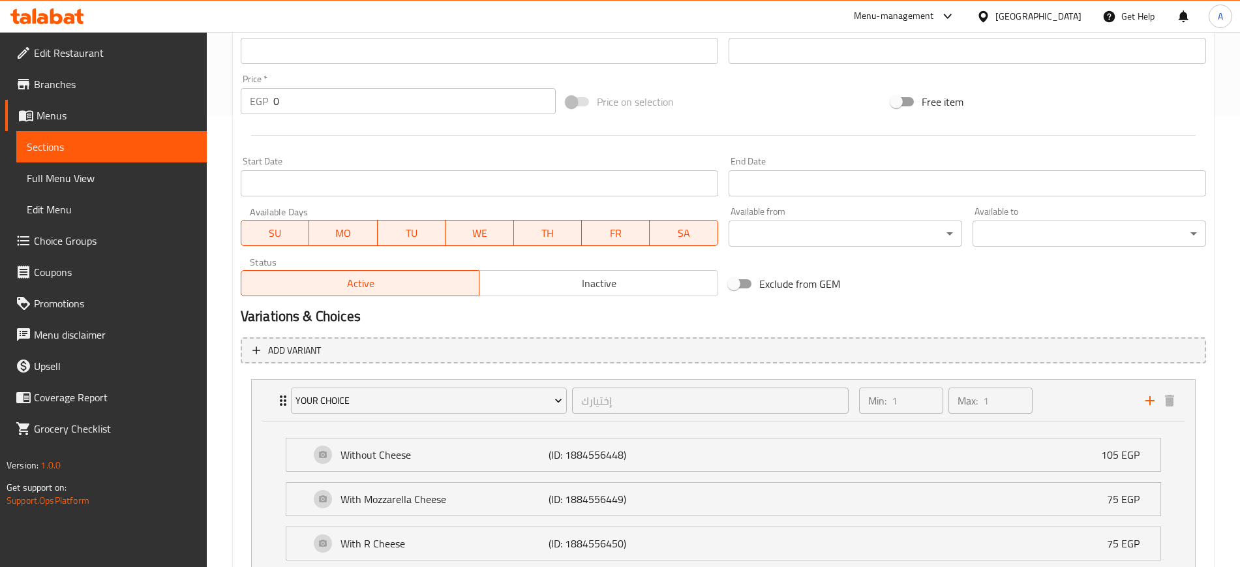
scroll to position [0, 0]
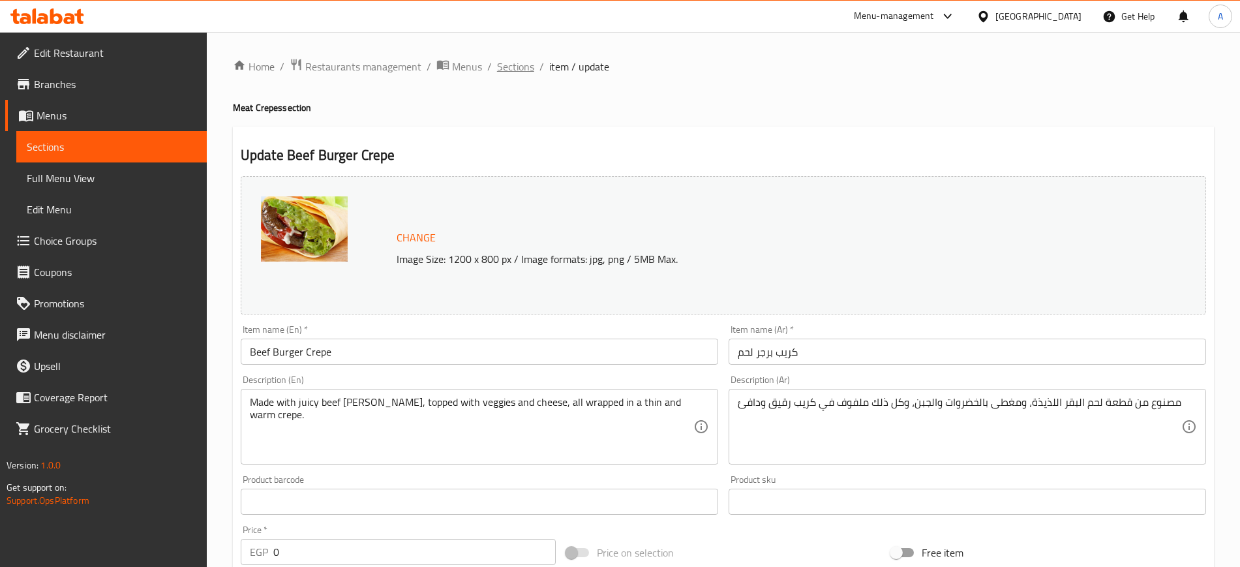
click at [507, 61] on span "Sections" at bounding box center [515, 67] width 37 height 16
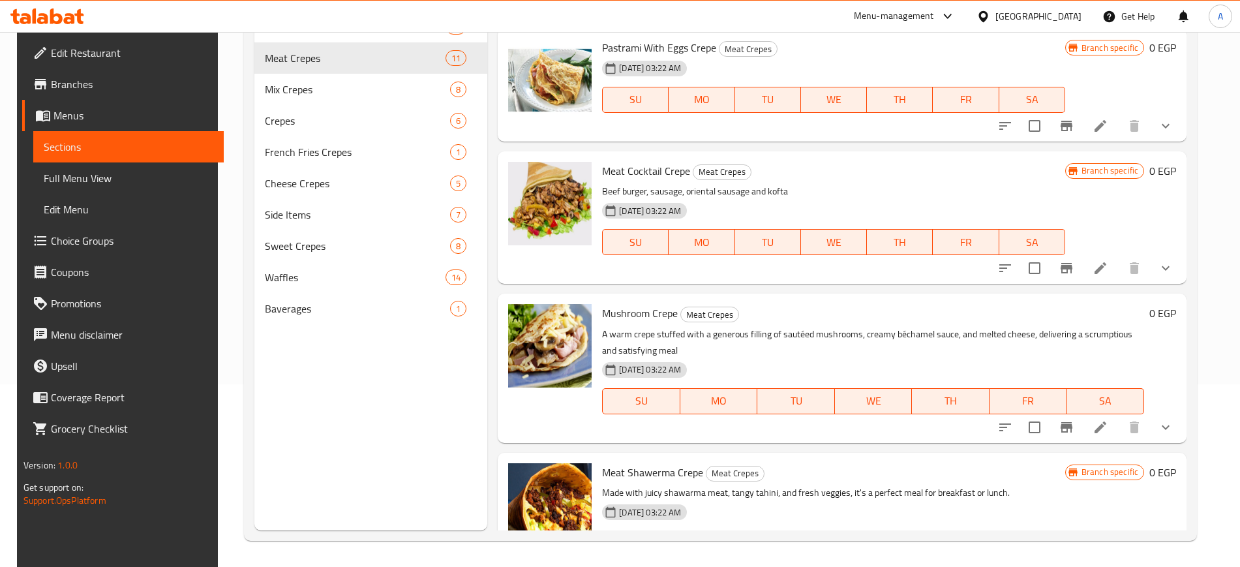
scroll to position [1046, 0]
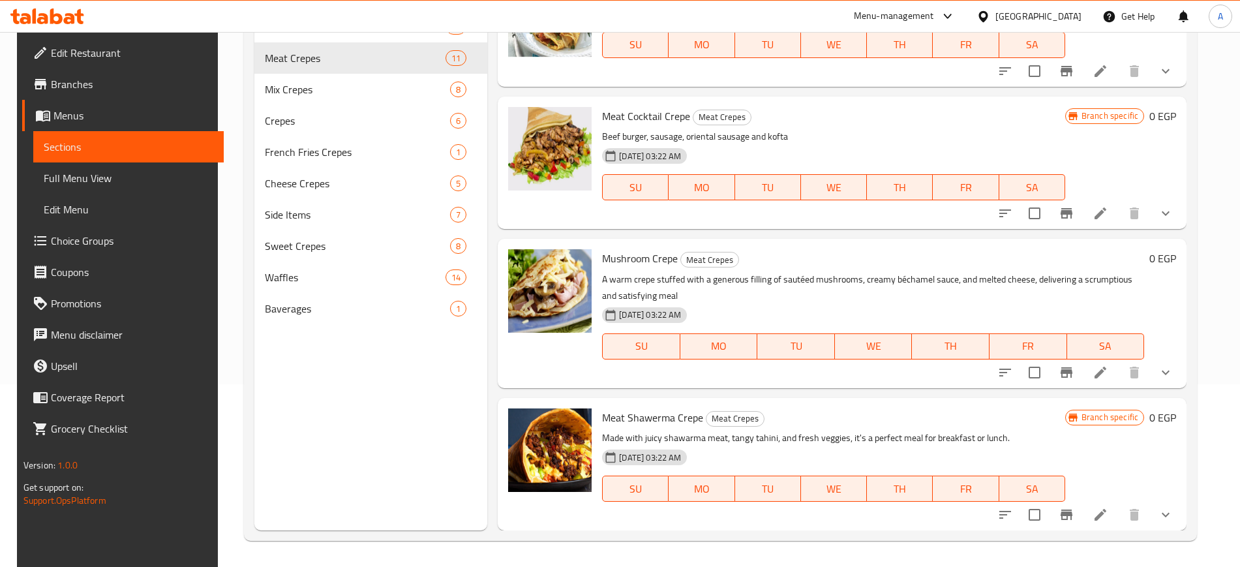
click at [1113, 369] on li at bounding box center [1100, 372] width 37 height 23
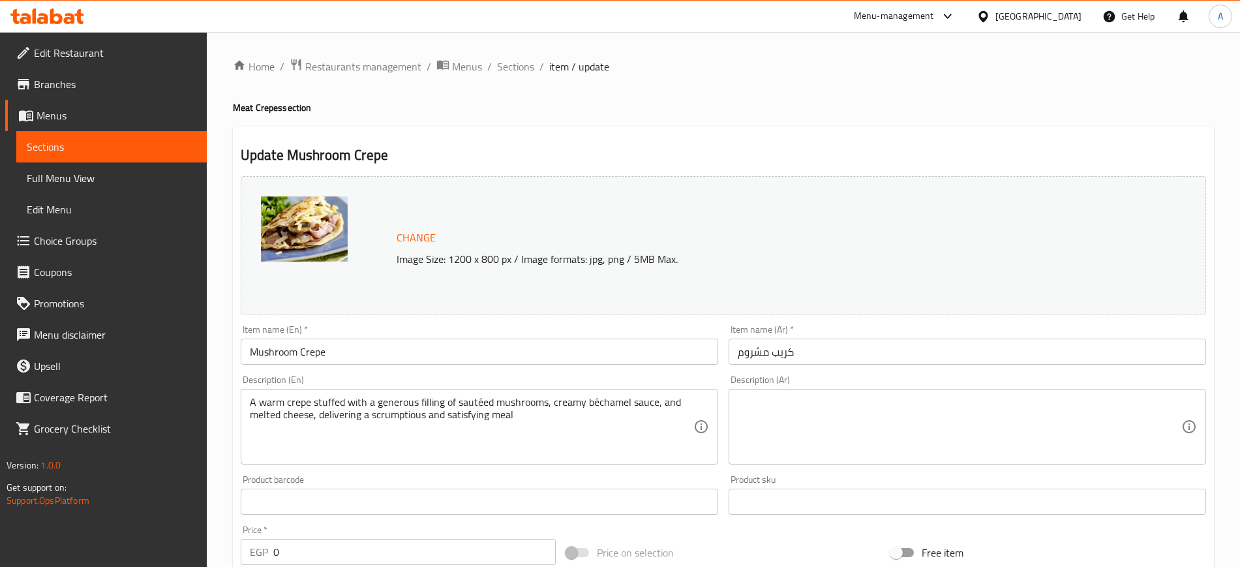
scroll to position [449, 0]
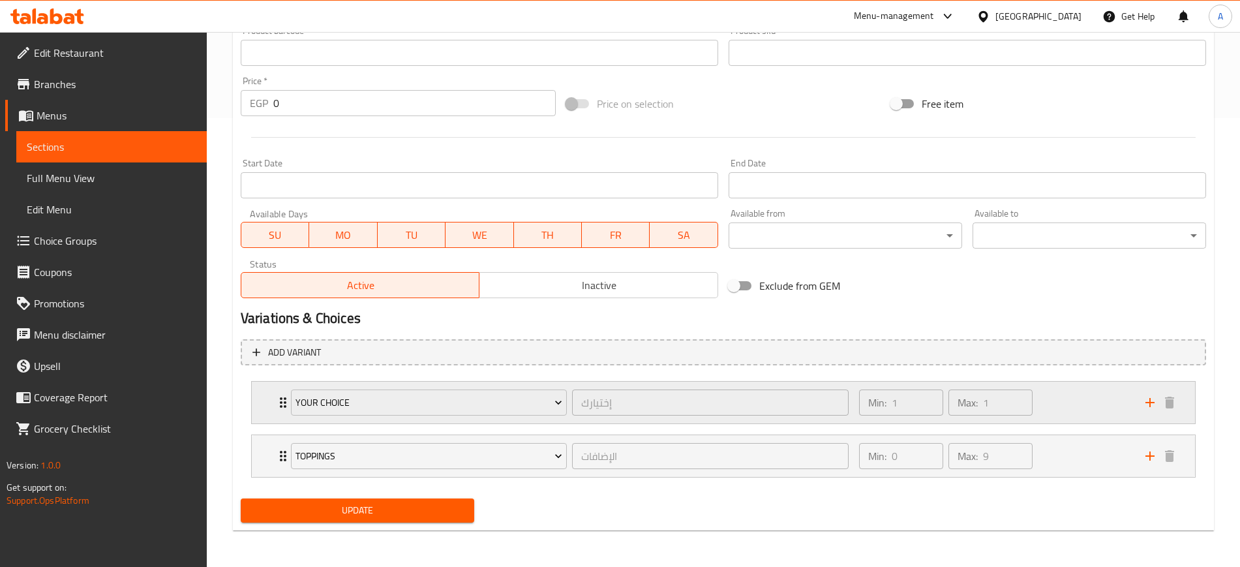
click at [279, 397] on icon "Expand" at bounding box center [283, 403] width 16 height 16
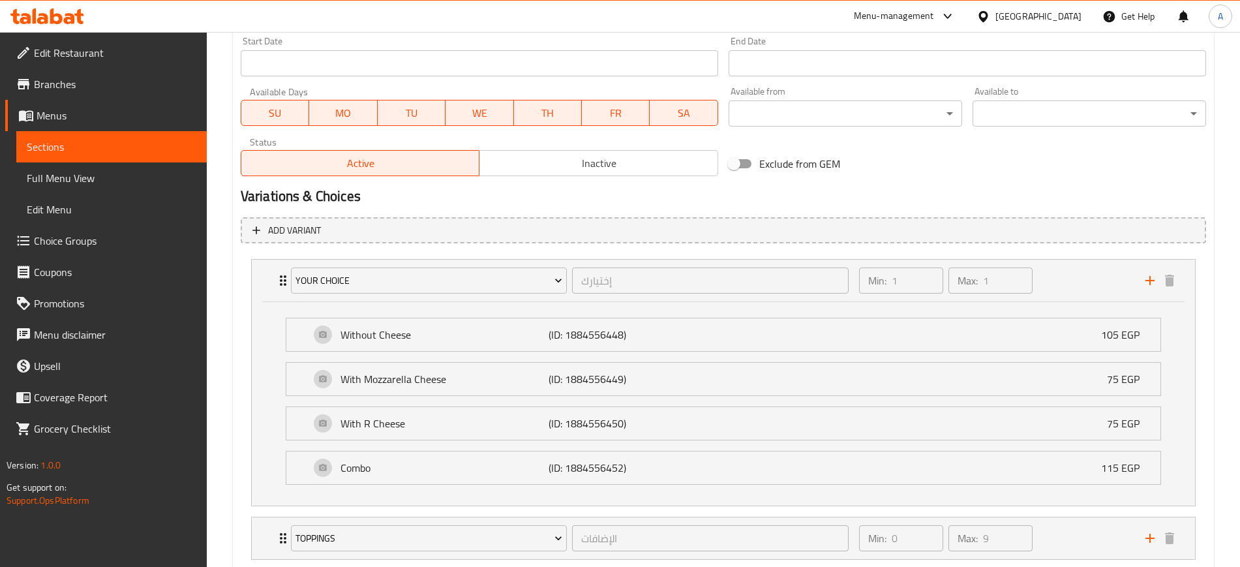
scroll to position [573, 0]
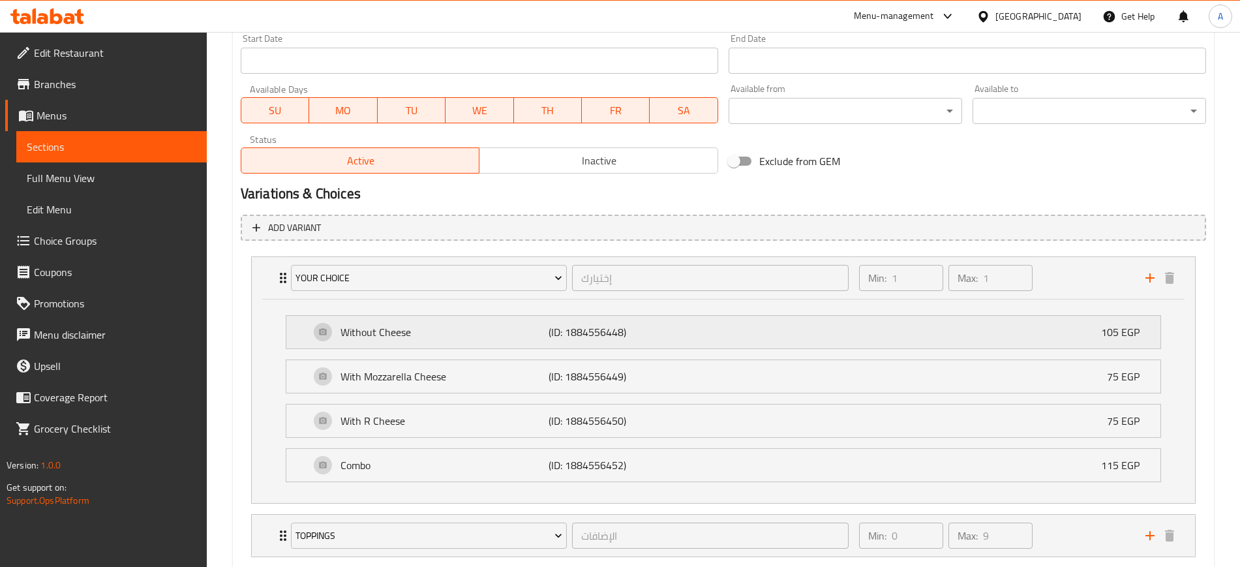
click at [1124, 337] on p "105 EGP" at bounding box center [1125, 332] width 49 height 16
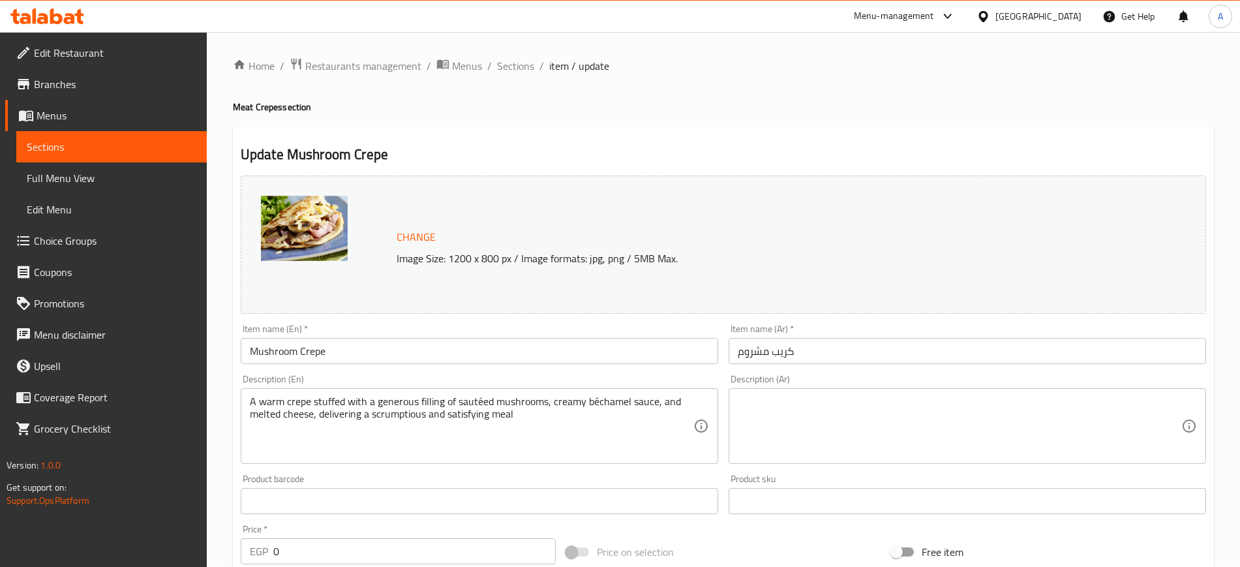
scroll to position [0, 0]
click at [348, 73] on span "Restaurants management" at bounding box center [363, 67] width 116 height 16
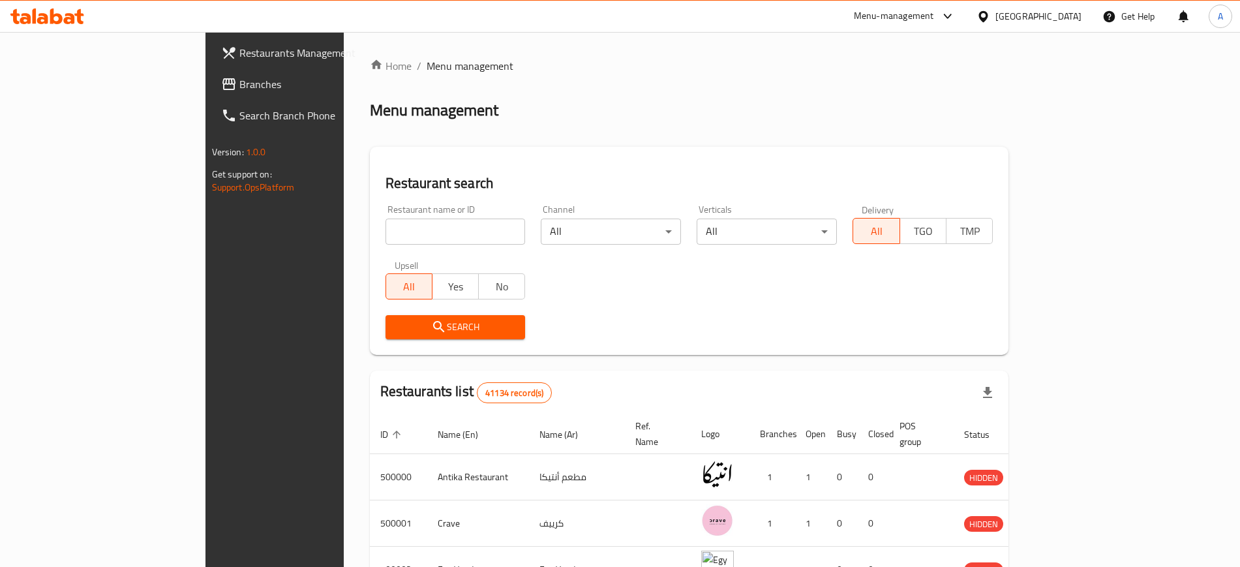
click at [385, 230] on input "search" at bounding box center [455, 231] width 140 height 26
click button "Search" at bounding box center [455, 327] width 140 height 24
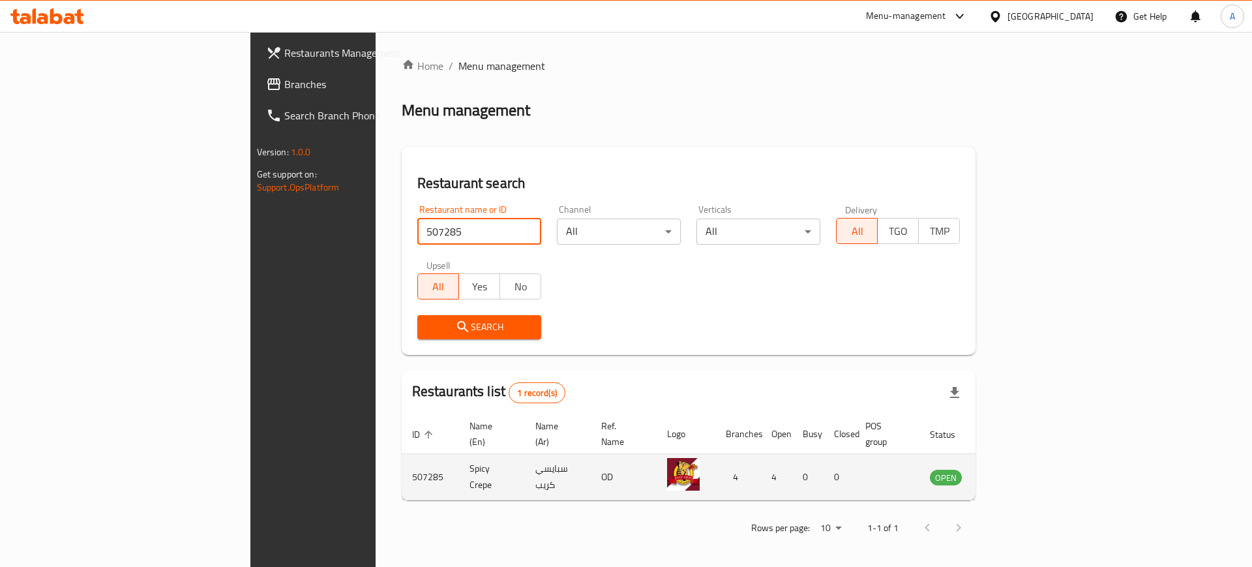
click at [402, 464] on td "507285" at bounding box center [430, 477] width 57 height 46
copy td "507285"
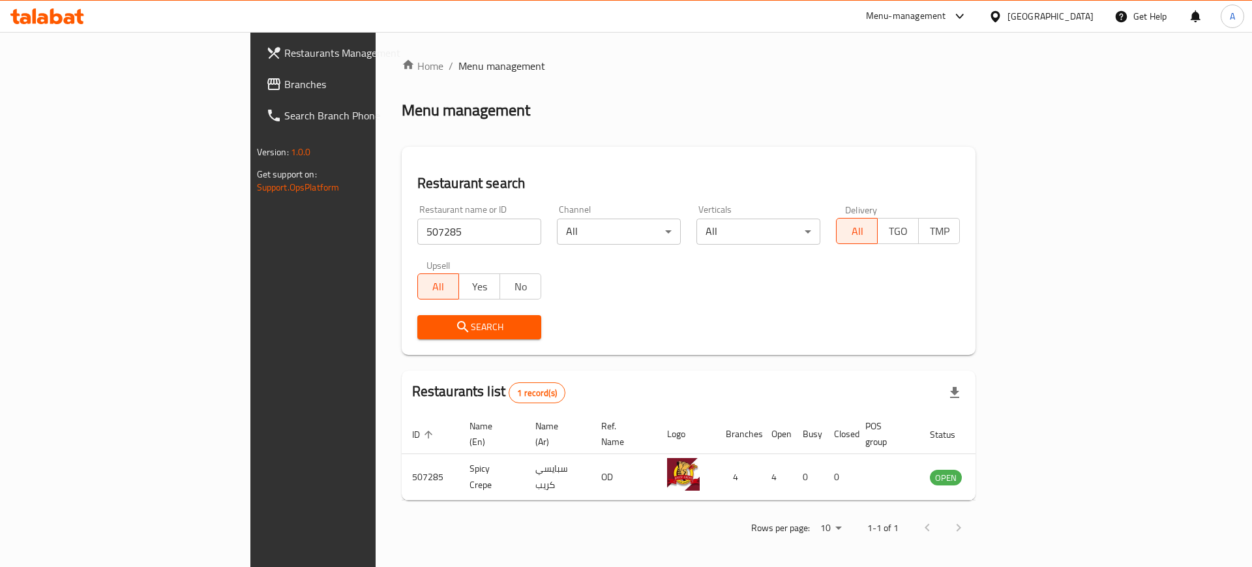
click at [417, 235] on input "507285" at bounding box center [479, 231] width 124 height 26
type input "حليلة"
click button "Search" at bounding box center [479, 327] width 124 height 24
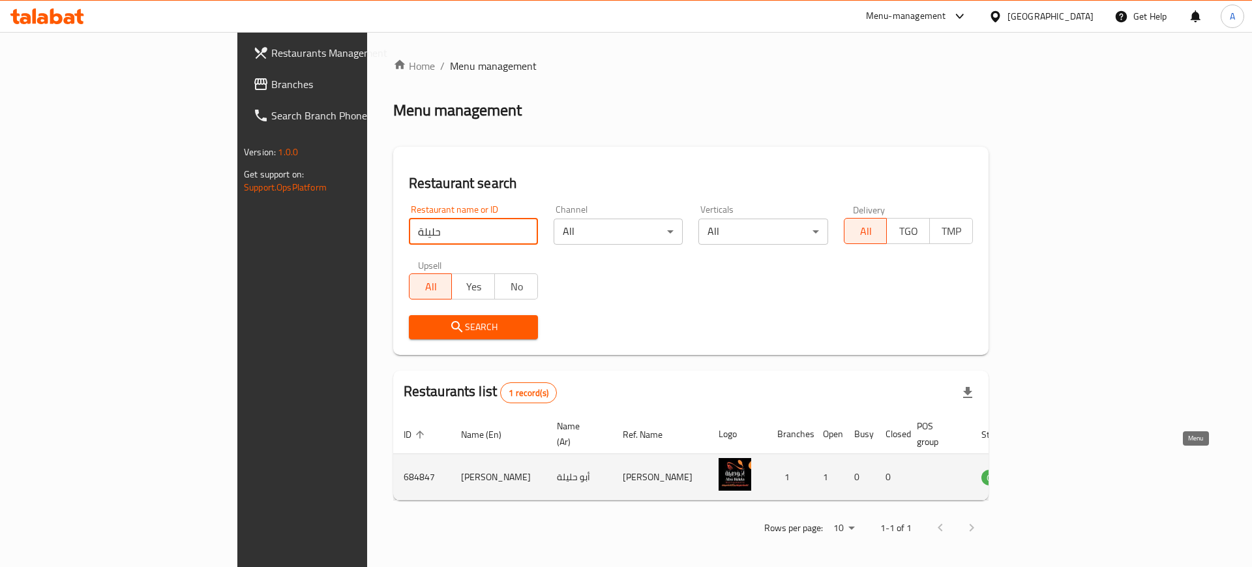
click at [1065, 472] on icon "enhanced table" at bounding box center [1058, 477] width 14 height 11
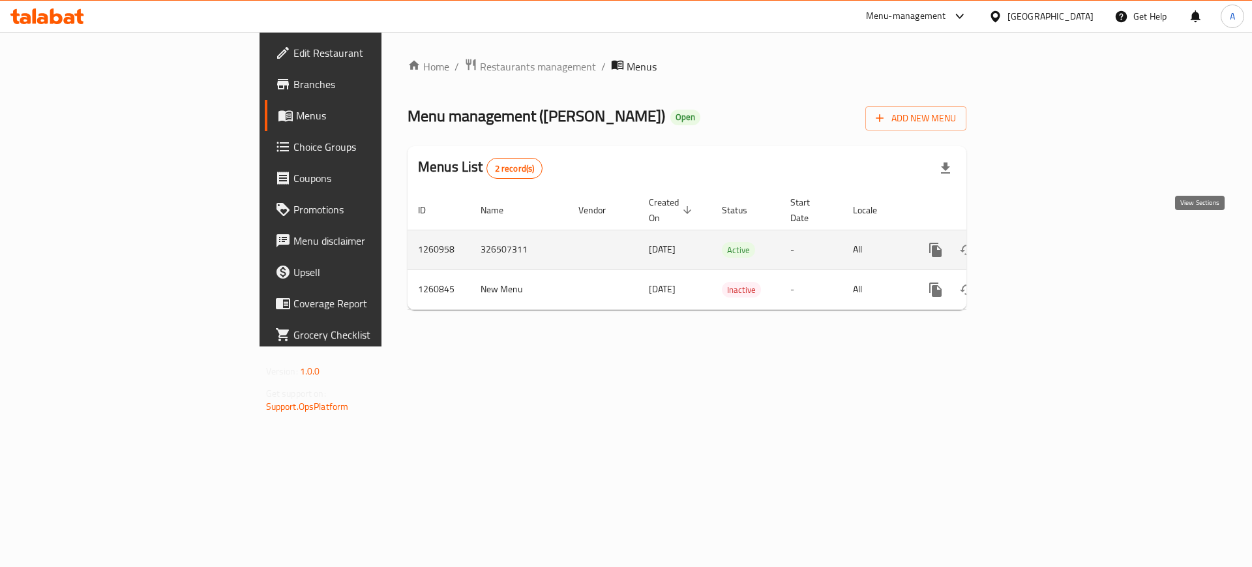
click at [1038, 242] on icon "enhanced table" at bounding box center [1030, 250] width 16 height 16
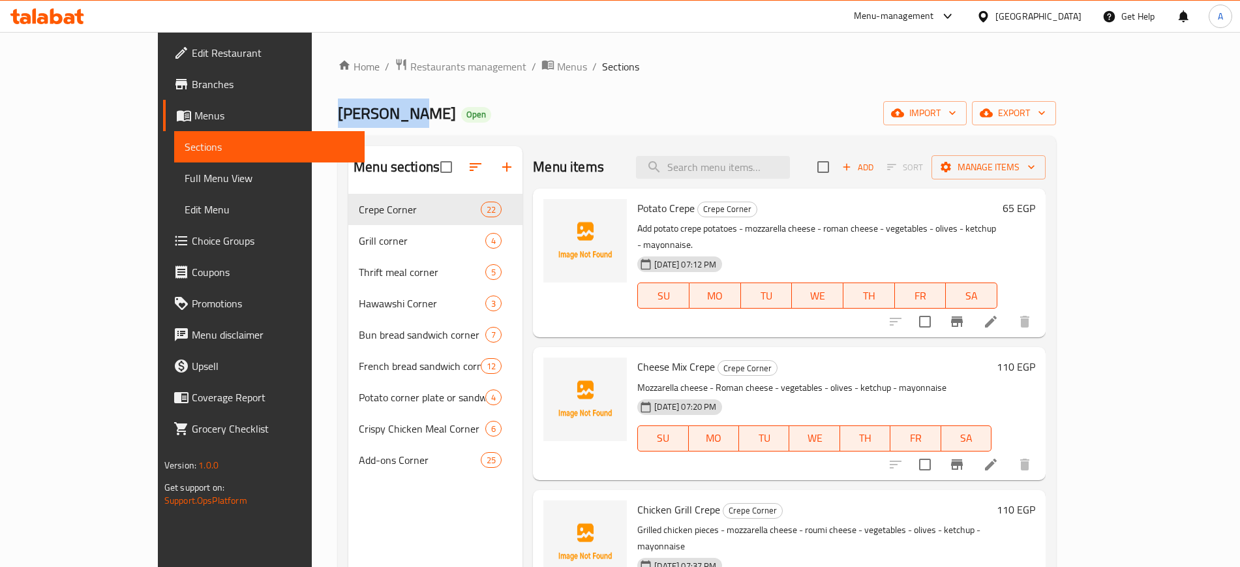
drag, startPoint x: 302, startPoint y: 115, endPoint x: 226, endPoint y: 121, distance: 76.5
click at [312, 121] on div "Home / Restaurants management / Menus / Sections Abu Helela Open import export …" at bounding box center [697, 390] width 770 height 717
copy span "Abu Helela"
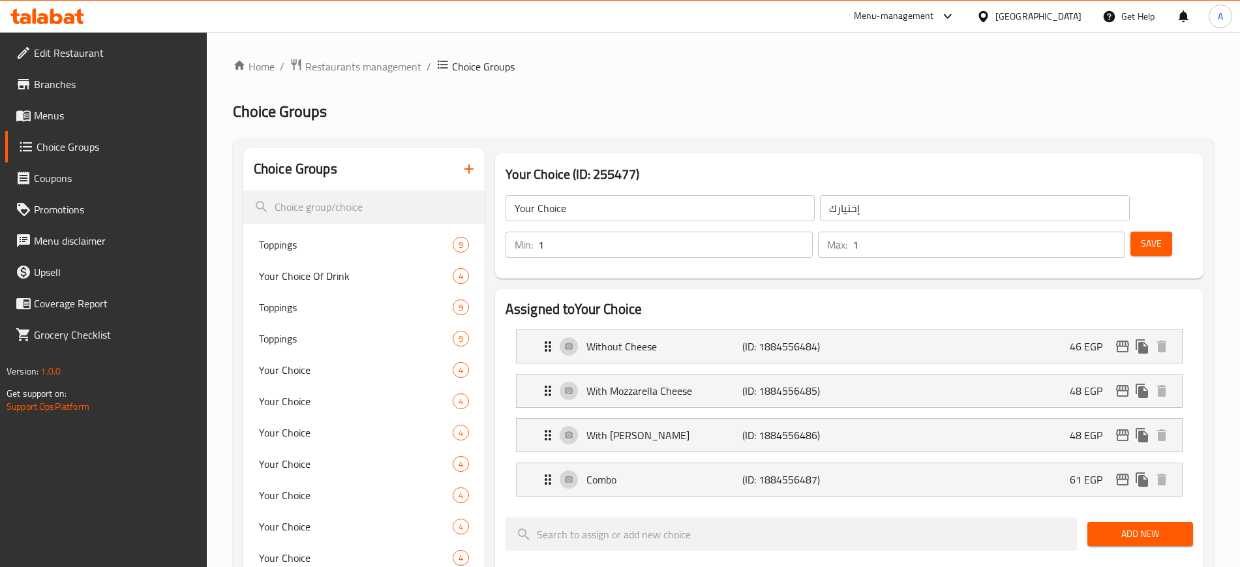
scroll to position [163, 0]
